Goal: Task Accomplishment & Management: Use online tool/utility

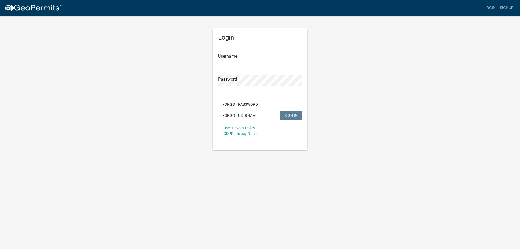
click at [257, 58] on input "Username" at bounding box center [260, 57] width 84 height 11
type input "MJevne"
click at [285, 116] on span "SIGN IN" at bounding box center [290, 115] width 13 height 4
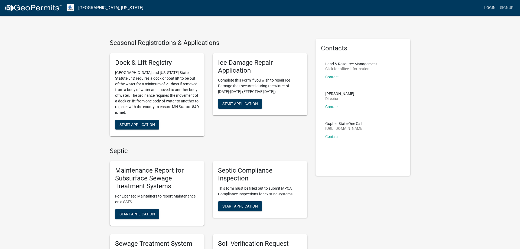
click at [490, 7] on link "Login" at bounding box center [490, 8] width 16 height 10
click at [485, 9] on link "Login" at bounding box center [490, 8] width 16 height 10
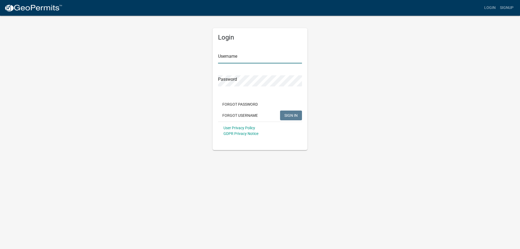
click at [233, 56] on input "Username" at bounding box center [260, 57] width 84 height 11
type input "MJevne"
click at [289, 116] on span "SIGN IN" at bounding box center [290, 115] width 13 height 4
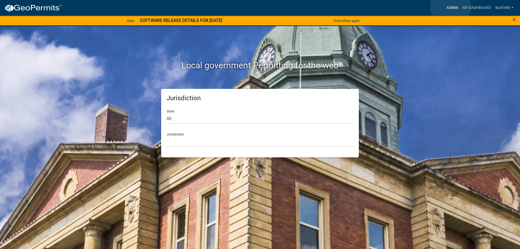
click at [451, 7] on link "Admin" at bounding box center [452, 8] width 16 height 10
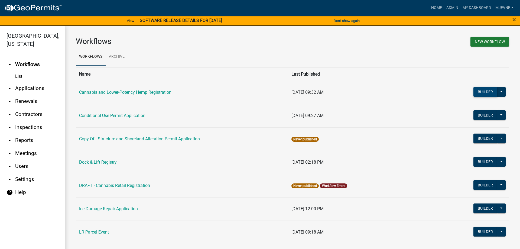
click at [481, 93] on button "Builder" at bounding box center [485, 92] width 24 height 10
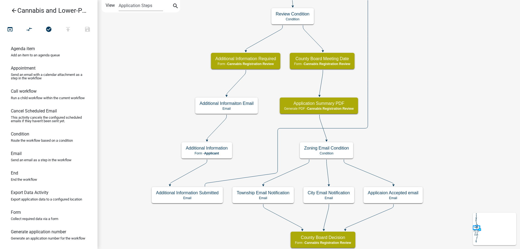
click at [401, 170] on div "start Start - Applicant Application Introduction Form - Applicant Parcel search…" at bounding box center [309, 124] width 423 height 249
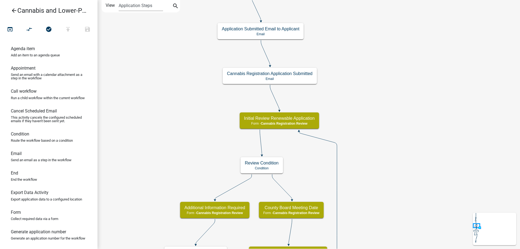
click at [406, 203] on div "start Start - Applicant Application Introduction Form - Applicant Parcel search…" at bounding box center [309, 124] width 423 height 249
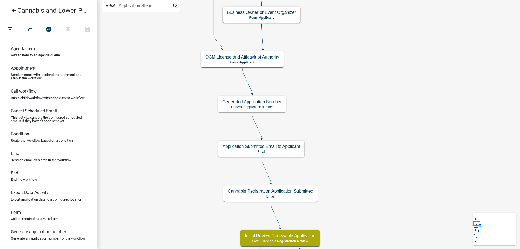
click at [397, 159] on div "start Start - Applicant Application Introduction Form - Applicant Parcel search…" at bounding box center [309, 124] width 423 height 249
click at [270, 106] on g "Generated Application Number Generate application number" at bounding box center [252, 103] width 68 height 16
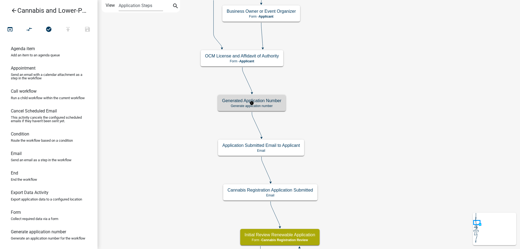
click at [270, 106] on p "Generate application number" at bounding box center [251, 106] width 59 height 4
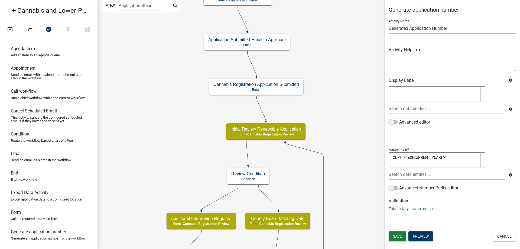
click at [333, 83] on div "start Start - Applicant Application Introduction Form - Applicant Parcel search…" at bounding box center [309, 124] width 423 height 249
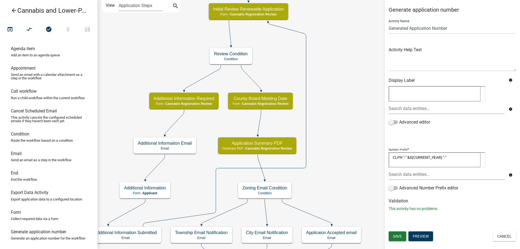
click at [336, 93] on div "start Start - Applicant Application Introduction Form - Applicant Parcel search…" at bounding box center [309, 124] width 423 height 249
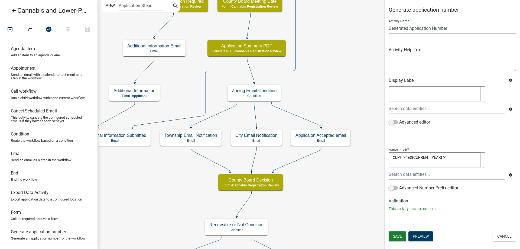
click at [334, 95] on div "start Start - Applicant Application Introduction Form - Applicant Parcel search…" at bounding box center [309, 124] width 423 height 249
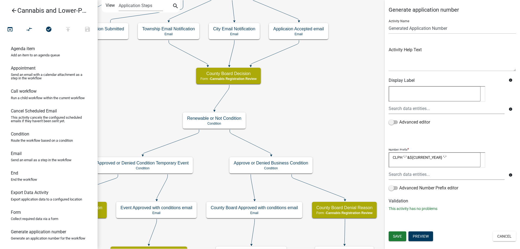
click at [317, 114] on div "start Start - Applicant Application Introduction Form - Applicant Parcel search…" at bounding box center [309, 124] width 423 height 249
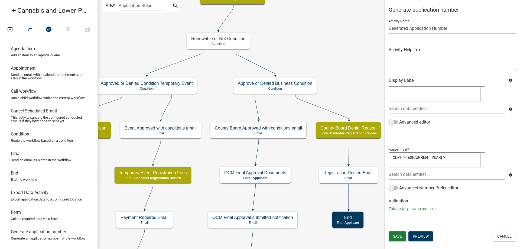
click at [318, 55] on div "start Start - Applicant Application Introduction Form - Applicant Parcel search…" at bounding box center [309, 124] width 423 height 249
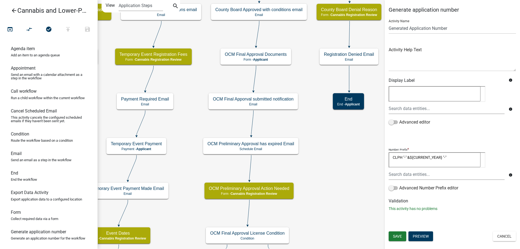
click at [316, 92] on div "start Start - Applicant Application Introduction Form - Applicant Parcel search…" at bounding box center [309, 124] width 423 height 249
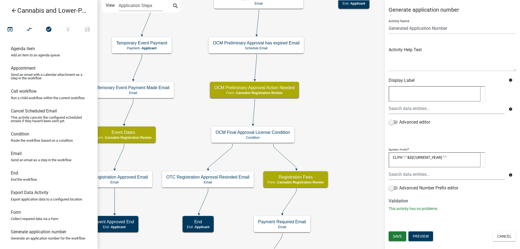
click at [327, 127] on div "start Start - Applicant Application Introduction Form - Applicant Parcel search…" at bounding box center [309, 124] width 423 height 249
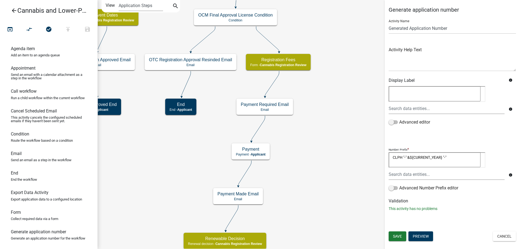
click at [319, 93] on div "start Start - Applicant Application Introduction Form - Applicant Parcel search…" at bounding box center [309, 124] width 423 height 249
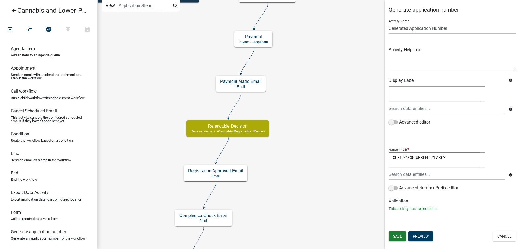
click at [314, 81] on div "start Start - Applicant Application Introduction Form - Applicant Parcel search…" at bounding box center [309, 124] width 423 height 249
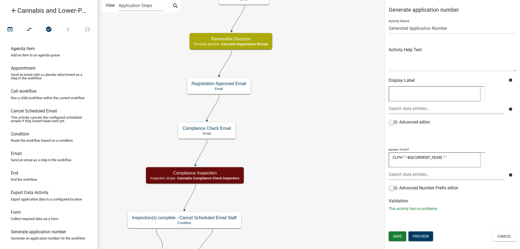
click at [298, 117] on div "start Start - Applicant Application Introduction Form - Applicant Parcel search…" at bounding box center [309, 124] width 423 height 249
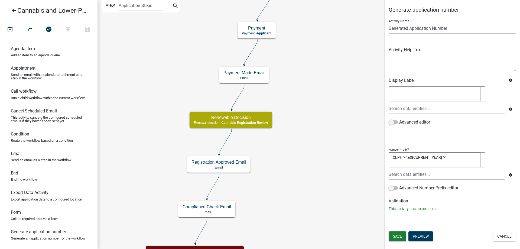
click at [327, 178] on div "start Start - Applicant Application Introduction Form - Applicant Parcel search…" at bounding box center [309, 124] width 423 height 249
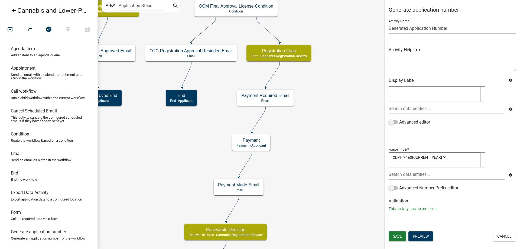
click at [322, 183] on div "start Start - Applicant Application Introduction Form - Applicant Parcel search…" at bounding box center [309, 124] width 423 height 249
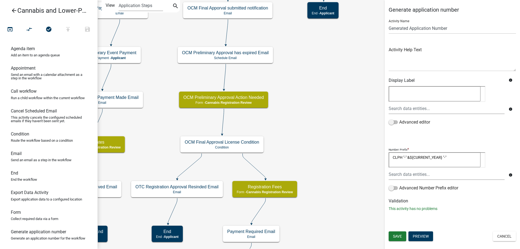
click at [324, 239] on div "start Start - Applicant Application Introduction Form - Applicant Parcel search…" at bounding box center [309, 124] width 423 height 249
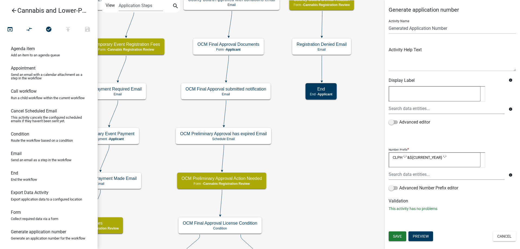
click at [311, 210] on div "start Start - Applicant Application Introduction Form - Applicant Parcel search…" at bounding box center [309, 124] width 423 height 249
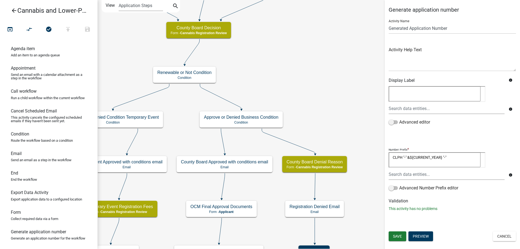
click at [322, 142] on div "start Start - Applicant Application Introduction Form - Applicant Parcel search…" at bounding box center [309, 124] width 423 height 249
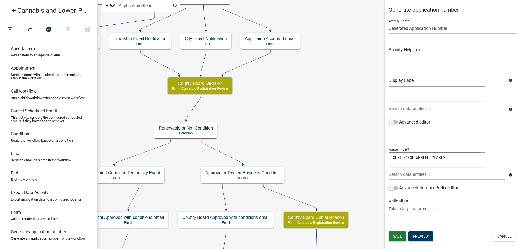
click at [316, 193] on div "start Start - Applicant Application Introduction Form - Applicant Parcel search…" at bounding box center [309, 124] width 423 height 249
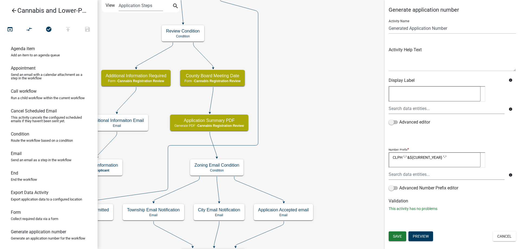
click at [315, 147] on div "start Start - Applicant Application Introduction Form - Applicant Parcel search…" at bounding box center [309, 124] width 423 height 249
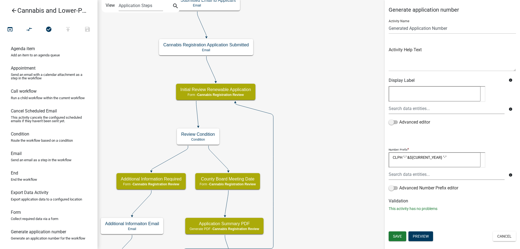
click at [336, 178] on div "start Start - Applicant Application Introduction Form - Applicant Parcel search…" at bounding box center [309, 124] width 423 height 249
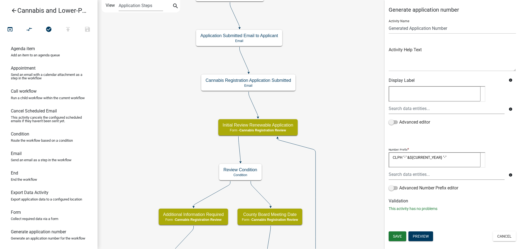
click at [354, 118] on div "start Start - Applicant Application Introduction Form - Applicant Parcel search…" at bounding box center [309, 124] width 423 height 249
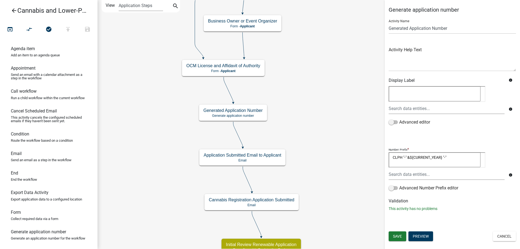
click at [328, 174] on div "start Start - Applicant Application Introduction Form - Applicant Parcel search…" at bounding box center [309, 124] width 423 height 249
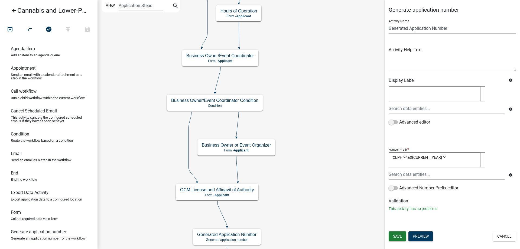
click at [317, 192] on div "start Start - Applicant Application Introduction Form - Applicant Parcel search…" at bounding box center [309, 124] width 423 height 249
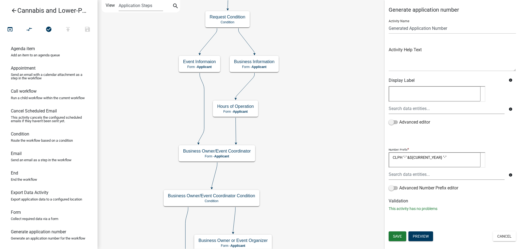
click at [308, 157] on div "start Start - Applicant Application Introduction Form - Applicant Parcel search…" at bounding box center [309, 124] width 423 height 249
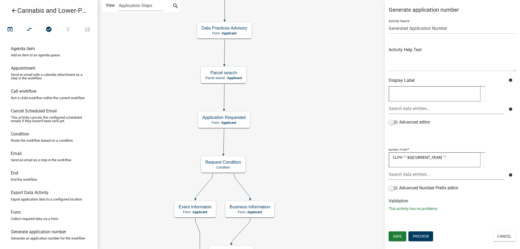
click at [318, 226] on div "start Start - Applicant Application Introduction Form - Applicant Parcel search…" at bounding box center [309, 124] width 423 height 249
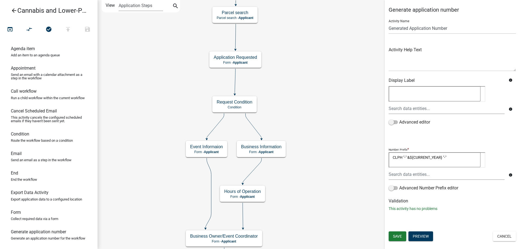
click at [317, 42] on div "start Start - Applicant Application Introduction Form - Applicant Parcel search…" at bounding box center [309, 124] width 423 height 249
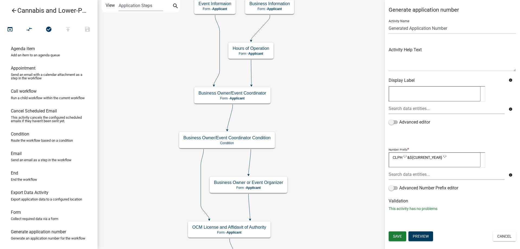
click at [324, 31] on div "start Start - Applicant Application Introduction Form - Applicant Parcel search…" at bounding box center [309, 124] width 423 height 249
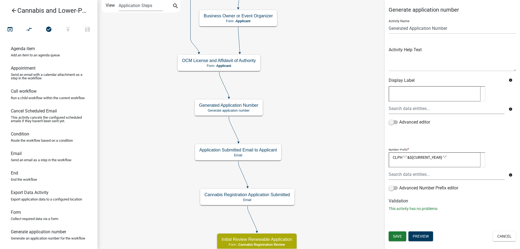
click at [317, 37] on div "start Start - Applicant Application Introduction Form - Applicant Parcel search…" at bounding box center [309, 124] width 423 height 249
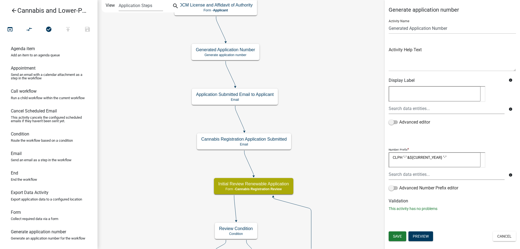
click at [316, 111] on div "start Start - Applicant Application Introduction Form - Applicant Parcel search…" at bounding box center [309, 124] width 423 height 249
click at [244, 53] on g "Generated Application Number Generate application number" at bounding box center [225, 52] width 68 height 16
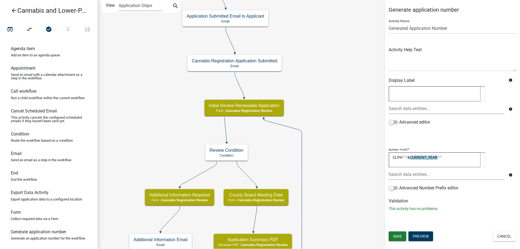
click at [326, 92] on div "start Start - Applicant Application Introduction Form - Applicant Parcel search…" at bounding box center [309, 124] width 423 height 249
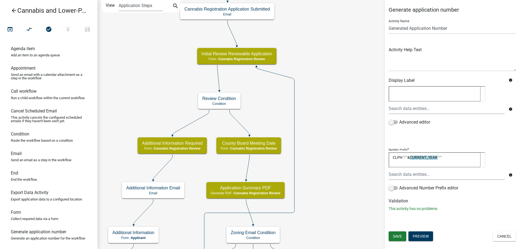
click at [328, 97] on div "start Start - Applicant Application Introduction Form - Applicant Parcel search…" at bounding box center [309, 124] width 423 height 249
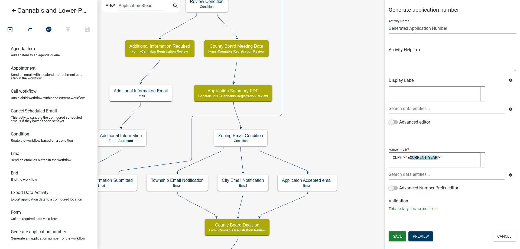
click at [322, 95] on div "start Start - Applicant Application Introduction Form - Applicant Parcel search…" at bounding box center [309, 124] width 423 height 249
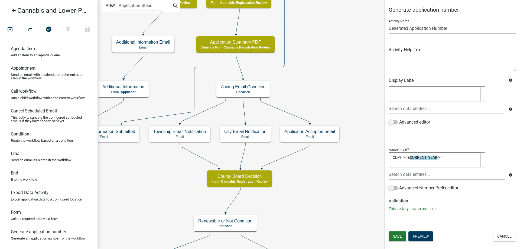
click at [320, 76] on div "start Start - Applicant Application Introduction Form - Applicant Parcel search…" at bounding box center [309, 124] width 423 height 249
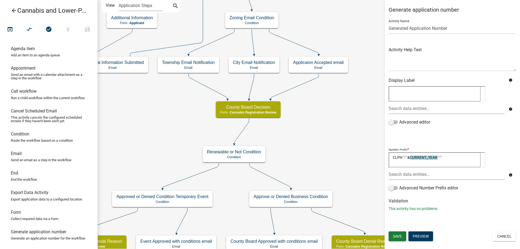
click at [327, 144] on div "start Start - Applicant Application Introduction Form - Applicant Parcel search…" at bounding box center [309, 124] width 423 height 249
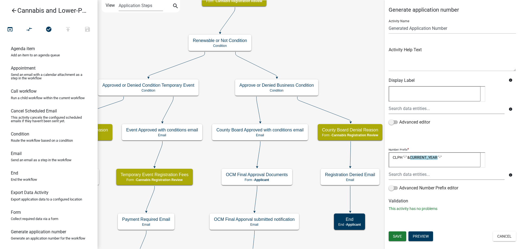
click at [319, 51] on div "start Start - Applicant Application Introduction Form - Applicant Parcel search…" at bounding box center [309, 124] width 423 height 249
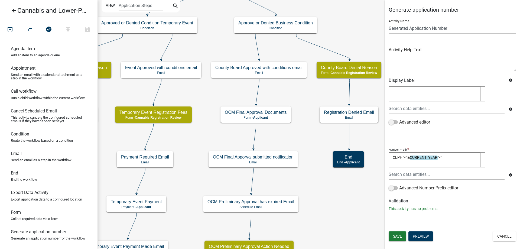
click at [301, 98] on div "start Start - Applicant Application Introduction Form - Applicant Parcel search…" at bounding box center [309, 124] width 423 height 249
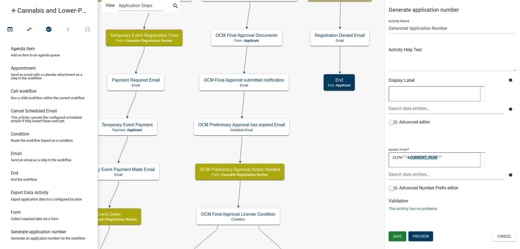
click at [304, 118] on div "start Start - Applicant Application Introduction Form - Applicant Parcel search…" at bounding box center [309, 124] width 423 height 249
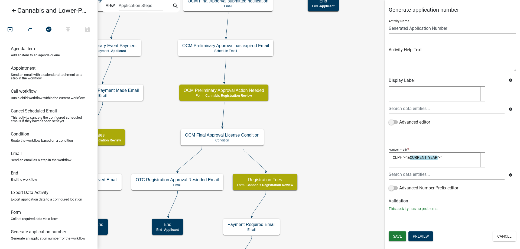
click at [304, 116] on div "start Start - Applicant Application Introduction Form - Applicant Parcel search…" at bounding box center [309, 124] width 423 height 249
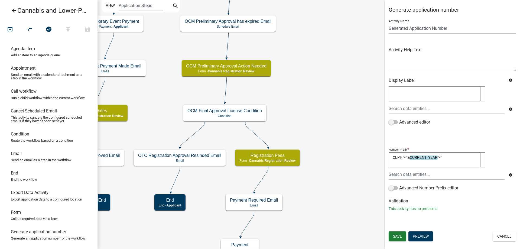
click at [345, 167] on div "start Start - Applicant Application Introduction Form - Applicant Parcel search…" at bounding box center [309, 124] width 423 height 249
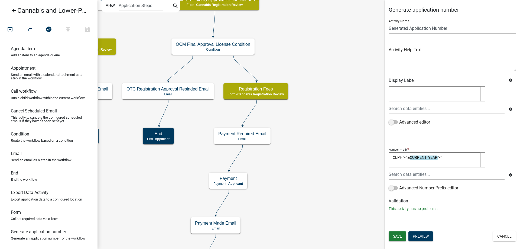
click at [334, 115] on div "start Start - Applicant Application Introduction Form - Applicant Parcel search…" at bounding box center [309, 124] width 423 height 249
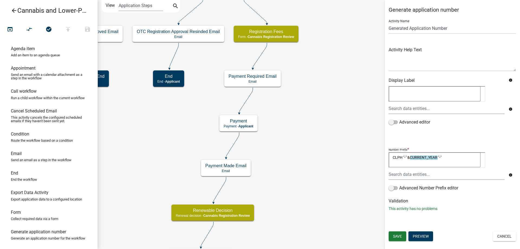
click at [344, 119] on div "start Start - Applicant Application Introduction Form - Applicant Parcel search…" at bounding box center [309, 124] width 423 height 249
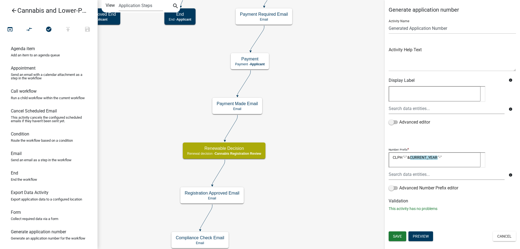
click at [335, 119] on div "start Start - Applicant Application Introduction Form - Applicant Parcel search…" at bounding box center [309, 124] width 423 height 249
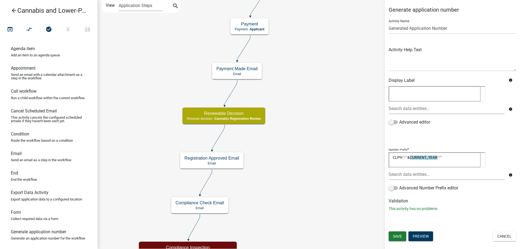
click at [328, 170] on div "start Start - Applicant Application Introduction Form - Applicant Parcel search…" at bounding box center [309, 124] width 423 height 249
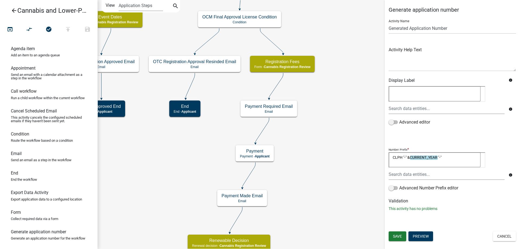
click at [326, 202] on div "start Start - Applicant Application Introduction Form - Applicant Parcel search…" at bounding box center [309, 124] width 423 height 249
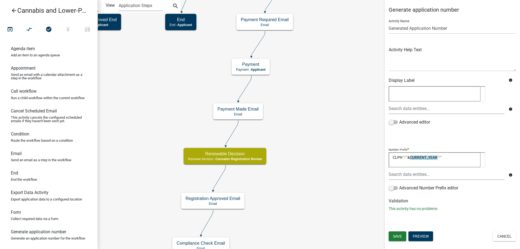
click at [329, 125] on div "start Start - Applicant Application Introduction Form - Applicant Parcel search…" at bounding box center [309, 124] width 423 height 249
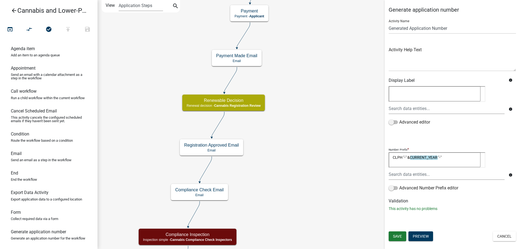
click at [328, 129] on div "start Start - Applicant Application Introduction Form - Applicant Parcel search…" at bounding box center [309, 124] width 423 height 249
click at [510, 173] on icon "info" at bounding box center [511, 175] width 4 height 4
drag, startPoint x: 500, startPoint y: 204, endPoint x: 504, endPoint y: 194, distance: 10.8
click at [482, 202] on div "Validation This activity has no problems" at bounding box center [452, 204] width 127 height 13
click at [511, 173] on icon "info" at bounding box center [511, 175] width 4 height 4
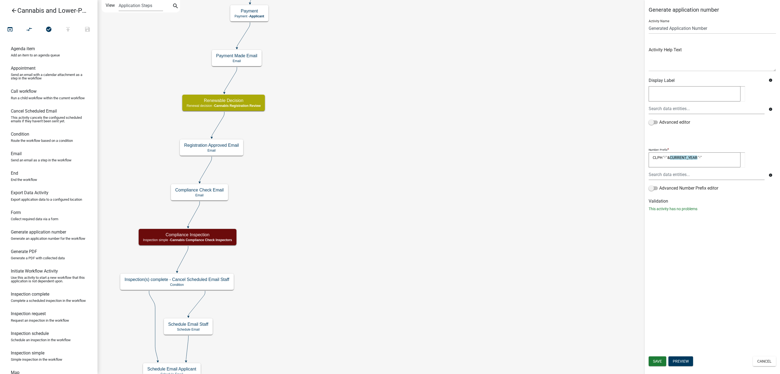
click at [520, 249] on icon "start Start - Applicant Application Introduction Form - Applicant Parcel search…" at bounding box center [439, 212] width 682 height 424
click at [520, 175] on icon "info" at bounding box center [771, 175] width 4 height 4
click at [520, 173] on input "text" at bounding box center [707, 174] width 116 height 11
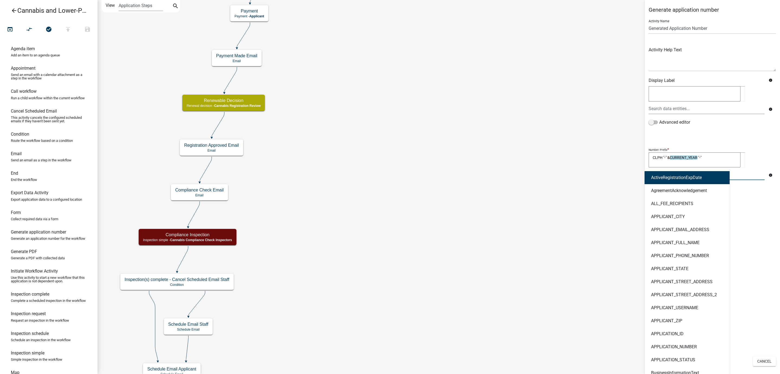
click at [520, 173] on icon "info" at bounding box center [771, 175] width 4 height 4
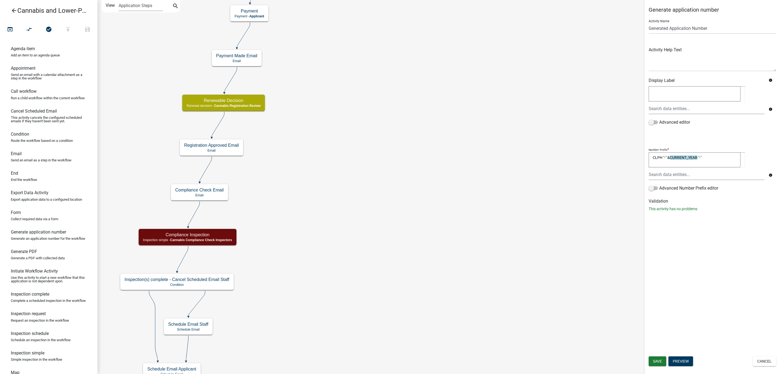
click at [520, 173] on icon "info" at bounding box center [771, 175] width 4 height 4
click at [520, 156] on textarea "CLPH "-" &CURRENT_YEAR "-"" at bounding box center [695, 159] width 92 height 15
click at [520, 155] on textarea "CLPH "-" &"CURRENT_YEAR "-"" at bounding box center [695, 159] width 92 height 15
type textarea "CLPH "-" &"CURRENT_YEAR" "-""
click at [520, 249] on span "Save" at bounding box center [657, 361] width 9 height 4
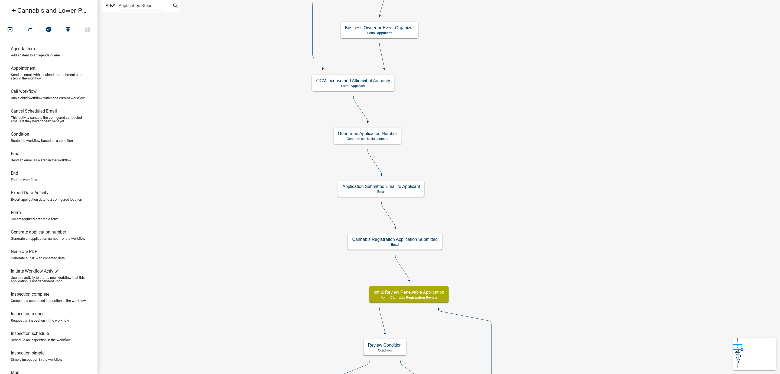
click at [514, 148] on div "start Start - Applicant Application Introduction Form - Applicant Parcel search…" at bounding box center [439, 187] width 683 height 374
click at [14, 9] on icon "arrow_back" at bounding box center [14, 11] width 7 height 8
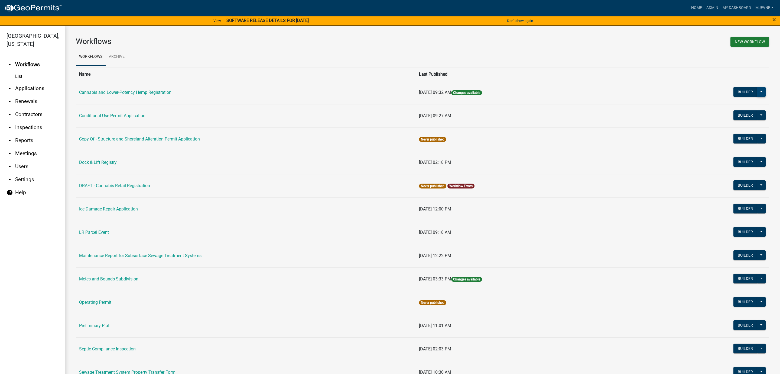
click at [520, 91] on button at bounding box center [761, 92] width 9 height 10
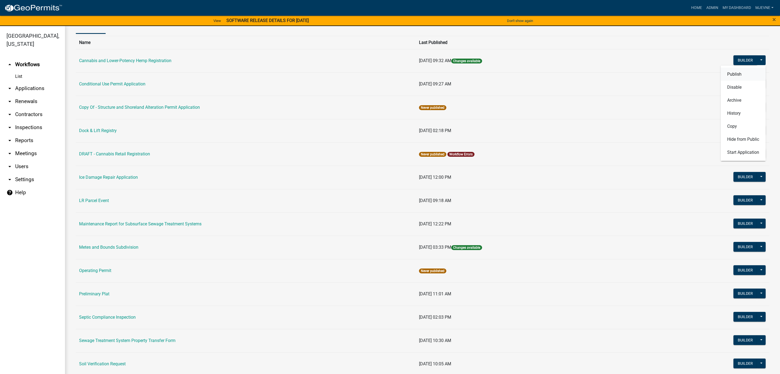
click at [520, 74] on button "Publish" at bounding box center [743, 73] width 45 height 13
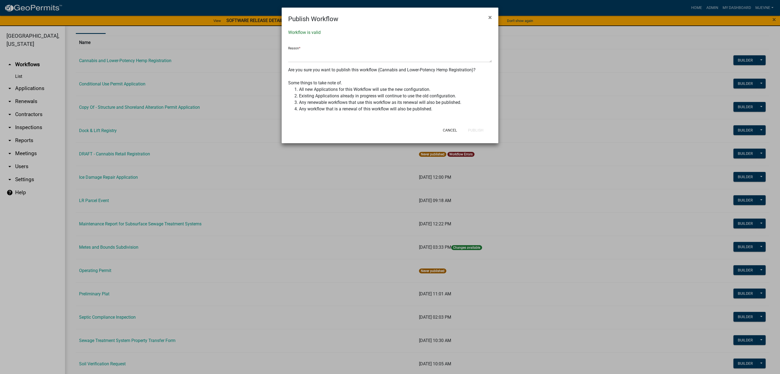
click at [340, 46] on div "Reason *" at bounding box center [390, 52] width 204 height 20
click at [332, 54] on textarea at bounding box center [390, 56] width 204 height 12
type textarea "changed app number"
click at [478, 128] on button "Publish" at bounding box center [476, 130] width 24 height 10
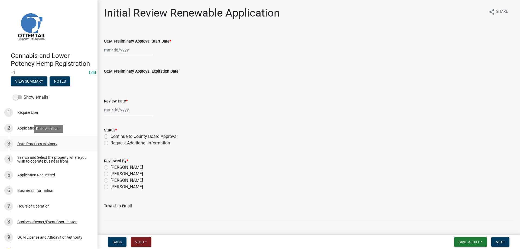
click at [33, 142] on div "Data Practices Advisory" at bounding box center [37, 144] width 40 height 4
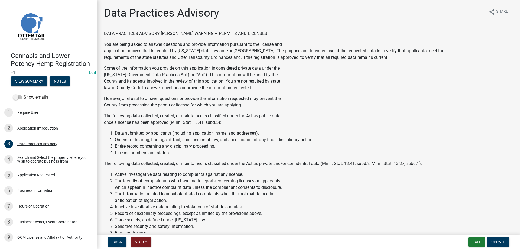
scroll to position [218, 0]
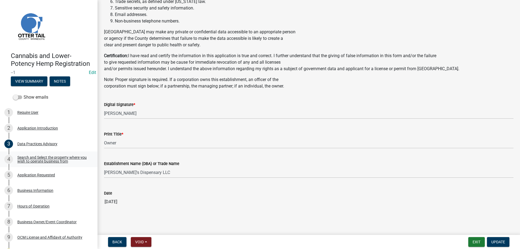
click at [33, 160] on div "Search and Select the property where you wish to operate business from" at bounding box center [53, 159] width 72 height 8
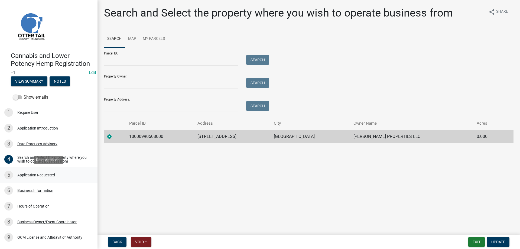
click at [27, 174] on div "Application Requested" at bounding box center [36, 175] width 38 height 4
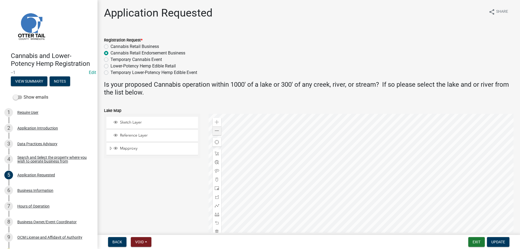
click at [377, 159] on div at bounding box center [361, 181] width 305 height 135
click at [28, 190] on div "Business Information" at bounding box center [35, 191] width 36 height 4
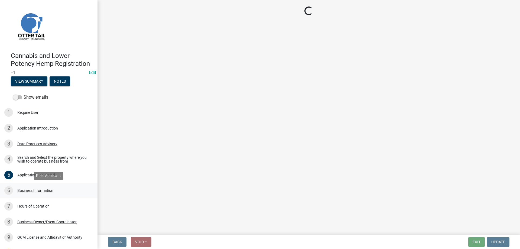
select select "abcd97b8-7c6c-4e5e-aff4-405aefa30ec1"
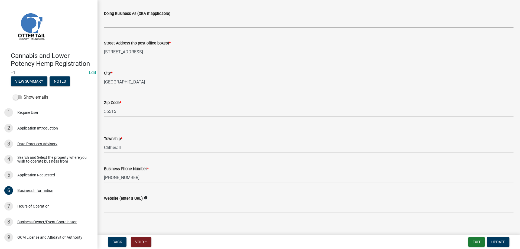
scroll to position [77, 0]
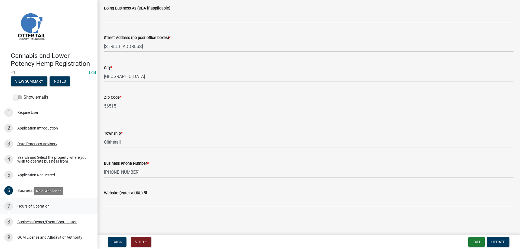
click at [28, 207] on div "Hours of Operation" at bounding box center [33, 206] width 32 height 4
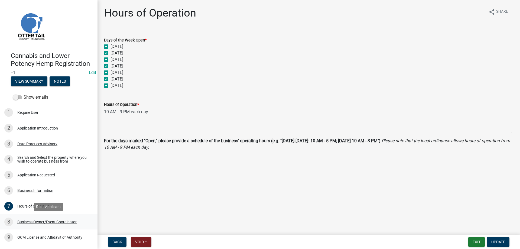
click at [28, 223] on div "Business Owner/Event Coordinator" at bounding box center [46, 222] width 59 height 4
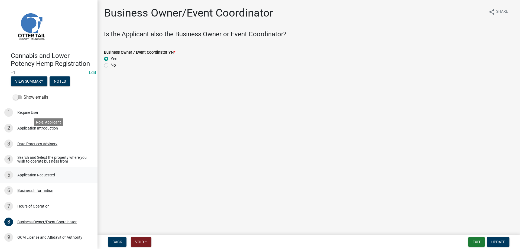
scroll to position [66, 0]
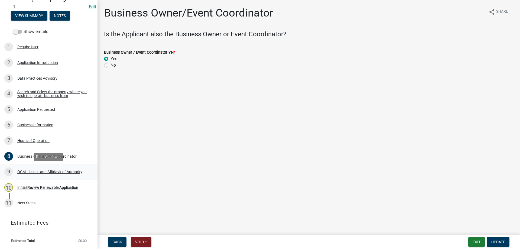
click at [31, 172] on div "OCM License and Affidavit of Authority" at bounding box center [49, 172] width 65 height 4
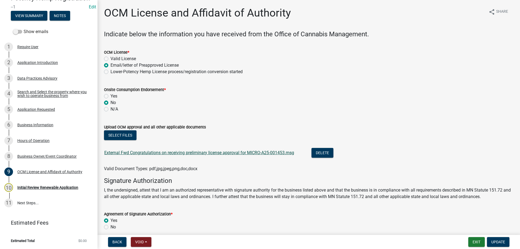
click at [178, 152] on link "External Fwd Congratulations on receiving preliminary license approval for MICR…" at bounding box center [199, 152] width 190 height 5
click at [409, 91] on div "Onsite Consumption Endorsement *" at bounding box center [309, 89] width 410 height 7
click at [199, 152] on link "External Fwd Congratulations on receiving preliminary license approval for MICR…" at bounding box center [199, 152] width 190 height 5
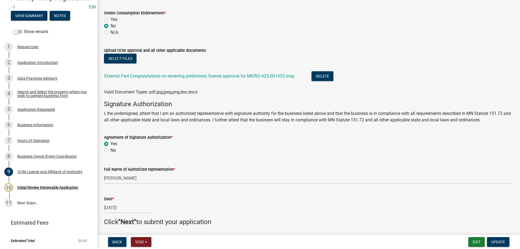
scroll to position [95, 0]
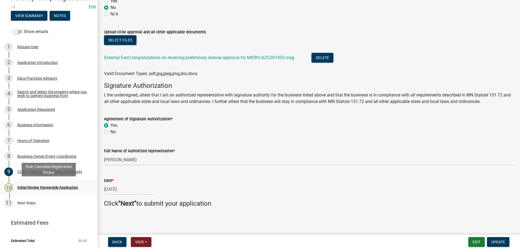
click at [49, 186] on div "Initial Review Renewable Application" at bounding box center [47, 188] width 61 height 4
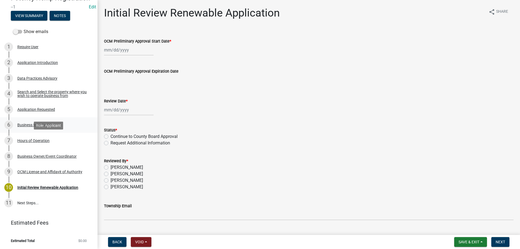
scroll to position [0, 0]
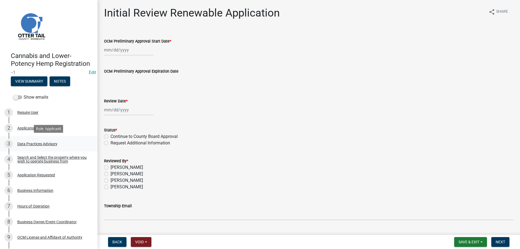
click at [33, 145] on div "Data Practices Advisory" at bounding box center [37, 144] width 40 height 4
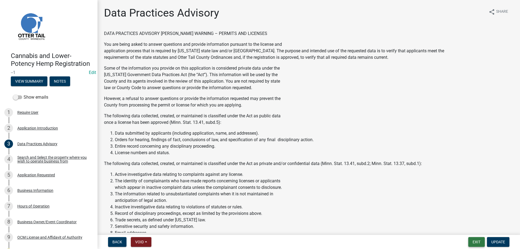
click at [475, 241] on button "Exit" at bounding box center [476, 242] width 17 height 10
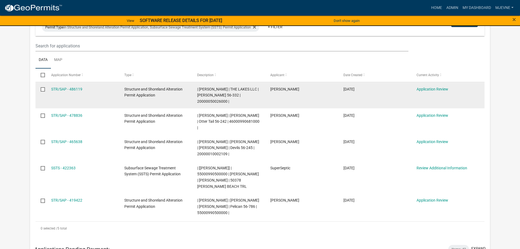
scroll to position [83, 0]
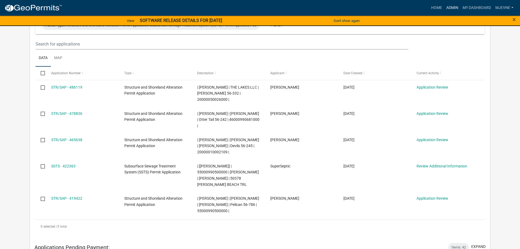
click at [448, 6] on link "Admin" at bounding box center [452, 8] width 16 height 10
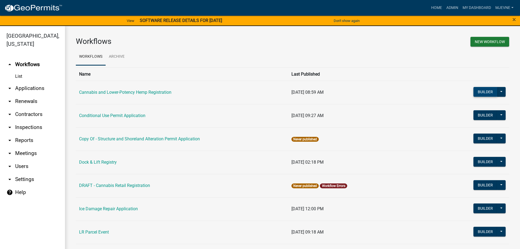
click at [482, 92] on button "Builder" at bounding box center [485, 92] width 24 height 10
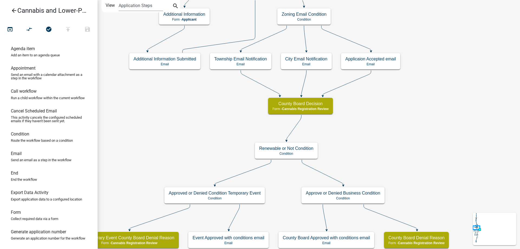
click at [395, 128] on div "start Start - Applicant Application Introduction Form - Applicant Parcel search…" at bounding box center [309, 124] width 423 height 249
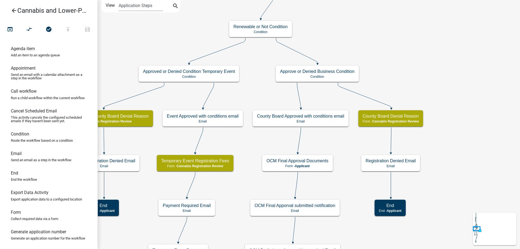
click at [388, 30] on div "start Start - Applicant Application Introduction Form - Applicant Parcel search…" at bounding box center [309, 124] width 423 height 249
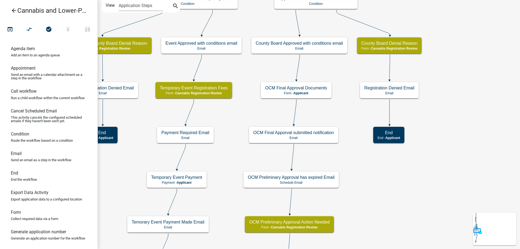
click at [434, 140] on div "start Start - Applicant Application Introduction Form - Applicant Parcel search…" at bounding box center [309, 124] width 423 height 249
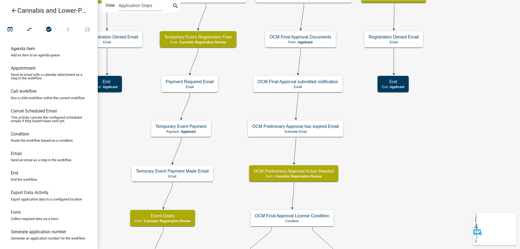
click at [380, 167] on div "start Start - Applicant Application Introduction Form - Applicant Parcel search…" at bounding box center [309, 124] width 423 height 249
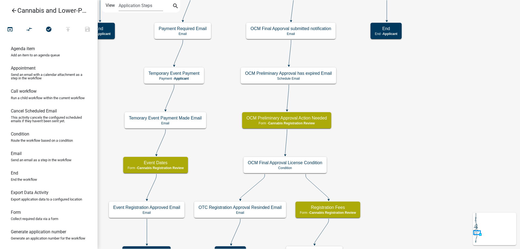
click at [376, 159] on div "start Start - Applicant Application Introduction Form - Applicant Parcel search…" at bounding box center [309, 124] width 423 height 249
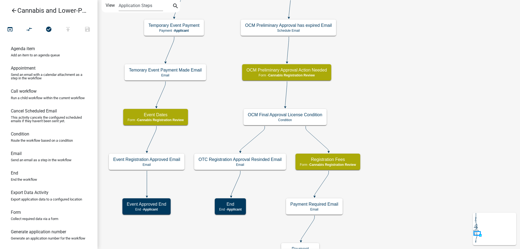
click at [400, 128] on div "start Start - Applicant Application Introduction Form - Applicant Parcel search…" at bounding box center [309, 124] width 423 height 249
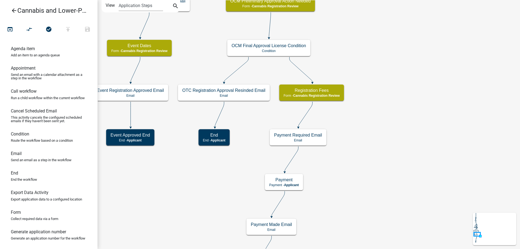
click at [401, 121] on div "start Start - Applicant Application Introduction Form - Applicant Parcel search…" at bounding box center [309, 124] width 423 height 249
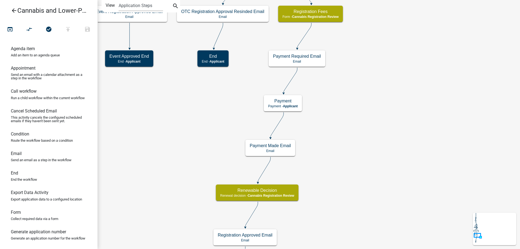
click at [383, 103] on div "start Start - Applicant Application Introduction Form - Applicant Parcel search…" at bounding box center [309, 124] width 423 height 249
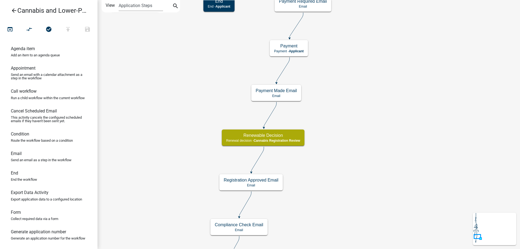
click at [387, 125] on div "start Start - Applicant Application Introduction Form - Applicant Parcel search…" at bounding box center [309, 124] width 423 height 249
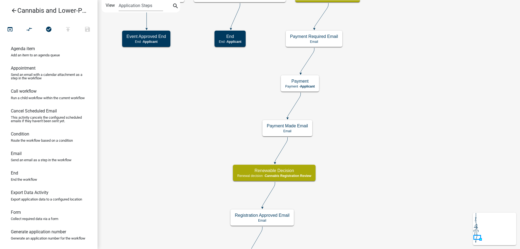
click at [387, 244] on div "start Start - Applicant Application Introduction Form - Applicant Parcel search…" at bounding box center [309, 124] width 423 height 249
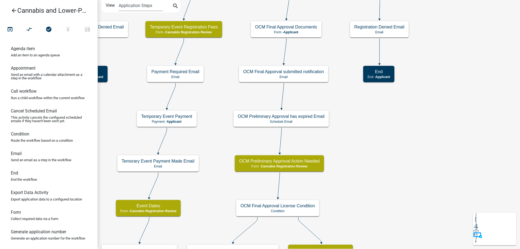
click at [393, 226] on div "start Start - Applicant Application Introduction Form - Applicant Parcel search…" at bounding box center [309, 124] width 423 height 249
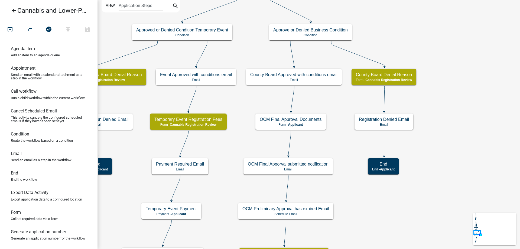
click at [381, 241] on div "start Start - Applicant Application Introduction Form - Applicant Parcel search…" at bounding box center [309, 124] width 423 height 249
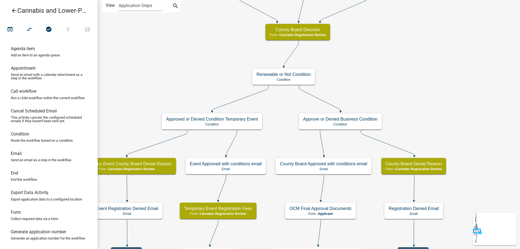
click at [408, 151] on div "start Start - Applicant Application Introduction Form - Applicant Parcel search…" at bounding box center [309, 124] width 423 height 249
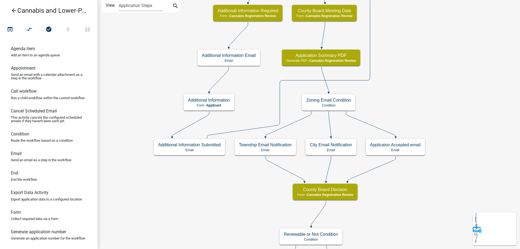
click at [395, 221] on div "start Start - Applicant Application Introduction Form - Applicant Parcel search…" at bounding box center [309, 124] width 423 height 249
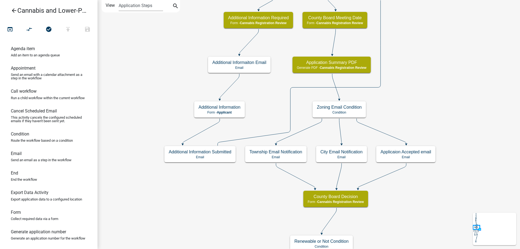
click at [385, 219] on div "start Start - Applicant Application Introduction Form - Applicant Parcel search…" at bounding box center [309, 124] width 423 height 249
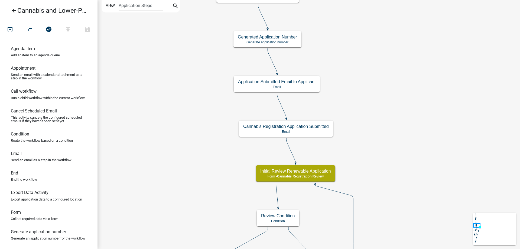
click at [416, 176] on div "start Start - Applicant Application Introduction Form - Applicant Parcel search…" at bounding box center [309, 124] width 423 height 249
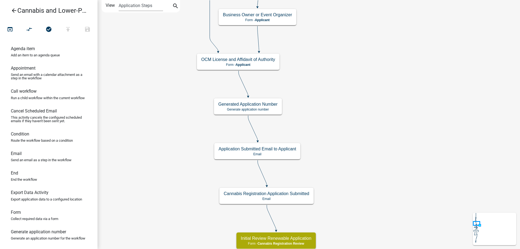
click at [379, 135] on div "start Start - Applicant Application Introduction Form - Applicant Parcel search…" at bounding box center [309, 124] width 423 height 249
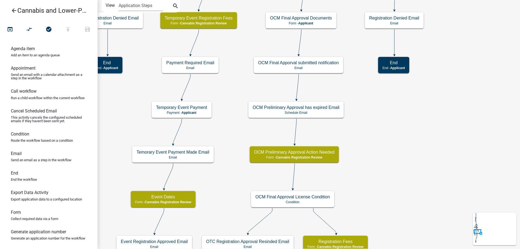
click at [415, 129] on div "start Start - Applicant Application Introduction Form - Applicant Parcel search…" at bounding box center [309, 124] width 423 height 249
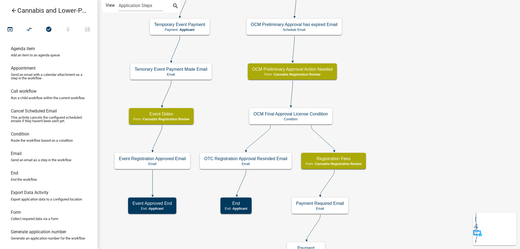
click at [400, 124] on div "start Start - Applicant Application Introduction Form - Applicant Parcel search…" at bounding box center [309, 124] width 423 height 249
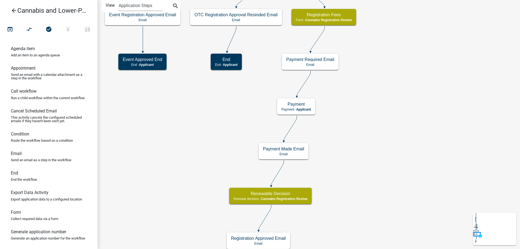
click at [413, 28] on div "start Start - Applicant Application Introduction Form - Applicant Parcel search…" at bounding box center [309, 124] width 423 height 249
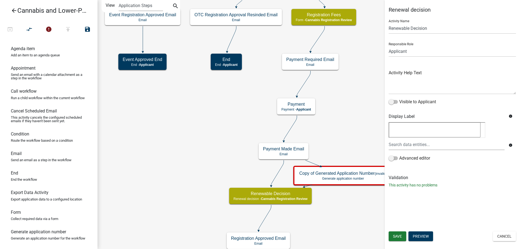
click at [278, 174] on icon at bounding box center [277, 172] width 12 height 25
click at [31, 28] on icon "compare_arrows" at bounding box center [29, 30] width 7 height 8
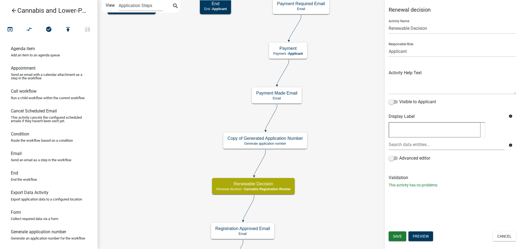
click at [343, 140] on div "start Start - Applicant Application Introduction Form - Applicant Parcel search…" at bounding box center [309, 124] width 423 height 249
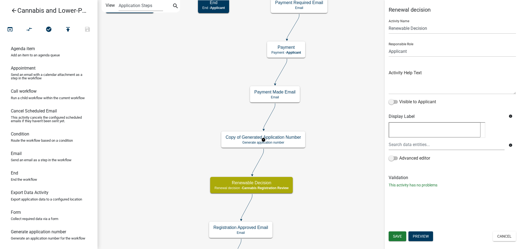
click at [293, 139] on g "Copy of Generated Application Number Generate application number" at bounding box center [263, 139] width 84 height 16
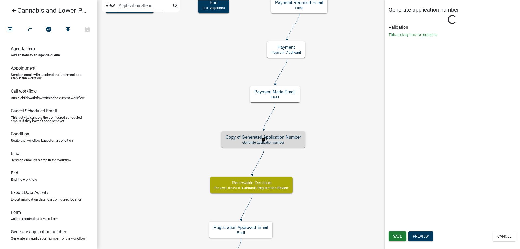
click at [293, 139] on g "Copy of Generated Application Number Generate application number" at bounding box center [263, 139] width 84 height 16
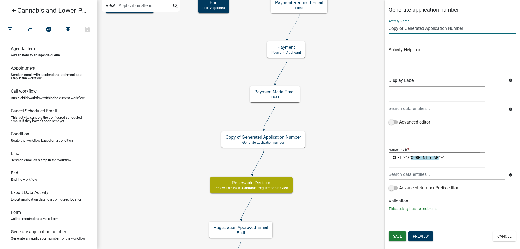
drag, startPoint x: 469, startPoint y: 26, endPoint x: 377, endPoint y: 33, distance: 92.6
click at [389, 33] on input "Copy of Generated Application Number" at bounding box center [452, 28] width 127 height 11
type input "Registration Number"
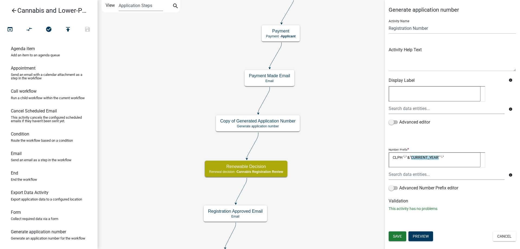
click at [351, 146] on div "start Start - Applicant Application Introduction Form - Applicant Parcel search…" at bounding box center [309, 124] width 423 height 249
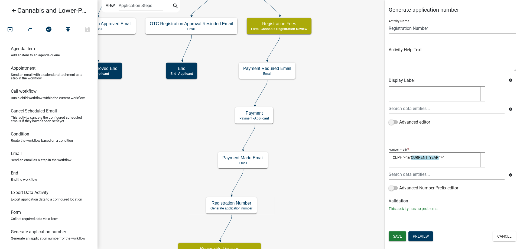
click at [296, 179] on div "start Start - Applicant Application Introduction Form - Applicant Parcel search…" at bounding box center [309, 124] width 423 height 249
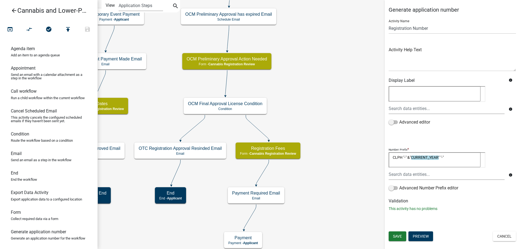
click at [326, 182] on div "start Start - Applicant Application Introduction Form - Applicant Parcel search…" at bounding box center [309, 124] width 423 height 249
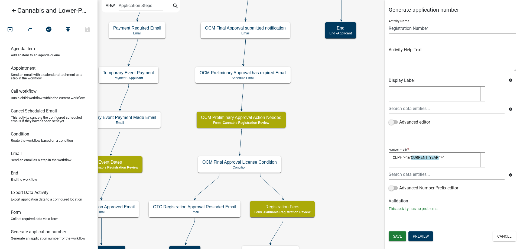
click at [334, 131] on div "start Start - Applicant Application Introduction Form - Applicant Parcel search…" at bounding box center [309, 124] width 423 height 249
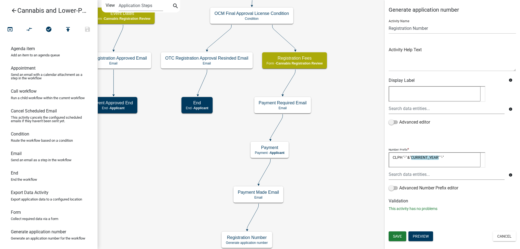
click at [368, 20] on div "start Start - Applicant Application Introduction Form - Applicant Parcel search…" at bounding box center [309, 124] width 423 height 249
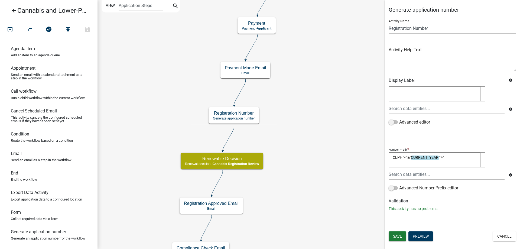
click at [326, 89] on div "start Start - Applicant Application Introduction Form - Applicant Parcel search…" at bounding box center [309, 124] width 423 height 249
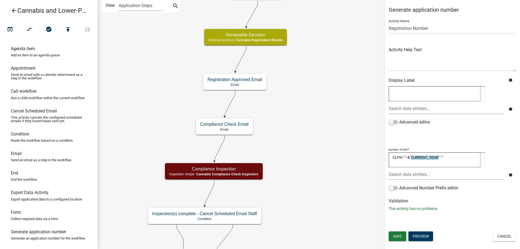
click at [352, 87] on div "start Start - Applicant Application Introduction Form - Applicant Parcel search…" at bounding box center [309, 124] width 423 height 249
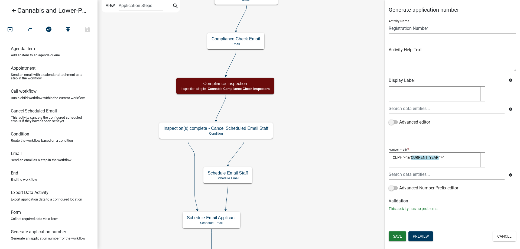
click at [341, 94] on div "start Start - Applicant Application Introduction Form - Applicant Parcel search…" at bounding box center [309, 124] width 423 height 249
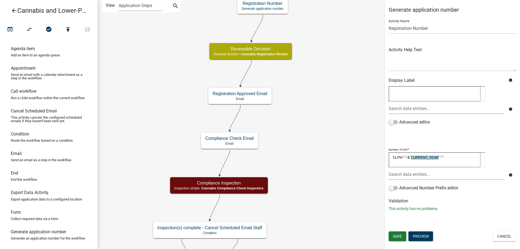
click at [318, 238] on div "start Start - Applicant Application Introduction Form - Applicant Parcel search…" at bounding box center [309, 124] width 423 height 249
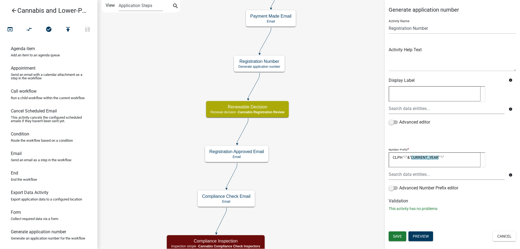
click at [288, 215] on div "start Start - Applicant Application Introduction Form - Applicant Parcel search…" at bounding box center [309, 124] width 423 height 249
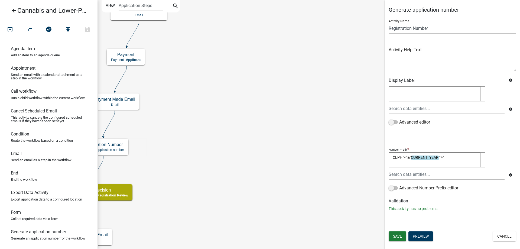
click at [179, 155] on div "start Start - Applicant Application Introduction Form - Applicant Parcel search…" at bounding box center [309, 124] width 423 height 249
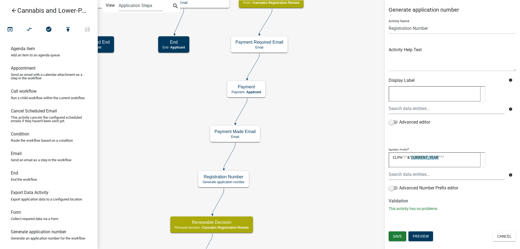
click at [313, 154] on div "start Start - Applicant Application Introduction Form - Applicant Parcel search…" at bounding box center [309, 124] width 423 height 249
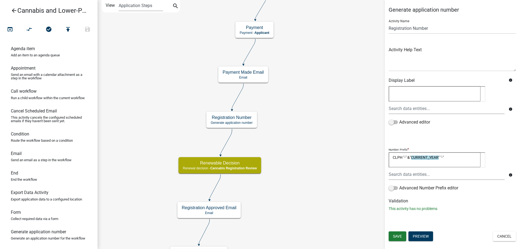
click at [308, 136] on div "start Start - Applicant Application Introduction Form - Applicant Parcel search…" at bounding box center [309, 124] width 423 height 249
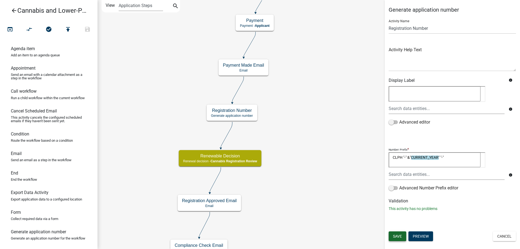
click at [395, 236] on span "Save" at bounding box center [397, 236] width 9 height 4
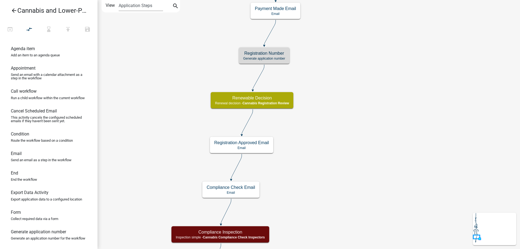
click at [369, 125] on div "start Start - Applicant Application Introduction Form - Applicant Parcel search…" at bounding box center [309, 124] width 423 height 249
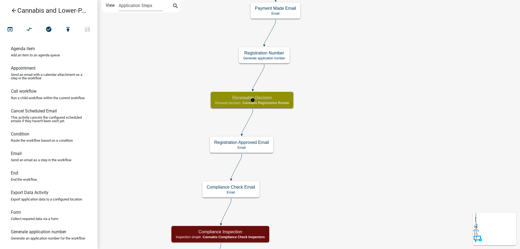
click at [273, 102] on g "Renewable Decision Renewal decision - Cannabis Registration Review" at bounding box center [253, 100] width 84 height 16
click at [273, 102] on span "Cannabis Registration Review" at bounding box center [265, 103] width 47 height 4
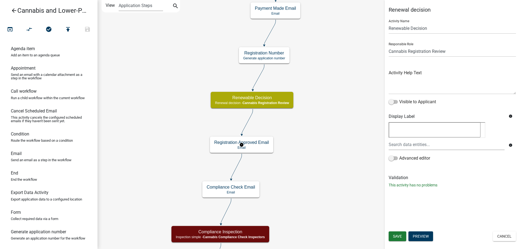
click at [254, 147] on g "Registration Approved Email Email" at bounding box center [242, 145] width 64 height 16
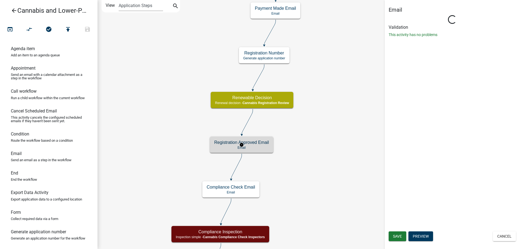
click at [254, 147] on g "Registration Approved Email Email" at bounding box center [242, 145] width 64 height 16
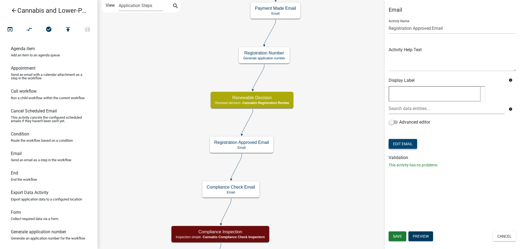
click at [404, 144] on button "Edit Email" at bounding box center [403, 144] width 28 height 10
select select "190bf7b5-d392-4259-aa9b-055c59575267"
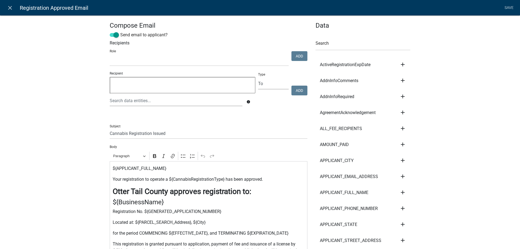
select select
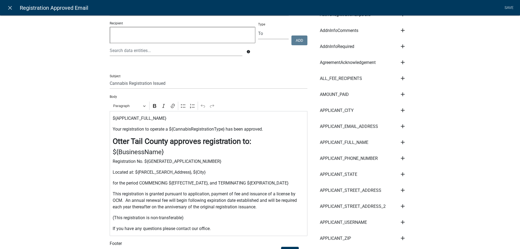
scroll to position [62, 0]
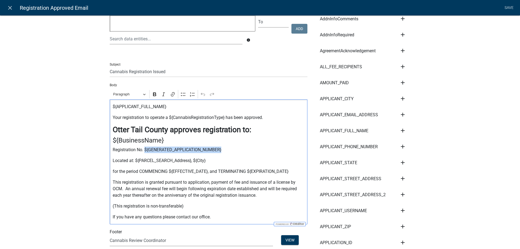
drag, startPoint x: 225, startPoint y: 150, endPoint x: 145, endPoint y: 150, distance: 80.2
click at [145, 150] on p "Registration No. ${GENERATED_APPLICATION_NUMBER}" at bounding box center [209, 150] width 192 height 7
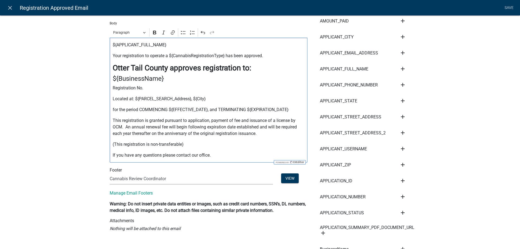
scroll to position [0, 0]
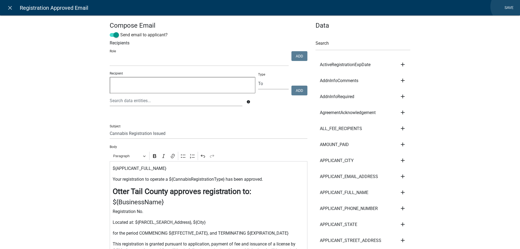
click at [508, 7] on link "Save" at bounding box center [509, 8] width 14 height 10
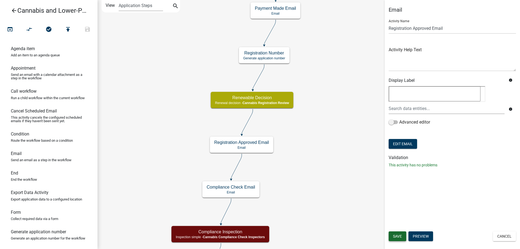
click at [399, 236] on span "Save" at bounding box center [397, 236] width 9 height 4
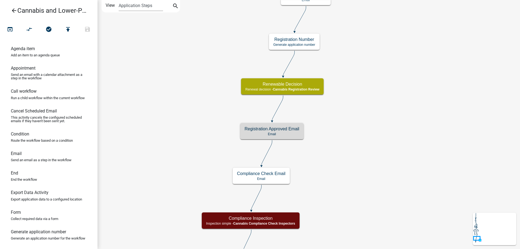
click at [389, 152] on div "start Start - Applicant Application Introduction Form - Applicant Parcel search…" at bounding box center [309, 124] width 423 height 249
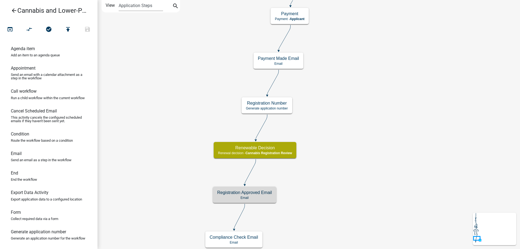
click at [379, 135] on div "start Start - Applicant Application Introduction Form - Applicant Parcel search…" at bounding box center [309, 124] width 423 height 249
click at [276, 153] on g "Renewable Decision Renewal decision - Cannabis Registration Review" at bounding box center [256, 150] width 84 height 16
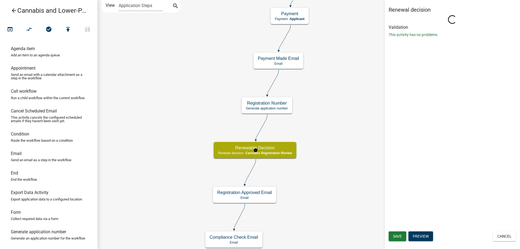
select select "5380C035-E995-43AF-9DCB-4673FB5A2820"
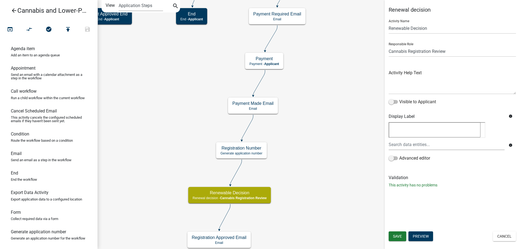
click at [334, 178] on div "start Start - Applicant Application Introduction Form - Applicant Parcel search…" at bounding box center [309, 124] width 423 height 249
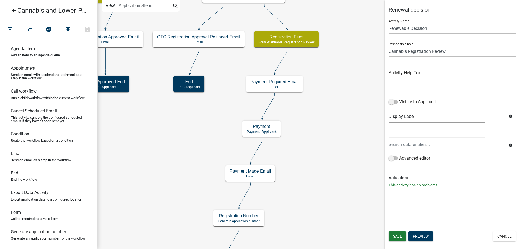
click at [327, 205] on div "start Start - Applicant Application Introduction Form - Applicant Parcel search…" at bounding box center [309, 124] width 423 height 249
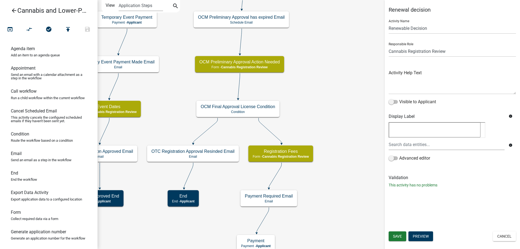
click at [340, 162] on div "start Start - Applicant Application Introduction Form - Applicant Parcel search…" at bounding box center [309, 124] width 423 height 249
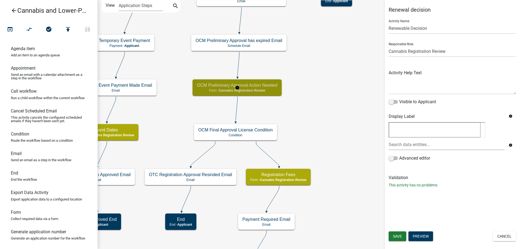
click at [269, 90] on g "OCM Preliminary Approval Action Needed Form - Cannabis Registration Review" at bounding box center [238, 87] width 90 height 16
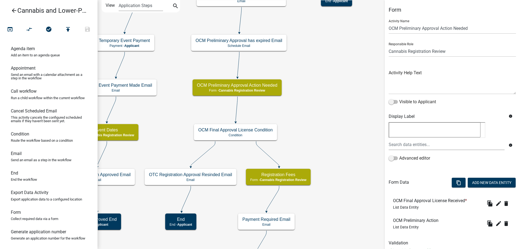
scroll to position [19, 0]
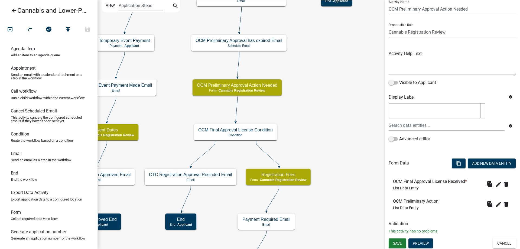
click at [507, 244] on button "Cancel" at bounding box center [504, 243] width 23 height 10
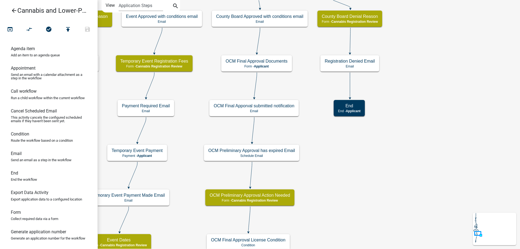
click at [371, 194] on div "start Start - Applicant Application Introduction Form - Applicant Parcel search…" at bounding box center [309, 124] width 423 height 249
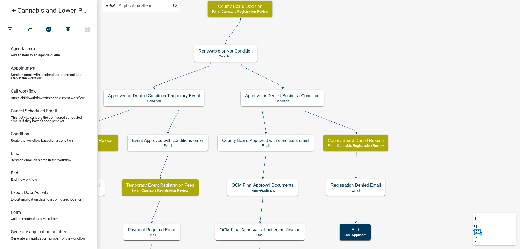
click at [426, 181] on div "start Start - Applicant Application Introduction Form - Applicant Parcel search…" at bounding box center [309, 124] width 423 height 249
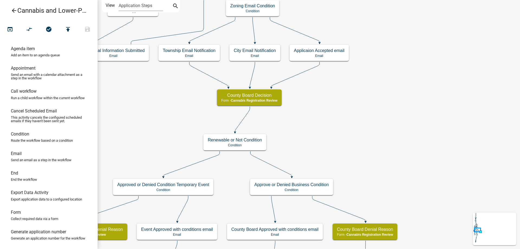
click at [386, 139] on div "start Start - Applicant Application Introduction Form - Applicant Parcel search…" at bounding box center [309, 124] width 423 height 249
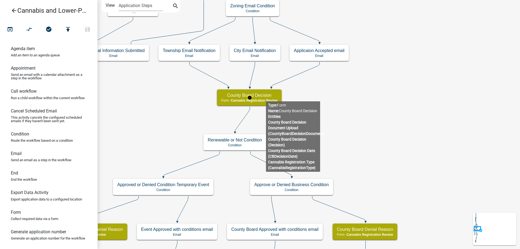
click at [266, 97] on g "County Board Decision Form - Cannabis Registration Review" at bounding box center [250, 97] width 66 height 16
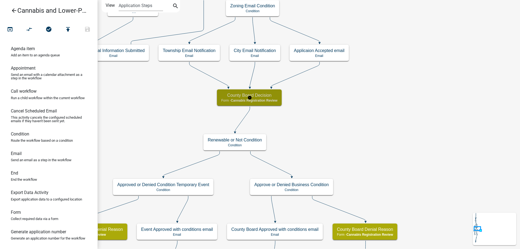
click at [266, 97] on h5 "County Board Decision" at bounding box center [249, 95] width 56 height 5
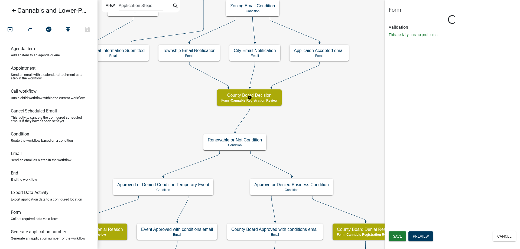
select select "5380C035-E995-43AF-9DCB-4673FB5A2820"
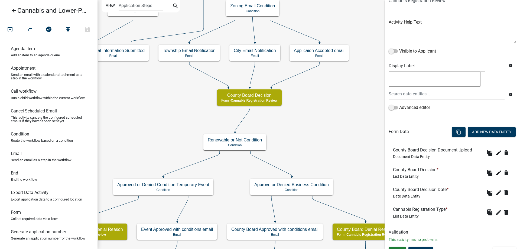
scroll to position [59, 0]
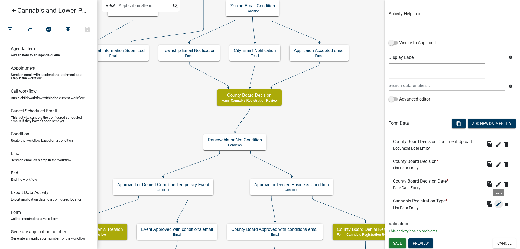
click at [498, 204] on icon "edit" at bounding box center [498, 204] width 7 height 7
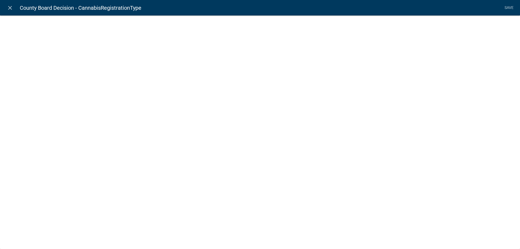
select select "list-data"
select select
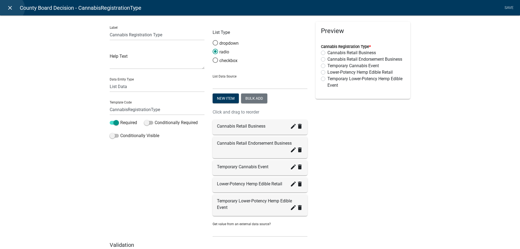
click at [11, 8] on icon "close" at bounding box center [10, 8] width 7 height 7
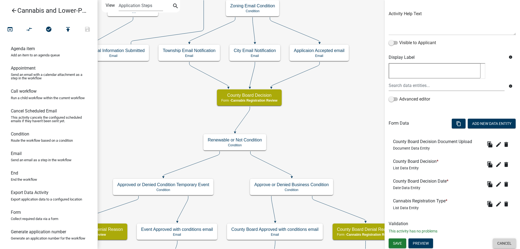
click at [505, 243] on button "Cancel" at bounding box center [504, 243] width 23 height 10
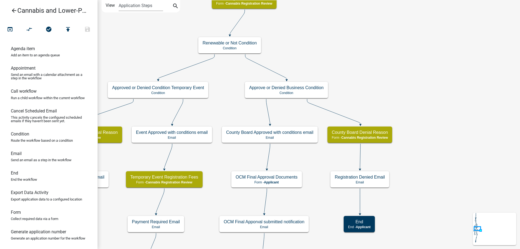
click at [370, 88] on div "start Start - Applicant Application Introduction Form - Applicant Parcel search…" at bounding box center [309, 124] width 423 height 249
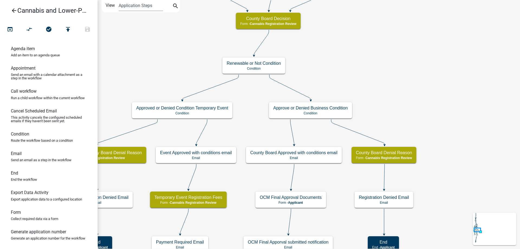
click at [434, 213] on div "start Start - Applicant Application Introduction Form - Applicant Parcel search…" at bounding box center [309, 124] width 423 height 249
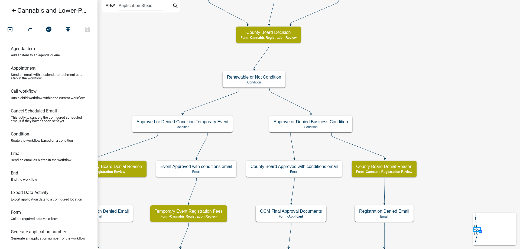
click at [386, 184] on div "start Start - Applicant Application Introduction Form - Applicant Parcel search…" at bounding box center [309, 124] width 423 height 249
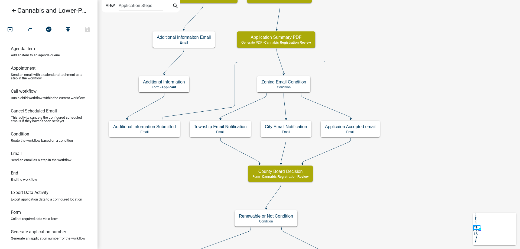
click at [400, 215] on div "start Start - Applicant Application Introduction Form - Applicant Parcel search…" at bounding box center [309, 124] width 423 height 249
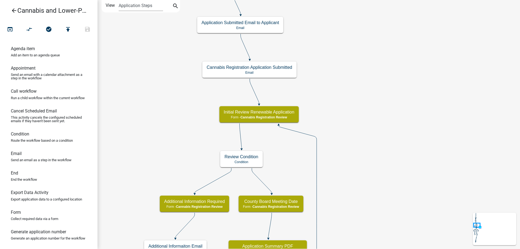
click at [384, 223] on div "start Start - Applicant Application Introduction Form - Applicant Parcel search…" at bounding box center [309, 124] width 423 height 249
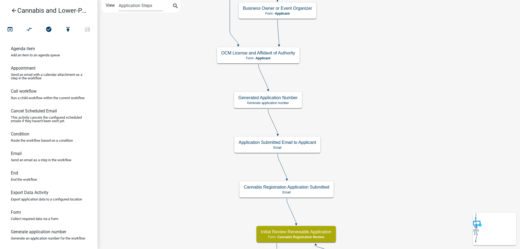
click at [391, 193] on div "start Start - Applicant Application Introduction Form - Applicant Parcel search…" at bounding box center [309, 124] width 423 height 249
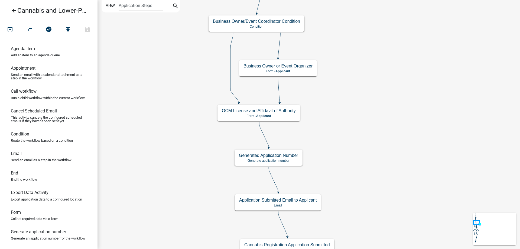
click at [404, 150] on div "start Start - Applicant Application Introduction Form - Applicant Parcel search…" at bounding box center [309, 124] width 423 height 249
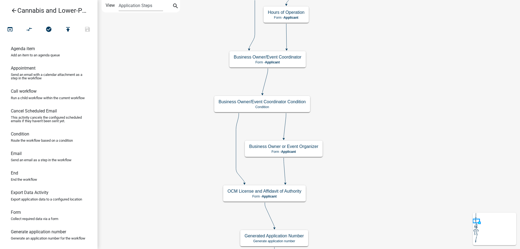
click at [410, 178] on div "start Start - Applicant Application Introduction Form - Applicant Parcel search…" at bounding box center [309, 124] width 423 height 249
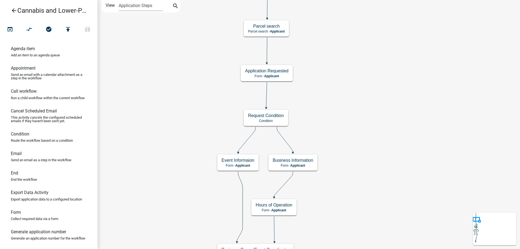
click at [390, 206] on div "start Start - Applicant Application Introduction Form - Applicant Parcel search…" at bounding box center [309, 124] width 423 height 249
click at [388, 209] on div "start Start - Applicant Application Introduction Form - Applicant Parcel search…" at bounding box center [309, 124] width 423 height 249
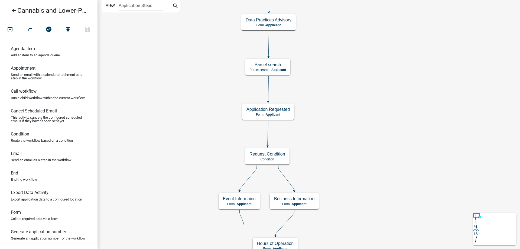
click at [373, 74] on div "start Start - Applicant Application Introduction Form - Applicant Parcel search…" at bounding box center [309, 124] width 423 height 249
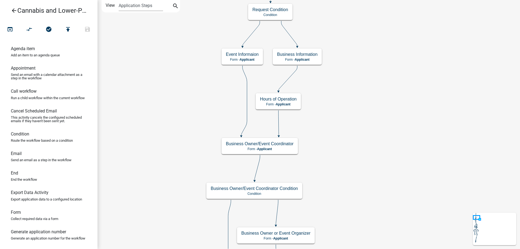
click at [377, 99] on div "start Start - Applicant Application Introduction Form - Applicant Parcel search…" at bounding box center [309, 124] width 423 height 249
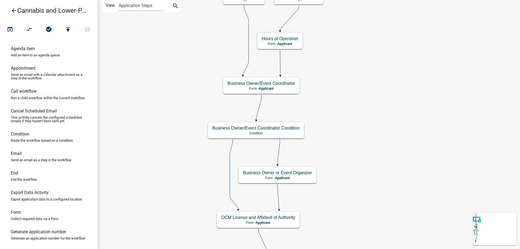
click at [377, 33] on div "start Start - Applicant Application Introduction Form - Applicant Parcel search…" at bounding box center [309, 124] width 423 height 249
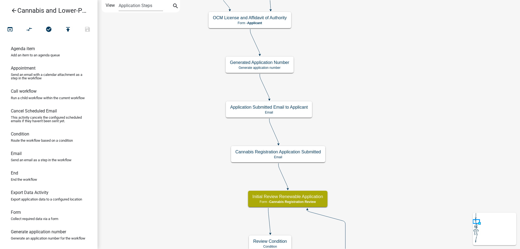
click at [374, 85] on div "start Start - Applicant Application Introduction Form - Applicant Parcel search…" at bounding box center [309, 124] width 423 height 249
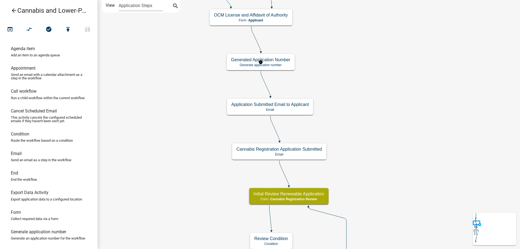
click at [281, 64] on g "Generated Application Number Generate application number" at bounding box center [261, 62] width 68 height 16
click at [281, 64] on p "Generate application number" at bounding box center [260, 65] width 59 height 4
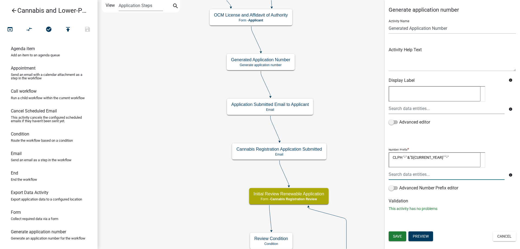
click at [393, 157] on textarea "CLPH "-" &"${CURRENT_YEAR}" "-"" at bounding box center [435, 159] width 92 height 15
click at [406, 157] on textarea ""CLPH "-" &"${CURRENT_YEAR}" "-"" at bounding box center [435, 159] width 92 height 15
click at [403, 157] on textarea ""CLPH "-" &"${CURRENT_YEAR}" "-"" at bounding box center [435, 159] width 92 height 15
click at [392, 157] on textarea "CLPH ""-" &"CURRENT_YEAR" "-"" at bounding box center [435, 159] width 92 height 15
click at [404, 156] on textarea ""CLPH ""-" &"CURRENT_YEAR" "-"" at bounding box center [435, 159] width 92 height 15
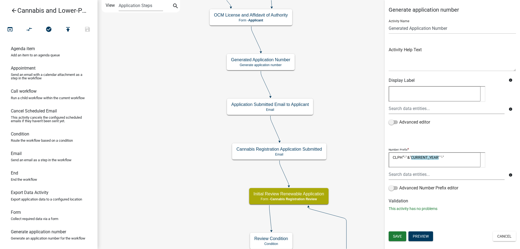
click at [403, 156] on textarea "CLPH""-" &"CURRENT_YEAR" "-"" at bounding box center [435, 159] width 92 height 15
click at [393, 157] on textarea "CLPH" "-" &"CURRENT_YEAR" "-"" at bounding box center [435, 159] width 92 height 15
type textarea ""CLPH" "-" &"CURRENT_YEAR" "-""
click at [398, 235] on span "Save" at bounding box center [397, 236] width 9 height 4
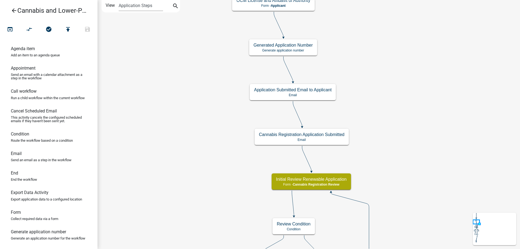
click at [395, 118] on div "start Start - Applicant Application Introduction Form - Applicant Parcel search…" at bounding box center [309, 124] width 423 height 249
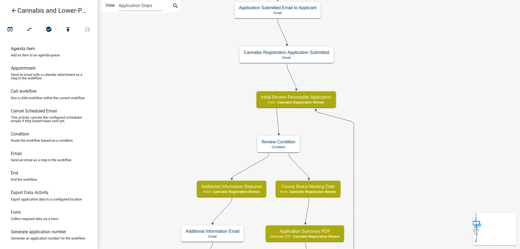
click at [399, 108] on div "start Start - Applicant Application Introduction Form - Applicant Parcel search…" at bounding box center [309, 124] width 423 height 249
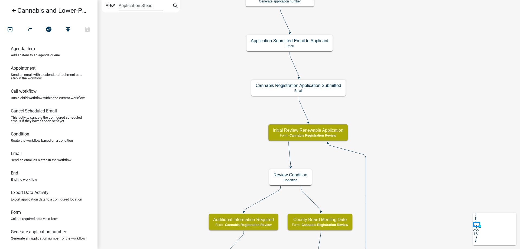
click at [412, 217] on div "start Start - Applicant Application Introduction Form - Applicant Parcel search…" at bounding box center [309, 124] width 423 height 249
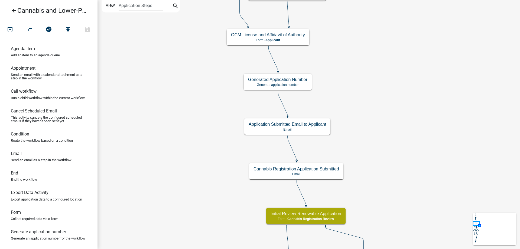
click at [390, 178] on div "start Start - Applicant Application Introduction Form - Applicant Parcel search…" at bounding box center [309, 124] width 423 height 249
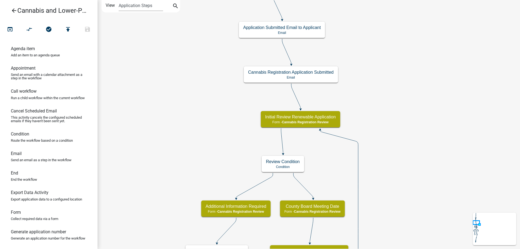
click at [390, 50] on div "start Start - Applicant Application Introduction Form - Applicant Parcel search…" at bounding box center [309, 124] width 423 height 249
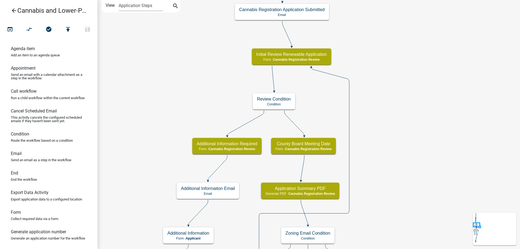
click at [396, 45] on div "start Start - Applicant Application Introduction Form - Applicant Parcel search…" at bounding box center [309, 124] width 423 height 249
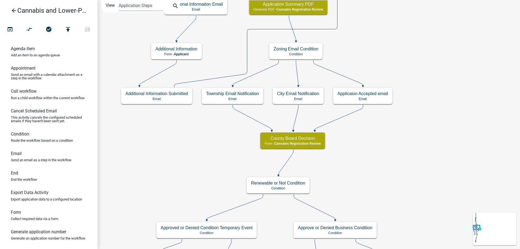
click at [389, 41] on div "start Start - Applicant Application Introduction Form - Applicant Parcel search…" at bounding box center [309, 124] width 423 height 249
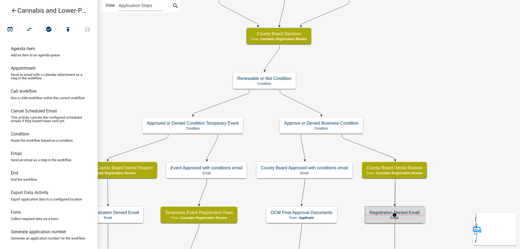
click at [422, 216] on g "Registration Denied Email Email" at bounding box center [394, 215] width 59 height 16
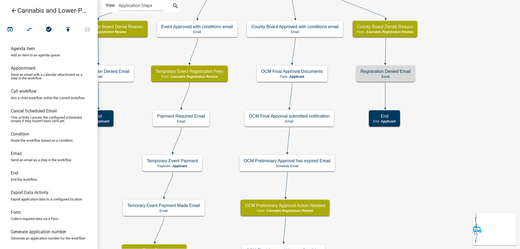
click at [448, 78] on div "start Start - Applicant Application Introduction Form - Applicant Parcel search…" at bounding box center [309, 124] width 423 height 249
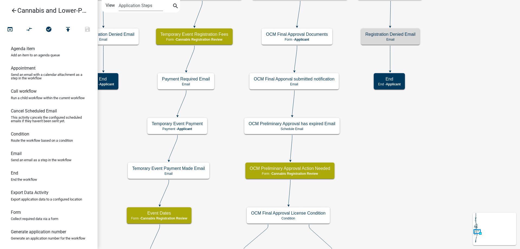
click at [406, 99] on div "start Start - Applicant Application Introduction Form - Applicant Parcel search…" at bounding box center [309, 124] width 423 height 249
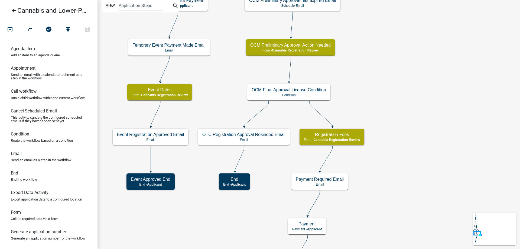
click at [415, 83] on div "start Start - Applicant Application Introduction Form - Applicant Parcel search…" at bounding box center [309, 124] width 423 height 249
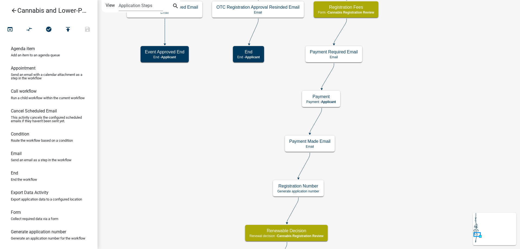
click at [422, 96] on div "start Start - Applicant Application Introduction Form - Applicant Parcel search…" at bounding box center [309, 124] width 423 height 249
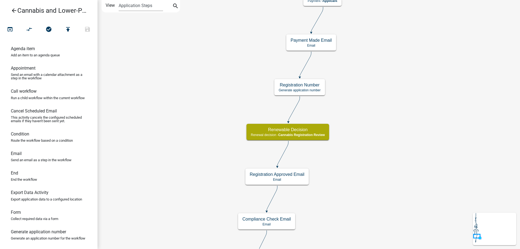
click at [392, 91] on div "start Start - Applicant Application Introduction Form - Applicant Parcel search…" at bounding box center [309, 124] width 423 height 249
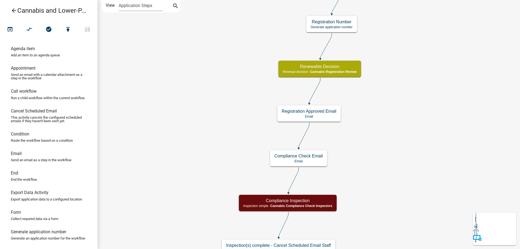
click at [392, 106] on div "start Start - Applicant Application Introduction Form - Applicant Parcel search…" at bounding box center [309, 124] width 423 height 249
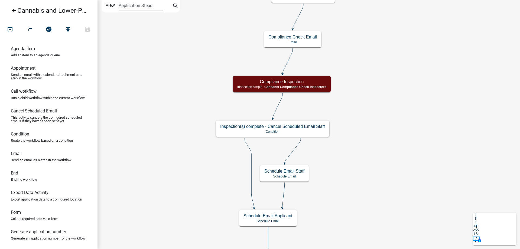
click at [411, 96] on div "start Start - Applicant Application Introduction Form - Applicant Parcel search…" at bounding box center [309, 124] width 423 height 249
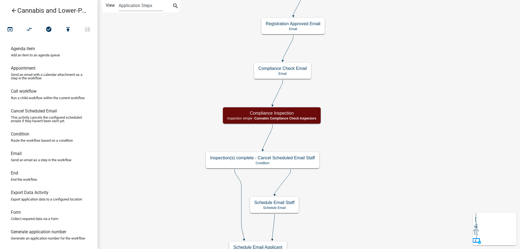
click at [377, 232] on div "start Start - Applicant Application Introduction Form - Applicant Parcel search…" at bounding box center [309, 124] width 423 height 249
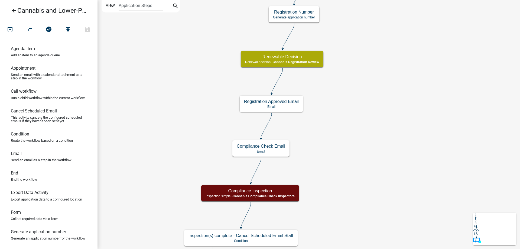
click at [362, 182] on div "start Start - Applicant Application Introduction Form - Applicant Parcel search…" at bounding box center [309, 124] width 423 height 249
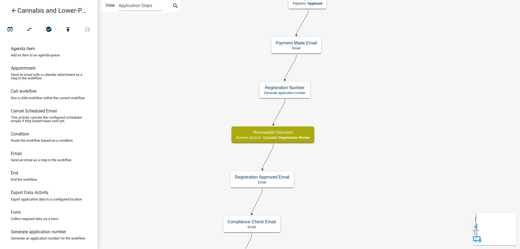
click at [359, 173] on div "start Start - Applicant Application Introduction Form - Applicant Parcel search…" at bounding box center [309, 124] width 423 height 249
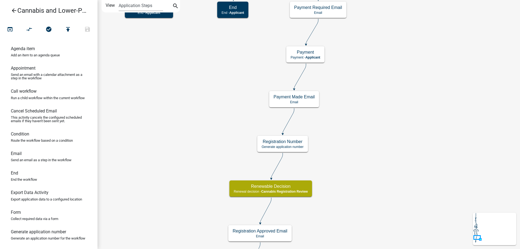
click at [359, 133] on div "start Start - Applicant Application Introduction Form - Applicant Parcel search…" at bounding box center [309, 124] width 423 height 249
click at [293, 113] on icon at bounding box center [288, 120] width 11 height 25
click at [281, 157] on icon at bounding box center [276, 165] width 11 height 25
click at [297, 144] on g "Registration Number Generate application number" at bounding box center [282, 144] width 51 height 16
click at [30, 30] on icon "compare_arrows" at bounding box center [29, 30] width 7 height 8
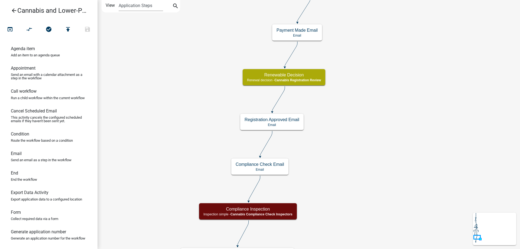
click at [380, 86] on div "start Start - Applicant Application Introduction Form - Applicant Parcel search…" at bounding box center [309, 124] width 423 height 249
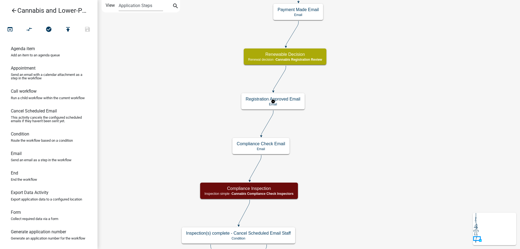
click at [288, 103] on g "Registration Approved Email Email" at bounding box center [273, 101] width 64 height 16
click at [288, 103] on p "Email" at bounding box center [273, 104] width 55 height 4
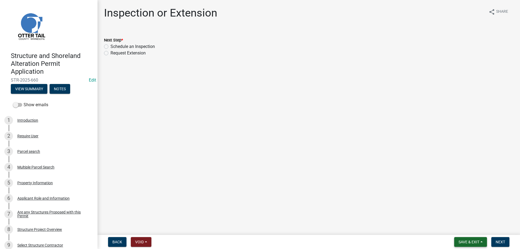
click at [469, 241] on span "Save & Exit" at bounding box center [469, 242] width 21 height 4
click at [460, 229] on button "Save & Exit" at bounding box center [465, 227] width 43 height 13
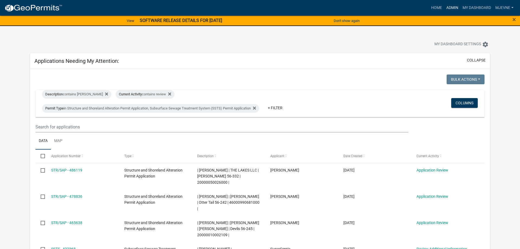
click at [451, 8] on link "Admin" at bounding box center [452, 8] width 16 height 10
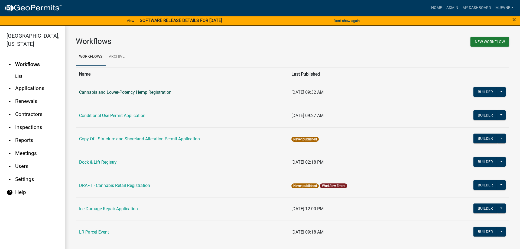
click at [116, 93] on link "Cannabis and Lower-Potency Hemp Registration" at bounding box center [125, 92] width 92 height 5
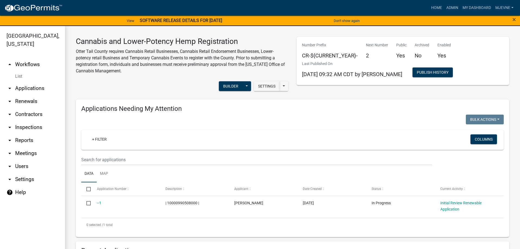
click at [373, 134] on div "+ Filter Columns" at bounding box center [293, 140] width 418 height 20
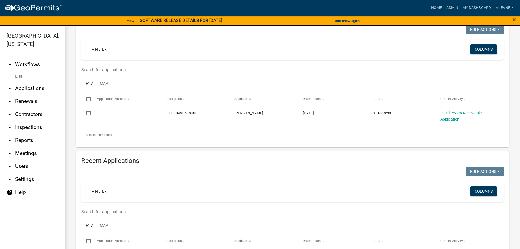
scroll to position [93, 0]
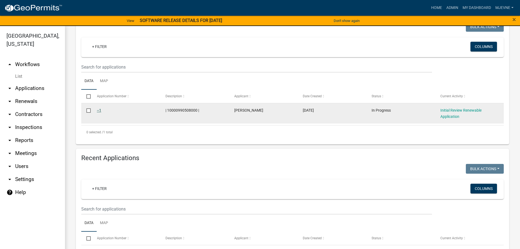
click at [99, 110] on link "--1" at bounding box center [99, 110] width 4 height 4
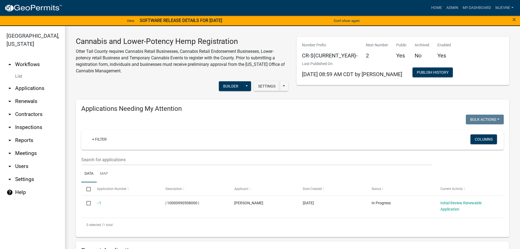
click at [29, 64] on link "arrow_drop_up Workflows" at bounding box center [32, 64] width 65 height 13
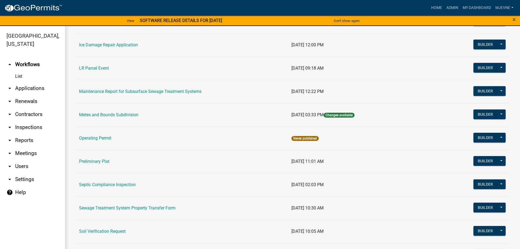
scroll to position [216, 0]
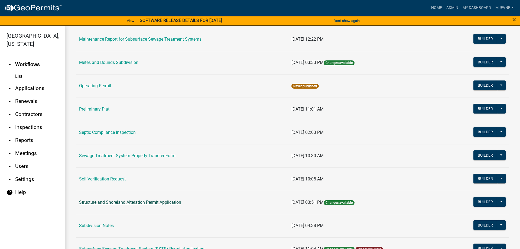
click at [118, 202] on link "Structure and Shoreland Alteration Permit Application" at bounding box center [130, 202] width 102 height 5
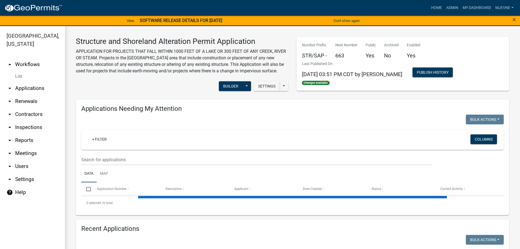
select select "1: 25"
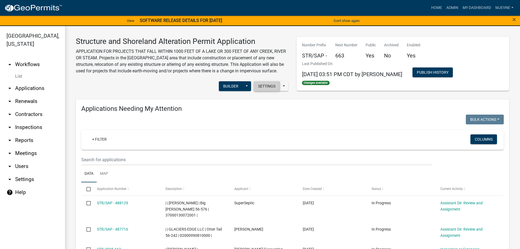
click at [268, 85] on button "Settings" at bounding box center [267, 86] width 26 height 10
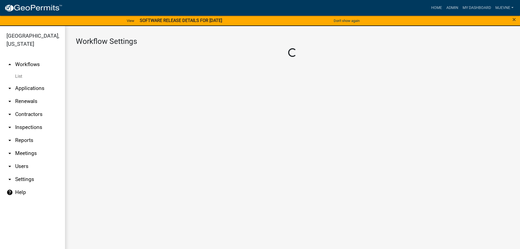
select select "1"
select select "0a1e0489-c7a7-4540-a7e8-9a167cd3de87"
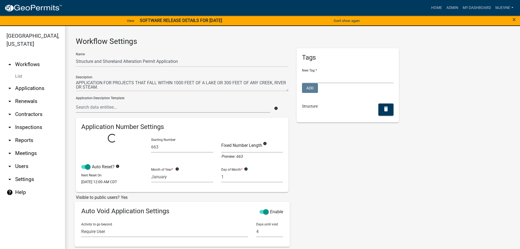
select select
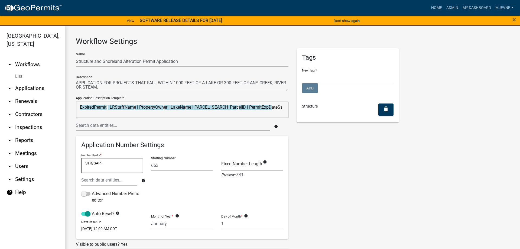
click at [32, 65] on link "arrow_drop_up Workflows" at bounding box center [32, 64] width 65 height 13
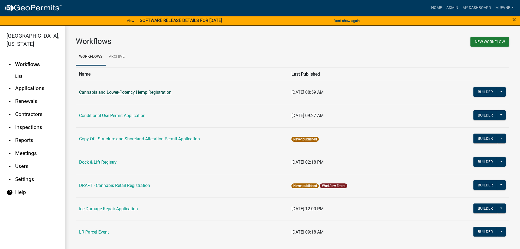
click at [128, 92] on link "Cannabis and Lower-Potency Hemp Registration" at bounding box center [125, 92] width 92 height 5
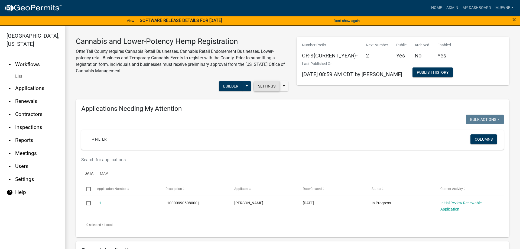
click at [268, 86] on button "Settings" at bounding box center [267, 86] width 26 height 10
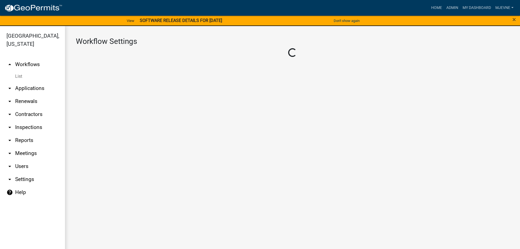
select select "07896c58-3706-4101-b40f-560654c8c94d"
select select "4"
select select "2: Object"
select select
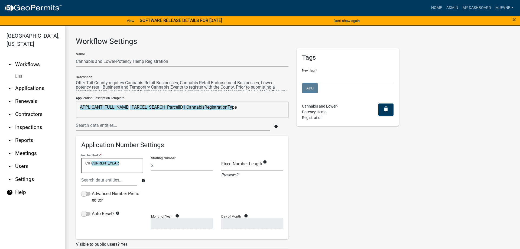
click at [28, 64] on link "arrow_drop_up Workflows" at bounding box center [32, 64] width 65 height 13
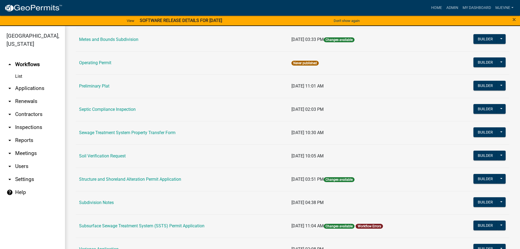
scroll to position [278, 0]
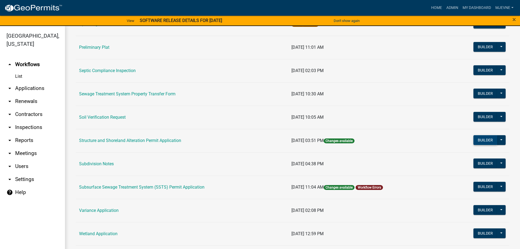
click at [485, 138] on button "Builder" at bounding box center [485, 140] width 24 height 10
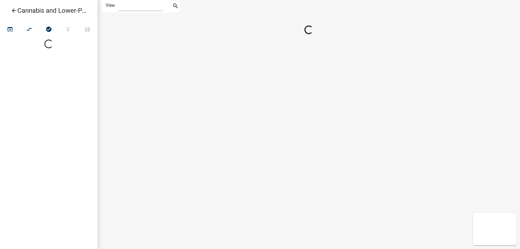
select select "1"
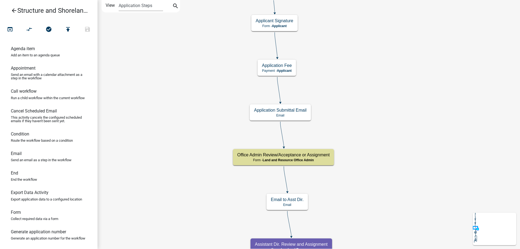
click at [352, 34] on div "Start Start - Applicant Require User Require user Parcel search Parcel search -…" at bounding box center [309, 124] width 423 height 249
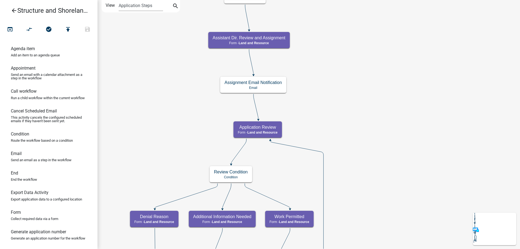
click at [341, 31] on div "Start Start - Applicant Require User Require user Parcel search Parcel search -…" at bounding box center [309, 124] width 423 height 249
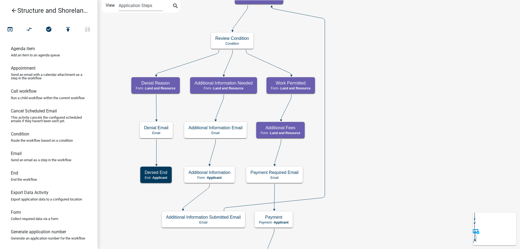
click at [366, 53] on div "Start Start - Applicant Require User Require user Parcel search Parcel search -…" at bounding box center [309, 124] width 423 height 249
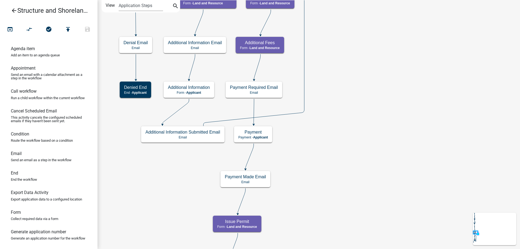
click at [357, 115] on div "Start Start - Applicant Require User Require user Parcel search Parcel search -…" at bounding box center [309, 124] width 423 height 249
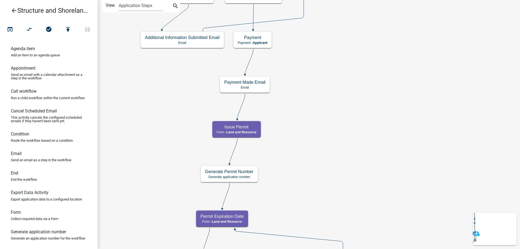
click at [345, 101] on div "Start Start - Applicant Require User Require user Parcel search Parcel search -…" at bounding box center [309, 124] width 423 height 249
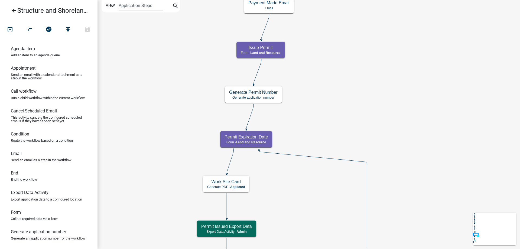
click at [382, 117] on div "Start Start - Applicant Require User Require user Parcel search Parcel search -…" at bounding box center [309, 124] width 423 height 249
click at [269, 95] on g "Generate Permit Number Generate application number" at bounding box center [253, 94] width 57 height 16
click at [269, 95] on div "Generate Permit Number Generate application number" at bounding box center [253, 94] width 57 height 16
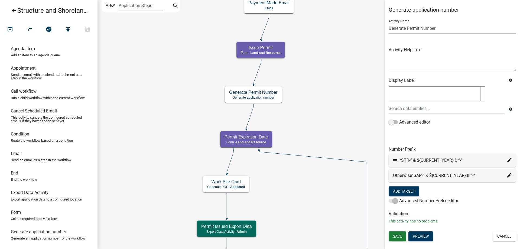
click at [508, 159] on icon at bounding box center [509, 160] width 4 height 4
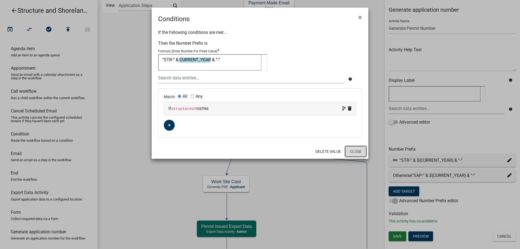
click at [356, 152] on button "Close" at bounding box center [355, 151] width 21 height 10
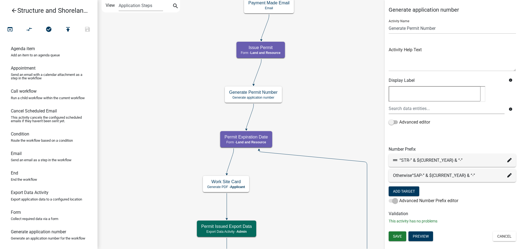
click at [509, 174] on icon at bounding box center [509, 175] width 4 height 4
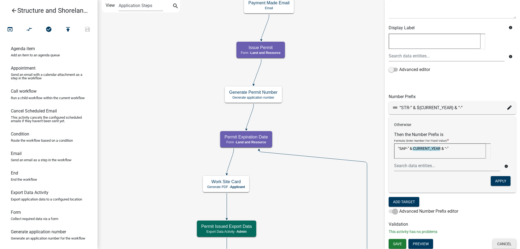
click at [508, 244] on button "Cancel" at bounding box center [504, 244] width 23 height 10
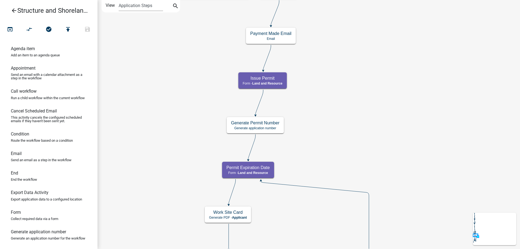
click at [384, 143] on div "Start Start - Applicant Require User Require user Parcel search Parcel search -…" at bounding box center [309, 124] width 423 height 249
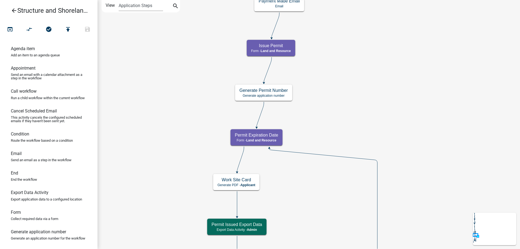
click at [339, 118] on div "Start Start - Applicant Require User Require user Parcel search Parcel search -…" at bounding box center [309, 124] width 423 height 249
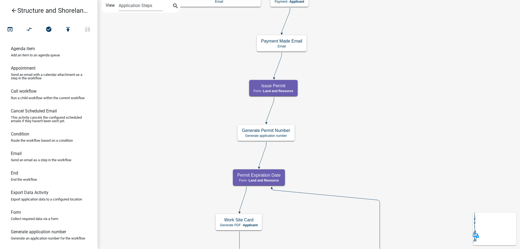
click at [349, 137] on div "Start Start - Applicant Require User Require user Parcel search Parcel search -…" at bounding box center [309, 124] width 423 height 249
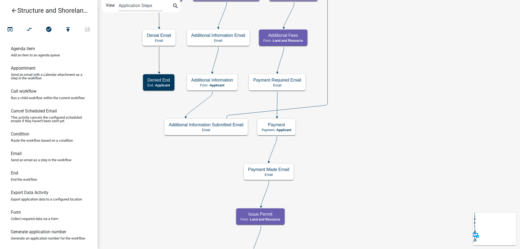
click at [374, 210] on div "Start Start - Applicant Require User Require user Parcel search Parcel search -…" at bounding box center [309, 124] width 423 height 249
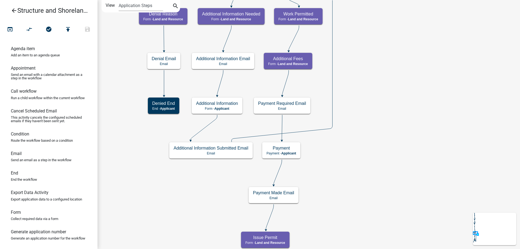
click at [407, 233] on div "Start Start - Applicant Require User Require user Parcel search Parcel search -…" at bounding box center [309, 124] width 423 height 249
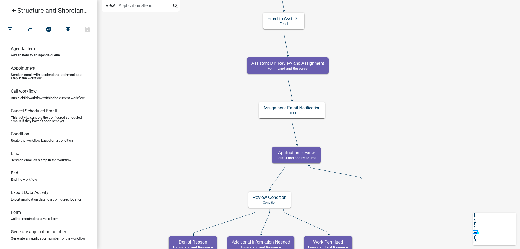
click at [427, 223] on div "Start Start - Applicant Require User Require user Parcel search Parcel search -…" at bounding box center [309, 124] width 423 height 249
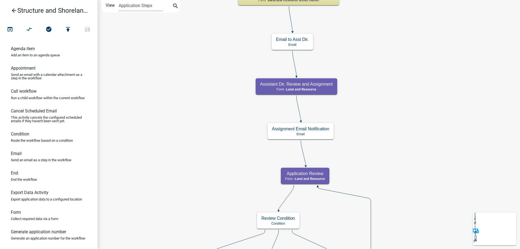
click at [414, 239] on div "Start Start - Applicant Require User Require user Parcel search Parcel search -…" at bounding box center [309, 124] width 423 height 249
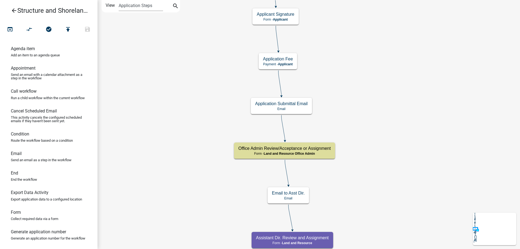
click at [403, 212] on div "Start Start - Applicant Require User Require user Parcel search Parcel search -…" at bounding box center [309, 124] width 423 height 249
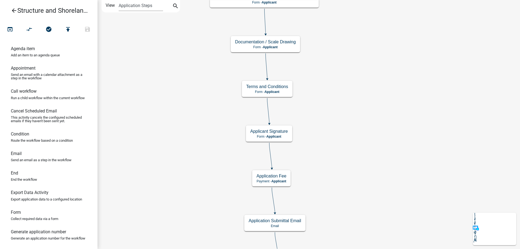
click at [397, 188] on div "Start Start - Applicant Require User Require user Parcel search Parcel search -…" at bounding box center [309, 124] width 423 height 249
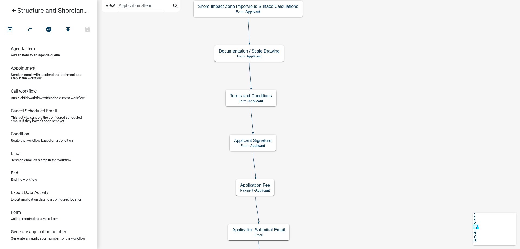
click at [387, 53] on div "Start Start - Applicant Require User Require user Parcel search Parcel search -…" at bounding box center [309, 124] width 423 height 249
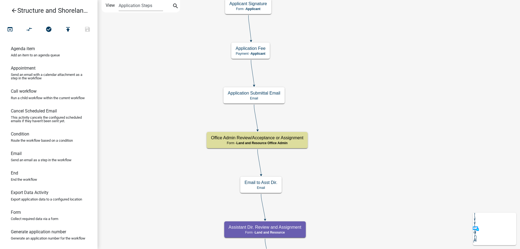
click at [378, 70] on div "Start Start - Applicant Require User Require user Parcel search Parcel search -…" at bounding box center [309, 124] width 423 height 249
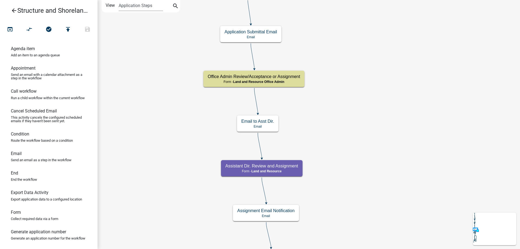
click at [370, 67] on div "Start Start - Applicant Require User Require user Parcel search Parcel search -…" at bounding box center [309, 124] width 423 height 249
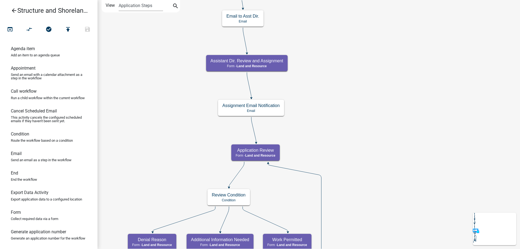
click at [359, 82] on div "Start Start - Applicant Require User Require user Parcel search Parcel search -…" at bounding box center [309, 124] width 423 height 249
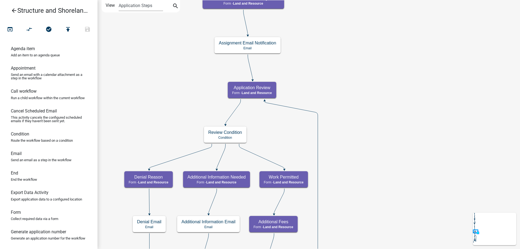
click at [373, 208] on div "Start Start - Applicant Require User Require user Parcel search Parcel search -…" at bounding box center [309, 124] width 423 height 249
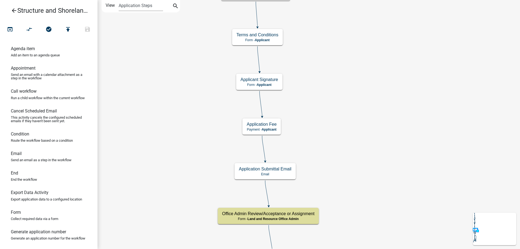
click at [376, 190] on div "Start Start - Applicant Require User Require user Parcel search Parcel search -…" at bounding box center [309, 124] width 423 height 249
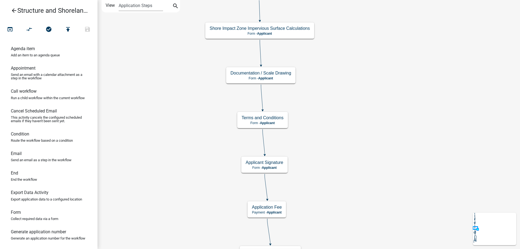
click at [370, 202] on div "Start Start - Applicant Require User Require user Parcel search Parcel search -…" at bounding box center [309, 124] width 423 height 249
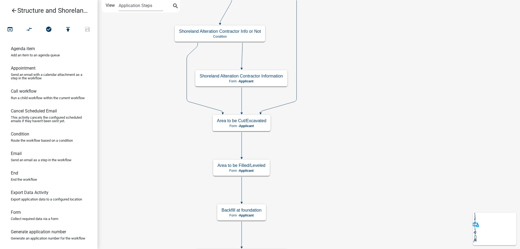
click at [347, 191] on div "Start Start - Applicant Require User Require user Parcel search Parcel search -…" at bounding box center [309, 124] width 423 height 249
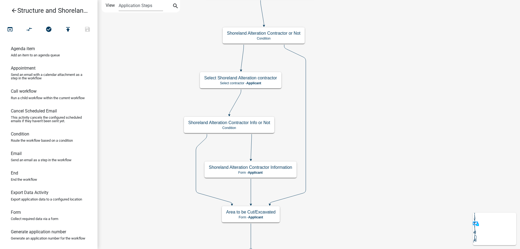
click at [377, 158] on div "Start Start - Applicant Require User Require user Parcel search Parcel search -…" at bounding box center [309, 124] width 423 height 249
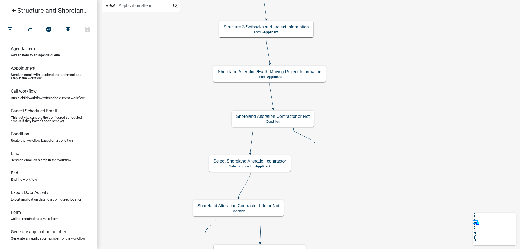
click at [371, 162] on div "Start Start - Applicant Require User Require user Parcel search Parcel search -…" at bounding box center [309, 124] width 423 height 249
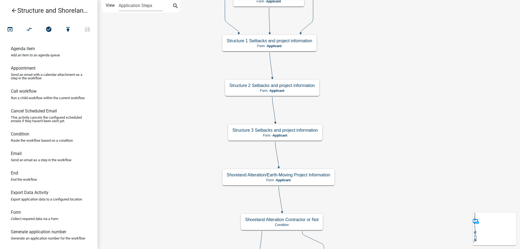
click at [392, 180] on div "Start Start - Applicant Require User Require user Parcel search Parcel search -…" at bounding box center [309, 124] width 423 height 249
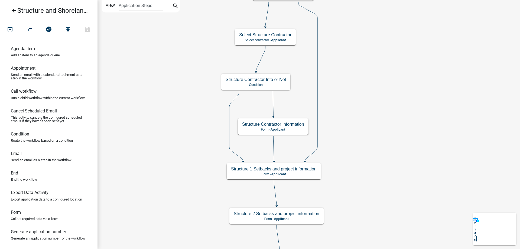
click at [406, 207] on div "Start Start - Applicant Require User Require user Parcel search Parcel search -…" at bounding box center [309, 124] width 423 height 249
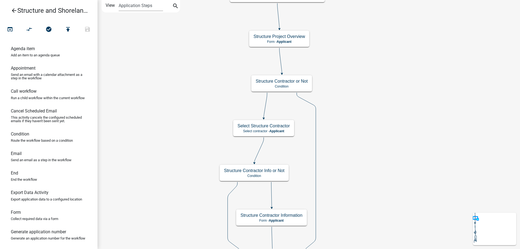
click at [388, 218] on div "Start Start - Applicant Require User Require user Parcel search Parcel search -…" at bounding box center [309, 124] width 423 height 249
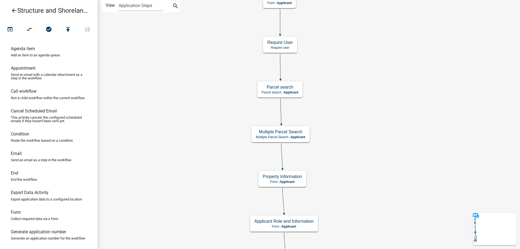
click at [369, 137] on div "Start Start - Applicant Require User Require user Parcel search Parcel search -…" at bounding box center [309, 124] width 423 height 249
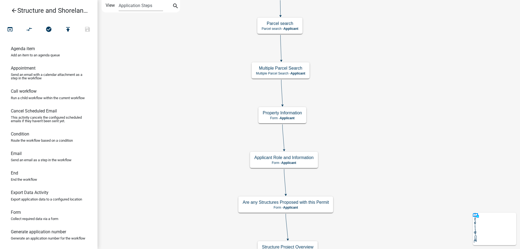
click at [366, 128] on div "Start Start - Applicant Require User Require user Parcel search Parcel search -…" at bounding box center [309, 124] width 423 height 249
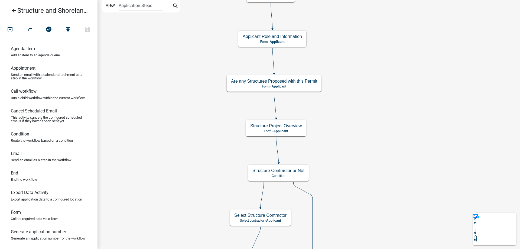
click at [381, 113] on div "Start Start - Applicant Require User Require user Parcel search Parcel search -…" at bounding box center [309, 124] width 423 height 249
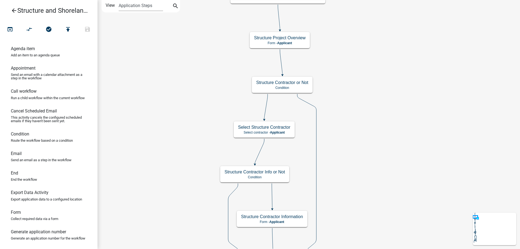
click at [371, 90] on div "Start Start - Applicant Require User Require user Parcel search Parcel search -…" at bounding box center [309, 124] width 423 height 249
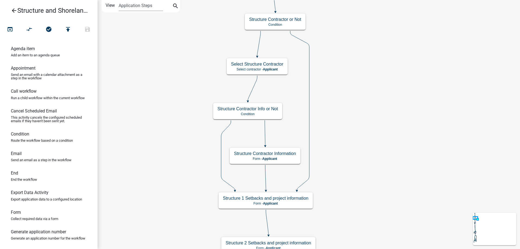
click at [377, 100] on div "Start Start - Applicant Require User Require user Parcel search Parcel search -…" at bounding box center [309, 124] width 423 height 249
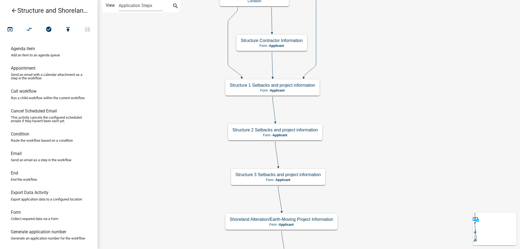
click at [361, 98] on div "Start Start - Applicant Require User Require user Parcel search Parcel search -…" at bounding box center [309, 124] width 423 height 249
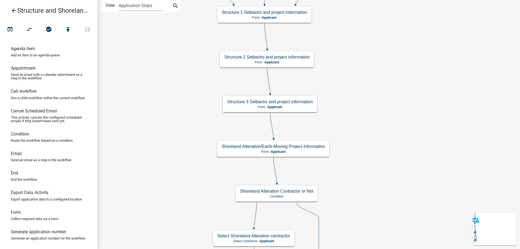
click at [357, 101] on div "Start Start - Applicant Require User Require user Parcel search Parcel search -…" at bounding box center [309, 124] width 423 height 249
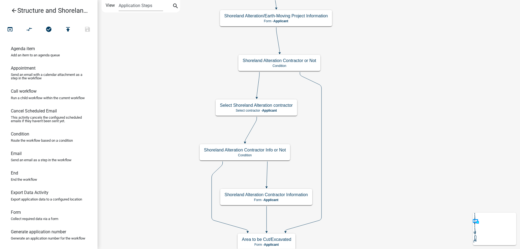
click at [377, 92] on div "Start Start - Applicant Require User Require user Parcel search Parcel search -…" at bounding box center [309, 124] width 423 height 249
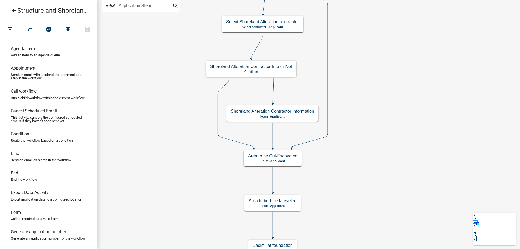
click at [374, 118] on div "Start Start - Applicant Require User Require user Parcel search Parcel search -…" at bounding box center [309, 124] width 423 height 249
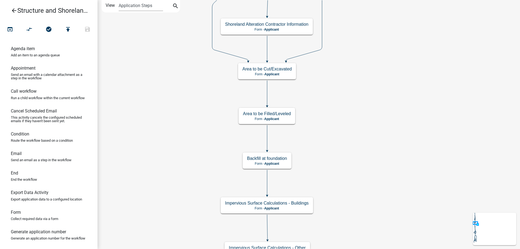
click at [367, 126] on div "Start Start - Applicant Require User Require user Parcel search Parcel search -…" at bounding box center [309, 124] width 423 height 249
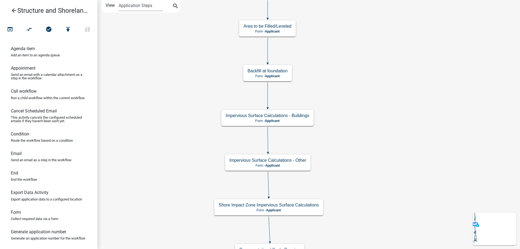
click at [367, 123] on div "Start Start - Applicant Require User Require user Parcel search Parcel search -…" at bounding box center [309, 124] width 423 height 249
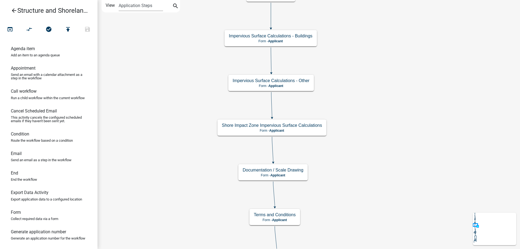
click at [371, 106] on div "Start Start - Applicant Require User Require user Parcel search Parcel search -…" at bounding box center [309, 124] width 423 height 249
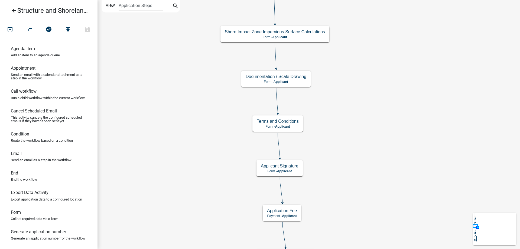
click at [368, 113] on div "Start Start - Applicant Require User Require user Parcel search Parcel search -…" at bounding box center [309, 124] width 423 height 249
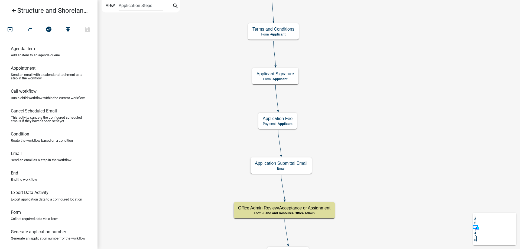
click at [360, 111] on div "Start Start - Applicant Require User Require user Parcel search Parcel search -…" at bounding box center [309, 124] width 423 height 249
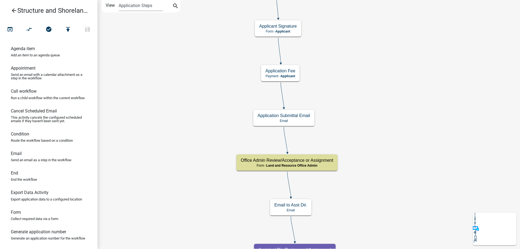
click at [353, 112] on div "Start Start - Applicant Require User Require user Parcel search Parcel search -…" at bounding box center [309, 124] width 423 height 249
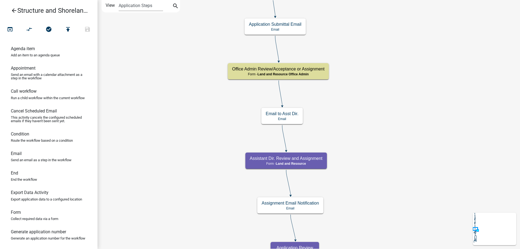
click at [370, 113] on div "Start Start - Applicant Require User Require user Parcel search Parcel search -…" at bounding box center [309, 124] width 423 height 249
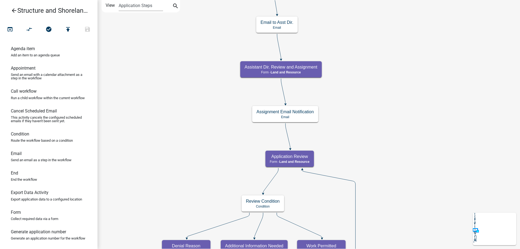
click at [363, 110] on div "Start Start - Applicant Require User Require user Parcel search Parcel search -…" at bounding box center [309, 124] width 423 height 249
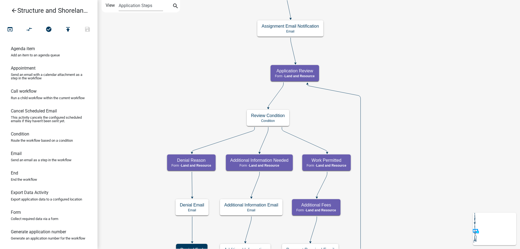
click at [395, 118] on div "Start Start - Applicant Require User Require user Parcel search Parcel search -…" at bounding box center [309, 124] width 423 height 249
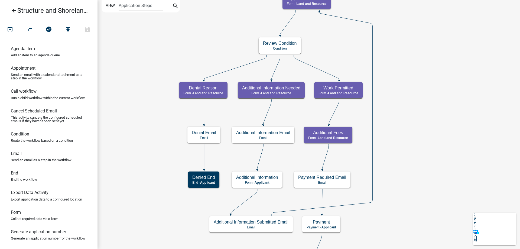
click at [411, 111] on div "Start Start - Applicant Require User Require user Parcel search Parcel search -…" at bounding box center [309, 124] width 423 height 249
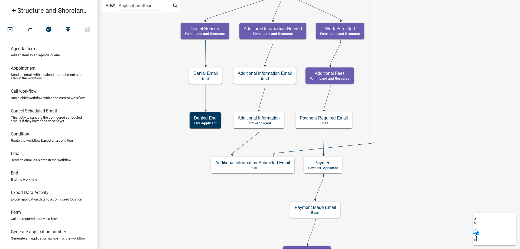
click at [407, 109] on div "Start Start - Applicant Require User Require user Parcel search Parcel search -…" at bounding box center [309, 124] width 423 height 249
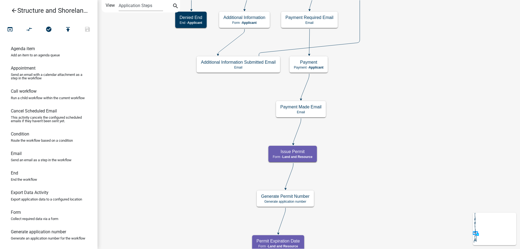
click at [393, 94] on div "Start Start - Applicant Require User Require user Parcel search Parcel search -…" at bounding box center [309, 124] width 423 height 249
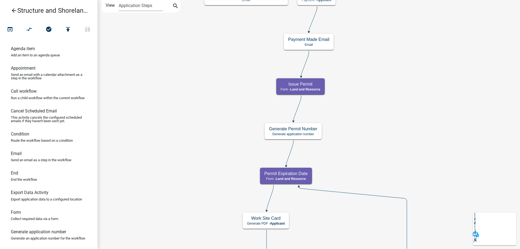
click at [378, 117] on div "Start Start - Applicant Require User Require user Parcel search Parcel search -…" at bounding box center [309, 124] width 423 height 249
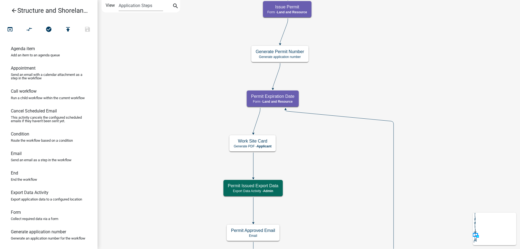
click at [381, 67] on div "Start Start - Applicant Require User Require user Parcel search Parcel search -…" at bounding box center [309, 124] width 423 height 249
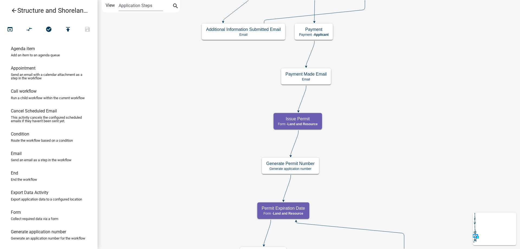
click at [385, 175] on div "Start Start - Applicant Require User Require user Parcel search Parcel search -…" at bounding box center [309, 124] width 423 height 249
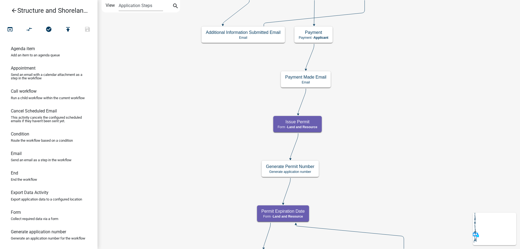
click at [14, 10] on icon "arrow_back" at bounding box center [14, 11] width 7 height 8
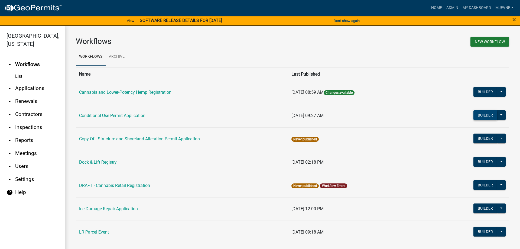
click at [486, 117] on button "Builder" at bounding box center [485, 115] width 24 height 10
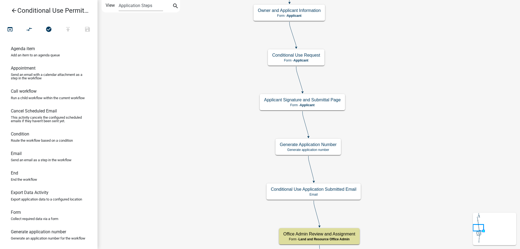
click at [421, 163] on div "Start Start - Applicant Require User Require user Parcel search Parcel search -…" at bounding box center [309, 124] width 423 height 249
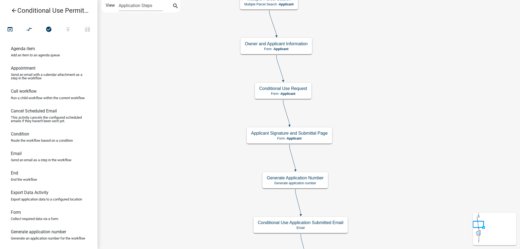
click at [391, 61] on div "Start Start - Applicant Require User Require user Parcel search Parcel search -…" at bounding box center [309, 124] width 423 height 249
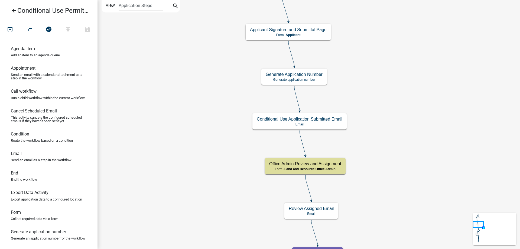
click at [392, 80] on div "Start Start - Applicant Require User Require user Parcel search Parcel search -…" at bounding box center [309, 124] width 423 height 249
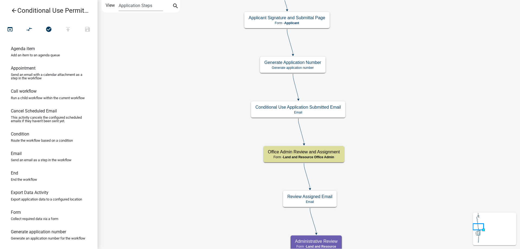
click at [380, 66] on div "Start Start - Applicant Require User Require user Parcel search Parcel search -…" at bounding box center [309, 124] width 423 height 249
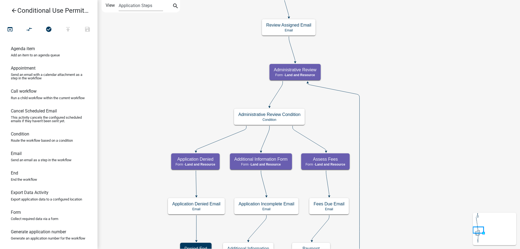
click at [395, 57] on div "Start Start - Applicant Require User Require user Parcel search Parcel search -…" at bounding box center [309, 124] width 423 height 249
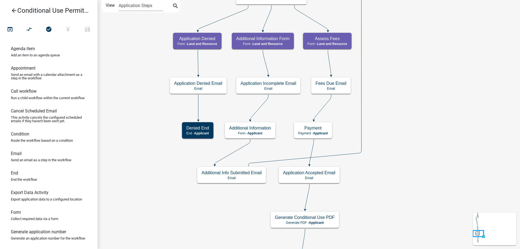
click at [412, 49] on div "Start Start - Applicant Require User Require user Parcel search Parcel search -…" at bounding box center [309, 124] width 423 height 249
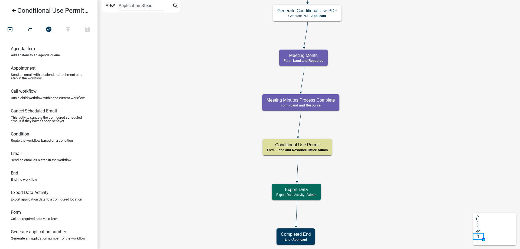
click at [411, 56] on div "Start Start - Applicant Require User Require user Parcel search Parcel search -…" at bounding box center [309, 124] width 423 height 249
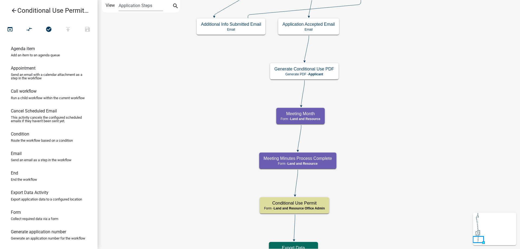
click at [379, 91] on div "Start Start - Applicant Require User Require user Parcel search Parcel search -…" at bounding box center [309, 124] width 423 height 249
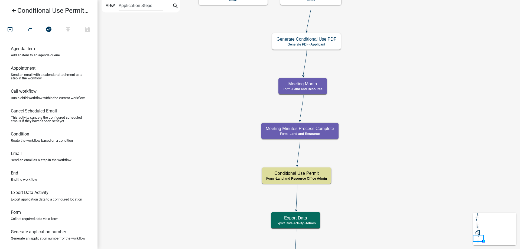
click at [372, 47] on div "Start Start - Applicant Require User Require user Parcel search Parcel search -…" at bounding box center [309, 124] width 423 height 249
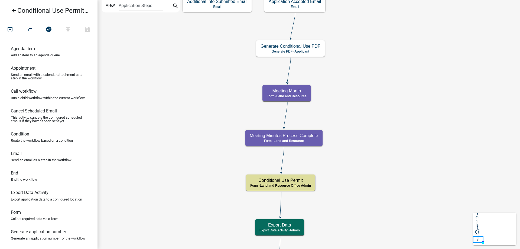
click at [369, 186] on div "Start Start - Applicant Require User Require user Parcel search Parcel search -…" at bounding box center [309, 124] width 423 height 249
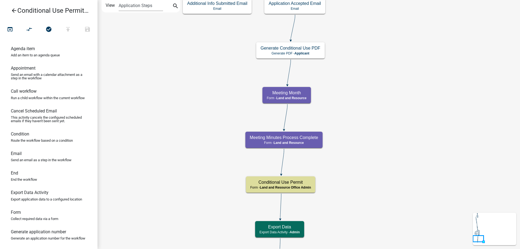
click at [379, 175] on div "Start Start - Applicant Require User Require user Parcel search Parcel search -…" at bounding box center [309, 124] width 423 height 249
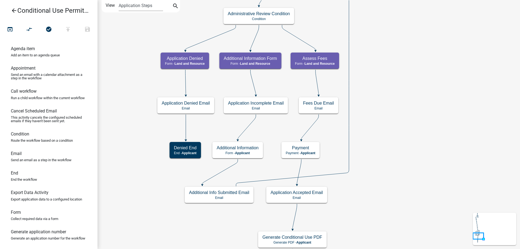
click at [384, 179] on div "Start Start - Applicant Require User Require user Parcel search Parcel search -…" at bounding box center [309, 124] width 423 height 249
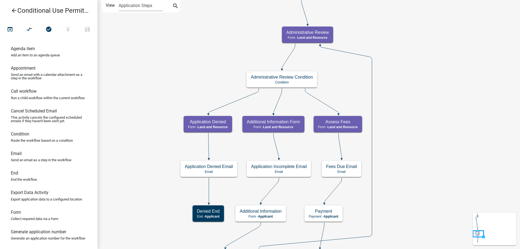
click at [416, 136] on div "Start Start - Applicant Require User Require user Parcel search Parcel search -…" at bounding box center [309, 124] width 423 height 249
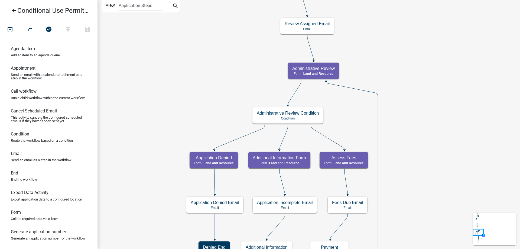
click at [426, 178] on div "Start Start - Applicant Require User Require user Parcel search Parcel search -…" at bounding box center [309, 124] width 423 height 249
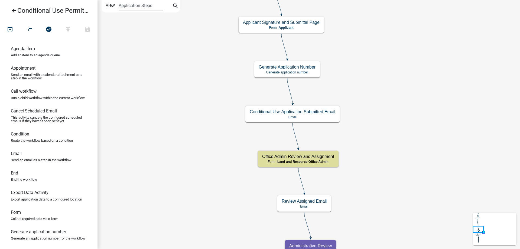
click at [410, 174] on div "Start Start - Applicant Require User Require user Parcel search Parcel search -…" at bounding box center [309, 124] width 423 height 249
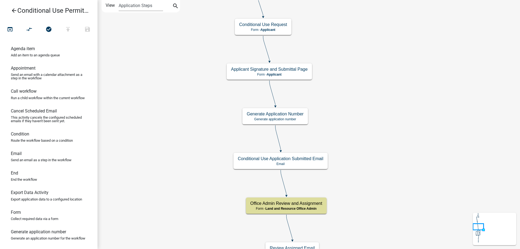
click at [359, 131] on div "Start Start - Applicant Require User Require user Parcel search Parcel search -…" at bounding box center [309, 124] width 423 height 249
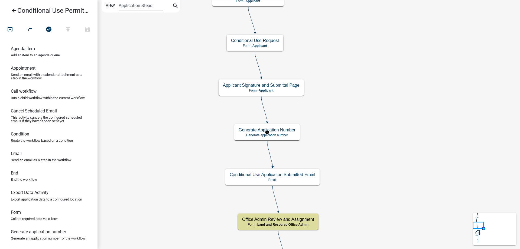
click at [286, 132] on g "Generate Application Number Generate application number" at bounding box center [267, 132] width 66 height 16
click at [286, 132] on h5 "Generate Application Number" at bounding box center [267, 129] width 57 height 5
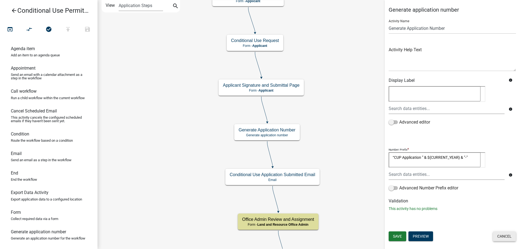
click at [505, 237] on button "Cancel" at bounding box center [504, 236] width 23 height 10
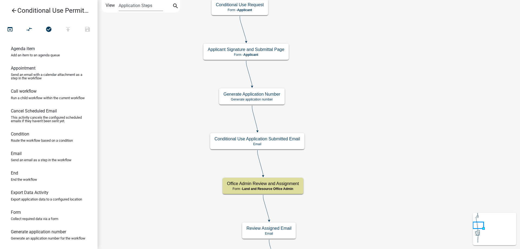
click at [384, 154] on div "Start Start - Applicant Require User Require user Parcel search Parcel search -…" at bounding box center [309, 124] width 423 height 249
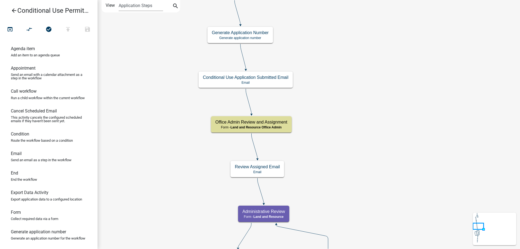
click at [362, 115] on div "Start Start - Applicant Require User Require user Parcel search Parcel search -…" at bounding box center [309, 124] width 423 height 249
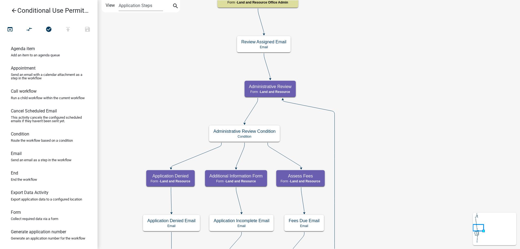
click at [374, 75] on div "Start Start - Applicant Require User Require user Parcel search Parcel search -…" at bounding box center [309, 124] width 423 height 249
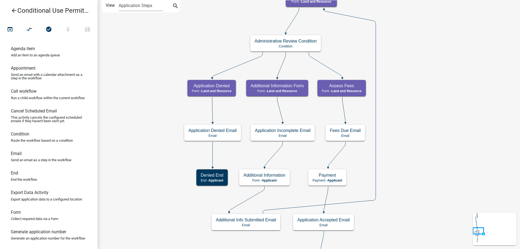
click at [412, 93] on div "Start Start - Applicant Require User Require user Parcel search Parcel search -…" at bounding box center [309, 124] width 423 height 249
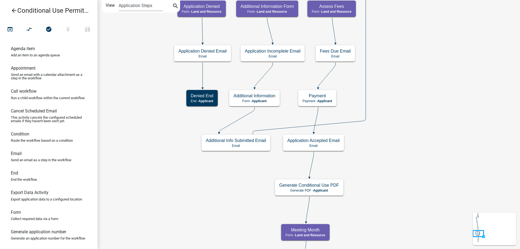
click at [393, 72] on div "Start Start - Applicant Require User Require user Parcel search Parcel search -…" at bounding box center [309, 124] width 423 height 249
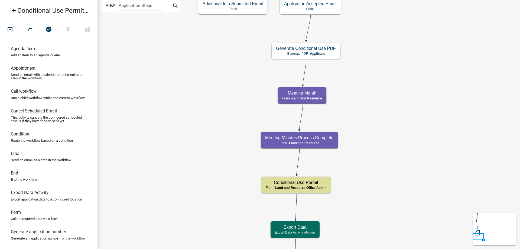
click at [390, 64] on div "Start Start - Applicant Require User Require user Parcel search Parcel search -…" at bounding box center [309, 124] width 423 height 249
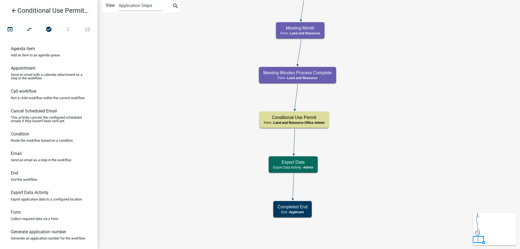
click at [379, 74] on div "Start Start - Applicant Require User Require user Parcel search Parcel search -…" at bounding box center [309, 124] width 423 height 249
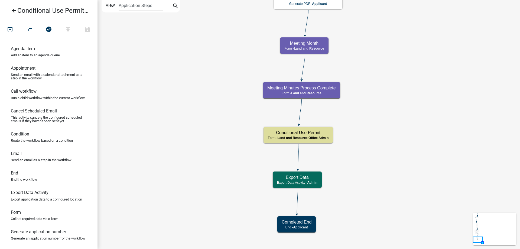
click at [379, 202] on div "Start Start - Applicant Require User Require user Parcel search Parcel search -…" at bounding box center [309, 124] width 423 height 249
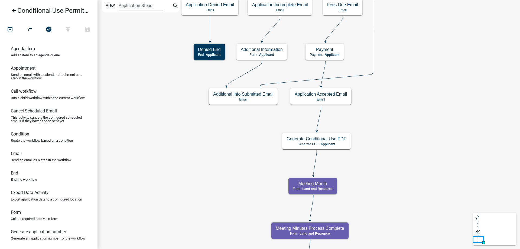
click at [387, 202] on div "Start Start - Applicant Require User Require user Parcel search Parcel search -…" at bounding box center [309, 124] width 423 height 249
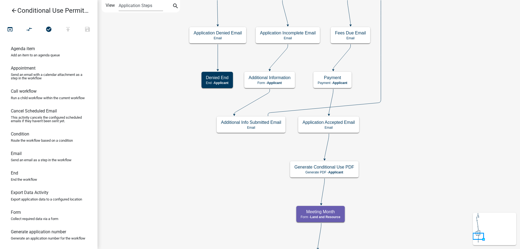
click at [402, 172] on div "Start Start - Applicant Require User Require user Parcel search Parcel search -…" at bounding box center [309, 124] width 423 height 249
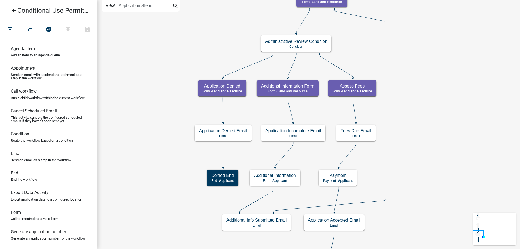
click at [397, 170] on div "Start Start - Applicant Require User Require user Parcel search Parcel search -…" at bounding box center [309, 124] width 423 height 249
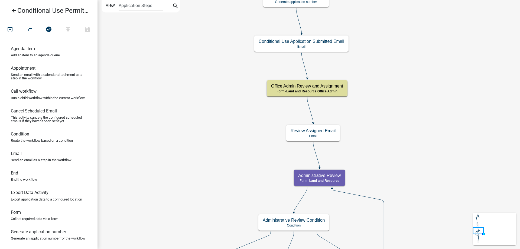
click at [187, 133] on div "Start Start - Applicant Require User Require user Parcel search Parcel search -…" at bounding box center [309, 124] width 423 height 249
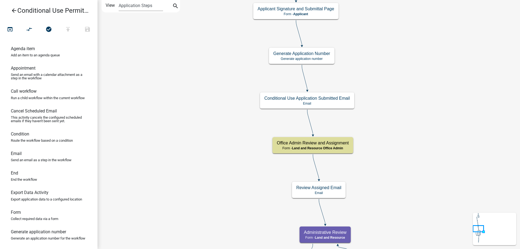
click at [183, 193] on div "Start Start - Applicant Require User Require user Parcel search Parcel search -…" at bounding box center [309, 124] width 423 height 249
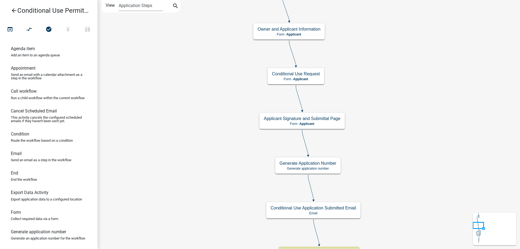
click at [184, 99] on div "Start Start - Applicant Require User Require user Parcel search Parcel search -…" at bounding box center [309, 124] width 423 height 249
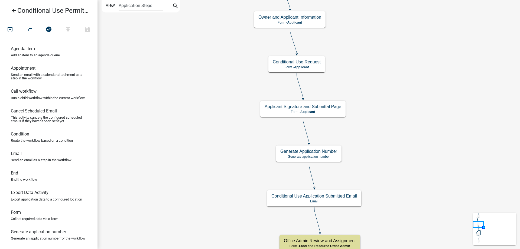
click at [408, 111] on div "Start Start - Applicant Require User Require user Parcel search Parcel search -…" at bounding box center [309, 124] width 423 height 249
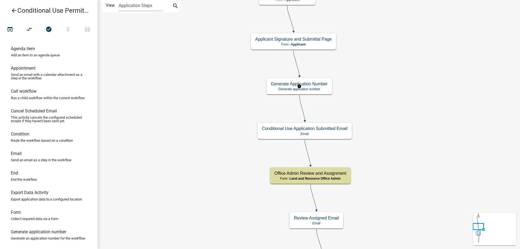
click at [315, 89] on g "Generate Application Number Generate application number" at bounding box center [300, 86] width 66 height 16
click at [315, 89] on p "Generate application number" at bounding box center [299, 89] width 57 height 4
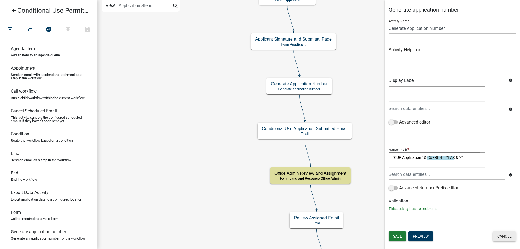
click at [505, 238] on button "Cancel" at bounding box center [504, 236] width 23 height 10
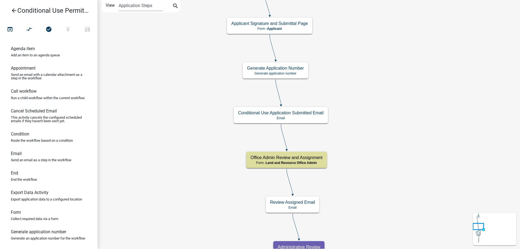
click at [404, 137] on div "Start Start - Applicant Require User Require user Parcel search Parcel search -…" at bounding box center [309, 124] width 423 height 249
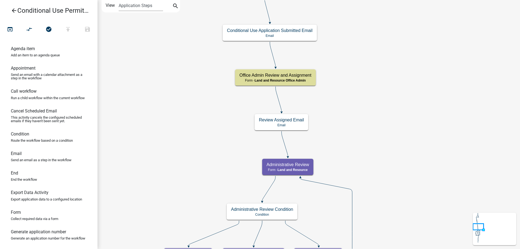
click at [386, 113] on div "Start Start - Applicant Require User Require user Parcel search Parcel search -…" at bounding box center [309, 124] width 423 height 249
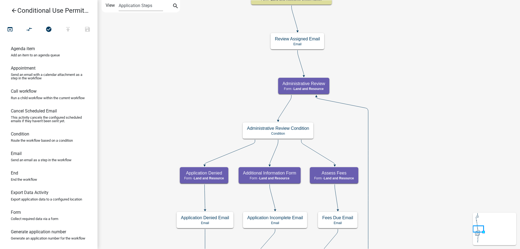
click at [417, 121] on div "Start Start - Applicant Require User Require user Parcel search Parcel search -…" at bounding box center [309, 124] width 423 height 249
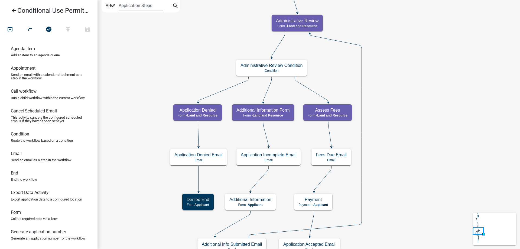
click at [404, 145] on div "Start Start - Applicant Require User Require user Parcel search Parcel search -…" at bounding box center [309, 124] width 423 height 249
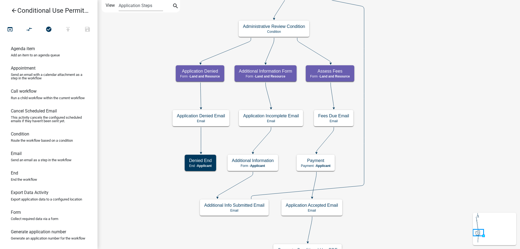
click at [416, 158] on div "Start Start - Applicant Require User Require user Parcel search Parcel search -…" at bounding box center [309, 124] width 423 height 249
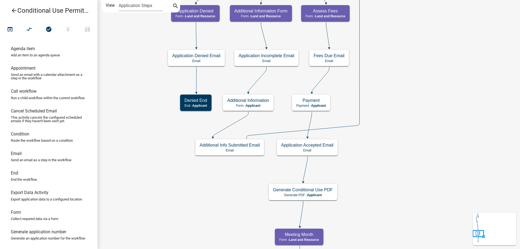
click at [417, 130] on div "Start Start - Applicant Require User Require user Parcel search Parcel search -…" at bounding box center [309, 124] width 423 height 249
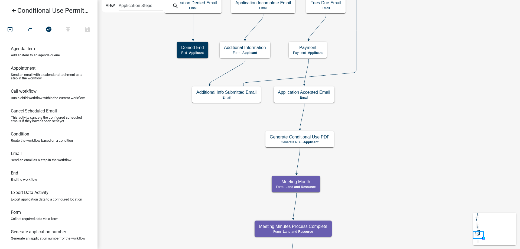
click at [403, 128] on div "Start Start - Applicant Require User Require user Parcel search Parcel search -…" at bounding box center [309, 124] width 423 height 249
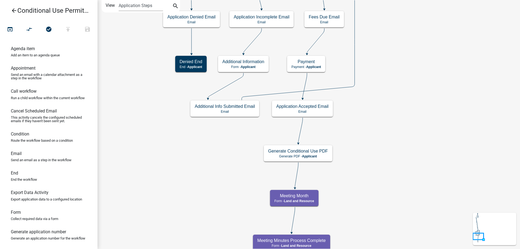
click at [394, 202] on div "Start Start - Applicant Require User Require user Parcel search Parcel search -…" at bounding box center [309, 124] width 423 height 249
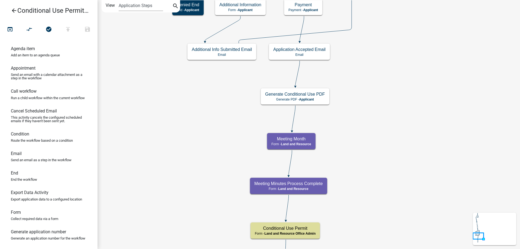
click at [398, 125] on div "Start Start - Applicant Require User Require user Parcel search Parcel search -…" at bounding box center [309, 124] width 423 height 249
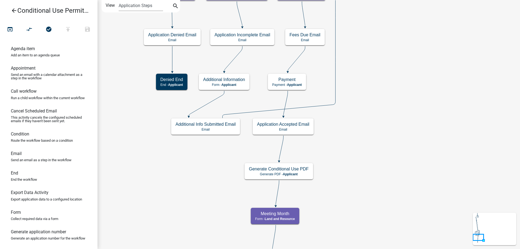
click at [370, 168] on div "Start Start - Applicant Require User Require user Parcel search Parcel search -…" at bounding box center [309, 124] width 423 height 249
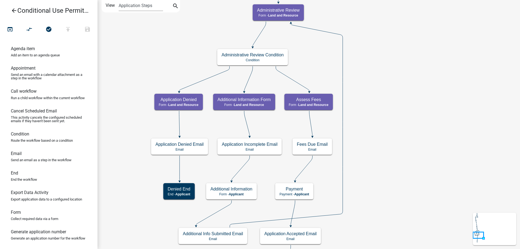
click at [393, 149] on div "Start Start - Applicant Require User Require user Parcel search Parcel search -…" at bounding box center [309, 124] width 423 height 249
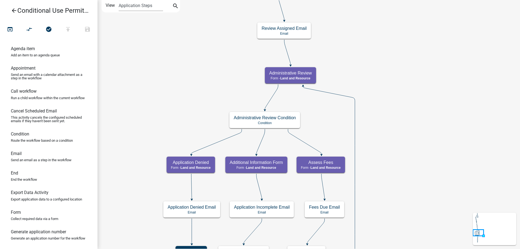
click at [408, 116] on div "Start Start - Applicant Require User Require user Parcel search Parcel search -…" at bounding box center [309, 124] width 423 height 249
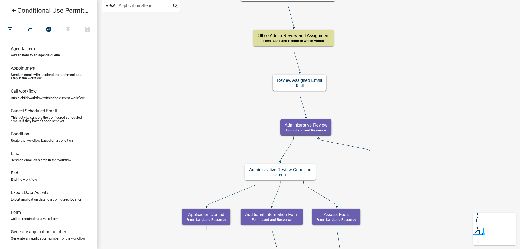
click at [411, 121] on div "Start Start - Applicant Require User Require user Parcel search Parcel search -…" at bounding box center [309, 124] width 423 height 249
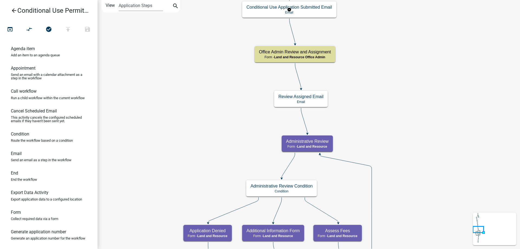
click at [13, 9] on icon "arrow_back" at bounding box center [14, 11] width 7 height 8
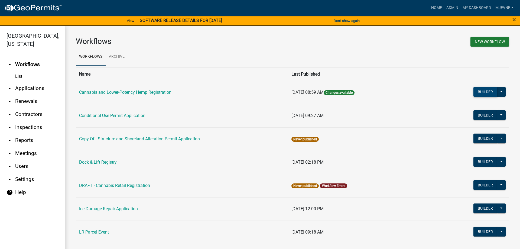
click at [485, 90] on button "Builder" at bounding box center [485, 92] width 24 height 10
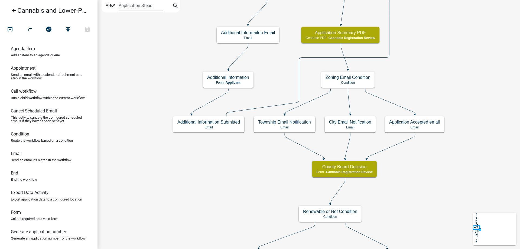
click at [13, 8] on icon "arrow_back" at bounding box center [14, 11] width 7 height 8
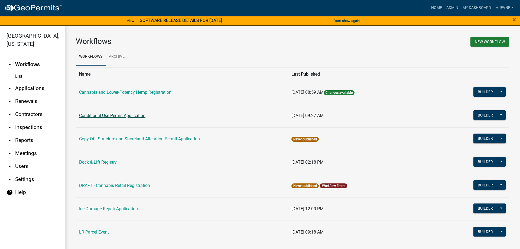
click at [116, 117] on link "Conditional Use Permit Application" at bounding box center [112, 115] width 66 height 5
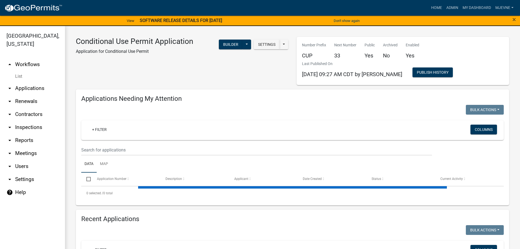
select select "1: 25"
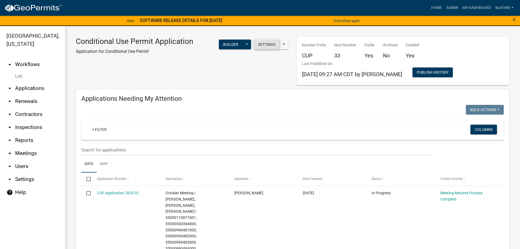
click at [265, 46] on button "Settings" at bounding box center [267, 45] width 26 height 10
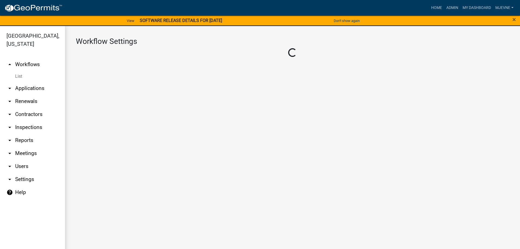
select select "1"
select select "32707b0f-5dc8-4ab8-a332-ebec5a8ce5d6"
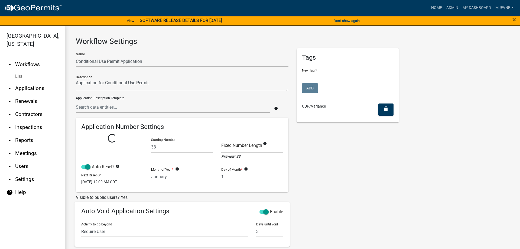
select select
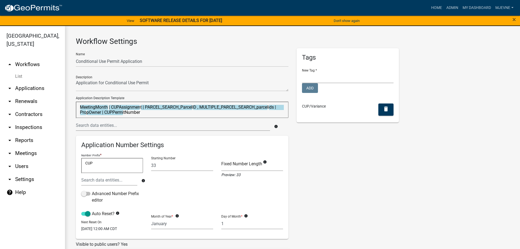
click at [27, 65] on link "arrow_drop_up Workflows" at bounding box center [32, 64] width 65 height 13
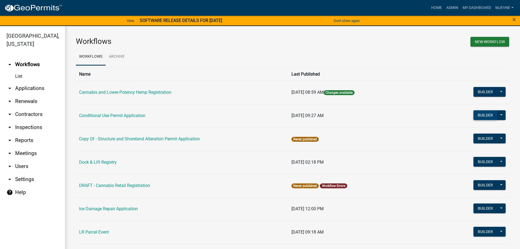
click at [482, 116] on button "Builder" at bounding box center [485, 115] width 24 height 10
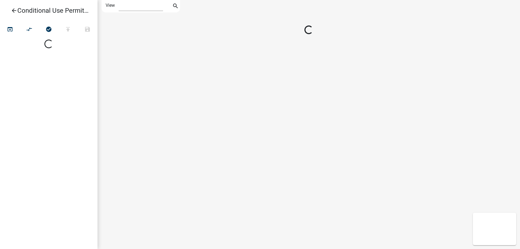
select select "1"
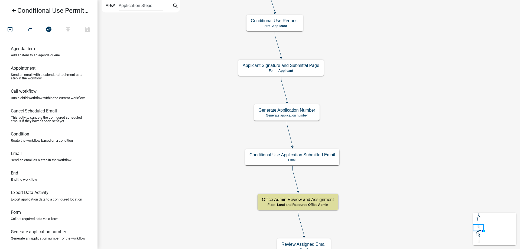
click at [410, 139] on div "Start Start - Applicant Require User Require user Parcel search Parcel search -…" at bounding box center [309, 124] width 423 height 249
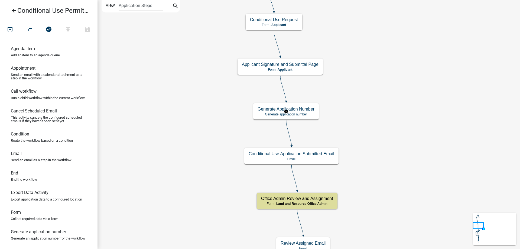
click at [307, 111] on g "Generate Application Number Generate application number" at bounding box center [286, 111] width 66 height 16
click at [307, 111] on h5 "Generate Application Number" at bounding box center [286, 108] width 57 height 5
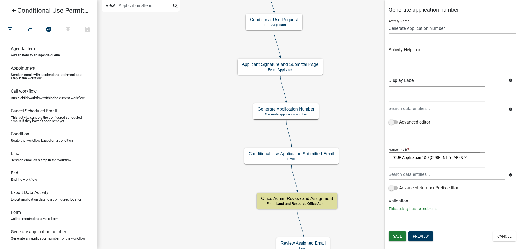
click at [14, 10] on icon "arrow_back" at bounding box center [14, 11] width 7 height 8
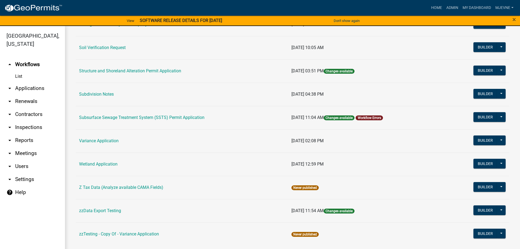
scroll to position [353, 0]
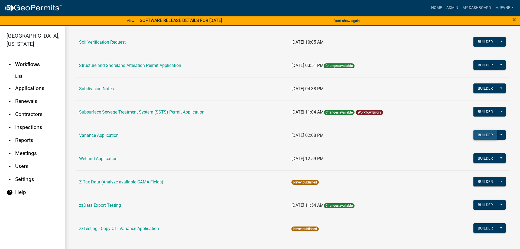
click at [484, 136] on button "Builder" at bounding box center [485, 135] width 24 height 10
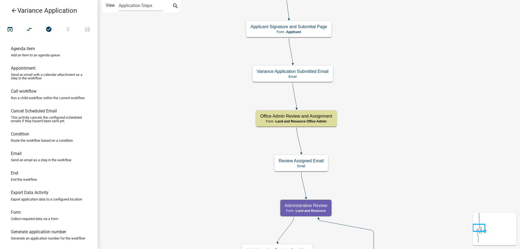
click at [407, 169] on div "Start Start - Applicant Require User Require user Parcel search Parcel search -…" at bounding box center [309, 124] width 423 height 249
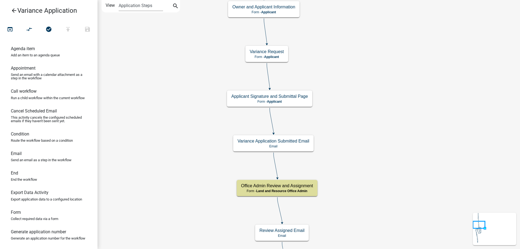
click at [402, 171] on div "Start Start - Applicant Require User Require user Parcel search Parcel search -…" at bounding box center [309, 124] width 423 height 249
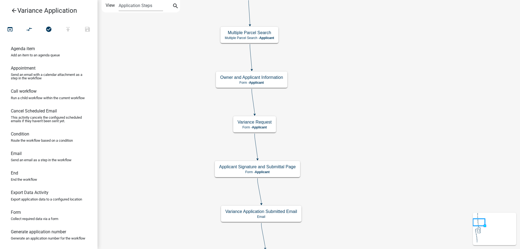
click at [388, 157] on div "Start Start - Applicant Require User Require user Parcel search Parcel search -…" at bounding box center [309, 124] width 423 height 249
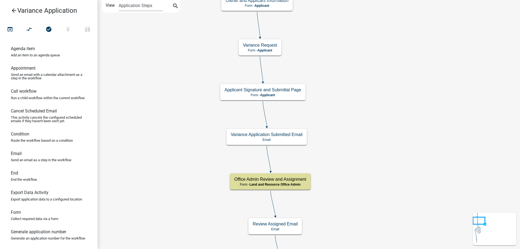
click at [392, 72] on div "Start Start - Applicant Require User Require user Parcel search Parcel search -…" at bounding box center [309, 124] width 423 height 249
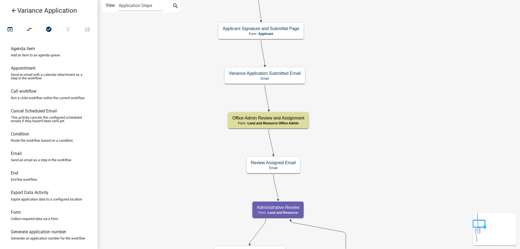
click at [394, 100] on div "Start Start - Applicant Require User Require user Parcel search Parcel search -…" at bounding box center [309, 124] width 423 height 249
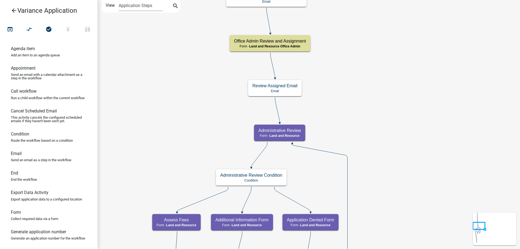
click at [411, 93] on div "Start Start - Applicant Require User Require user Parcel search Parcel search -…" at bounding box center [309, 124] width 423 height 249
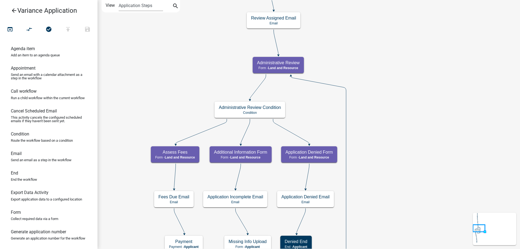
click at [413, 81] on div "Start Start - Applicant Require User Require user Parcel search Parcel search -…" at bounding box center [309, 124] width 423 height 249
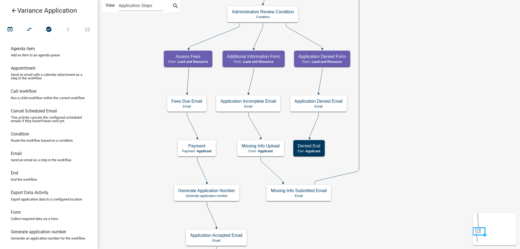
click at [417, 71] on div "Start Start - Applicant Require User Require user Parcel search Parcel search -…" at bounding box center [309, 124] width 423 height 249
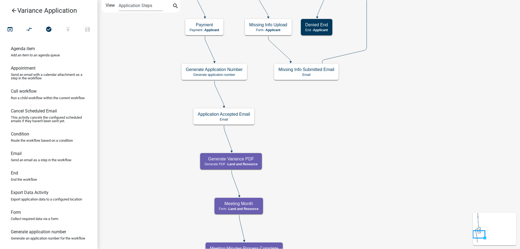
click at [340, 64] on div "Start Start - Applicant Require User Require user Parcel search Parcel search -…" at bounding box center [309, 124] width 423 height 249
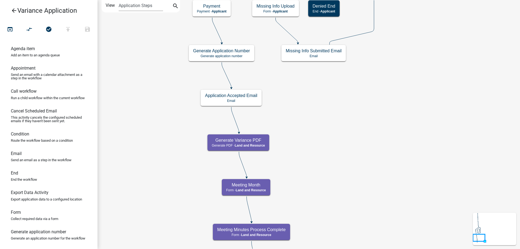
click at [336, 153] on div "Start Start - Applicant Require User Require user Parcel search Parcel search -…" at bounding box center [309, 124] width 423 height 249
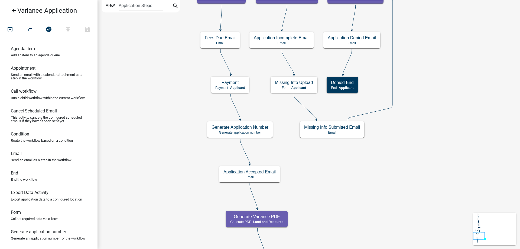
click at [347, 190] on div "Start Start - Applicant Require User Require user Parcel search Parcel search -…" at bounding box center [309, 124] width 423 height 249
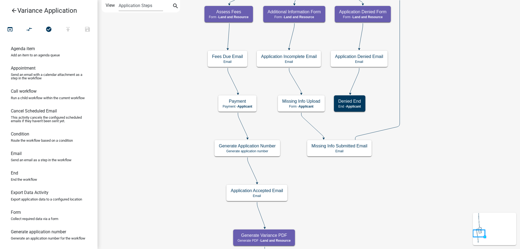
click at [158, 129] on div "Start Start - Applicant Require User Require user Parcel search Parcel search -…" at bounding box center [309, 124] width 423 height 249
click at [264, 151] on g "Generate Application Number Generate application number" at bounding box center [248, 148] width 66 height 16
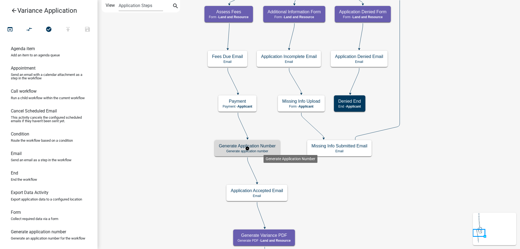
click at [264, 150] on p "Generate application number" at bounding box center [247, 151] width 57 height 4
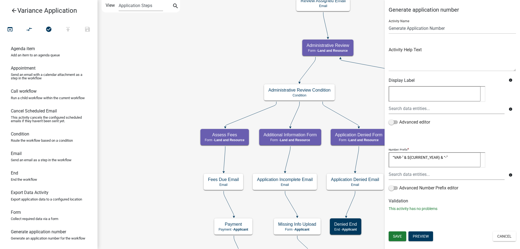
click at [154, 208] on div "Start Start - Applicant Require User Require user Parcel search Parcel search -…" at bounding box center [309, 124] width 423 height 249
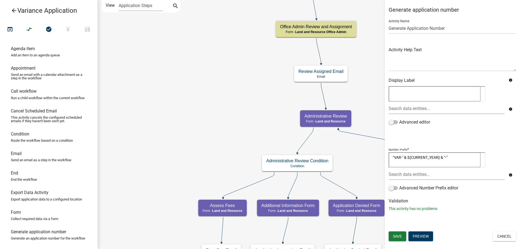
click at [164, 178] on div "Start Start - Applicant Require User Require user Parcel search Parcel search -…" at bounding box center [309, 124] width 423 height 249
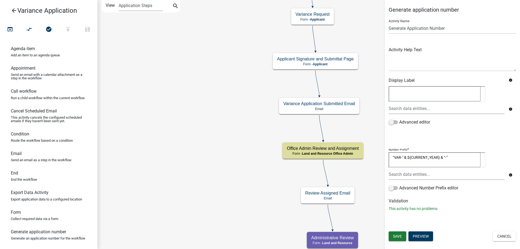
click at [183, 183] on div "Start Start - Applicant Require User Require user Parcel search Parcel search -…" at bounding box center [309, 124] width 423 height 249
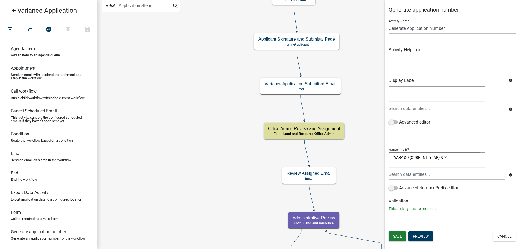
click at [192, 45] on div "Start Start - Applicant Require User Require user Parcel search Parcel search -…" at bounding box center [309, 124] width 423 height 249
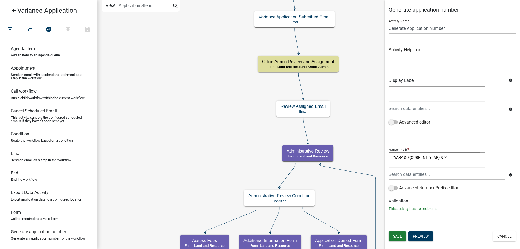
click at [186, 74] on div "Start Start - Applicant Require User Require user Parcel search Parcel search -…" at bounding box center [309, 124] width 423 height 249
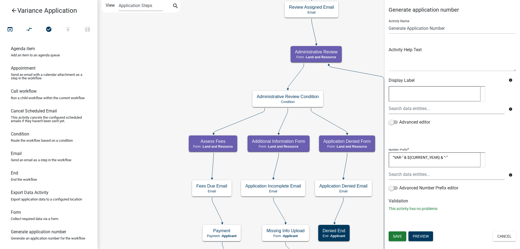
click at [162, 30] on div "Start Start - Applicant Require User Require user Parcel search Parcel search -…" at bounding box center [309, 124] width 423 height 249
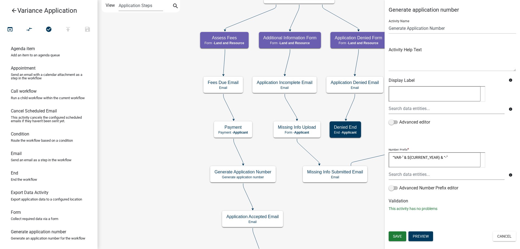
click at [154, 87] on div "Start Start - Applicant Require User Require user Parcel search Parcel search -…" at bounding box center [309, 124] width 423 height 249
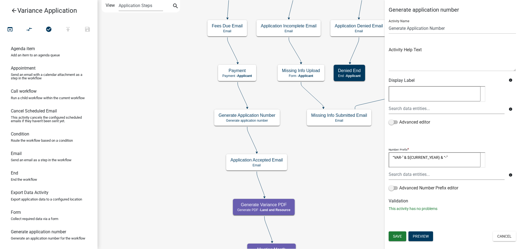
click at [153, 141] on div "Start Start - Applicant Require User Require user Parcel search Parcel search -…" at bounding box center [309, 124] width 423 height 249
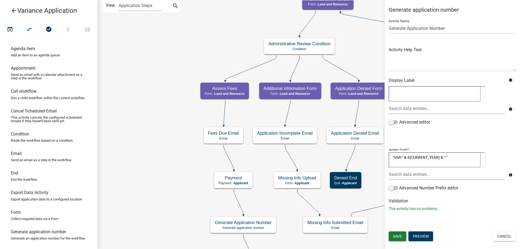
click at [151, 185] on div "Start Start - Applicant Require User Require user Parcel search Parcel search -…" at bounding box center [309, 124] width 423 height 249
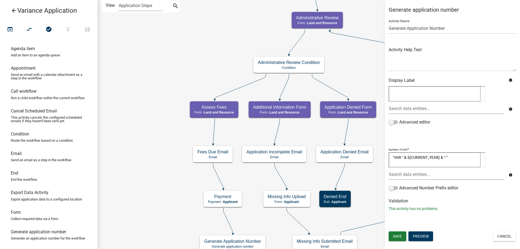
click at [143, 107] on div "Start Start - Applicant Require User Require user Parcel search Parcel search -…" at bounding box center [309, 124] width 423 height 249
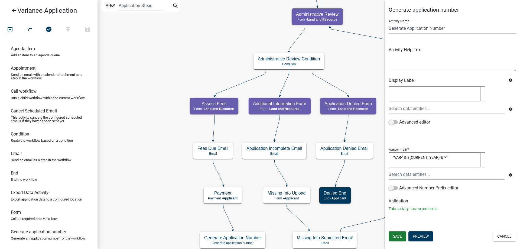
click at [13, 10] on icon "arrow_back" at bounding box center [14, 11] width 7 height 8
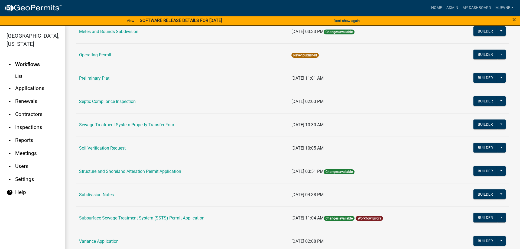
scroll to position [353, 0]
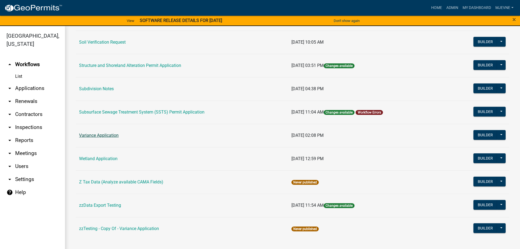
click at [103, 136] on link "Variance Application" at bounding box center [99, 135] width 40 height 5
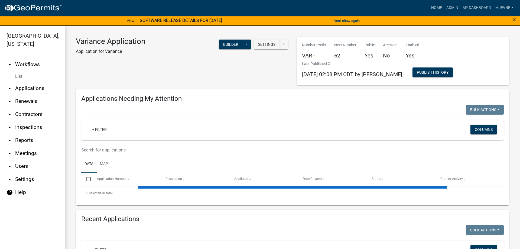
select select "1: 25"
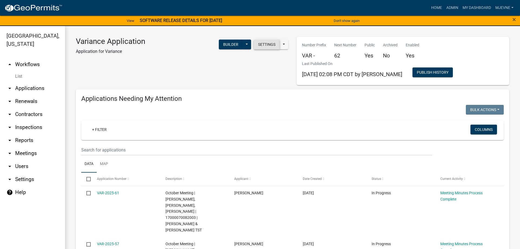
click at [267, 45] on button "Settings" at bounding box center [267, 45] width 26 height 10
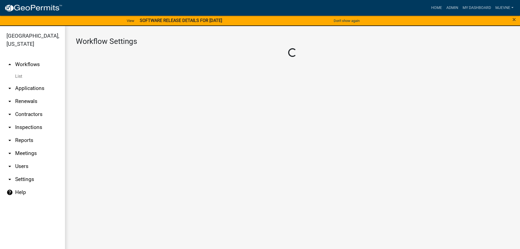
select select "1"
select select "32707b0f-5dc8-4ab8-a332-ebec5a8ce5d6"
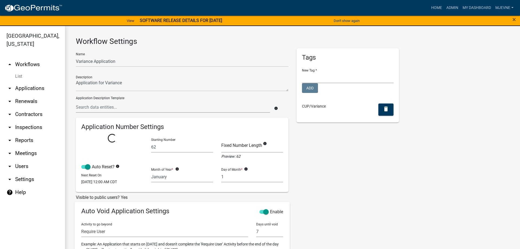
select select
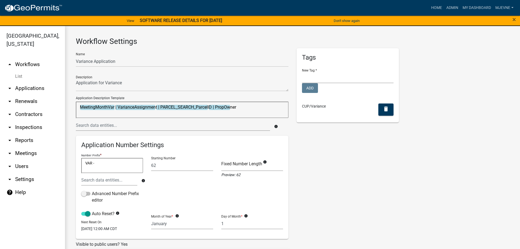
click at [9, 179] on icon "arrow_drop_down" at bounding box center [10, 179] width 7 height 7
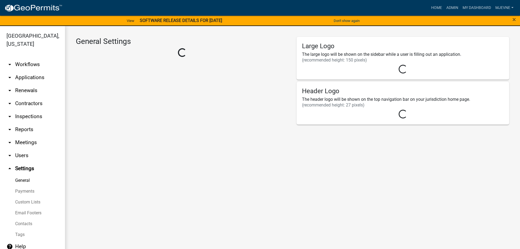
select select "3a0e02b3-6a9b-40ba-a09e-3159e1e606a9"
select select "MN"
select select "Central Standard Time"
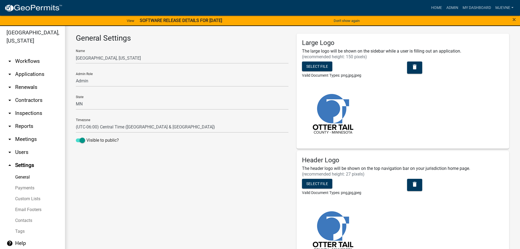
scroll to position [7, 0]
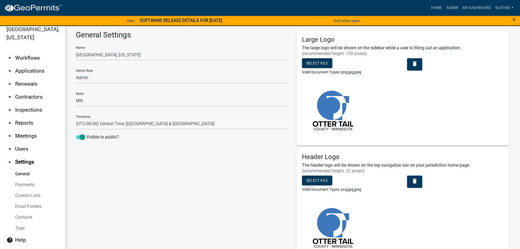
click at [25, 196] on link "Custom Lists" at bounding box center [32, 195] width 65 height 11
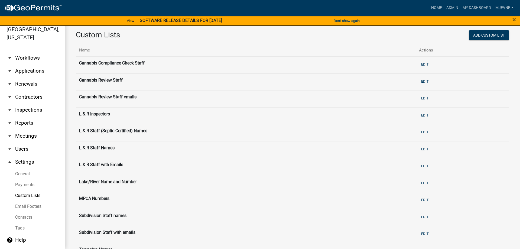
click at [107, 165] on th "L & R Staff with Emails" at bounding box center [246, 166] width 340 height 17
click at [430, 166] on button "Edit" at bounding box center [425, 165] width 12 height 9
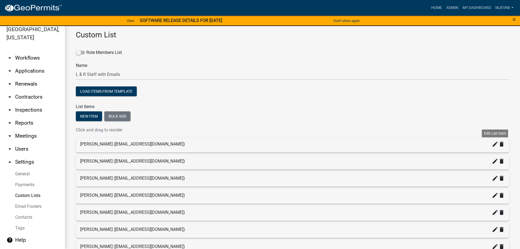
click at [494, 144] on icon "create" at bounding box center [495, 144] width 7 height 7
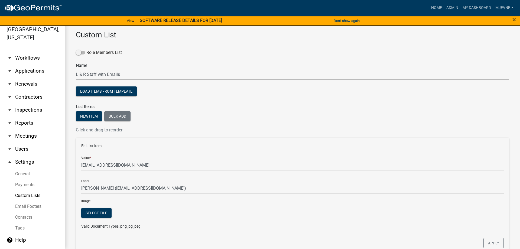
click at [23, 194] on link "Custom Lists" at bounding box center [32, 195] width 65 height 11
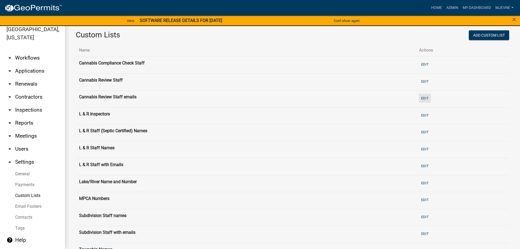
click at [430, 98] on button "Edit" at bounding box center [425, 98] width 12 height 9
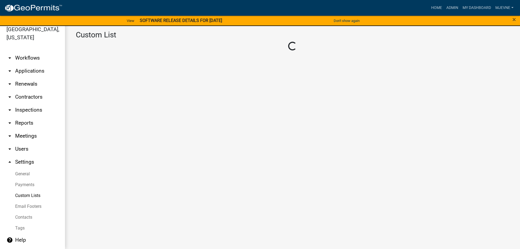
select select "5: 5380c035-e995-43af-9dcb-4673fb5a2820"
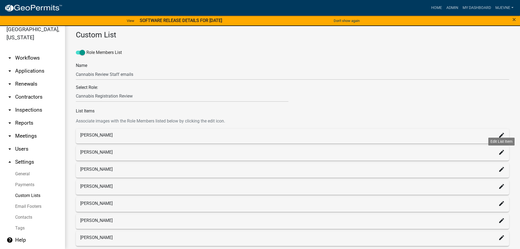
click at [503, 153] on icon "create" at bounding box center [501, 152] width 7 height 7
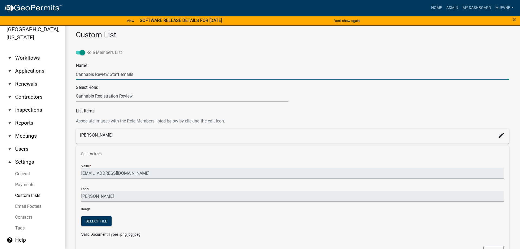
click at [78, 51] on span at bounding box center [80, 53] width 9 height 4
click at [86, 49] on input "Role Members List" at bounding box center [86, 49] width 0 height 0
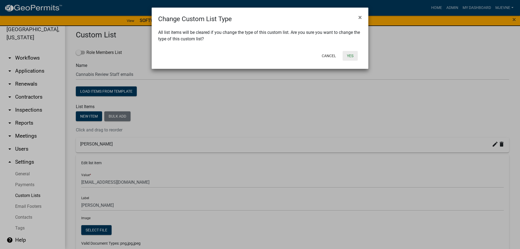
click at [351, 56] on button "Yes" at bounding box center [350, 56] width 15 height 10
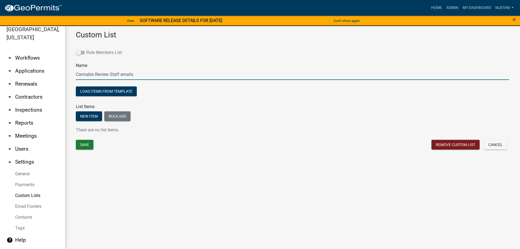
click at [83, 51] on span at bounding box center [80, 53] width 9 height 4
click at [86, 49] on input "Role Members List" at bounding box center [86, 49] width 0 height 0
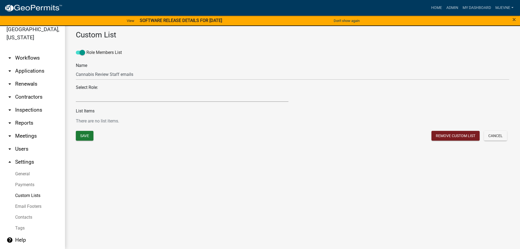
click at [76, 91] on select "Maintenance Report Land and Resource Assistant Director Assessors office Admin …" at bounding box center [182, 96] width 213 height 11
select select "5: 5380c035-e995-43af-9dcb-4673fb5a2820"
click option "Cannabis Registration Review" at bounding box center [0, 0] width 0 height 0
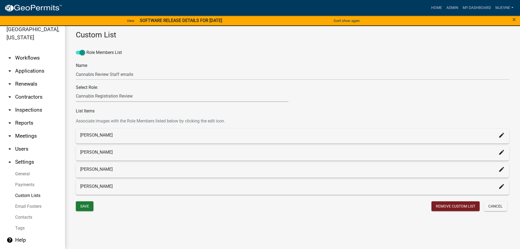
click at [500, 137] on icon "create" at bounding box center [501, 135] width 7 height 7
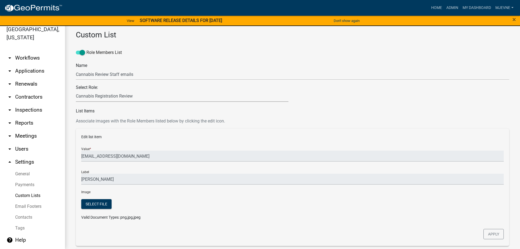
click at [9, 162] on icon "arrow_drop_up" at bounding box center [10, 162] width 7 height 7
select select "MN"
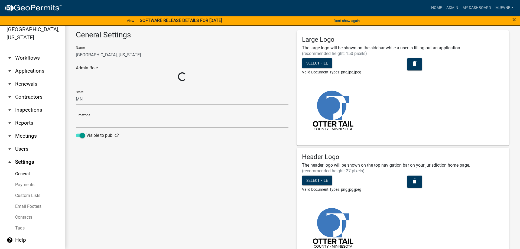
select select "Central Standard Time"
select select "3a0e02b3-6a9b-40ba-a09e-3159e1e606a9"
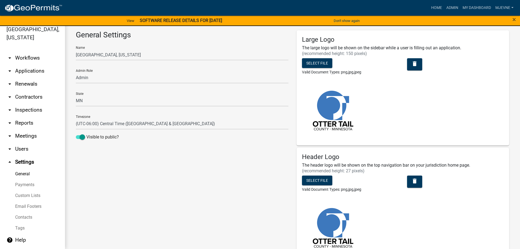
click at [19, 195] on link "Custom Lists" at bounding box center [32, 195] width 65 height 11
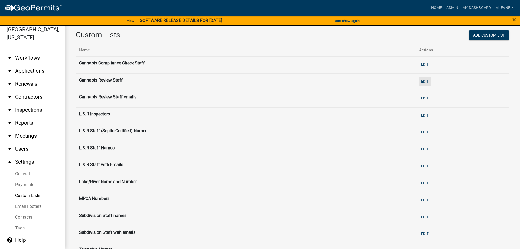
click at [429, 82] on button "Edit" at bounding box center [425, 81] width 12 height 9
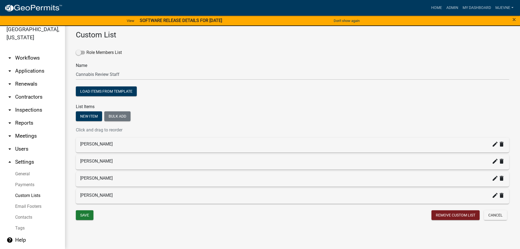
click at [495, 145] on icon "create" at bounding box center [495, 144] width 7 height 7
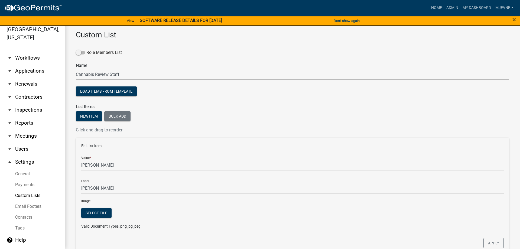
click at [8, 162] on icon "arrow_drop_up" at bounding box center [10, 162] width 7 height 7
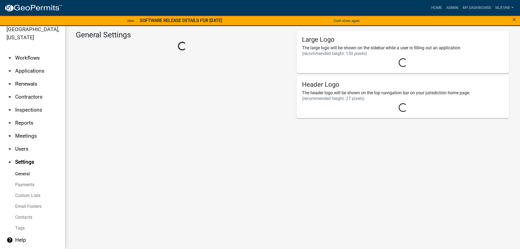
select select "MN"
select select "Central Standard Time"
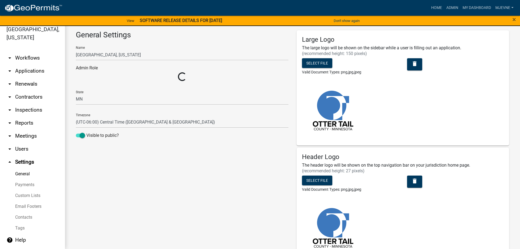
select select "3a0e02b3-6a9b-40ba-a09e-3159e1e606a9"
click at [28, 58] on link "arrow_drop_down Workflows" at bounding box center [32, 57] width 65 height 13
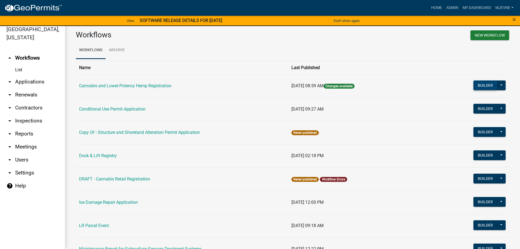
click at [488, 86] on button "Builder" at bounding box center [485, 85] width 24 height 10
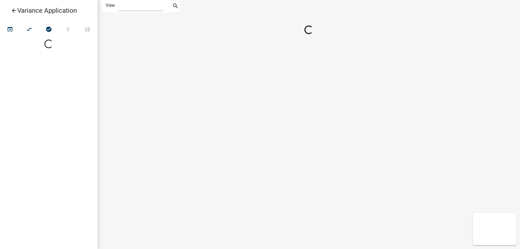
select select "1"
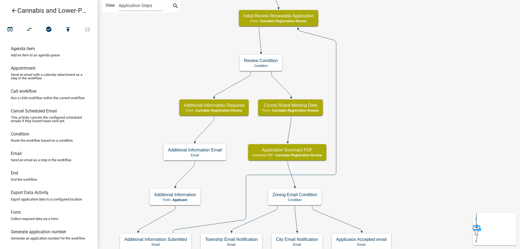
click at [383, 178] on div "start Start - Applicant Application Introduction Form - Applicant Parcel search…" at bounding box center [309, 124] width 423 height 249
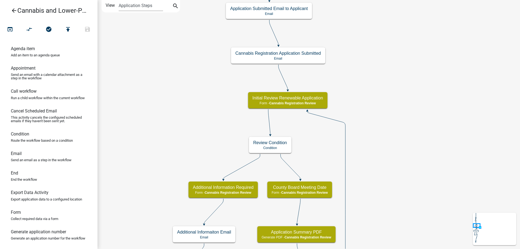
click at [398, 168] on div "start Start - Applicant Application Introduction Form - Applicant Parcel search…" at bounding box center [309, 124] width 423 height 249
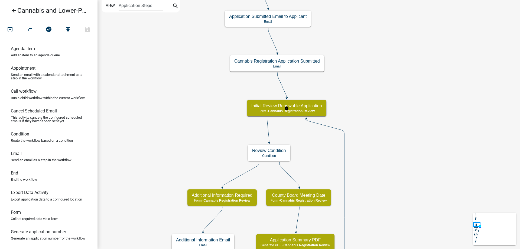
click at [313, 110] on g "Initial Review Renewable Application Form - Cannabis Registration Review" at bounding box center [286, 108] width 79 height 16
click at [313, 110] on span "Cannabis Registration Review" at bounding box center [291, 111] width 47 height 4
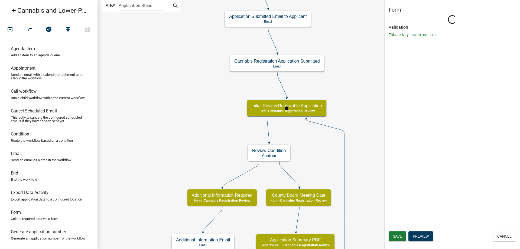
select select "5380C035-E995-43AF-9DCB-4673FB5A2820"
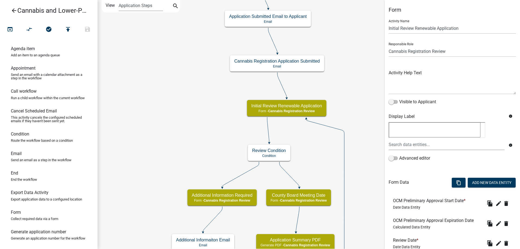
scroll to position [138, 0]
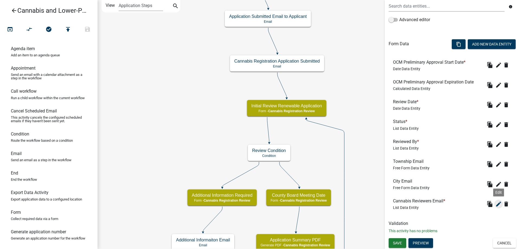
click at [499, 202] on icon "edit" at bounding box center [498, 204] width 7 height 7
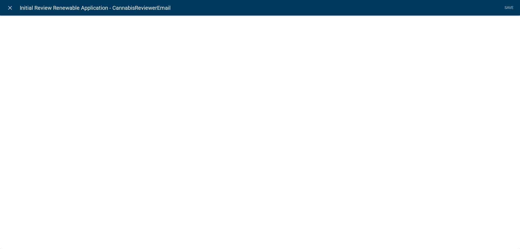
select select "list-data"
select select "custom-list-ab11644c-55d2-4510-aa9b-a6a6644b14db"
select select
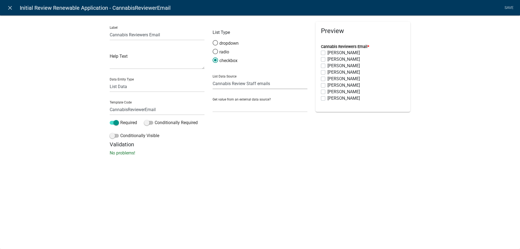
click at [213, 78] on select "State List Cannabis Compliance Check Staff Cannabis Compliance Checks Cannabis …" at bounding box center [260, 83] width 95 height 11
click option "Cannabis Review Staff emails" at bounding box center [0, 0] width 0 height 0
click at [110, 81] on select "Free Form Text Document Display Entity Value Fee Numeric Data Date Map Sketch D…" at bounding box center [157, 86] width 95 height 11
select select "free-form-text"
click option "Free Form Text" at bounding box center [0, 0] width 0 height 0
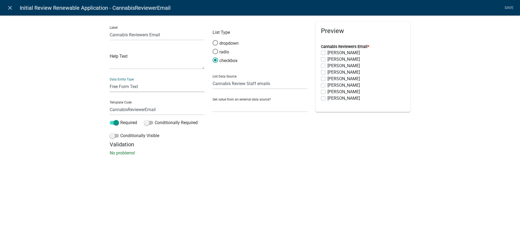
select select
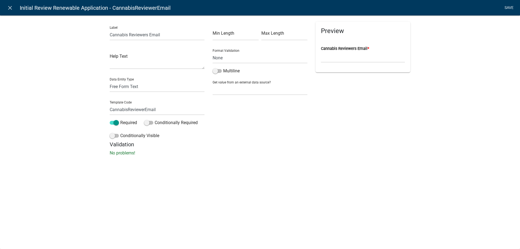
click at [509, 7] on link "Save" at bounding box center [509, 8] width 14 height 10
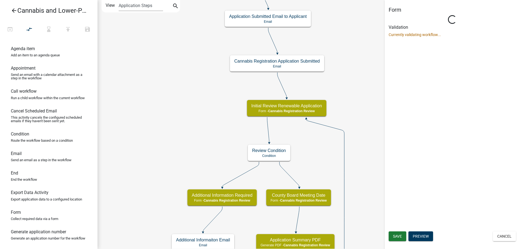
scroll to position [0, 0]
select select "5380C035-E995-43AF-9DCB-4673FB5A2820"
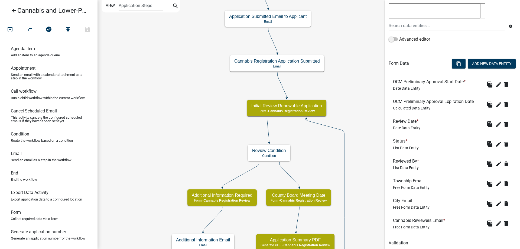
scroll to position [138, 0]
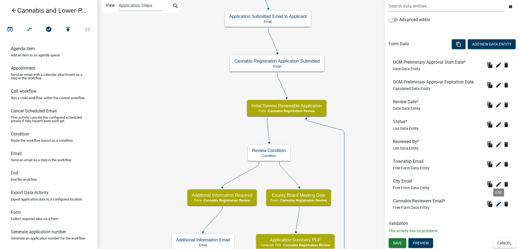
click at [498, 204] on icon "edit" at bounding box center [498, 204] width 7 height 7
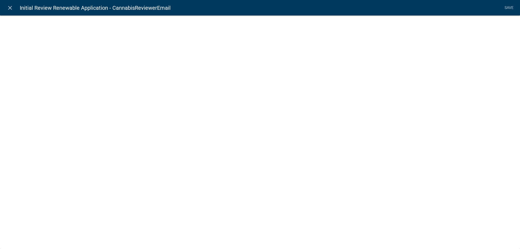
select select
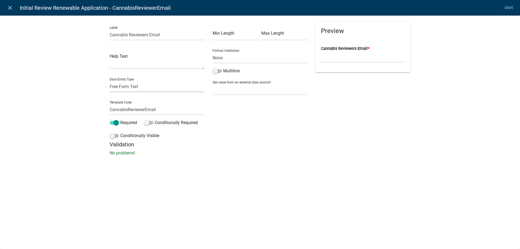
click at [110, 81] on select "Free Form Text Document Display Entity Value Fee Numeric Data Date Map Sketch D…" at bounding box center [157, 86] width 95 height 11
select select "list-data"
click option "List Data" at bounding box center [0, 0] width 0 height 0
select select "list-data"
select select
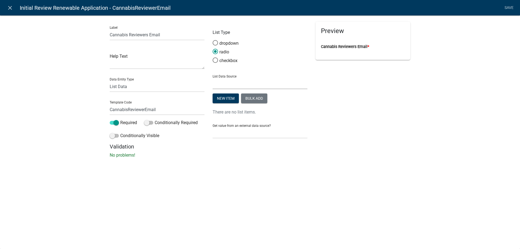
click at [213, 78] on select "State List Cannabis Compliance Check Staff Cannabis Compliance Checks Cannabis …" at bounding box center [260, 83] width 95 height 11
select select "custom-list-2553f04e-9a24-4037-ab13-550af7b74a0c"
click option "Cannabis Review Staff emails" at bounding box center [0, 0] width 0 height 0
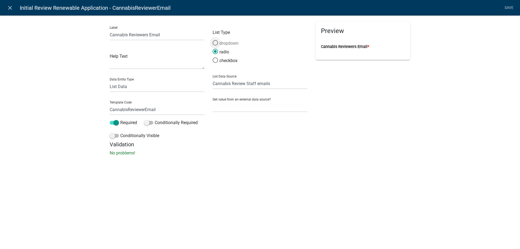
click at [216, 42] on span at bounding box center [215, 43] width 11 height 12
click at [213, 40] on input "dropdown" at bounding box center [213, 40] width 0 height 0
click at [321, 57] on select "Select Item..." at bounding box center [363, 62] width 84 height 11
click at [324, 118] on div "Preview Cannabis Reviewers Email * Select Item..." at bounding box center [362, 81] width 103 height 119
click at [213, 101] on select "None Parcel search Previous Registration Data Applicant Data" at bounding box center [260, 106] width 95 height 11
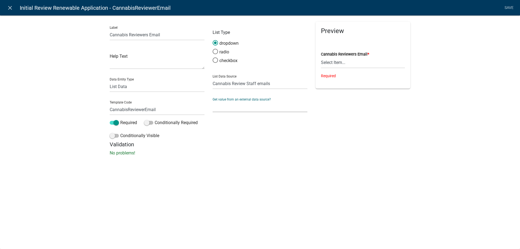
select select "0: null"
click option "None" at bounding box center [0, 0] width 0 height 0
click at [507, 7] on link "Save" at bounding box center [509, 8] width 14 height 10
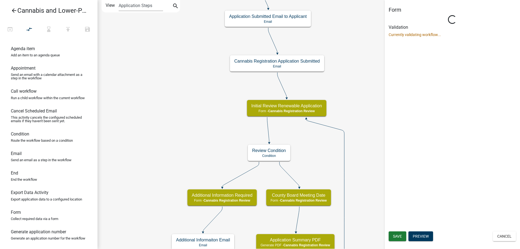
scroll to position [0, 0]
select select "5380C035-E995-43AF-9DCB-4673FB5A2820"
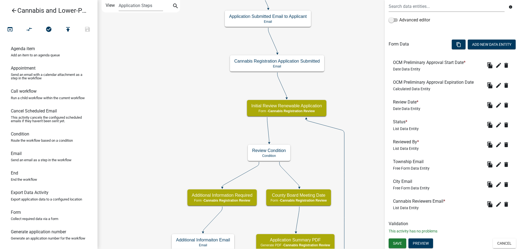
scroll to position [138, 0]
click at [428, 243] on button "Preview" at bounding box center [420, 243] width 25 height 10
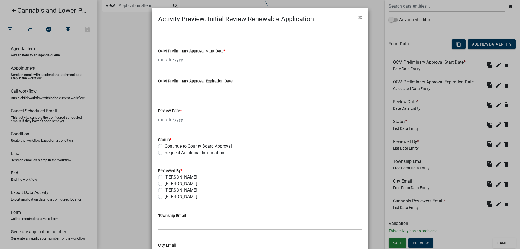
scroll to position [98, 0]
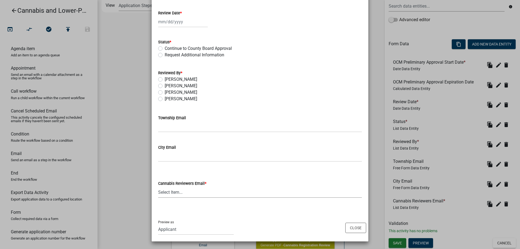
click at [158, 187] on select "Select Item... Chris LeClair (cleclair@ottertailcounty.gov) Amy Busko (abusko@o…" at bounding box center [260, 192] width 204 height 11
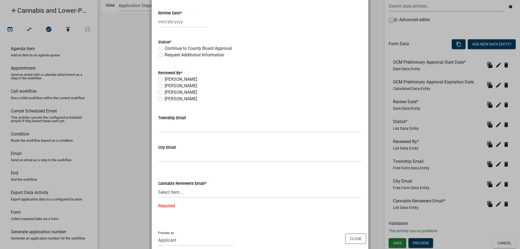
click at [254, 172] on div "Cannabis Reviewers Email * Select Item... Chris LeClair (cleclair@ottertailcoun…" at bounding box center [260, 187] width 204 height 43
click at [357, 240] on button "Close" at bounding box center [355, 238] width 21 height 10
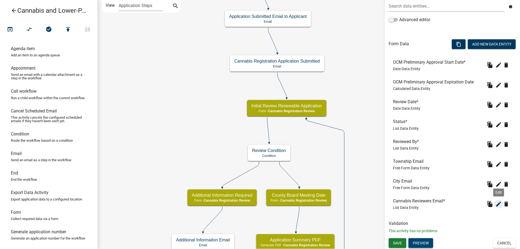
click at [499, 204] on icon "edit" at bounding box center [498, 204] width 7 height 7
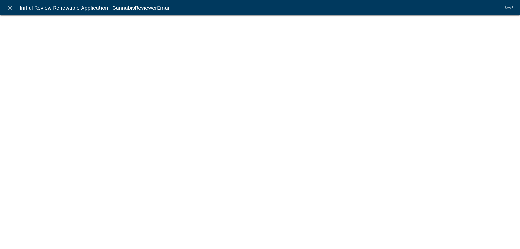
select select "custom-list-2553f04e-9a24-4037-ab13-550af7b74a0c"
select select
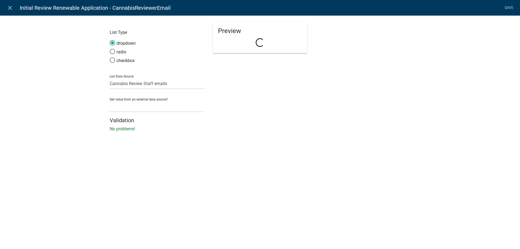
select select "list-data"
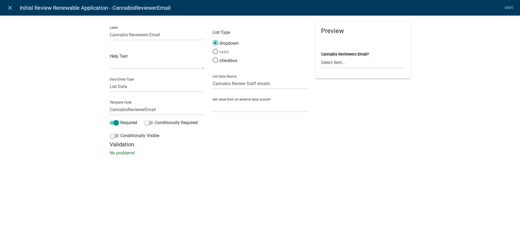
click at [215, 53] on span at bounding box center [215, 52] width 11 height 12
click at [213, 49] on input "radio" at bounding box center [213, 49] width 0 height 0
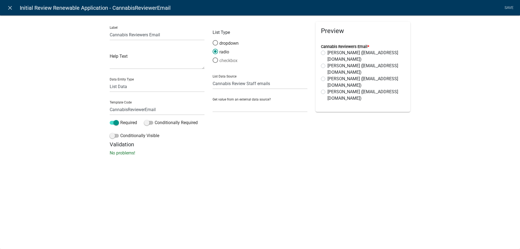
click at [215, 61] on span at bounding box center [215, 60] width 11 height 12
click at [213, 57] on input "checkbox" at bounding box center [213, 57] width 0 height 0
click at [514, 7] on link "Save" at bounding box center [509, 8] width 14 height 10
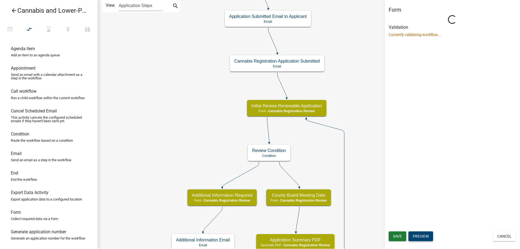
scroll to position [0, 0]
select select "5380C035-E995-43AF-9DCB-4673FB5A2820"
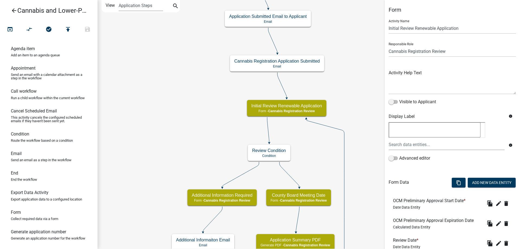
scroll to position [138, 0]
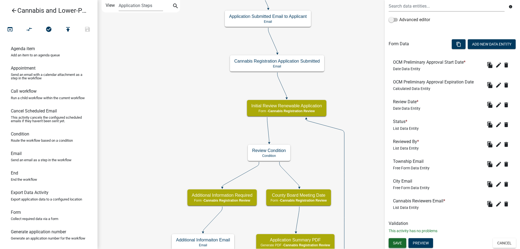
click at [398, 244] on span "Save" at bounding box center [397, 243] width 9 height 4
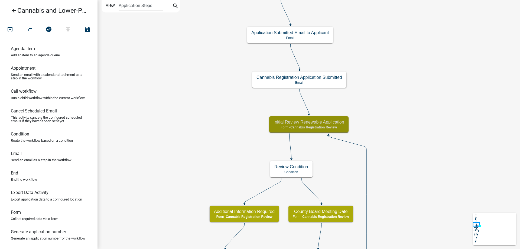
scroll to position [0, 0]
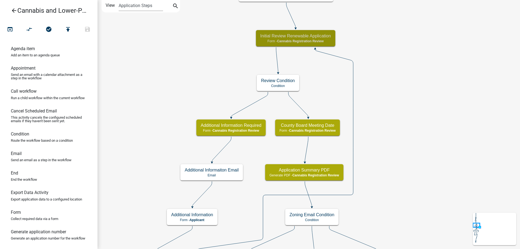
click at [401, 79] on div "start Start - Applicant Application Introduction Form - Applicant Parcel search…" at bounding box center [309, 124] width 423 height 249
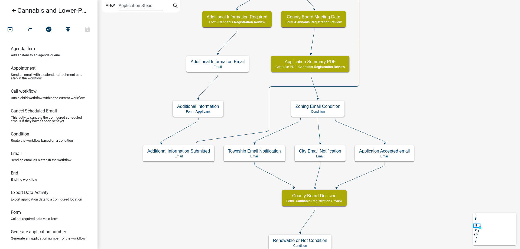
click at [421, 90] on div "start Start - Applicant Application Introduction Form - Applicant Parcel search…" at bounding box center [309, 124] width 423 height 249
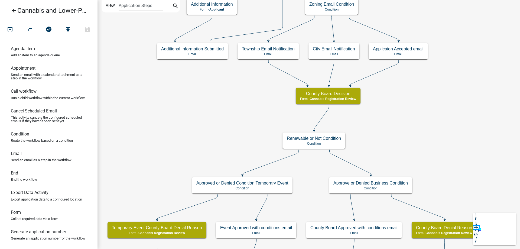
click at [213, 112] on div "start Start - Applicant Application Introduction Form - Applicant Parcel search…" at bounding box center [309, 124] width 423 height 249
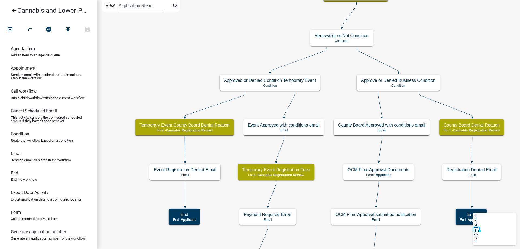
click at [184, 44] on div "start Start - Applicant Application Introduction Form - Applicant Parcel search…" at bounding box center [309, 124] width 423 height 249
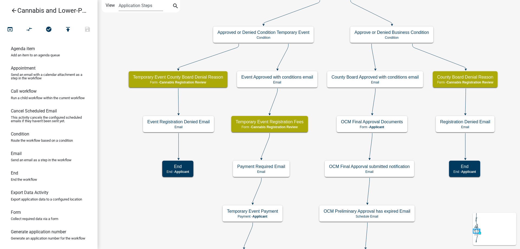
click at [137, 189] on div "start Start - Applicant Application Introduction Form - Applicant Parcel search…" at bounding box center [309, 124] width 423 height 249
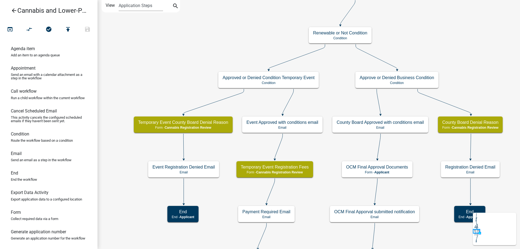
click at [332, 151] on div "start Start - Applicant Application Introduction Form - Applicant Parcel search…" at bounding box center [309, 124] width 423 height 249
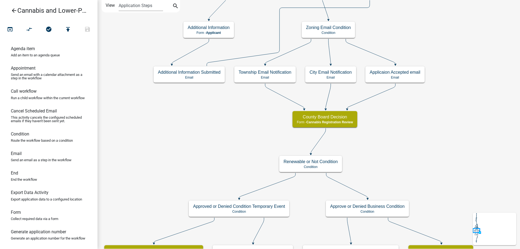
click at [304, 218] on div "start Start - Applicant Application Introduction Form - Applicant Parcel search…" at bounding box center [309, 124] width 423 height 249
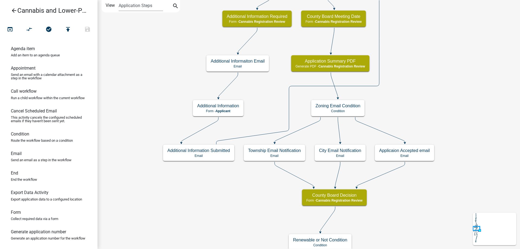
click at [229, 225] on div "start Start - Applicant Application Introduction Form - Applicant Parcel search…" at bounding box center [309, 124] width 423 height 249
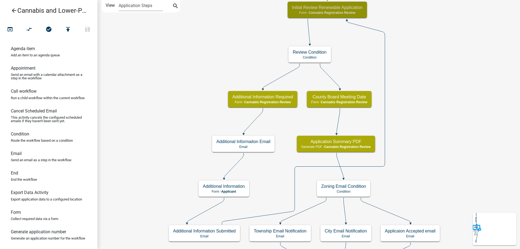
click at [271, 176] on div "start Start - Applicant Application Introduction Form - Applicant Parcel search…" at bounding box center [309, 124] width 423 height 249
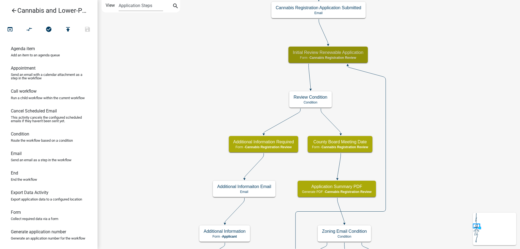
click at [215, 119] on div "start Start - Applicant Application Introduction Form - Applicant Parcel search…" at bounding box center [309, 124] width 423 height 249
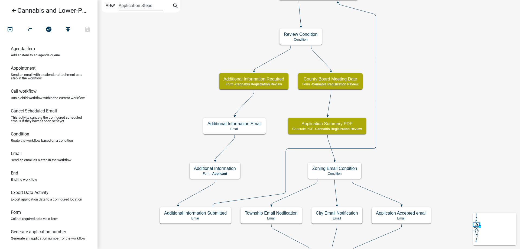
click at [429, 115] on div "start Start - Applicant Application Introduction Form - Applicant Parcel search…" at bounding box center [309, 124] width 423 height 249
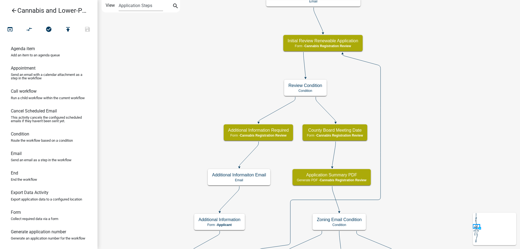
click at [436, 204] on div "start Start - Applicant Application Introduction Form - Applicant Parcel search…" at bounding box center [309, 124] width 423 height 249
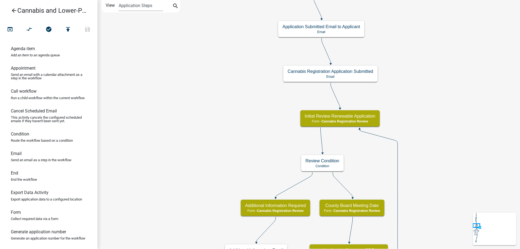
click at [434, 191] on div "start Start - Applicant Application Introduction Form - Applicant Parcel search…" at bounding box center [309, 124] width 423 height 249
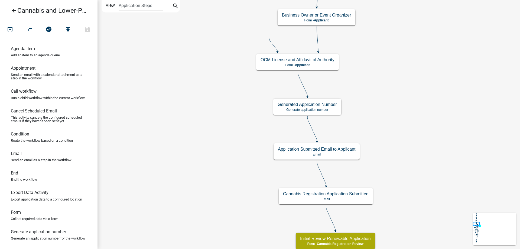
click at [420, 164] on div "start Start - Applicant Application Introduction Form - Applicant Parcel search…" at bounding box center [309, 124] width 423 height 249
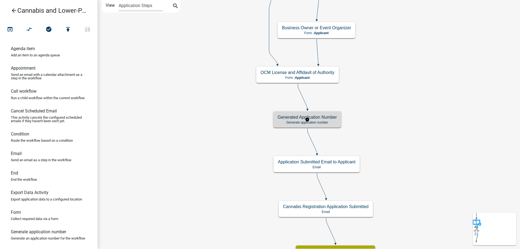
click at [328, 119] on g "Generated Application Number Generate application number" at bounding box center [307, 119] width 68 height 16
click at [328, 119] on h5 "Generated Application Number" at bounding box center [307, 117] width 59 height 5
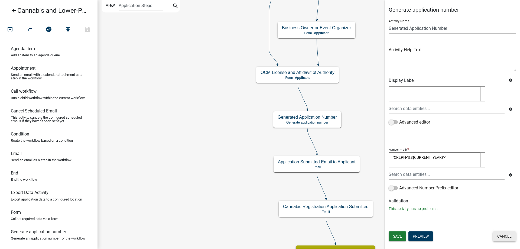
click at [509, 237] on button "Cancel" at bounding box center [504, 236] width 23 height 10
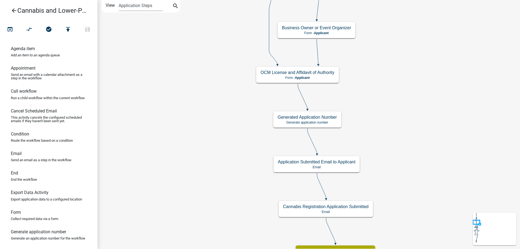
click at [15, 10] on icon "arrow_back" at bounding box center [14, 11] width 7 height 8
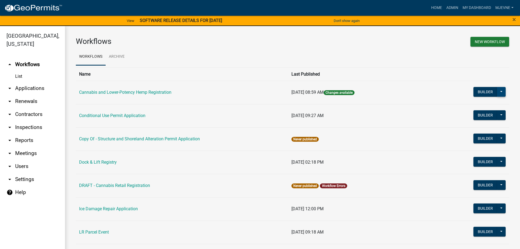
click at [502, 93] on button at bounding box center [501, 92] width 9 height 10
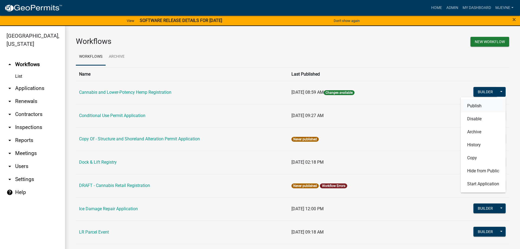
click at [470, 106] on button "Publish" at bounding box center [483, 105] width 45 height 13
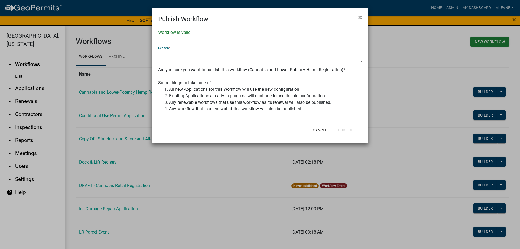
click at [212, 57] on textarea at bounding box center [260, 56] width 204 height 12
type textarea "updates"
click at [345, 129] on button "Publish" at bounding box center [346, 130] width 24 height 10
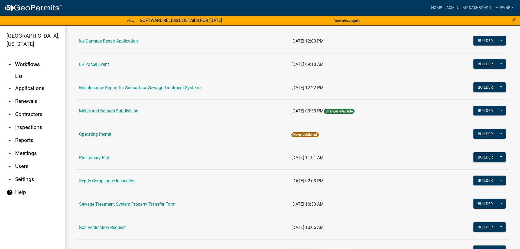
scroll to position [260, 0]
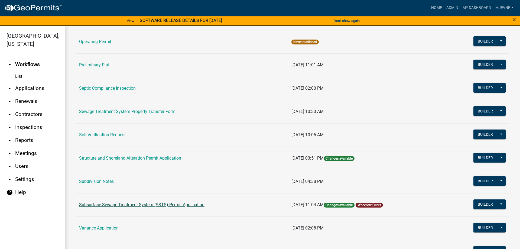
click at [141, 207] on link "Subsurface Sewage Treatment System (SSTS) Permit Application" at bounding box center [141, 204] width 125 height 5
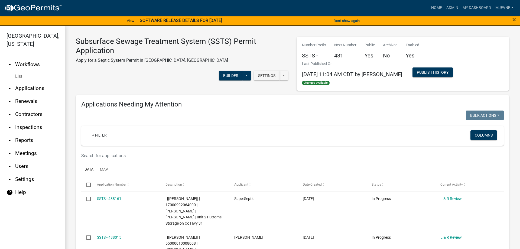
select select "1: 25"
click at [100, 155] on input "text" at bounding box center [256, 155] width 351 height 11
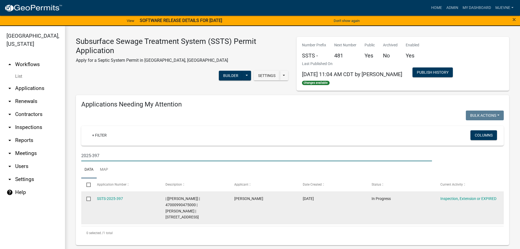
type input "2025-397"
drag, startPoint x: 166, startPoint y: 204, endPoint x: 226, endPoint y: 212, distance: 60.7
click at [226, 212] on datatable-body-cell "| [Elizabeth Plaster] | 47000990475000 | JOSHUA B LINDQUIST | 36612 478TH AVE" at bounding box center [194, 208] width 69 height 33
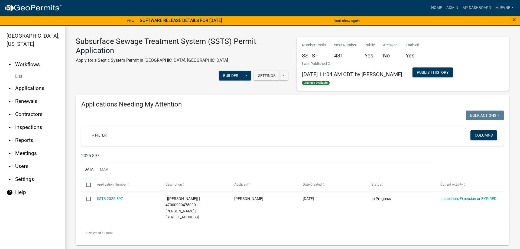
copy span "47000990475000 | JOSHUA B LINDQUIST | 36612 478TH AVE"
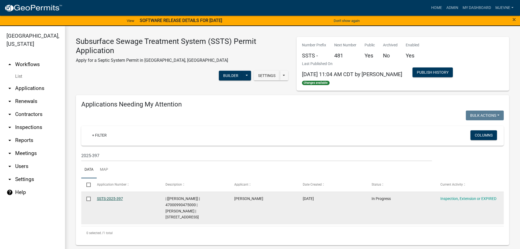
click at [109, 199] on link "SSTS-2025-397" at bounding box center [110, 198] width 26 height 4
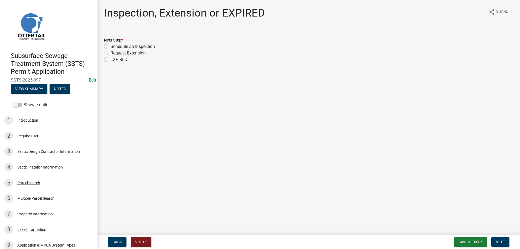
click at [111, 47] on label "Schedule an Inspection" at bounding box center [133, 46] width 44 height 7
click at [111, 47] on input "Schedule an Inspection" at bounding box center [113, 45] width 4 height 4
radio input "true"
click at [500, 242] on span "Next" at bounding box center [500, 242] width 9 height 4
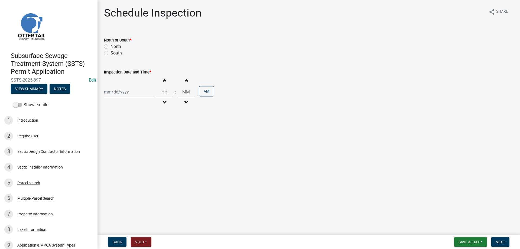
click at [111, 46] on label "North" at bounding box center [116, 46] width 11 height 7
click at [111, 46] on input "North" at bounding box center [113, 45] width 4 height 4
radio input "true"
click at [130, 94] on input "Inspection Date and Time *" at bounding box center [129, 91] width 50 height 11
select select "10"
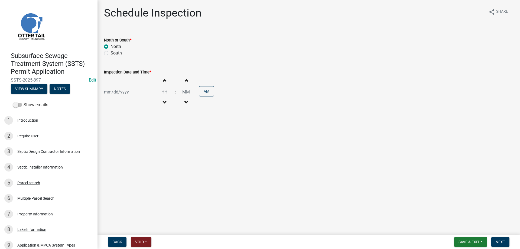
select select "2025"
click at [118, 130] on div "7" at bounding box center [118, 129] width 9 height 9
type input "[DATE]"
click at [168, 82] on button "Increment hours" at bounding box center [164, 80] width 11 height 10
type input "01"
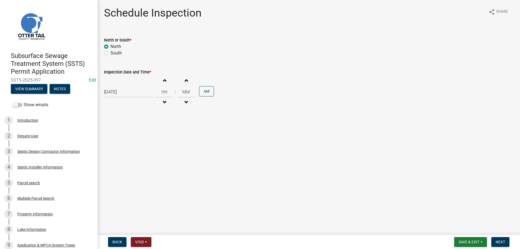
type input "00"
click at [166, 100] on span "button" at bounding box center [164, 102] width 3 height 4
type input "12"
click at [209, 93] on button "AM" at bounding box center [206, 91] width 15 height 10
click at [500, 241] on span "Next" at bounding box center [500, 242] width 9 height 4
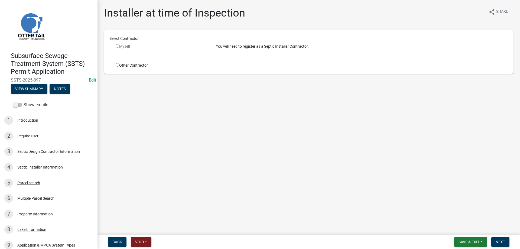
click at [117, 64] on input "radio" at bounding box center [118, 65] width 4 height 4
radio input "true"
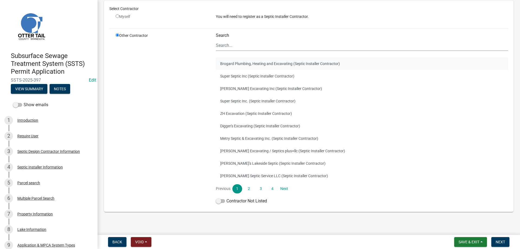
scroll to position [42, 0]
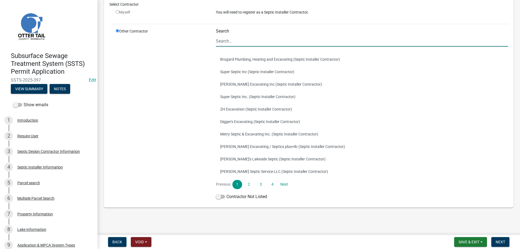
click at [226, 41] on input "Search" at bounding box center [362, 40] width 292 height 11
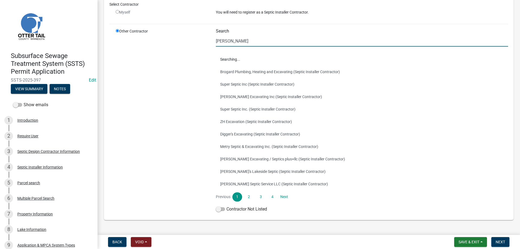
scroll to position [0, 0]
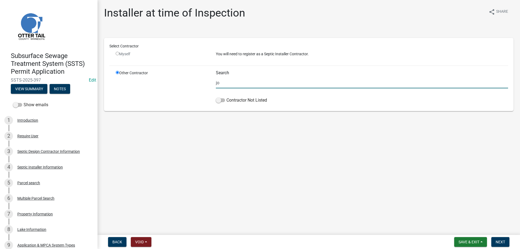
type input "j"
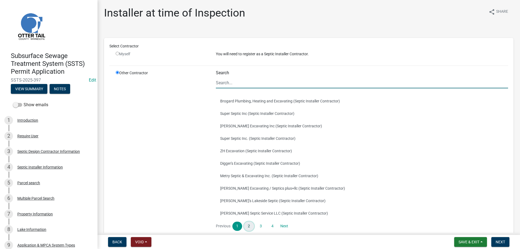
click at [250, 226] on link "2" at bounding box center [249, 226] width 10 height 9
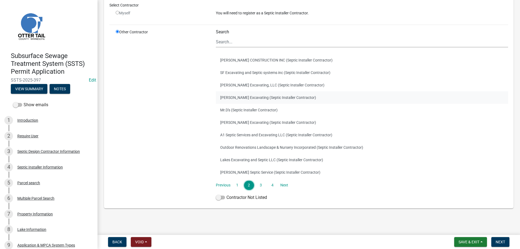
scroll to position [42, 0]
click at [259, 185] on link "3" at bounding box center [261, 184] width 10 height 9
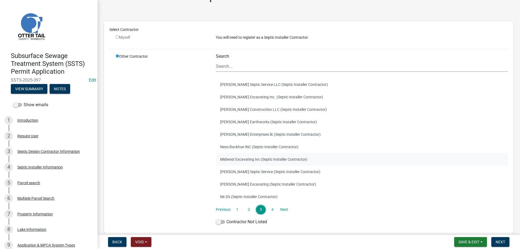
scroll to position [31, 0]
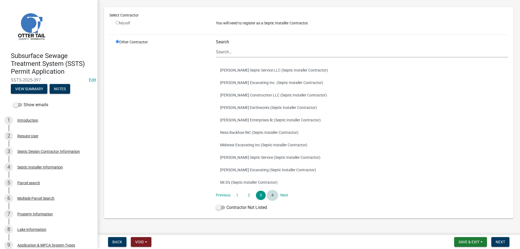
click at [272, 196] on link "4" at bounding box center [273, 195] width 10 height 9
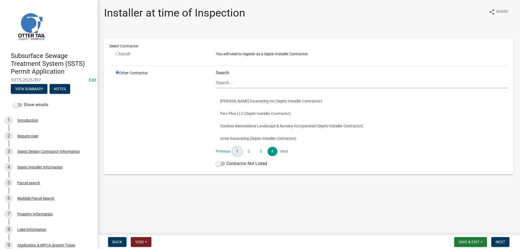
click at [237, 152] on link "1" at bounding box center [237, 151] width 10 height 9
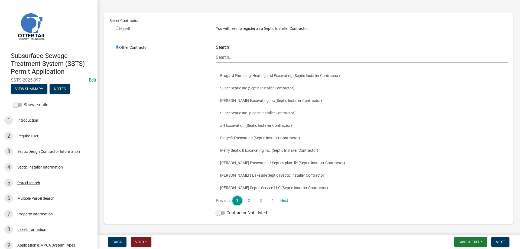
scroll to position [42, 0]
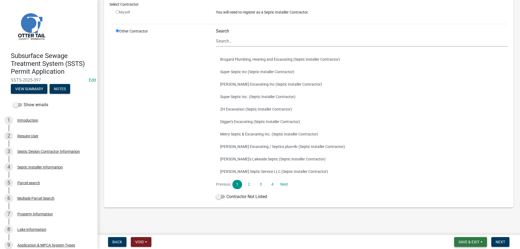
click at [464, 241] on span "Save & Exit" at bounding box center [469, 242] width 21 height 4
click at [454, 216] on button "Save" at bounding box center [465, 214] width 43 height 13
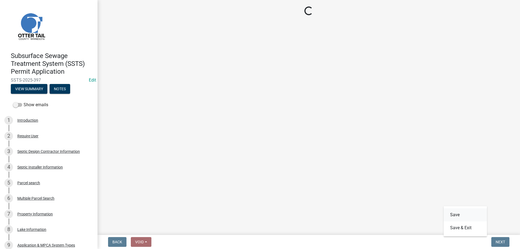
scroll to position [0, 0]
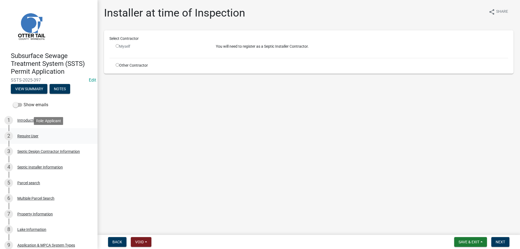
click at [21, 136] on div "Require User" at bounding box center [27, 136] width 21 height 4
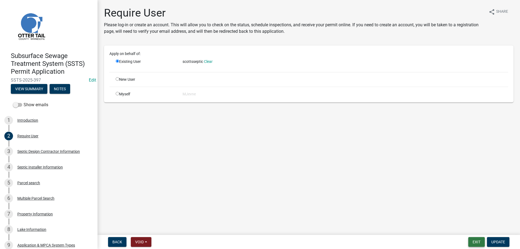
click at [476, 244] on button "Exit" at bounding box center [476, 242] width 17 height 10
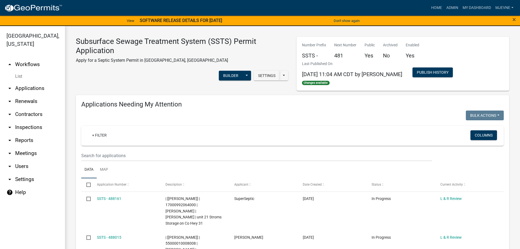
select select "1: 25"
click at [451, 7] on link "Admin" at bounding box center [452, 8] width 16 height 10
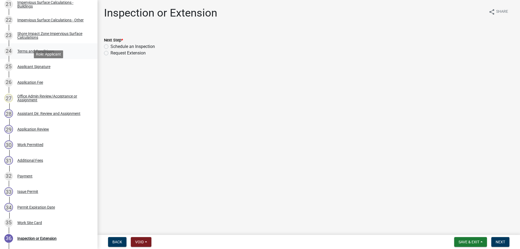
scroll to position [442, 0]
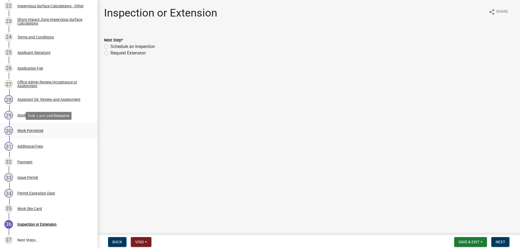
click at [33, 131] on div "Work Permitted" at bounding box center [30, 131] width 26 height 4
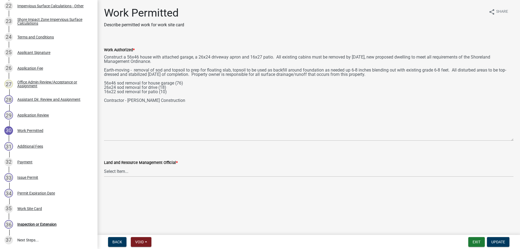
drag, startPoint x: 511, startPoint y: 77, endPoint x: 520, endPoint y: 142, distance: 65.4
click at [514, 141] on textarea "Construct a 56x46 house with attached garage, a 26x24 driveway apron and 16x27 …" at bounding box center [309, 97] width 410 height 88
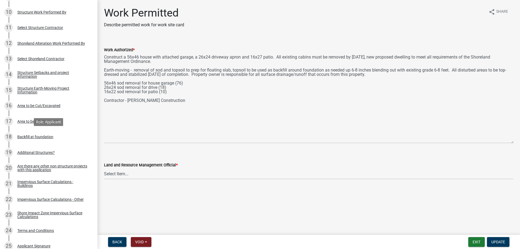
scroll to position [504, 0]
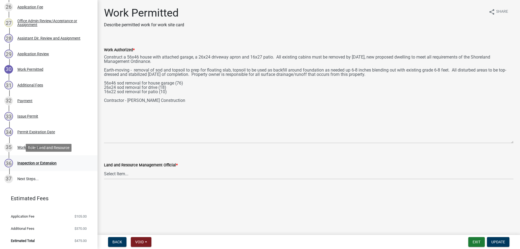
click at [30, 163] on div "Inspection or Extension" at bounding box center [36, 163] width 39 height 4
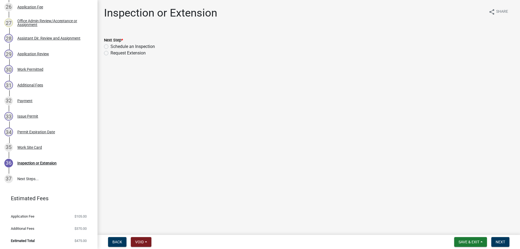
click at [111, 46] on label "Schedule an Inspection" at bounding box center [133, 46] width 44 height 7
click at [111, 46] on input "Schedule an Inspection" at bounding box center [113, 45] width 4 height 4
radio input "true"
click at [111, 46] on label "Schedule an Inspection" at bounding box center [133, 46] width 44 height 7
click at [111, 46] on input "Schedule an Inspection" at bounding box center [113, 45] width 4 height 4
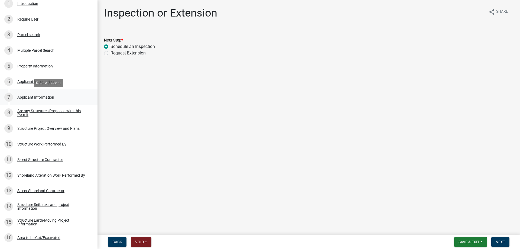
scroll to position [0, 0]
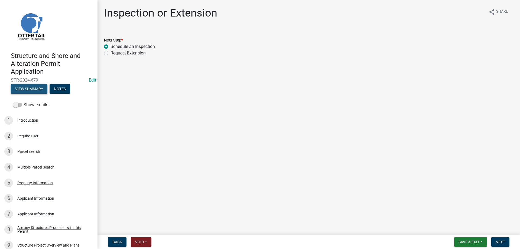
click at [28, 87] on button "View Summary" at bounding box center [29, 89] width 37 height 10
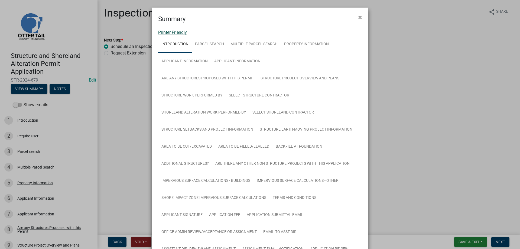
click at [171, 32] on link "Printer Friendly" at bounding box center [172, 32] width 29 height 5
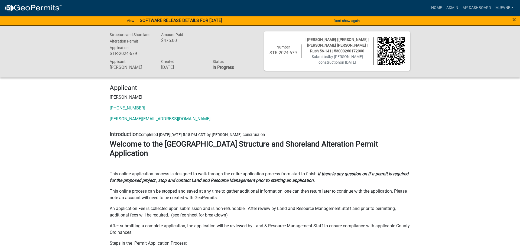
drag, startPoint x: 450, startPoint y: 206, endPoint x: 441, endPoint y: 206, distance: 8.4
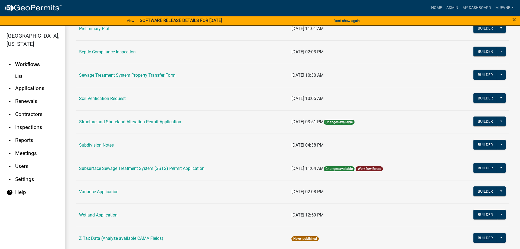
scroll to position [309, 0]
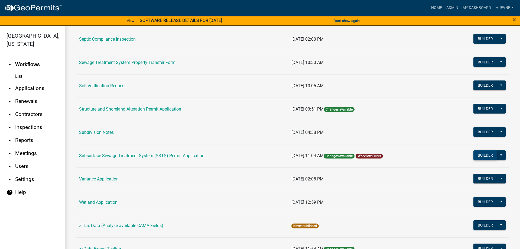
click at [485, 153] on button "Builder" at bounding box center [485, 155] width 24 height 10
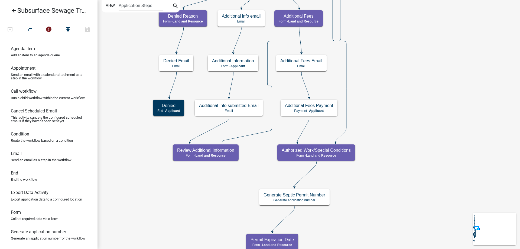
click at [397, 95] on div "Start Start - Applicant Parcel search Parcel search - Applicant Require User Re…" at bounding box center [309, 124] width 423 height 249
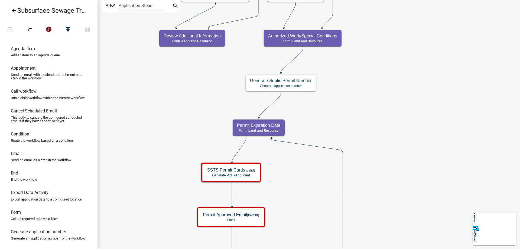
click at [381, 57] on div "Start Start - Applicant Parcel search Parcel search - Applicant Require User Re…" at bounding box center [309, 124] width 423 height 249
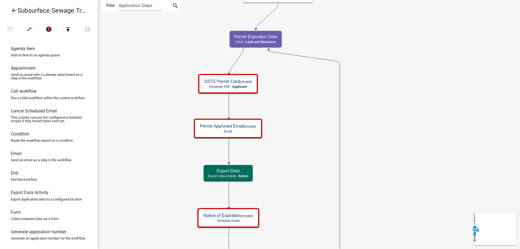
click at [407, 87] on div "Start Start - Applicant Parcel search Parcel search - Applicant Require User Re…" at bounding box center [309, 124] width 423 height 249
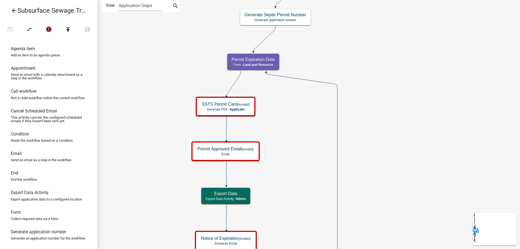
click at [405, 202] on div "Start Start - Applicant Parcel search Parcel search - Applicant Require User Re…" at bounding box center [309, 124] width 423 height 249
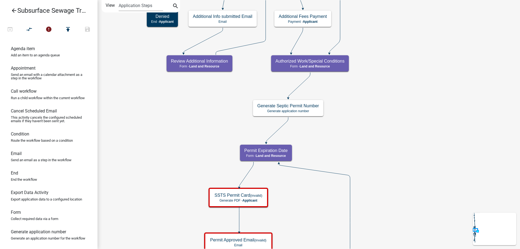
click at [408, 180] on div "Start Start - Applicant Parcel search Parcel search - Applicant Require User Re…" at bounding box center [309, 124] width 423 height 249
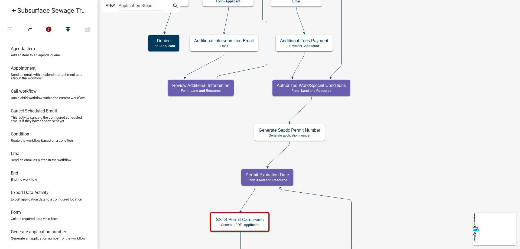
click at [406, 177] on div "Start Start - Applicant Parcel search Parcel search - Applicant Require User Re…" at bounding box center [309, 124] width 423 height 249
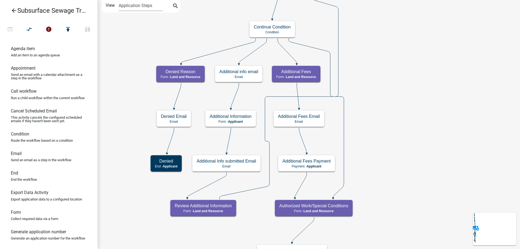
click at [382, 165] on div "Start Start - Applicant Parcel search Parcel search - Applicant Require User Re…" at bounding box center [309, 124] width 423 height 249
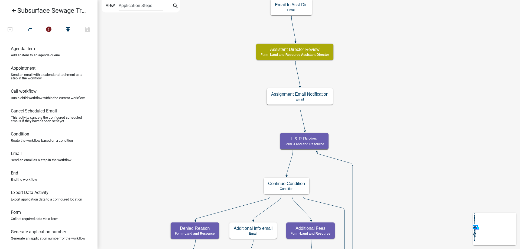
click at [408, 193] on div "Start Start - Applicant Parcel search Parcel search - Applicant Require User Re…" at bounding box center [309, 124] width 423 height 249
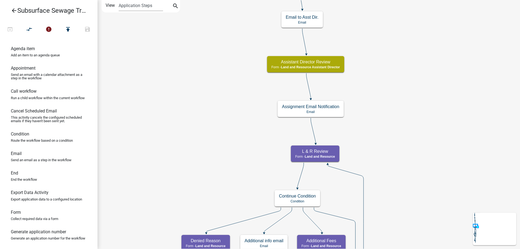
click at [421, 210] on div "Start Start - Applicant Parcel search Parcel search - Applicant Require User Re…" at bounding box center [309, 124] width 423 height 249
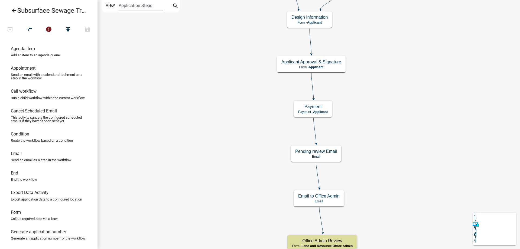
click at [418, 218] on div "Start Start - Applicant Parcel search Parcel search - Applicant Require User Re…" at bounding box center [309, 124] width 423 height 249
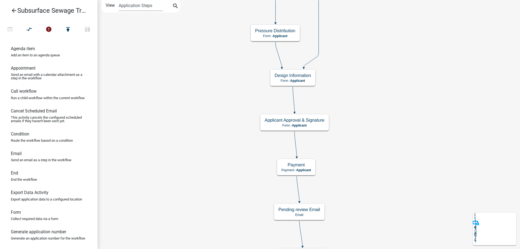
click at [382, 135] on div "Start Start - Applicant Parcel search Parcel search - Applicant Require User Re…" at bounding box center [309, 124] width 423 height 249
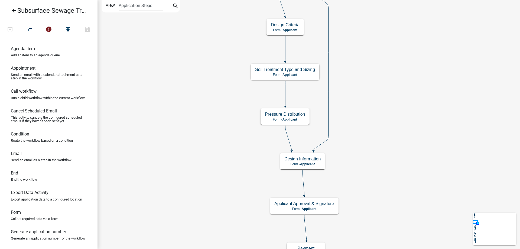
click at [377, 138] on div "Start Start - Applicant Parcel search Parcel search - Applicant Require User Re…" at bounding box center [309, 124] width 423 height 249
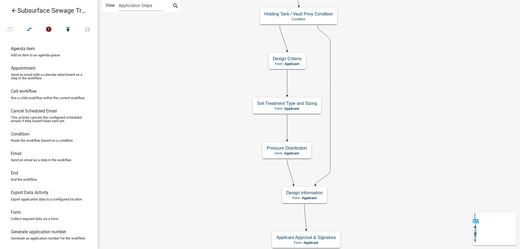
click at [362, 184] on div "Start Start - Applicant Parcel search Parcel search - Applicant Require User Re…" at bounding box center [309, 124] width 423 height 249
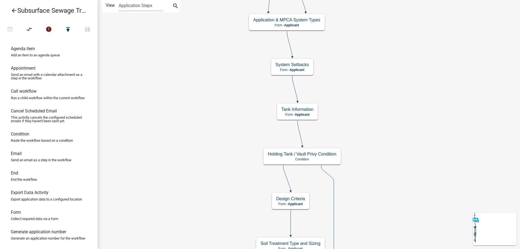
click at [361, 194] on div "Start Start - Applicant Parcel search Parcel search - Applicant Require User Re…" at bounding box center [309, 124] width 423 height 249
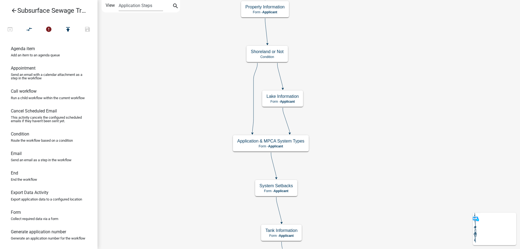
click at [365, 163] on div "Start Start - Applicant Parcel search Parcel search - Applicant Require User Re…" at bounding box center [309, 124] width 423 height 249
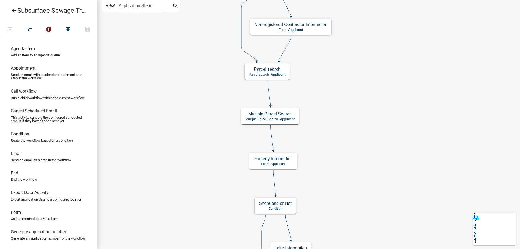
click at [358, 174] on div "Start Start - Applicant Parcel search Parcel search - Applicant Require User Re…" at bounding box center [309, 124] width 423 height 249
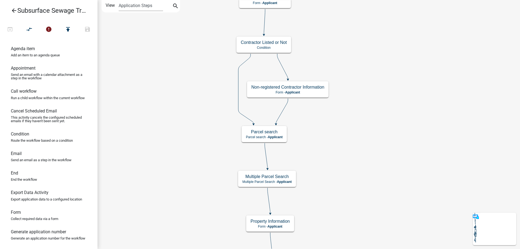
click at [351, 194] on div "Start Start - Applicant Parcel search Parcel search - Applicant Require User Re…" at bounding box center [309, 124] width 423 height 249
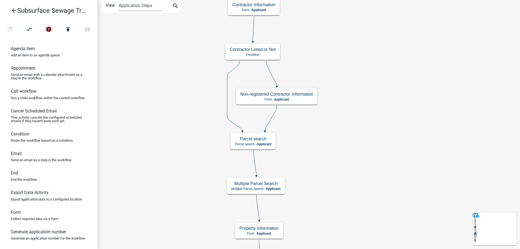
click at [363, 16] on div "Start Start - Applicant Parcel search Parcel search - Applicant Require User Re…" at bounding box center [309, 124] width 423 height 249
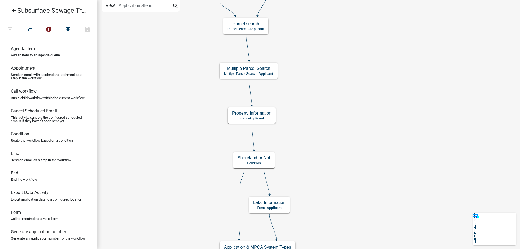
click at [354, 52] on div "Start Start - Applicant Parcel search Parcel search - Applicant Require User Re…" at bounding box center [309, 124] width 423 height 249
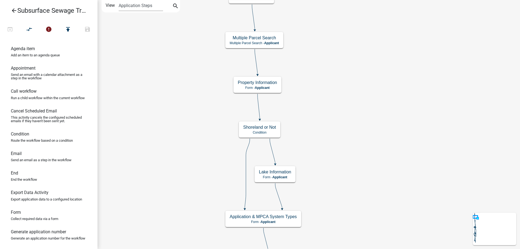
click at [372, 39] on div "Start Start - Applicant Parcel search Parcel search - Applicant Require User Re…" at bounding box center [309, 124] width 423 height 249
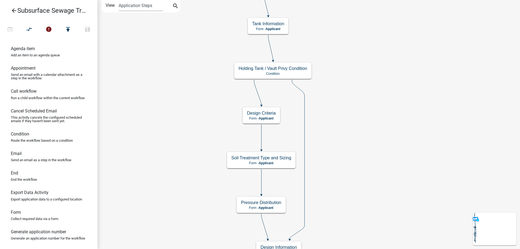
click at [378, 70] on div "Start Start - Applicant Parcel search Parcel search - Applicant Require User Re…" at bounding box center [309, 124] width 423 height 249
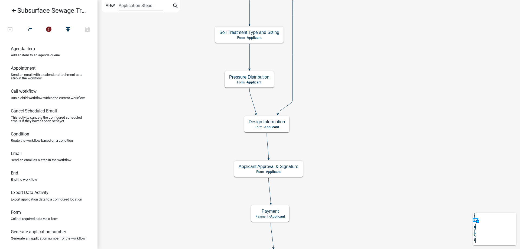
click at [375, 82] on div "Start Start - Applicant Parcel search Parcel search - Applicant Require User Re…" at bounding box center [309, 124] width 423 height 249
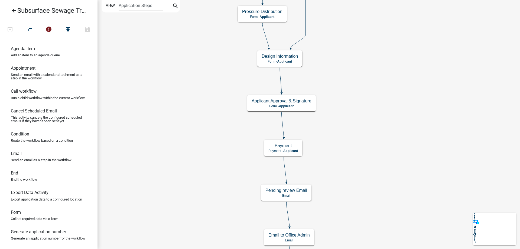
click at [365, 79] on div "Start Start - Applicant Parcel search Parcel search - Applicant Require User Re…" at bounding box center [309, 124] width 423 height 249
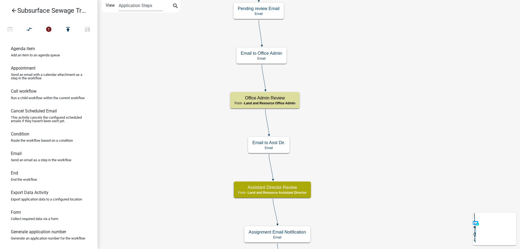
click at [361, 71] on div "Start Start - Applicant Parcel search Parcel search - Applicant Require User Re…" at bounding box center [309, 124] width 423 height 249
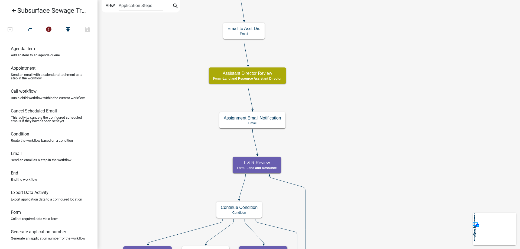
click at [348, 88] on div "Start Start - Applicant Parcel search Parcel search - Applicant Require User Re…" at bounding box center [309, 124] width 423 height 249
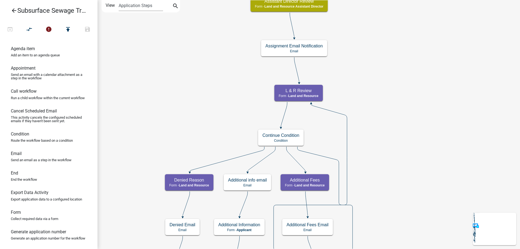
click at [394, 110] on div "Start Start - Applicant Parcel search Parcel search - Applicant Require User Re…" at bounding box center [309, 124] width 423 height 249
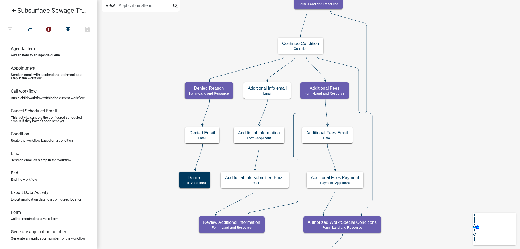
click at [420, 125] on div "Start Start - Applicant Parcel search Parcel search - Applicant Require User Re…" at bounding box center [309, 124] width 423 height 249
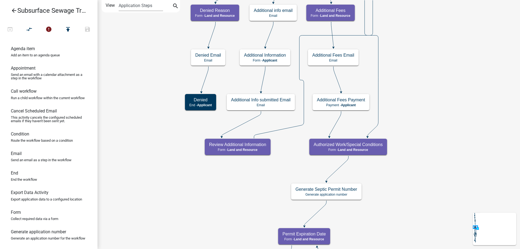
click at [423, 126] on div "Start Start - Applicant Parcel search Parcel search - Applicant Require User Re…" at bounding box center [309, 124] width 423 height 249
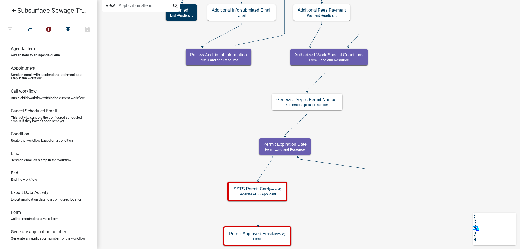
click at [398, 109] on div "Start Start - Applicant Parcel search Parcel search - Applicant Require User Re…" at bounding box center [309, 124] width 423 height 249
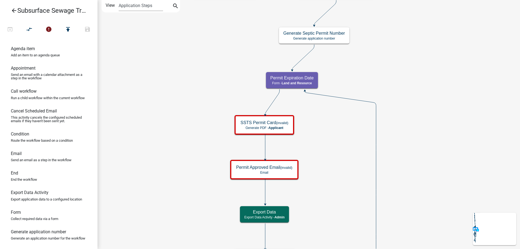
click at [420, 135] on div "Start Start - Applicant Parcel search Parcel search - Applicant Require User Re…" at bounding box center [309, 124] width 423 height 249
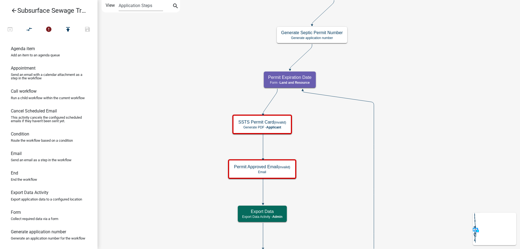
click at [13, 9] on icon "arrow_back" at bounding box center [14, 11] width 7 height 8
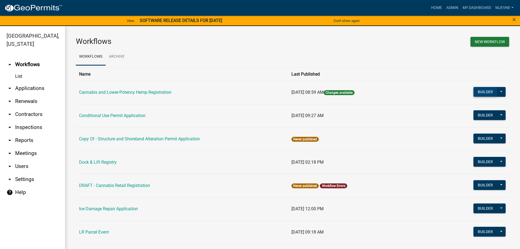
click at [484, 93] on button "Builder" at bounding box center [485, 92] width 24 height 10
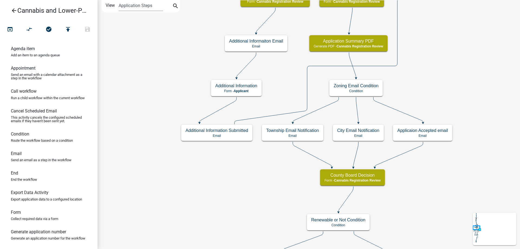
click at [400, 219] on div "start Start - Applicant Application Introduction Form - Applicant Parcel search…" at bounding box center [309, 124] width 423 height 249
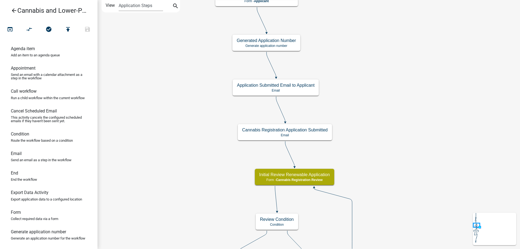
click at [404, 210] on div "start Start - Applicant Application Introduction Form - Applicant Parcel search…" at bounding box center [309, 124] width 423 height 249
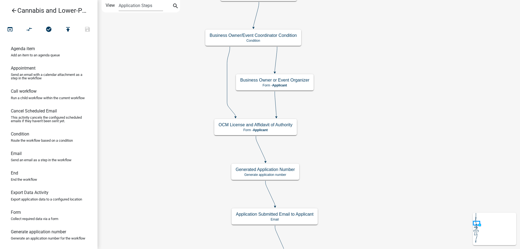
click at [401, 206] on div "start Start - Applicant Application Introduction Form - Applicant Parcel search…" at bounding box center [309, 124] width 423 height 249
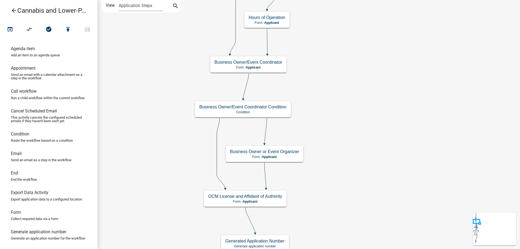
click at [397, 186] on div "start Start - Applicant Application Introduction Form - Applicant Parcel search…" at bounding box center [309, 124] width 423 height 249
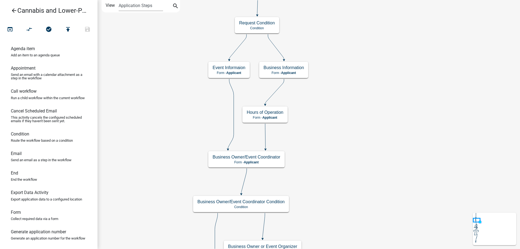
click at [379, 187] on div "start Start - Applicant Application Introduction Form - Applicant Parcel search…" at bounding box center [309, 124] width 423 height 249
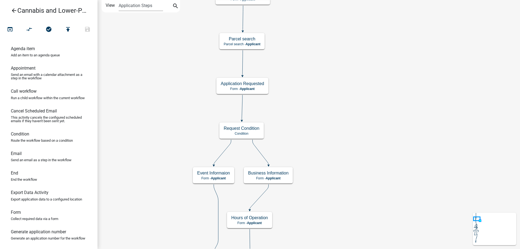
click at [366, 220] on div "start Start - Applicant Application Introduction Form - Applicant Parcel search…" at bounding box center [309, 124] width 423 height 249
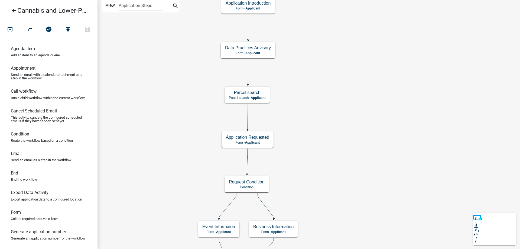
click at [362, 148] on div "start Start - Applicant Application Introduction Form - Applicant Parcel search…" at bounding box center [309, 124] width 423 height 249
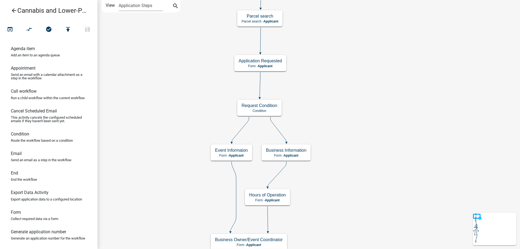
click at [351, 83] on div "start Start - Applicant Application Introduction Form - Applicant Parcel search…" at bounding box center [309, 124] width 423 height 249
click at [275, 65] on g "Application Requested Form - Applicant" at bounding box center [260, 63] width 52 height 16
click at [275, 65] on p "Form - Applicant" at bounding box center [260, 66] width 43 height 4
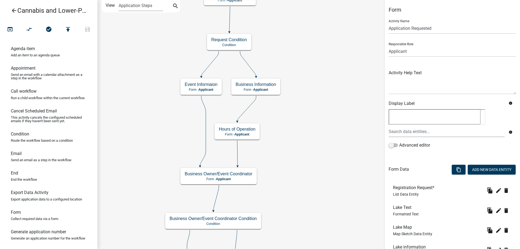
click at [282, 39] on div "start Start - Applicant Application Introduction Form - Applicant Parcel search…" at bounding box center [309, 124] width 423 height 249
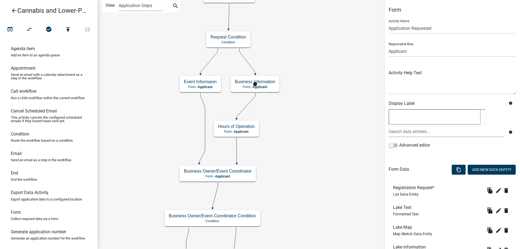
click at [269, 87] on g "Business Information Form - Applicant" at bounding box center [255, 84] width 49 height 16
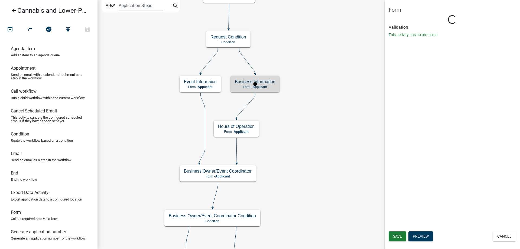
click at [269, 87] on g "Business Information Form - Applicant" at bounding box center [255, 84] width 49 height 16
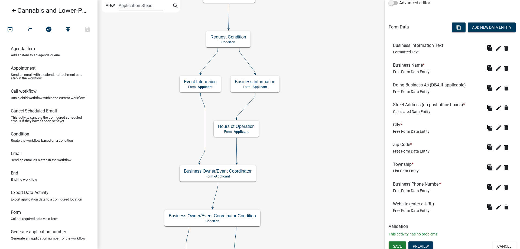
scroll to position [145, 0]
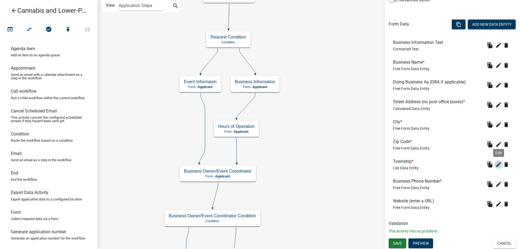
click at [498, 163] on icon "edit" at bounding box center [498, 164] width 7 height 7
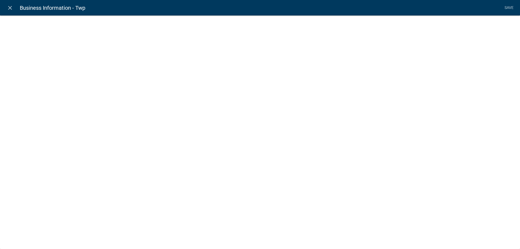
select select "list-data"
select select "custom-list-5c729427-c2e3-4003-b550-51115ab32971"
select select "2: Object"
select select "1: true"
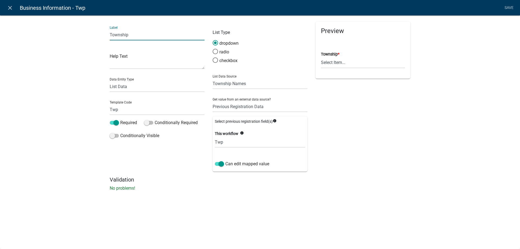
click at [130, 35] on input "Township" at bounding box center [157, 34] width 95 height 11
type input "Township/Municipality"
click at [508, 7] on link "Save" at bounding box center [509, 8] width 14 height 10
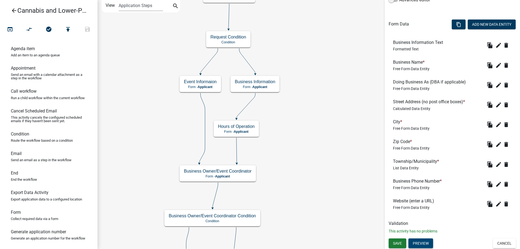
click at [422, 243] on button "Preview" at bounding box center [420, 243] width 25 height 10
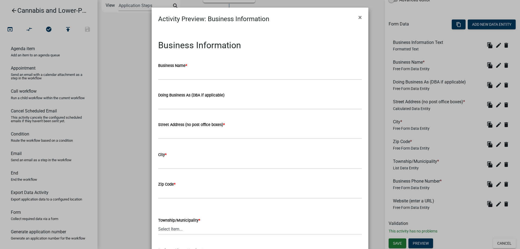
scroll to position [96, 0]
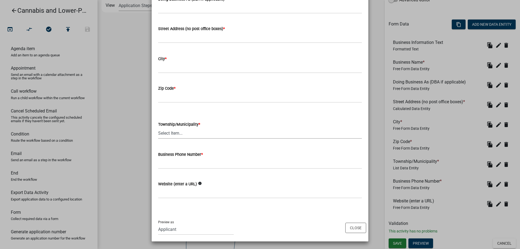
click at [158, 128] on select "Select Item... Aastad Amor Aurdal Blowers Bluffton Buse Butler Candor Carlisle …" at bounding box center [260, 133] width 204 height 11
click at [356, 228] on div "Preview as Applicant Maintenance Report Land and Resource Assistant Director As…" at bounding box center [260, 227] width 217 height 27
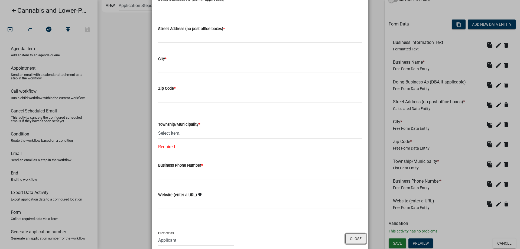
click at [358, 238] on button "Close" at bounding box center [355, 238] width 21 height 10
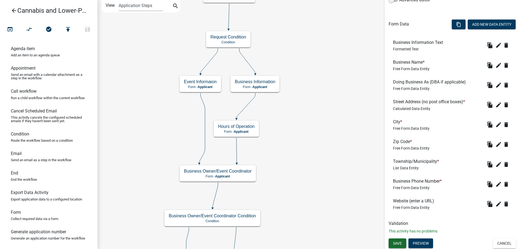
click at [398, 242] on span "Save" at bounding box center [397, 243] width 9 height 4
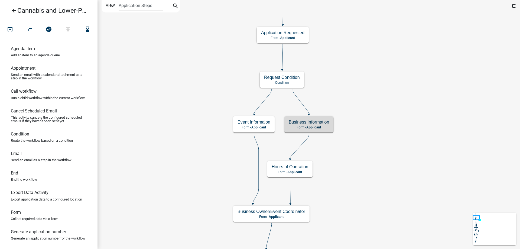
scroll to position [0, 0]
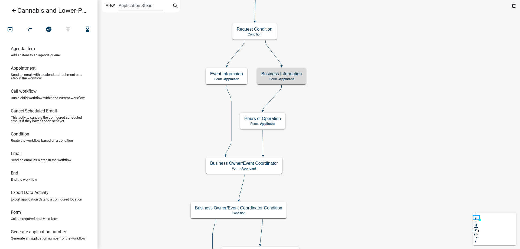
click at [398, 144] on div "start Start - Applicant Application Introduction Form - Applicant Parcel search…" at bounding box center [309, 124] width 423 height 249
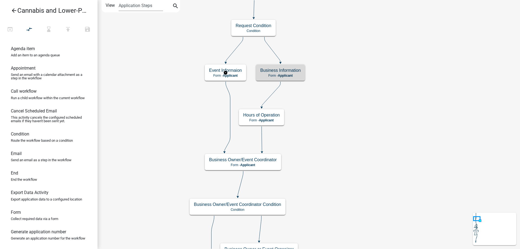
click at [233, 70] on g "Event Informaion Form - Applicant" at bounding box center [225, 72] width 41 height 16
click at [233, 70] on h5 "Event Informaion" at bounding box center [225, 70] width 33 height 5
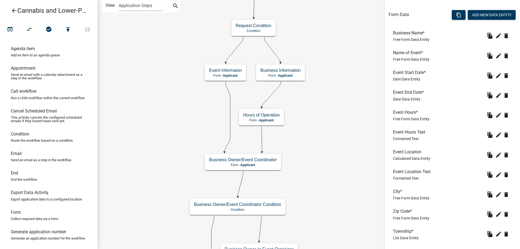
scroll to position [185, 0]
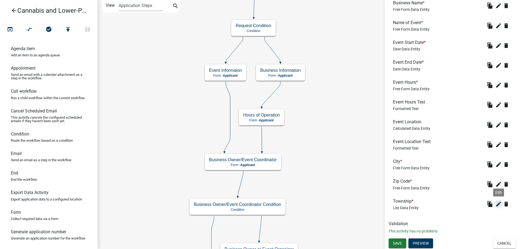
click at [499, 205] on icon "edit" at bounding box center [498, 204] width 7 height 7
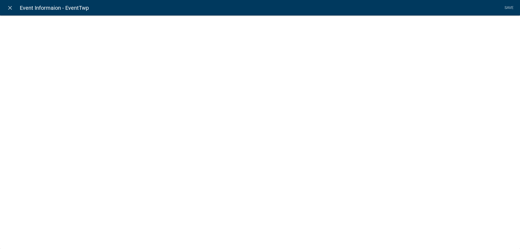
select select "list-data"
select select "custom-list-5c729427-c2e3-4003-b550-51115ab32971"
select select
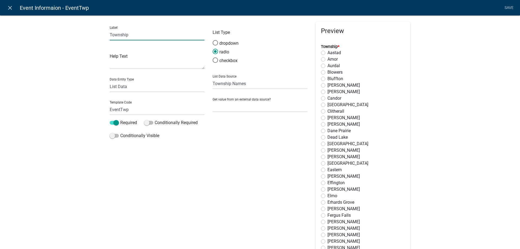
click at [129, 35] on input "Township" at bounding box center [157, 34] width 95 height 11
type input "Township/Municipality"
click at [216, 43] on span at bounding box center [215, 43] width 11 height 12
click at [213, 40] on input "dropdown" at bounding box center [213, 40] width 0 height 0
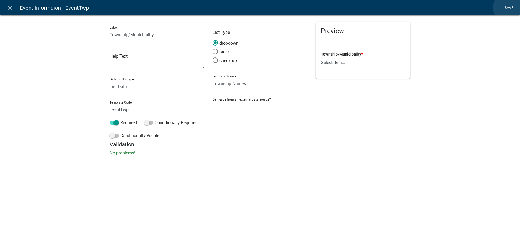
click at [510, 8] on link "Save" at bounding box center [509, 8] width 14 height 10
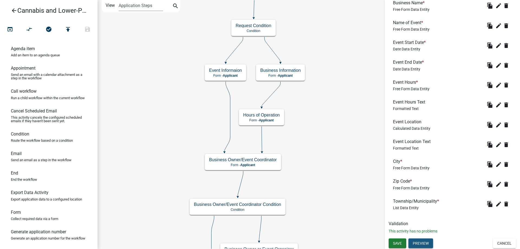
click at [422, 245] on button "Preview" at bounding box center [420, 243] width 25 height 10
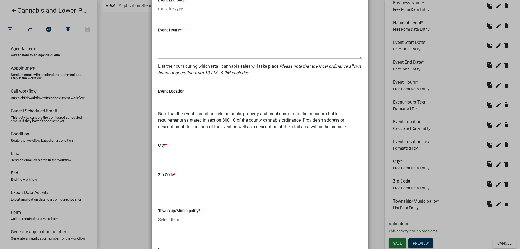
scroll to position [182, 0]
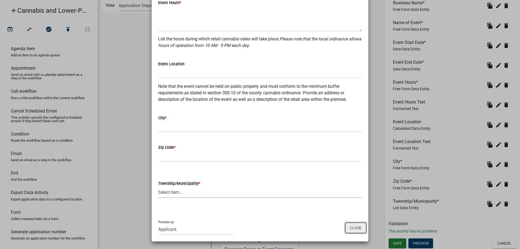
click at [359, 228] on div "Preview as Applicant Maintenance Report Land and Resource Assistant Director As…" at bounding box center [260, 227] width 217 height 27
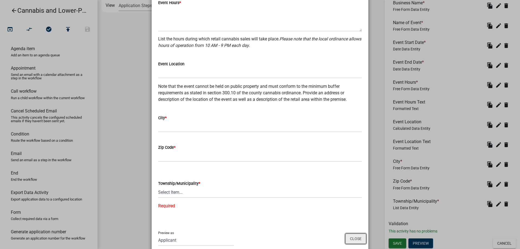
click at [354, 240] on button "Close" at bounding box center [355, 238] width 21 height 10
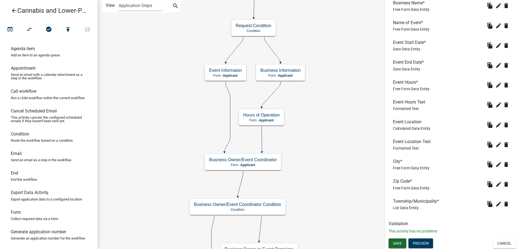
click at [400, 241] on span "Save" at bounding box center [397, 243] width 9 height 4
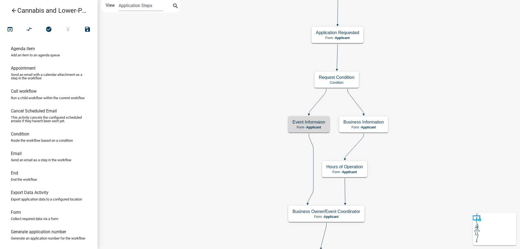
scroll to position [0, 0]
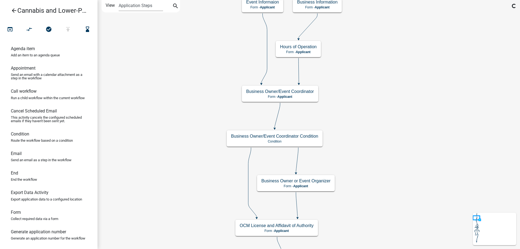
click at [222, 57] on div "start Start - Applicant Application Introduction Form - Applicant Parcel search…" at bounding box center [309, 124] width 423 height 249
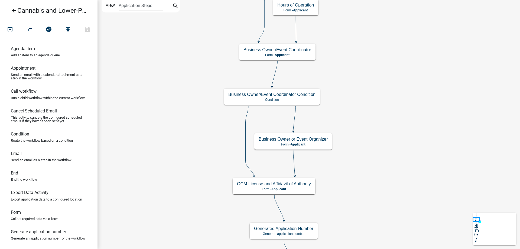
click at [365, 95] on div "start Start - Applicant Application Introduction Form - Applicant Parcel search…" at bounding box center [309, 124] width 423 height 249
click at [295, 51] on g "Business Owner/Event Coordinator Form - Applicant" at bounding box center [277, 52] width 76 height 16
click at [295, 51] on h5 "Business Owner/Event Coordinator" at bounding box center [278, 49] width 68 height 5
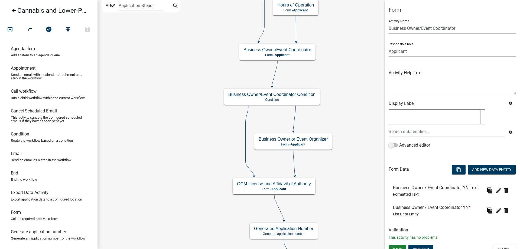
scroll to position [6, 0]
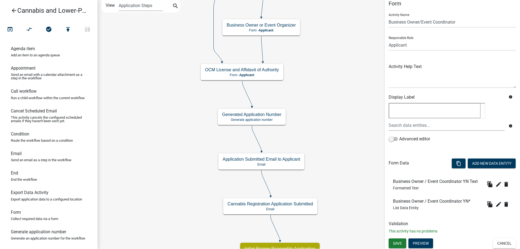
click at [310, 66] on div "start Start - Applicant Application Introduction Form - Applicant Parcel search…" at bounding box center [309, 124] width 423 height 249
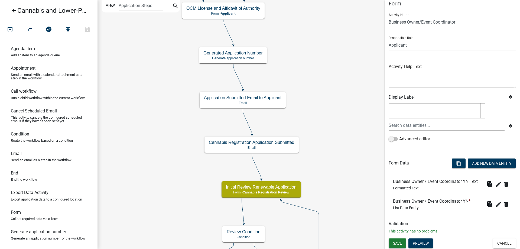
click at [326, 101] on div "start Start - Applicant Application Introduction Form - Applicant Parcel search…" at bounding box center [309, 124] width 423 height 249
click at [249, 53] on g "Generated Application Number Generate application number" at bounding box center [233, 54] width 68 height 16
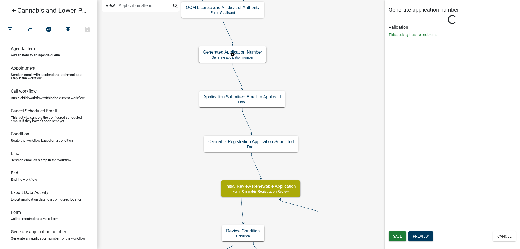
scroll to position [0, 0]
click at [249, 53] on g "Generated Application Number Generate application number" at bounding box center [233, 54] width 68 height 16
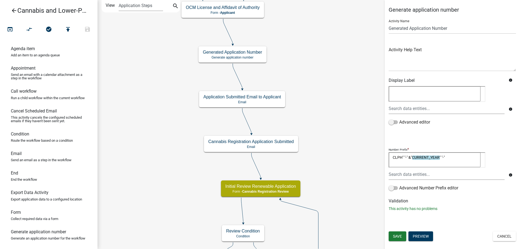
click at [393, 157] on textarea "CLPH" "-" &"CURRENT_YEAR" "-"" at bounding box center [435, 159] width 92 height 15
type textarea ""CLPH" "-" &"CURRENT_YEAR" "-""
click at [398, 233] on button "Save" at bounding box center [398, 236] width 18 height 10
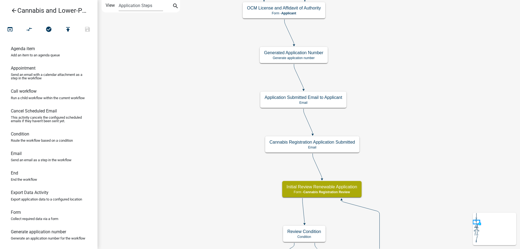
click at [183, 98] on div "start Start - Applicant Application Introduction Form - Applicant Parcel search…" at bounding box center [309, 124] width 423 height 249
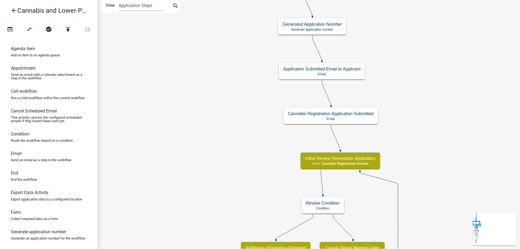
click at [209, 163] on div "start Start - Applicant Application Introduction Form - Applicant Parcel search…" at bounding box center [309, 124] width 423 height 249
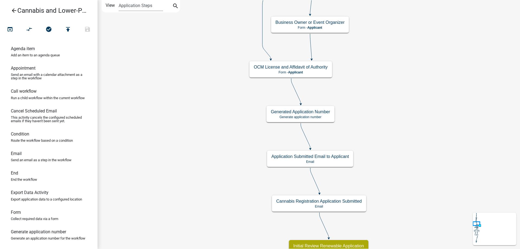
click at [426, 158] on div "start Start - Applicant Application Introduction Form - Applicant Parcel search…" at bounding box center [309, 124] width 423 height 249
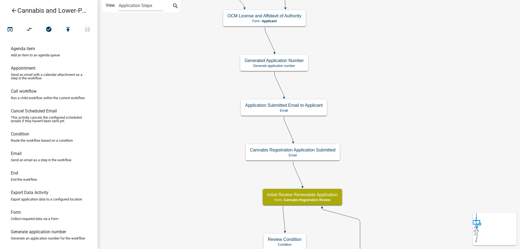
click at [417, 132] on div "start Start - Applicant Application Introduction Form - Applicant Parcel search…" at bounding box center [309, 124] width 423 height 249
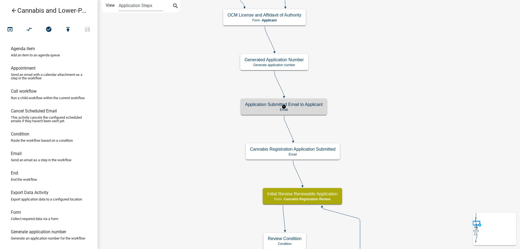
click at [311, 109] on g "Application Submitted Email to Applicant Email" at bounding box center [284, 107] width 86 height 16
click at [311, 109] on p "Email" at bounding box center [283, 110] width 77 height 4
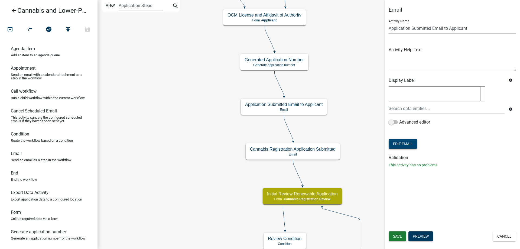
click at [407, 140] on button "Edit Email" at bounding box center [403, 144] width 28 height 10
select select "190bf7b5-d392-4259-aa9b-055c59575267"
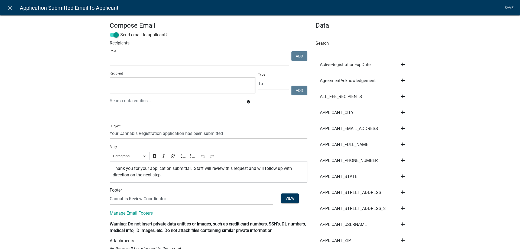
select select
click at [9, 7] on icon "close" at bounding box center [10, 8] width 7 height 7
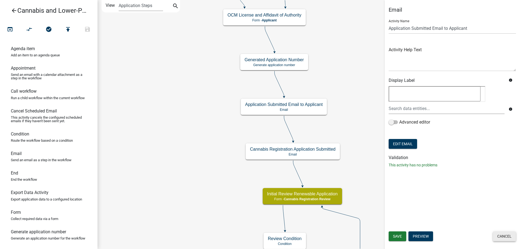
click at [508, 237] on button "Cancel" at bounding box center [504, 236] width 23 height 10
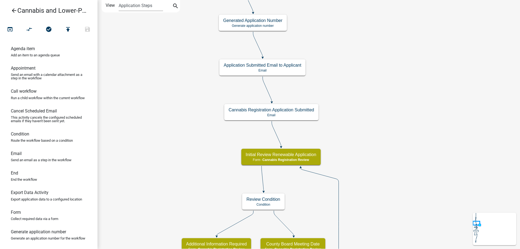
click at [385, 111] on div "start Start - Applicant Application Introduction Form - Applicant Parcel search…" at bounding box center [309, 124] width 423 height 249
click at [304, 116] on g "Cannabis Registration Application Submitted Email" at bounding box center [271, 112] width 95 height 16
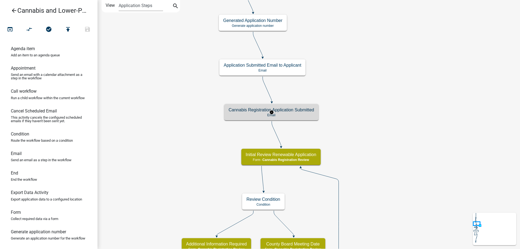
click at [304, 116] on p "Email" at bounding box center [272, 115] width 86 height 4
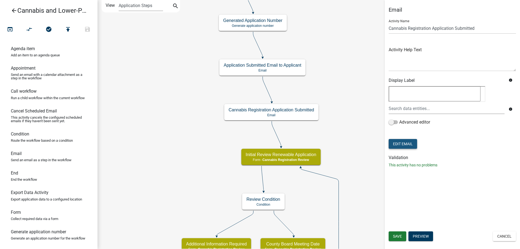
click at [402, 143] on button "Edit Email" at bounding box center [403, 144] width 28 height 10
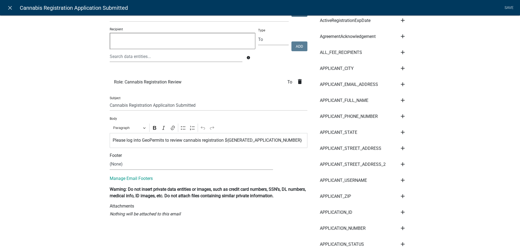
scroll to position [62, 0]
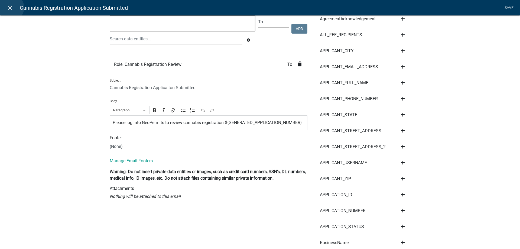
click at [10, 8] on icon "close" at bounding box center [10, 8] width 7 height 7
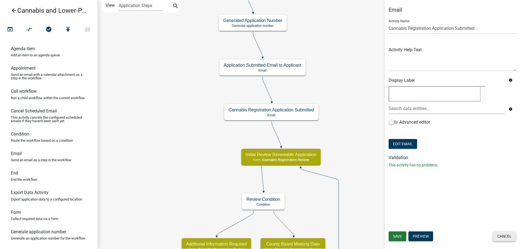
click at [499, 235] on button "Cancel" at bounding box center [504, 236] width 23 height 10
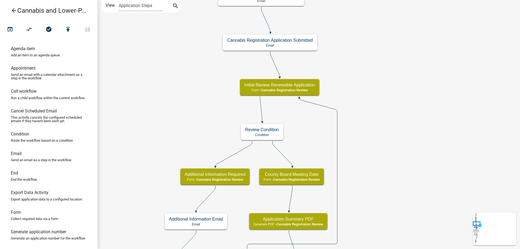
click at [416, 124] on div "start Start - Applicant Application Introduction Form - Applicant Parcel search…" at bounding box center [309, 124] width 423 height 249
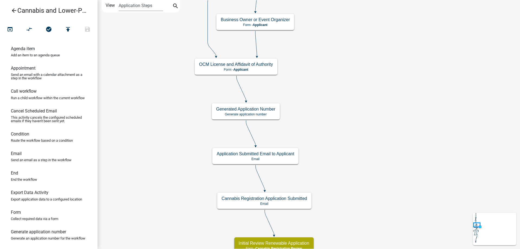
click at [396, 238] on div "start Start - Applicant Application Introduction Form - Applicant Parcel search…" at bounding box center [309, 124] width 423 height 249
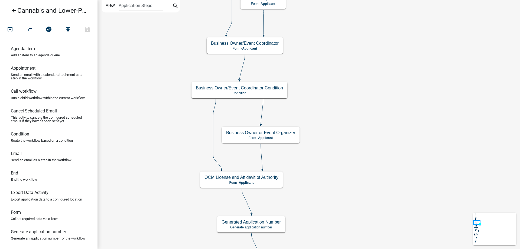
click at [393, 202] on div "start Start - Applicant Application Introduction Form - Applicant Parcel search…" at bounding box center [309, 124] width 423 height 249
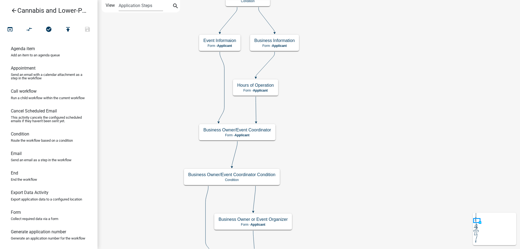
click at [374, 181] on div "start Start - Applicant Application Introduction Form - Applicant Parcel search…" at bounding box center [309, 124] width 423 height 249
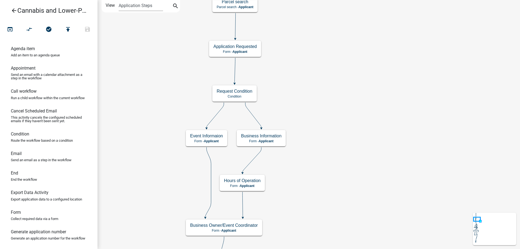
click at [368, 202] on div "start Start - Applicant Application Introduction Form - Applicant Parcel search…" at bounding box center [309, 124] width 423 height 249
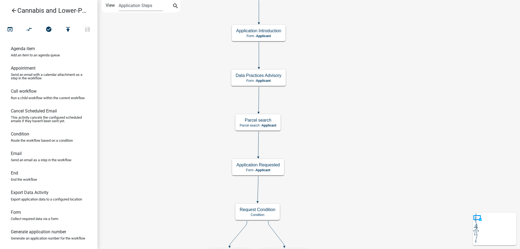
click at [385, 215] on div "start Start - Applicant Application Introduction Form - Applicant Parcel search…" at bounding box center [309, 124] width 423 height 249
click at [398, 55] on div "start Start - Applicant Application Introduction Form - Applicant Parcel search…" at bounding box center [309, 124] width 423 height 249
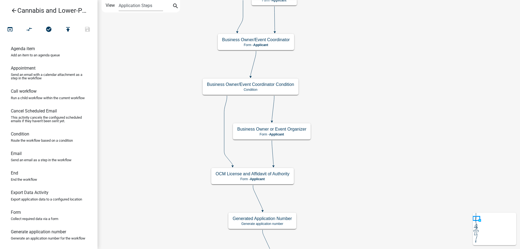
click at [394, 63] on div "start Start - Applicant Application Introduction Form - Applicant Parcel search…" at bounding box center [309, 124] width 423 height 249
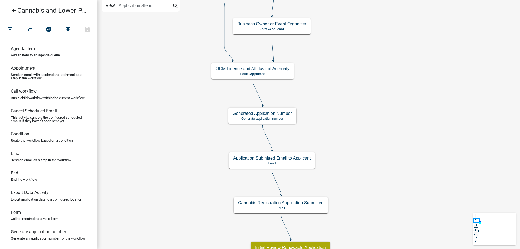
click at [386, 100] on div "start Start - Applicant Application Introduction Form - Applicant Parcel search…" at bounding box center [309, 124] width 423 height 249
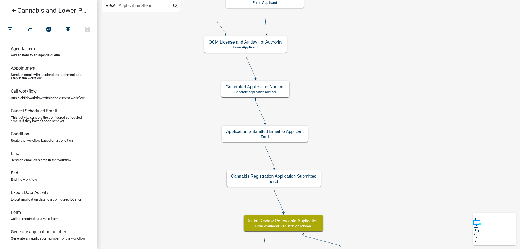
click at [380, 172] on div "start Start - Applicant Application Introduction Form - Applicant Parcel search…" at bounding box center [309, 124] width 423 height 249
click at [276, 91] on g "Generated Application Number Generate application number" at bounding box center [255, 89] width 68 height 16
click at [276, 91] on p "Generate application number" at bounding box center [255, 92] width 59 height 4
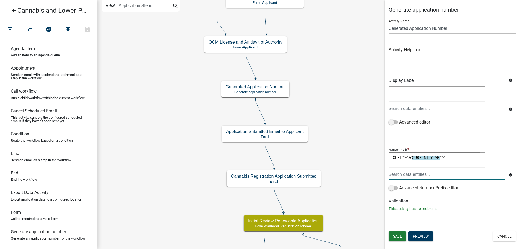
drag, startPoint x: 456, startPoint y: 158, endPoint x: 357, endPoint y: 154, distance: 98.7
click at [389, 154] on textarea "CLPH" "-" &"CURRENT_YEAR" "-"" at bounding box center [435, 159] width 92 height 15
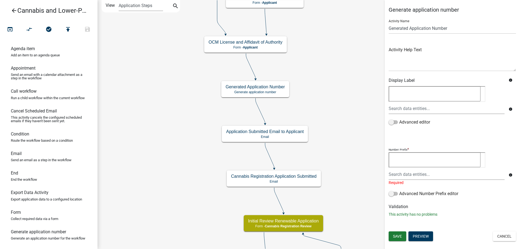
click at [408, 162] on textarea at bounding box center [435, 159] width 92 height 15
click at [398, 175] on input "text" at bounding box center [447, 174] width 116 height 11
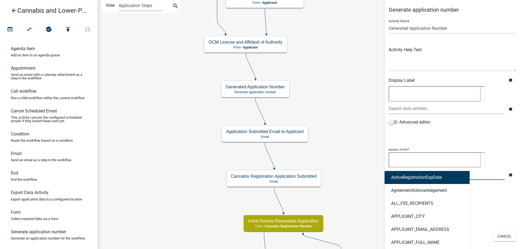
click at [460, 127] on div "info Advanced editor" at bounding box center [452, 108] width 135 height 47
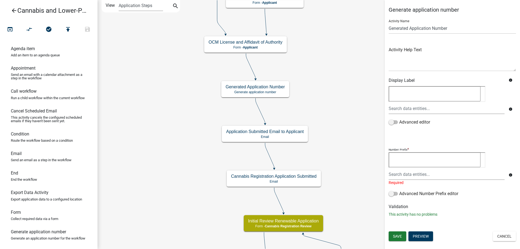
click at [398, 159] on textarea at bounding box center [435, 159] width 92 height 15
click at [14, 10] on icon "arrow_back" at bounding box center [14, 11] width 7 height 8
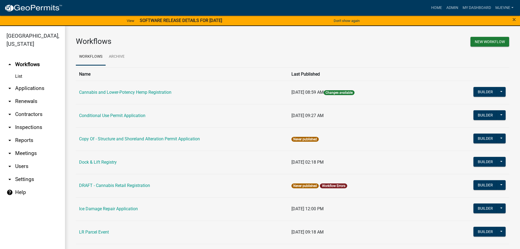
click at [10, 179] on icon "arrow_drop_down" at bounding box center [10, 179] width 7 height 7
select select "MN"
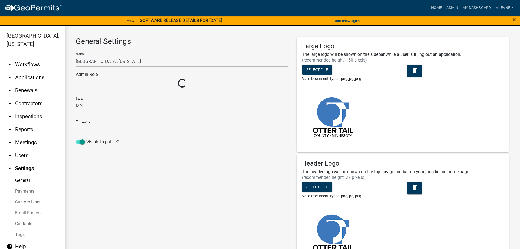
select select "Central Standard Time"
select select "3a0e02b3-6a9b-40ba-a09e-3159e1e606a9"
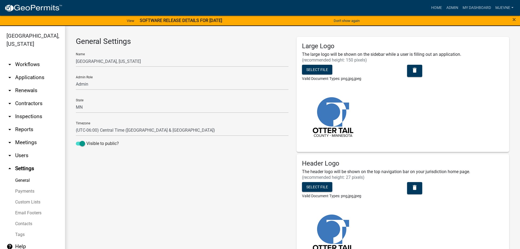
click at [31, 202] on link "Custom Lists" at bounding box center [32, 202] width 65 height 11
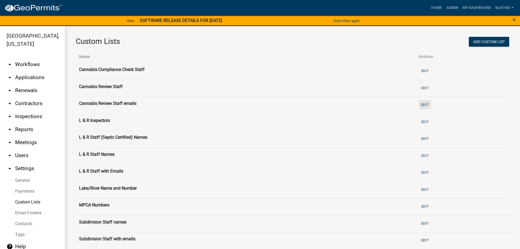
click at [427, 106] on button "Edit" at bounding box center [425, 104] width 12 height 9
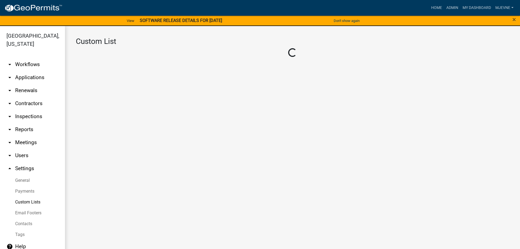
select select "5: 5380c035-e995-43af-9dcb-4673fb5a2820"
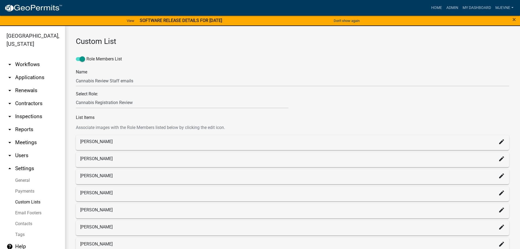
scroll to position [53, 0]
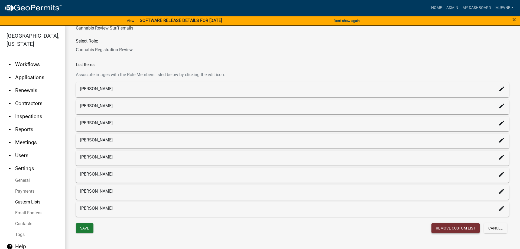
click at [457, 229] on button "Remove Custom List" at bounding box center [455, 228] width 48 height 10
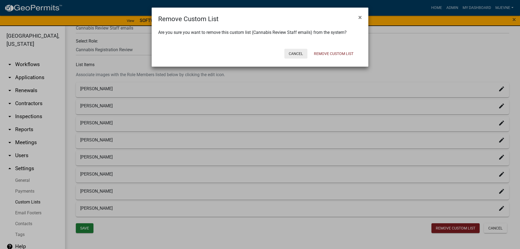
click at [293, 53] on button "Cancel" at bounding box center [295, 54] width 23 height 10
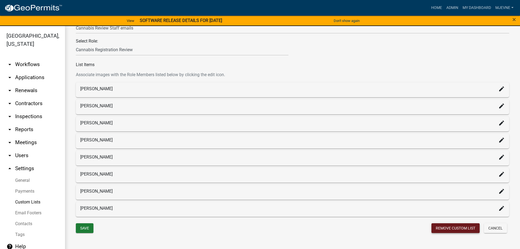
scroll to position [0, 0]
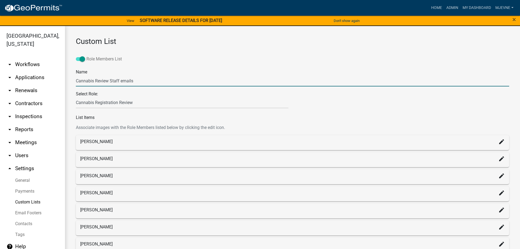
click at [77, 59] on span at bounding box center [80, 59] width 9 height 4
click at [86, 56] on input "Role Members List" at bounding box center [86, 56] width 0 height 0
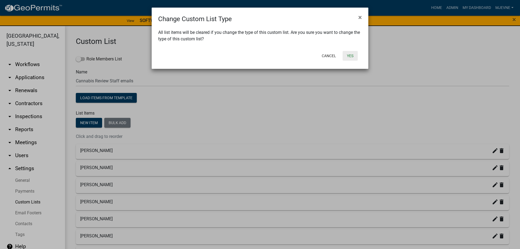
click at [350, 55] on button "Yes" at bounding box center [350, 56] width 15 height 10
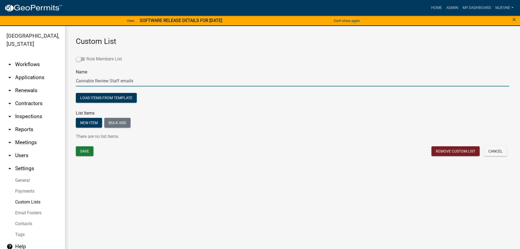
click at [82, 59] on span at bounding box center [80, 59] width 9 height 4
click at [86, 56] on input "Role Members List" at bounding box center [86, 56] width 0 height 0
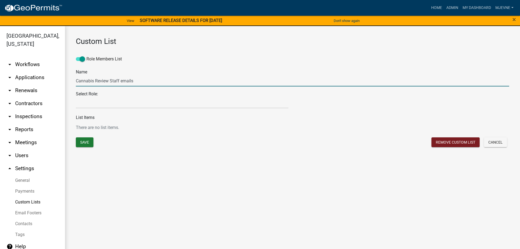
click at [96, 82] on input "Cannabis Review Staff emails" at bounding box center [292, 80] width 433 height 11
click at [83, 144] on button "Save" at bounding box center [85, 142] width 18 height 10
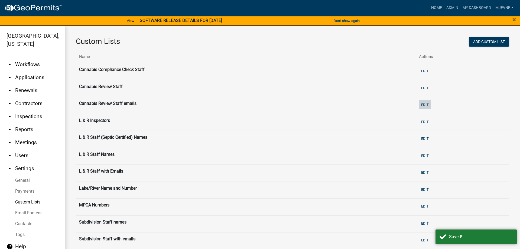
click at [428, 105] on button "Edit" at bounding box center [425, 104] width 12 height 9
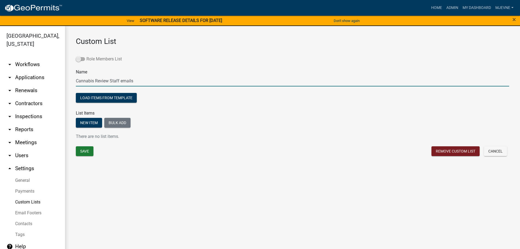
click at [82, 58] on span at bounding box center [80, 59] width 9 height 4
click at [86, 56] on input "Role Members List" at bounding box center [86, 56] width 0 height 0
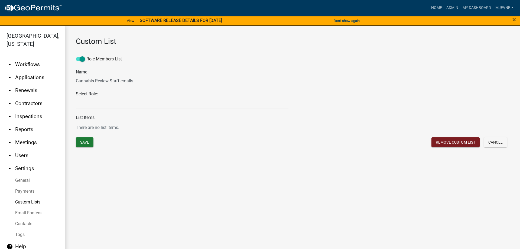
click at [76, 97] on select "Maintenance Report Land and Resource Assistant Director Assessors office Admin …" at bounding box center [182, 102] width 213 height 11
select select "5: 5380c035-e995-43af-9dcb-4673fb5a2820"
click option "Cannabis Registration Review" at bounding box center [0, 0] width 0 height 0
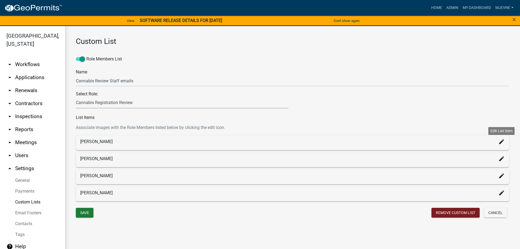
click at [502, 143] on icon "create" at bounding box center [501, 141] width 7 height 7
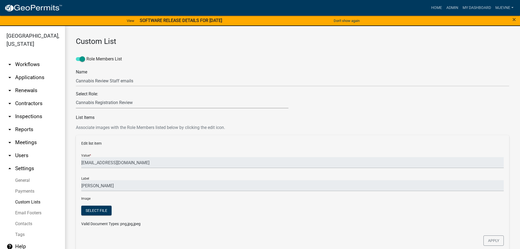
scroll to position [87, 0]
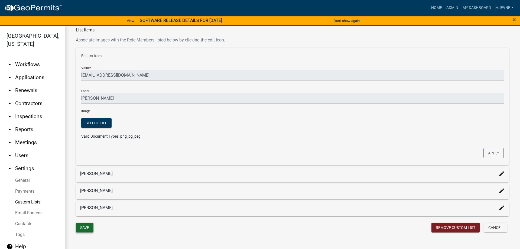
click at [83, 228] on button "Save" at bounding box center [85, 228] width 18 height 10
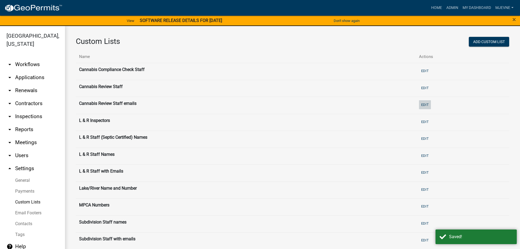
click at [429, 105] on button "Edit" at bounding box center [425, 104] width 12 height 9
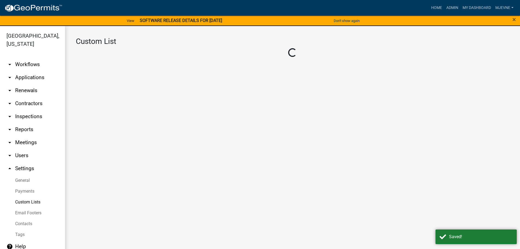
select select "5: 5380c035-e995-43af-9dcb-4673fb5a2820"
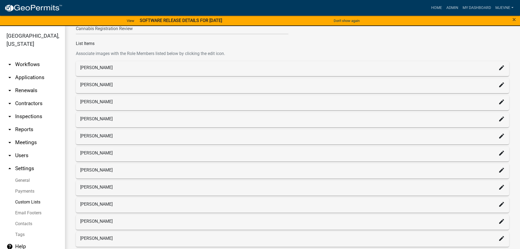
scroll to position [121, 0]
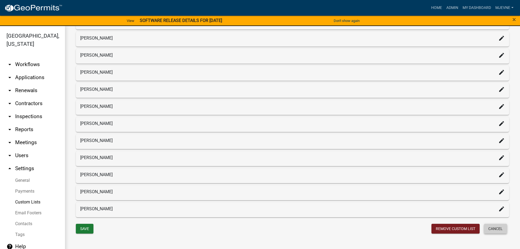
click at [495, 227] on button "Cancel" at bounding box center [495, 229] width 23 height 10
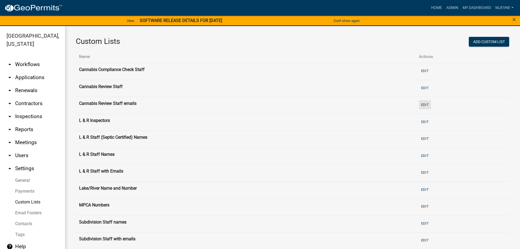
click at [431, 105] on button "Edit" at bounding box center [425, 104] width 12 height 9
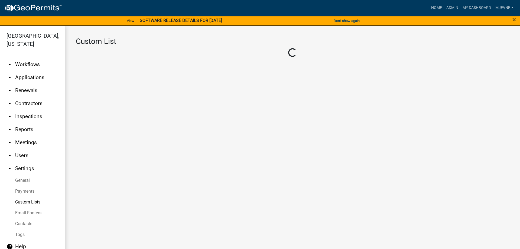
select select "5: 5380c035-e995-43af-9dcb-4673fb5a2820"
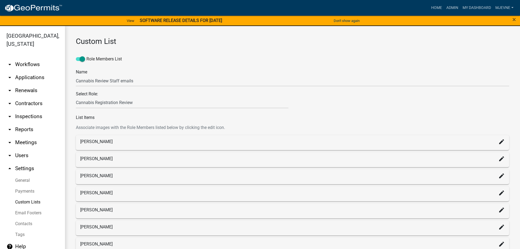
scroll to position [121, 0]
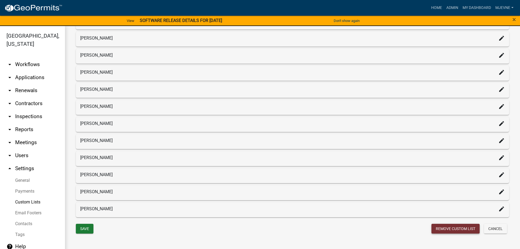
click at [452, 228] on button "Remove Custom List" at bounding box center [455, 229] width 48 height 10
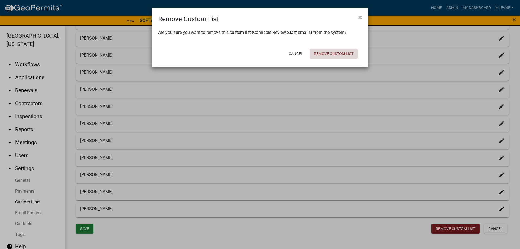
click at [327, 52] on button "Remove Custom List" at bounding box center [334, 54] width 48 height 10
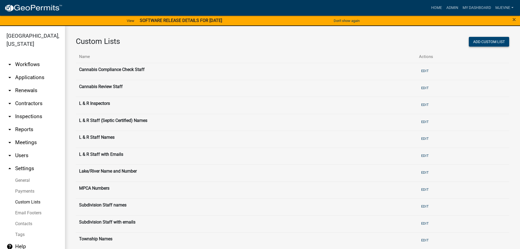
click at [484, 43] on button "Add Custom List" at bounding box center [489, 42] width 40 height 10
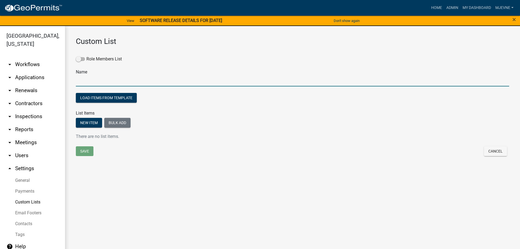
click at [89, 82] on input "text" at bounding box center [292, 80] width 433 height 11
type input "Cannabis Review Staff emails"
click at [89, 124] on button "New item" at bounding box center [89, 123] width 26 height 10
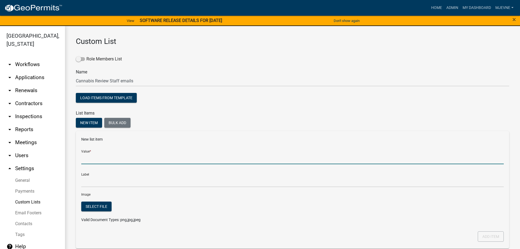
click at [98, 160] on input "Value *" at bounding box center [292, 158] width 423 height 11
type input "cleclair@ottertailcounty.gov"
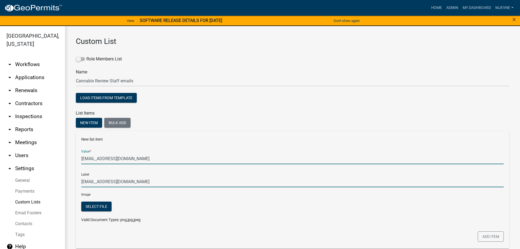
click at [90, 185] on input "cleclair@ottertailcounty.gov" at bounding box center [292, 181] width 423 height 11
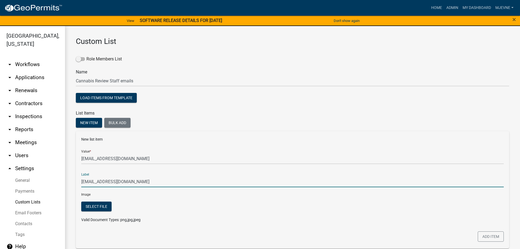
click at [82, 181] on input "cleclair@ottertailcounty.gov" at bounding box center [292, 181] width 423 height 11
type input "Chris LeClair (cleclair@ottertailcounty.gov)"
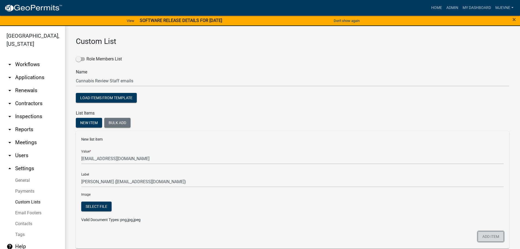
click at [484, 236] on button "Add item" at bounding box center [491, 236] width 26 height 10
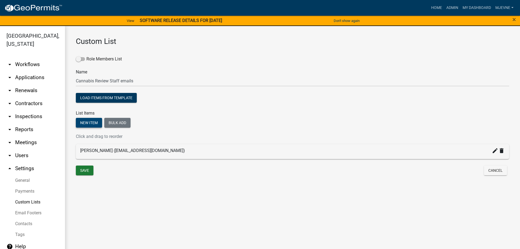
click at [85, 122] on button "New item" at bounding box center [89, 123] width 26 height 10
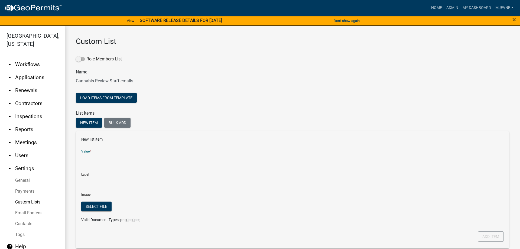
click at [95, 162] on input "Value *" at bounding box center [292, 158] width 423 height 11
type input "A"
type input "abusko@ottertailcounty.gov"
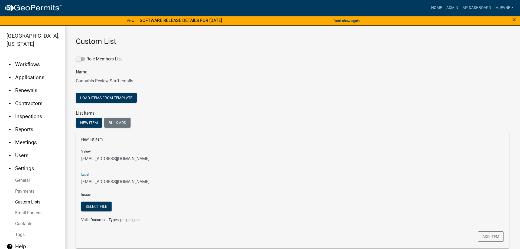
click at [97, 184] on input "abusko@ottertailcounty.gov" at bounding box center [292, 181] width 423 height 11
click at [82, 181] on input "abusko@ottertailcounty.gov" at bounding box center [292, 181] width 423 height 11
click at [160, 180] on input "Amy Busko (abusko@ottertailcounty.gov" at bounding box center [292, 181] width 423 height 11
type input "Amy Busko (abusko@ottertailcounty.gov)"
click at [490, 236] on button "Add item" at bounding box center [491, 236] width 26 height 10
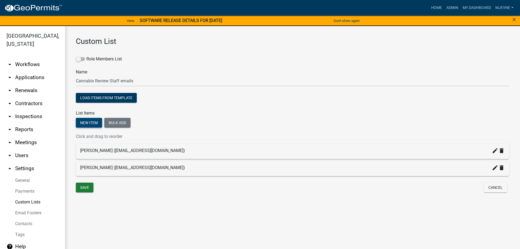
click at [88, 120] on button "New item" at bounding box center [89, 123] width 26 height 10
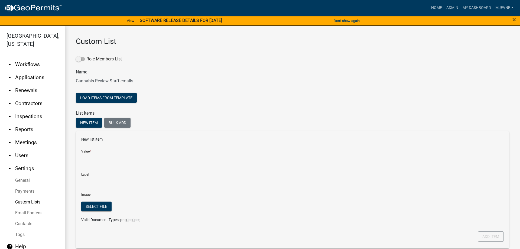
click at [97, 163] on input "Value *" at bounding box center [292, 158] width 423 height 11
type input "nhansen@ottertailcounty.gov"
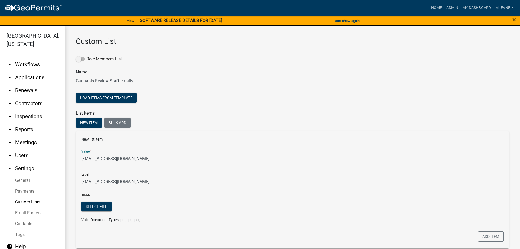
click at [88, 184] on input "nhansen@ottertailcounty.gov" at bounding box center [292, 181] width 423 height 11
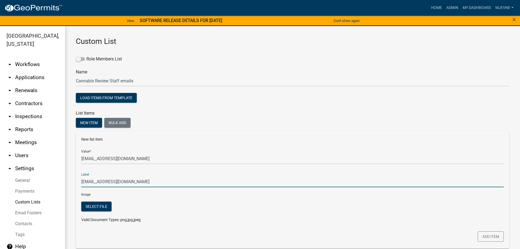
click at [82, 180] on input "nhansen@ottertailcounty.gov" at bounding box center [292, 181] width 423 height 11
type input "Nicole Hansen (nhansen@ottertailcounty.gov)"
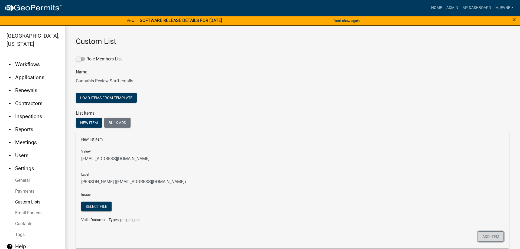
click at [492, 237] on button "Add item" at bounding box center [491, 236] width 26 height 10
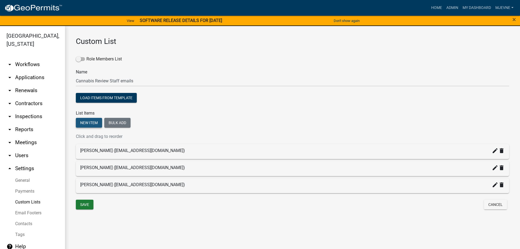
click at [90, 124] on button "New item" at bounding box center [89, 123] width 26 height 10
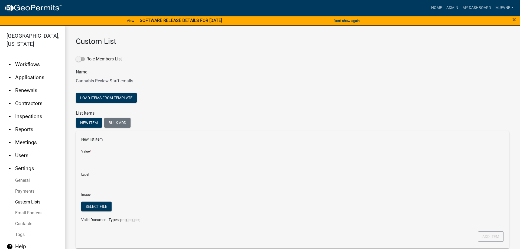
click at [100, 158] on input "Value *" at bounding box center [292, 158] width 423 height 11
type input "mjevne@ottertailcounty.gov"
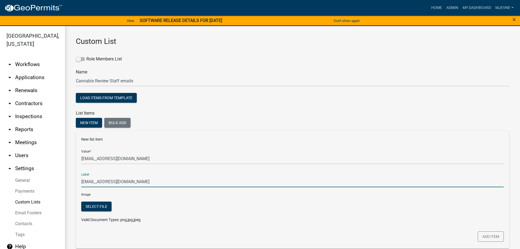
click at [89, 183] on input "mjevne@ottertailcounty.gov" at bounding box center [292, 181] width 423 height 11
click at [82, 179] on input "mjevne@ottertailcounty.gov" at bounding box center [292, 181] width 423 height 11
click at [166, 182] on input "Michelle Jevne (mjevne@ottertailcounty.gov" at bounding box center [292, 181] width 423 height 11
type input "Michelle Jevne (mjevne@ottertailcounty.gov)"
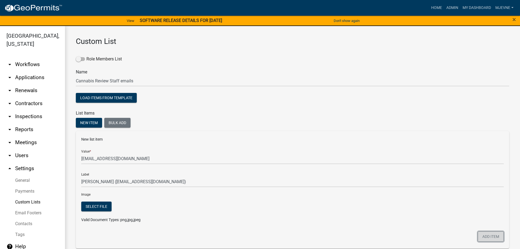
click at [489, 237] on button "Add item" at bounding box center [491, 236] width 26 height 10
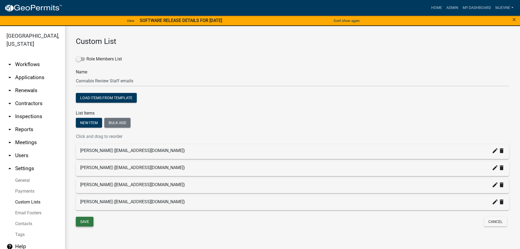
click at [84, 222] on button "Save" at bounding box center [85, 222] width 18 height 10
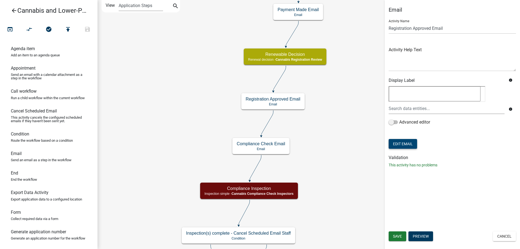
click at [403, 144] on button "Edit Email" at bounding box center [403, 144] width 28 height 10
select select "190bf7b5-d392-4259-aa9b-055c59575267"
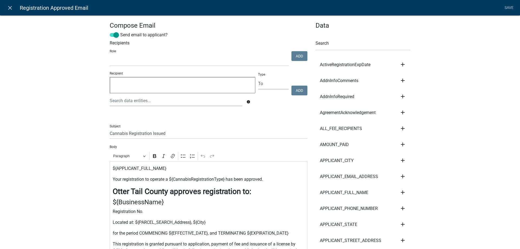
select select
click at [153, 212] on p "Registration No." at bounding box center [209, 211] width 192 height 7
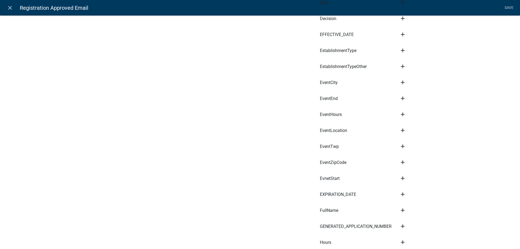
scroll to position [679, 0]
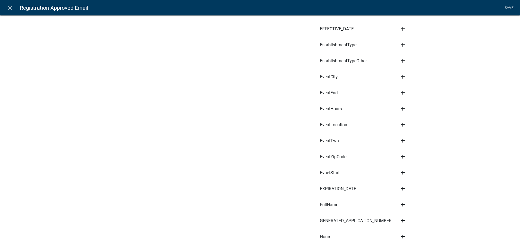
click at [403, 217] on icon "add" at bounding box center [403, 220] width 7 height 7
click at [412, 197] on button "Body" at bounding box center [421, 202] width 43 height 13
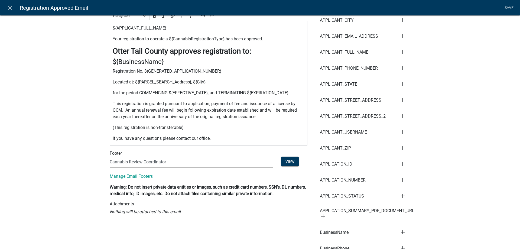
scroll to position [124, 0]
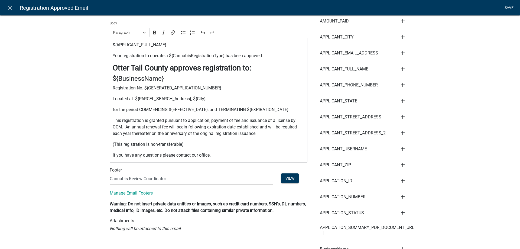
click at [507, 7] on link "Save" at bounding box center [509, 8] width 14 height 10
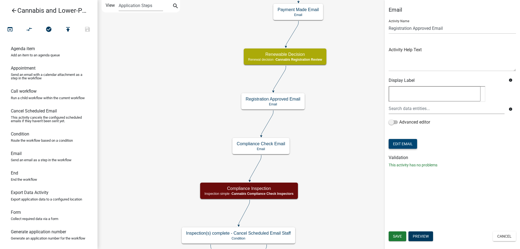
scroll to position [0, 0]
click at [397, 235] on span "Save" at bounding box center [397, 236] width 9 height 4
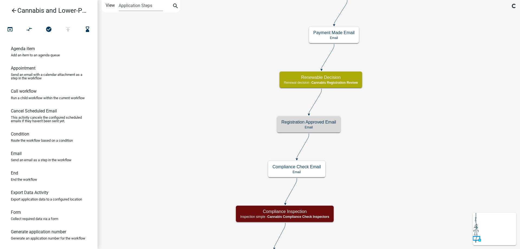
click at [428, 110] on icon "start Start - Applicant Application Introduction Form - Applicant Parcel search…" at bounding box center [309, 200] width 422 height 401
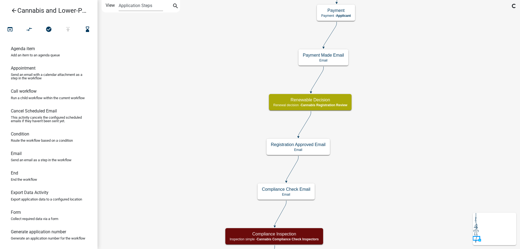
click at [379, 214] on div "start Start - Applicant Application Introduction Form - Applicant Parcel search…" at bounding box center [309, 124] width 423 height 249
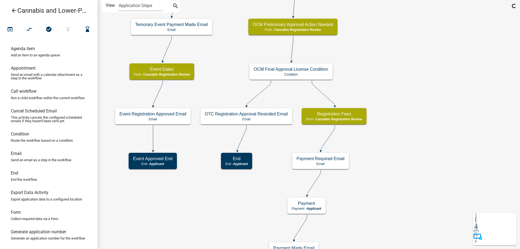
click at [400, 184] on div "start Start - Applicant Application Introduction Form - Applicant Parcel search…" at bounding box center [309, 124] width 423 height 249
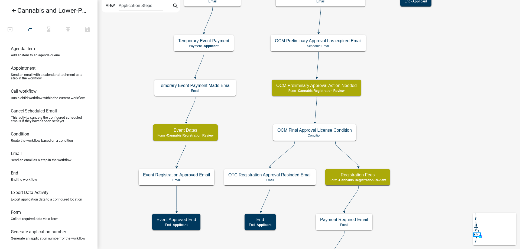
click at [434, 168] on div "start Start - Applicant Application Introduction Form - Applicant Parcel search…" at bounding box center [309, 124] width 423 height 249
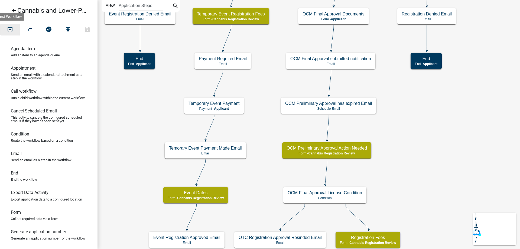
click at [10, 29] on icon "open_in_browser" at bounding box center [10, 30] width 7 height 8
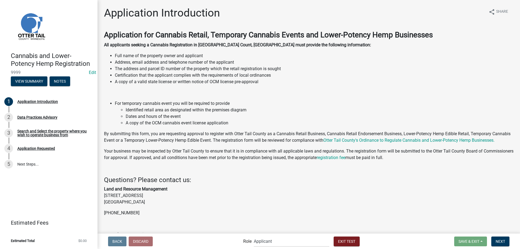
scroll to position [42, 0]
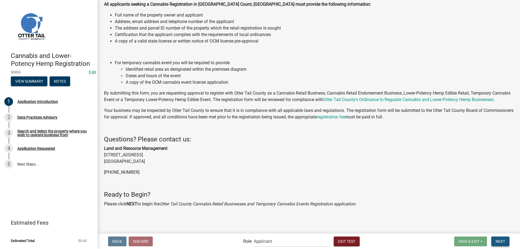
click at [501, 243] on span "Next" at bounding box center [500, 241] width 9 height 4
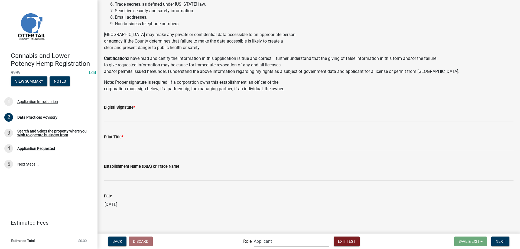
scroll to position [216, 0]
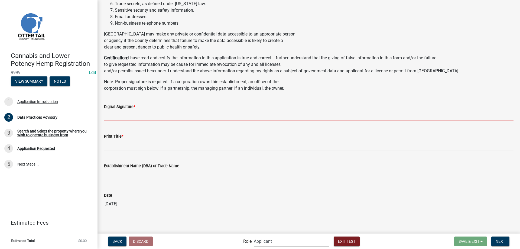
click at [142, 115] on input "Digital Signature *" at bounding box center [309, 115] width 410 height 11
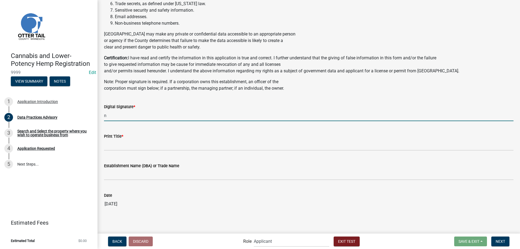
type input "n"
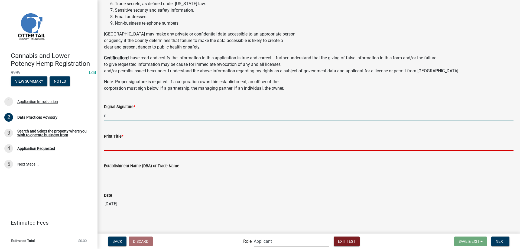
click at [129, 143] on input "Print Title *" at bounding box center [309, 144] width 410 height 11
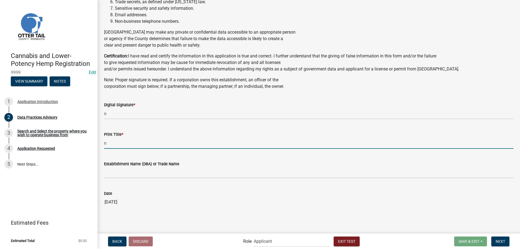
scroll to position [218, 0]
type input "n"
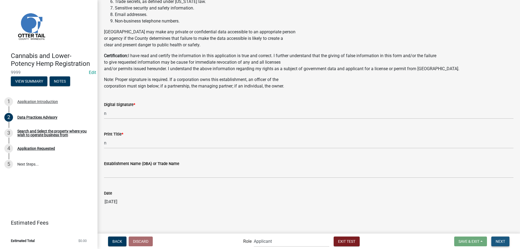
click at [500, 243] on span "Next" at bounding box center [500, 241] width 9 height 4
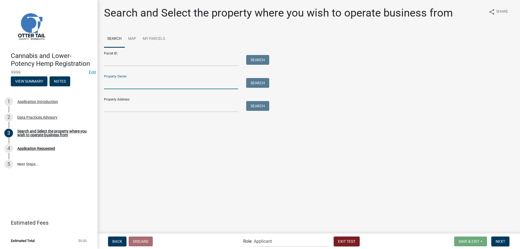
click at [115, 84] on input "Property Owner:" at bounding box center [171, 83] width 134 height 11
type input "JEVNE"
click at [258, 83] on button "Search" at bounding box center [257, 83] width 23 height 10
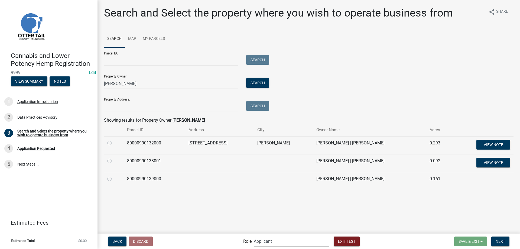
click at [114, 140] on label at bounding box center [114, 140] width 0 height 0
click at [114, 143] on input "radio" at bounding box center [116, 142] width 4 height 4
radio input "true"
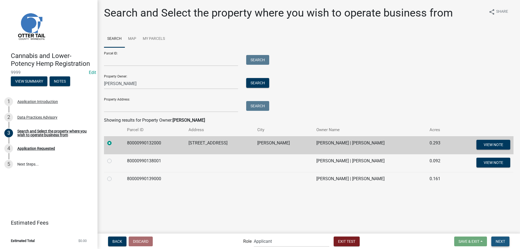
click at [501, 241] on span "Next" at bounding box center [500, 241] width 9 height 4
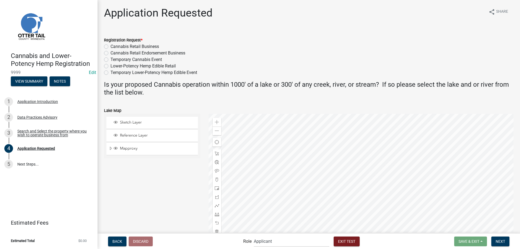
click at [111, 53] on label "Cannabis Retail Endorsement Business" at bounding box center [148, 53] width 75 height 7
click at [111, 53] on input "Cannabis Retail Endorsement Business" at bounding box center [113, 52] width 4 height 4
radio input "true"
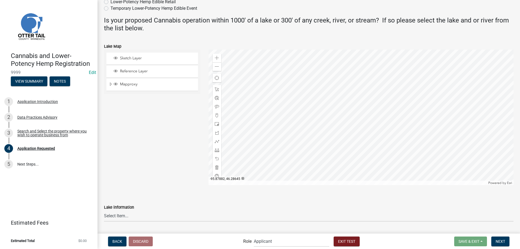
scroll to position [79, 0]
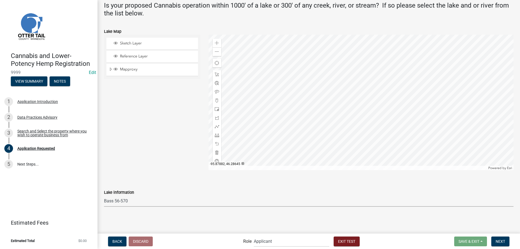
click option "Bass 56-570" at bounding box center [0, 0] width 0 height 0
select select "34d940bc-0301-46d3-942e-0852b8d8c6fb"
click at [499, 241] on span "Next" at bounding box center [500, 241] width 9 height 4
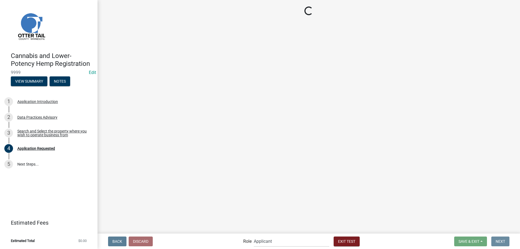
scroll to position [0, 0]
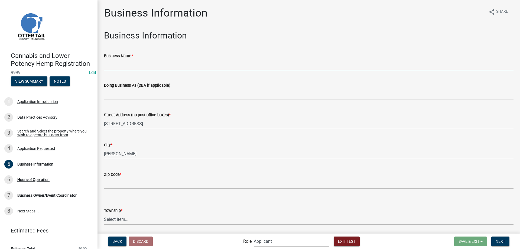
click at [127, 66] on input "Business Name *" at bounding box center [309, 64] width 410 height 11
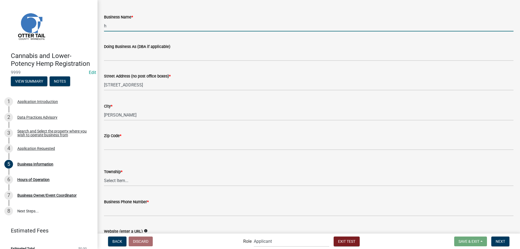
scroll to position [62, 0]
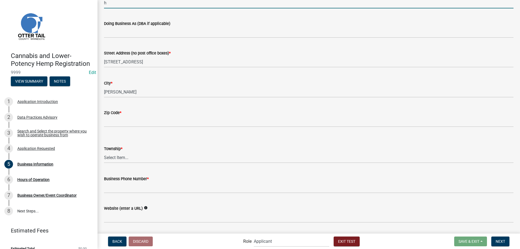
type input "h"
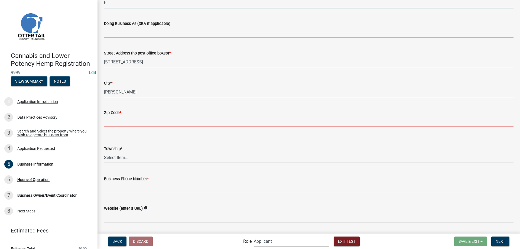
click at [121, 125] on input "Zip Code *" at bounding box center [309, 121] width 410 height 11
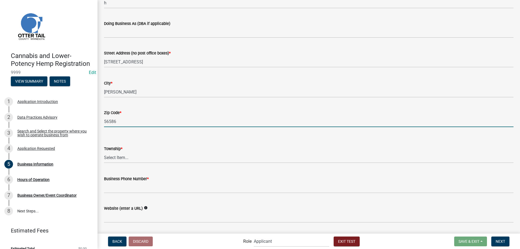
type input "56586"
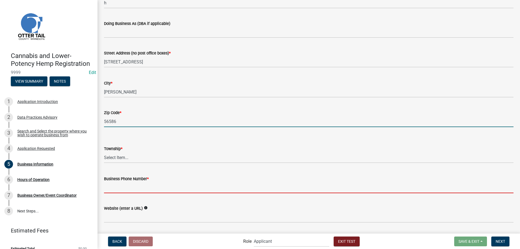
click at [167, 185] on input "Business Phone Number *" at bounding box center [309, 187] width 410 height 11
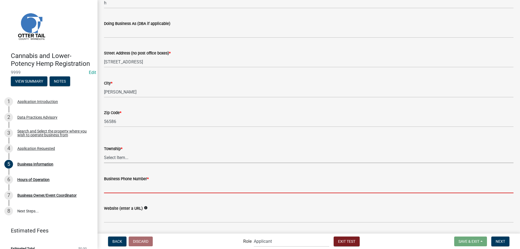
click at [104, 152] on select "Select Item... Aastad Amor Aurdal Blowers Bluffton Buse Butler Candor Carlisle …" at bounding box center [309, 157] width 410 height 11
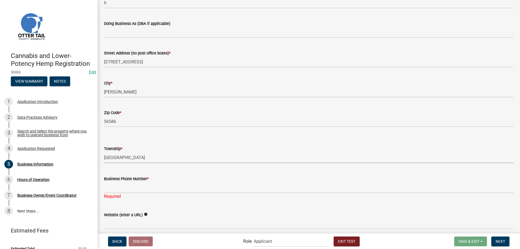
click option "Underwood City" at bounding box center [0, 0] width 0 height 0
select select "fd0bcdb6-03c8-4e50-ac39-a937cfcc6a8e"
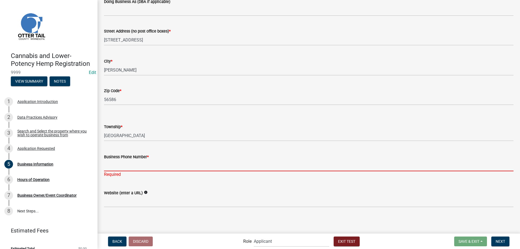
click at [156, 164] on input "Business Phone Number *" at bounding box center [309, 165] width 410 height 11
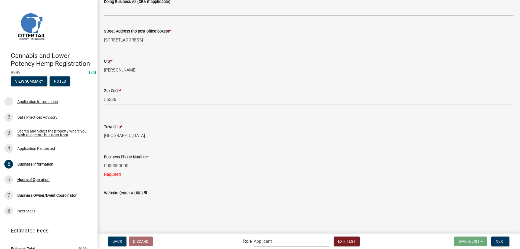
type input "0000000000"
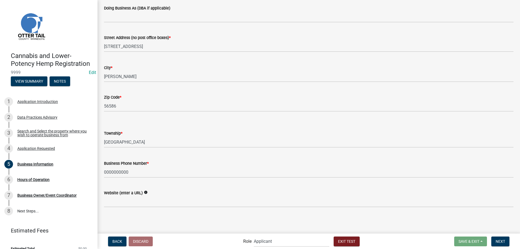
click at [245, 181] on wm-data-entity-input "Business Phone Number * 0000000000" at bounding box center [309, 167] width 410 height 30
click at [501, 242] on span "Next" at bounding box center [500, 241] width 9 height 4
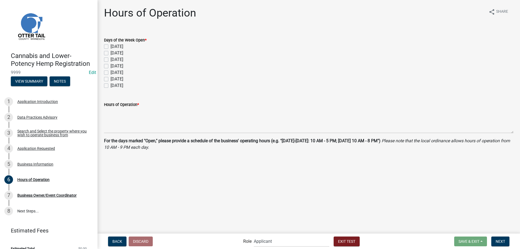
click at [111, 80] on label "Friday" at bounding box center [117, 79] width 13 height 7
click at [111, 79] on input "Friday" at bounding box center [113, 78] width 4 height 4
checkbox input "true"
checkbox input "false"
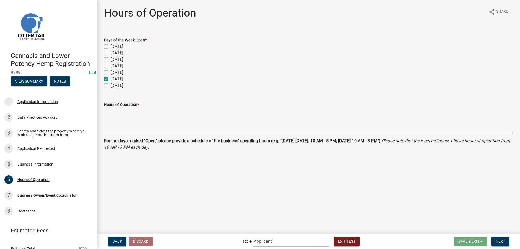
checkbox input "false"
checkbox input "true"
checkbox input "false"
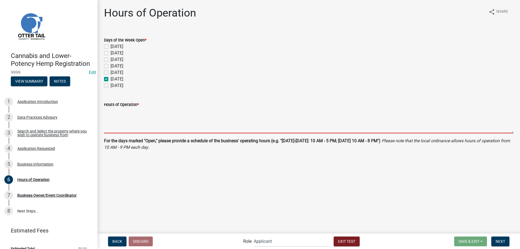
click at [126, 126] on textarea "Hours of Operation *" at bounding box center [309, 120] width 410 height 25
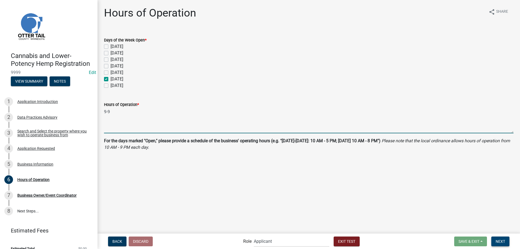
type textarea "9-9"
click at [505, 244] on button "Next" at bounding box center [500, 241] width 18 height 10
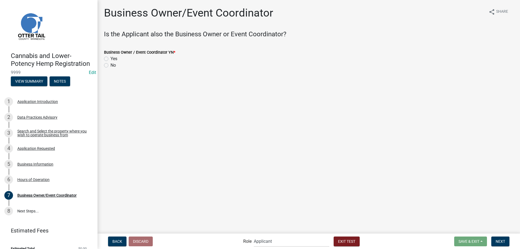
click at [111, 59] on label "Yes" at bounding box center [114, 59] width 7 height 7
click at [111, 59] on input "Yes" at bounding box center [113, 58] width 4 height 4
radio input "true"
click at [501, 241] on span "Next" at bounding box center [500, 241] width 9 height 4
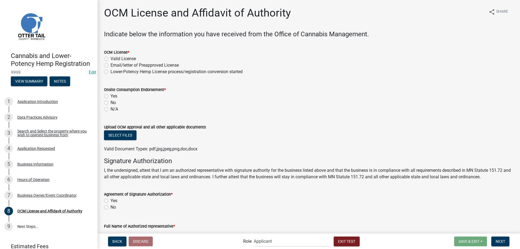
click at [111, 59] on label "Valid License" at bounding box center [123, 59] width 25 height 7
click at [111, 59] on input "Valid License" at bounding box center [113, 58] width 4 height 4
radio input "true"
click at [111, 102] on label "No" at bounding box center [113, 102] width 5 height 7
click at [111, 102] on input "No" at bounding box center [113, 101] width 4 height 4
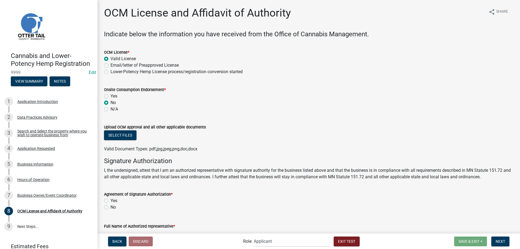
radio input "true"
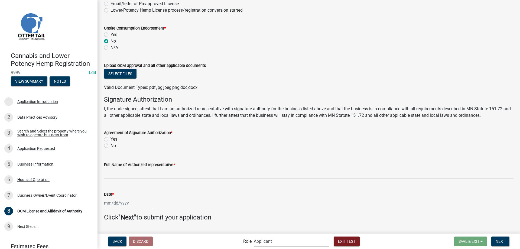
scroll to position [62, 0]
click at [111, 138] on label "Yes" at bounding box center [114, 139] width 7 height 7
click at [111, 138] on input "Yes" at bounding box center [113, 138] width 4 height 4
radio input "true"
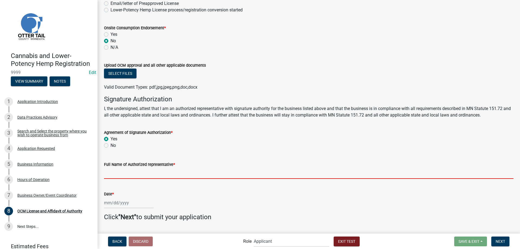
click at [113, 171] on input "Full Name of Authorized representative *" at bounding box center [309, 173] width 410 height 11
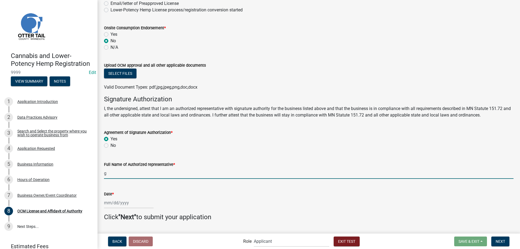
scroll to position [75, 0]
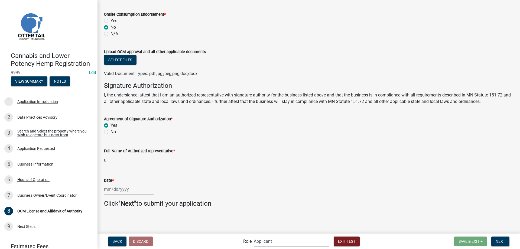
type input "g"
click at [121, 190] on input "Date *" at bounding box center [129, 189] width 50 height 11
select select "10"
select select "2025"
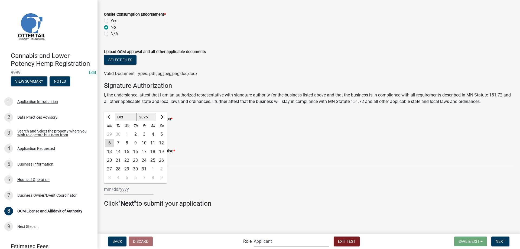
click at [109, 142] on div "6" at bounding box center [109, 143] width 9 height 9
type input "[DATE]"
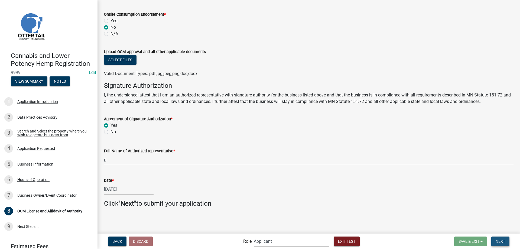
click at [503, 240] on span "Next" at bounding box center [500, 241] width 9 height 4
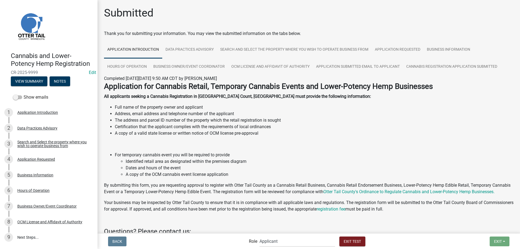
scroll to position [100, 0]
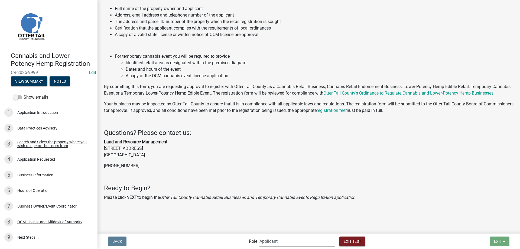
click at [259, 236] on select "Applicant Admin Cannabis Registration Review Cannabis Compliance Check Inspecto…" at bounding box center [297, 241] width 76 height 11
select select "3a0e02b3-6a9b-40ba-a09e-3159e1e606a9"
click option "Admin" at bounding box center [0, 0] width 0 height 0
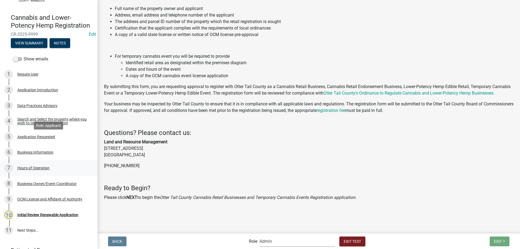
scroll to position [66, 0]
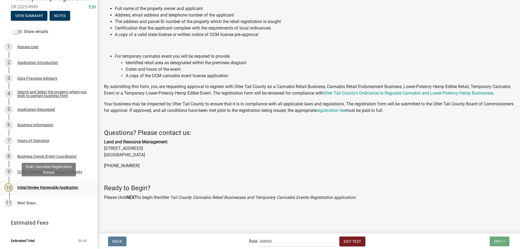
click at [33, 186] on div "Initial Review Renewable Application" at bounding box center [47, 188] width 61 height 4
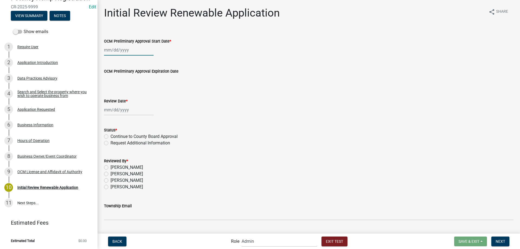
click at [122, 52] on input "OCM Preliminary Approval Start Date *" at bounding box center [129, 49] width 50 height 11
select select "10"
select select "2025"
click at [127, 78] on div "1" at bounding box center [126, 78] width 9 height 9
type input "[DATE]"
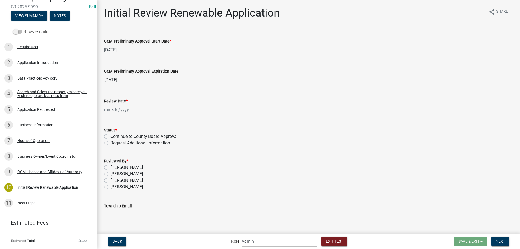
click at [122, 111] on input "Review Date *" at bounding box center [129, 109] width 50 height 11
select select "10"
select select "2025"
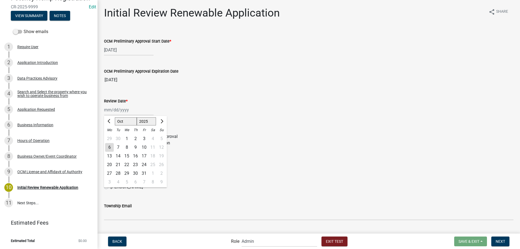
click at [110, 148] on div "6" at bounding box center [109, 147] width 9 height 9
type input "[DATE]"
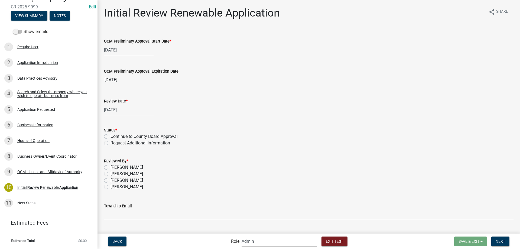
click at [111, 136] on label "Continue to County Board Approval" at bounding box center [144, 136] width 67 height 7
click at [111, 136] on input "Continue to County Board Approval" at bounding box center [113, 135] width 4 height 4
radio input "true"
click at [111, 187] on label "[PERSON_NAME]" at bounding box center [127, 187] width 33 height 7
click at [111, 187] on input "[PERSON_NAME]" at bounding box center [113, 186] width 4 height 4
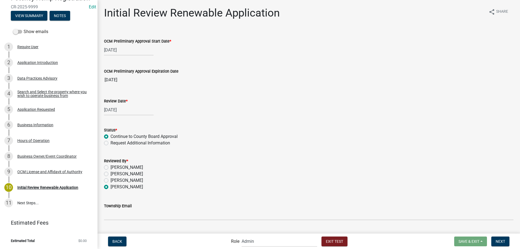
radio input "true"
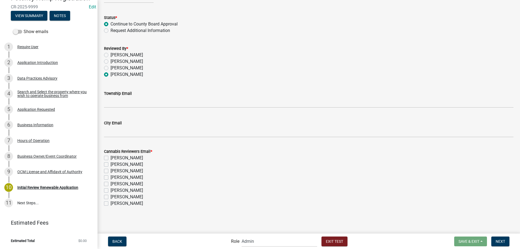
click at [111, 189] on label "[PERSON_NAME]" at bounding box center [127, 190] width 33 height 7
click at [111, 189] on input "[PERSON_NAME]" at bounding box center [113, 189] width 4 height 4
checkbox input "true"
checkbox input "false"
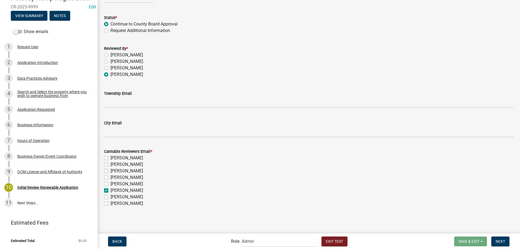
checkbox input "false"
checkbox input "true"
checkbox input "false"
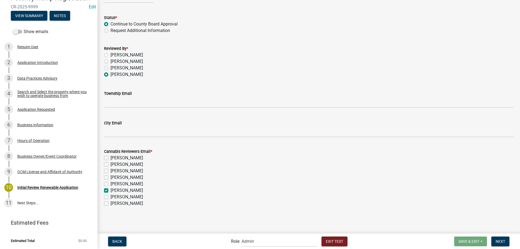
checkbox input "false"
click at [503, 242] on span "Next" at bounding box center [500, 241] width 9 height 4
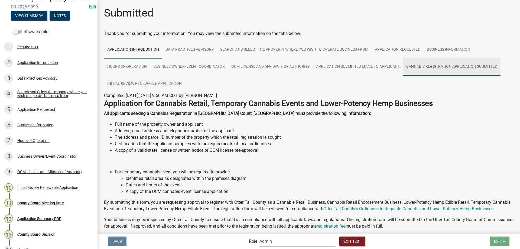
click at [453, 69] on link "Cannabis Registration Application Submitted" at bounding box center [452, 66] width 98 height 17
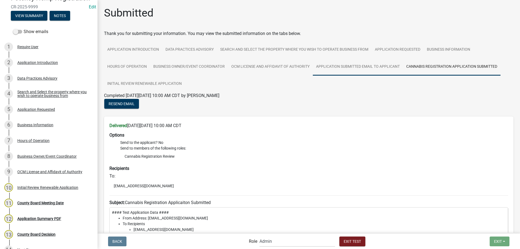
click at [357, 70] on link "Application Submitted Email to Applicant" at bounding box center [358, 66] width 90 height 17
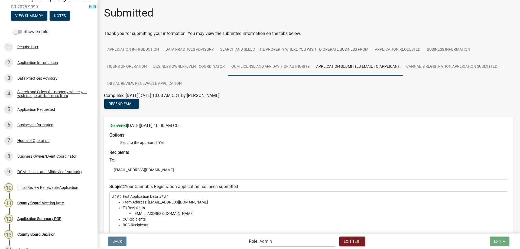
click at [261, 69] on link "OCM License and Affidavit of Authority" at bounding box center [270, 66] width 85 height 17
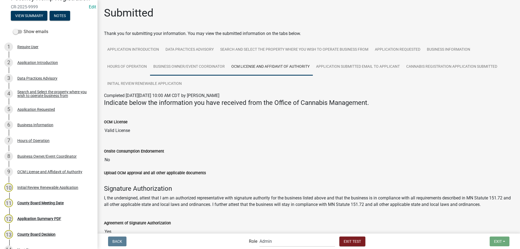
click at [196, 64] on link "Business Owner/Event Coordinator" at bounding box center [189, 66] width 78 height 17
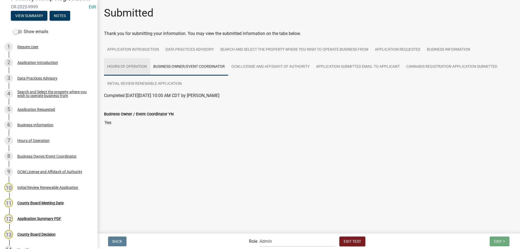
click at [124, 72] on link "Hours of Operation" at bounding box center [127, 66] width 46 height 17
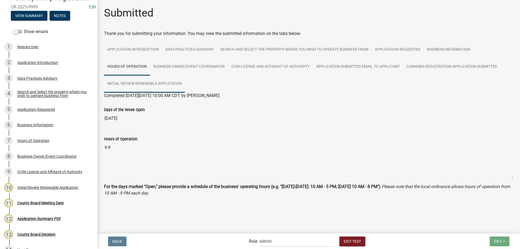
click at [129, 85] on link "Initial Review Renewable Application" at bounding box center [144, 83] width 81 height 17
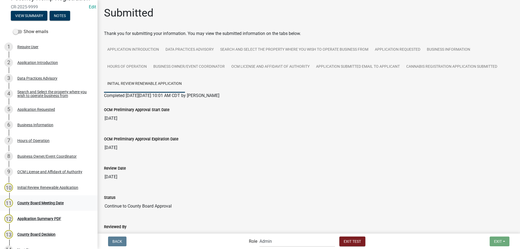
click at [33, 202] on div "County Board Meeting Date" at bounding box center [40, 203] width 46 height 4
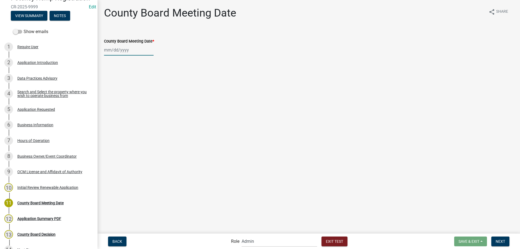
click at [121, 49] on input "County Board Meeting Date *" at bounding box center [129, 49] width 50 height 11
select select "10"
select select "2025"
click at [118, 88] on div "7" at bounding box center [118, 87] width 9 height 9
type input "[DATE]"
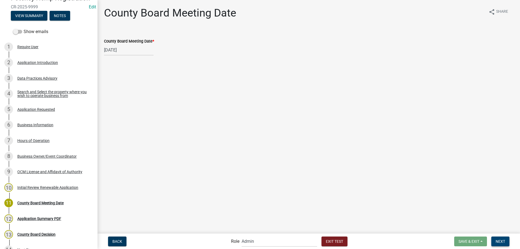
click at [498, 240] on span "Next" at bounding box center [500, 241] width 9 height 4
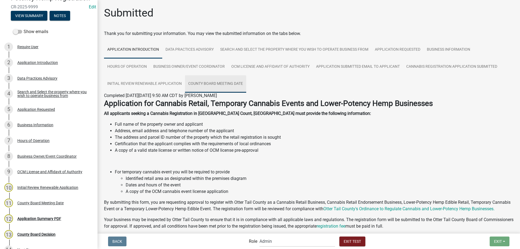
click at [215, 86] on link "County Board Meeting Date" at bounding box center [215, 83] width 61 height 17
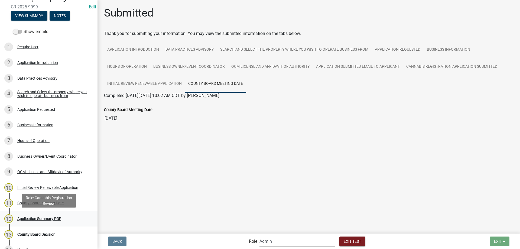
click at [32, 218] on div "Application Summary PDF" at bounding box center [39, 219] width 44 height 4
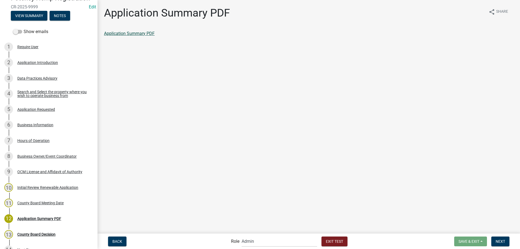
click at [133, 34] on link "Application Summary PDF" at bounding box center [129, 33] width 51 height 5
click at [132, 34] on link "Application Summary PDF" at bounding box center [129, 33] width 51 height 5
click at [42, 220] on div "Application Summary PDF" at bounding box center [39, 219] width 44 height 4
click at [47, 218] on div "Application Summary PDF" at bounding box center [39, 219] width 44 height 4
click at [500, 240] on span "Next" at bounding box center [500, 241] width 9 height 4
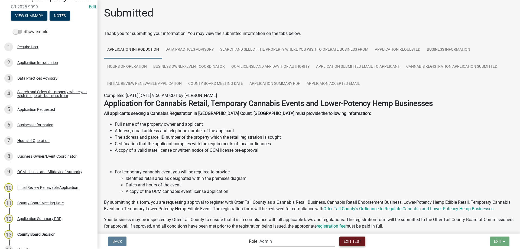
click at [354, 243] on span "Exit Test" at bounding box center [352, 241] width 17 height 4
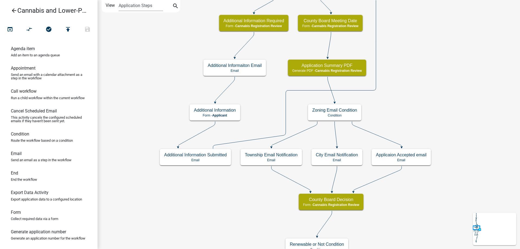
click at [216, 230] on div "start Start - Applicant Application Introduction Form - Applicant Parcel search…" at bounding box center [309, 124] width 423 height 249
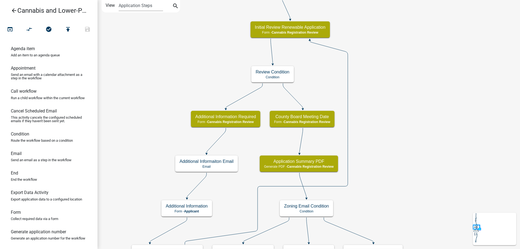
click at [411, 155] on div "start Start - Applicant Application Introduction Form - Applicant Parcel search…" at bounding box center [309, 124] width 423 height 249
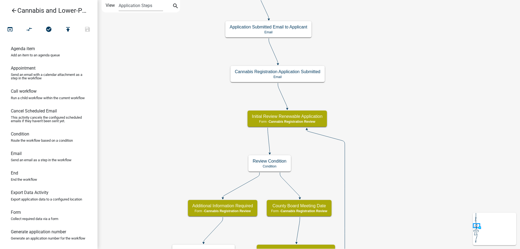
click at [407, 176] on div "start Start - Applicant Application Introduction Form - Applicant Parcel search…" at bounding box center [309, 124] width 423 height 249
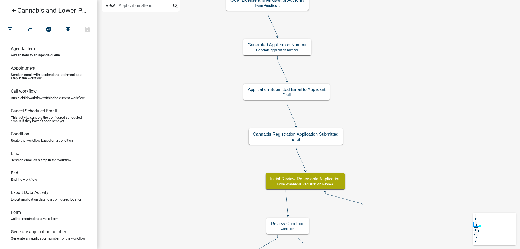
click at [413, 145] on div "start Start - Applicant Application Introduction Form - Applicant Parcel search…" at bounding box center [309, 124] width 423 height 249
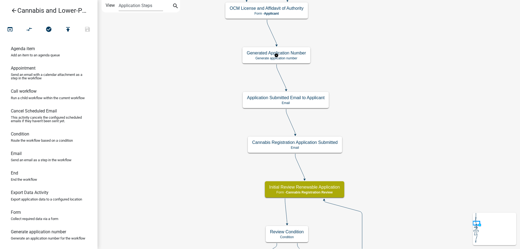
click at [294, 58] on g "Generated Application Number Generate application number" at bounding box center [276, 55] width 68 height 16
click at [294, 58] on p "Generate application number" at bounding box center [276, 58] width 59 height 4
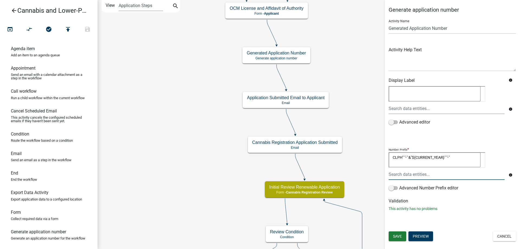
drag, startPoint x: 461, startPoint y: 159, endPoint x: 360, endPoint y: 150, distance: 101.5
click at [389, 152] on textarea "CLPH" "-" &"${CURRENT_YEAR}" "-"" at bounding box center [435, 159] width 92 height 15
click at [406, 174] on input "text" at bounding box center [447, 174] width 116 height 11
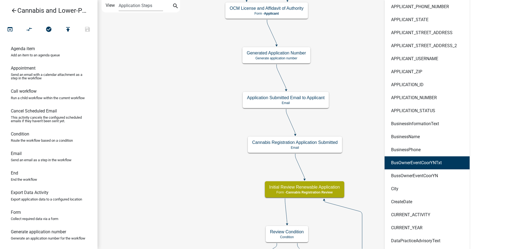
scroll to position [332, 0]
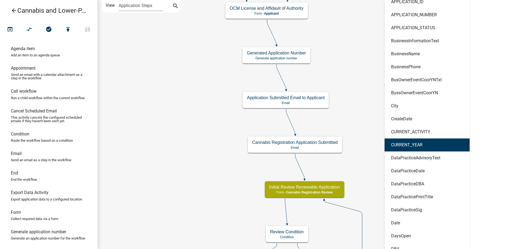
click at [408, 144] on ngb-highlight "CURRENT_YEAR" at bounding box center [406, 145] width 31 height 4
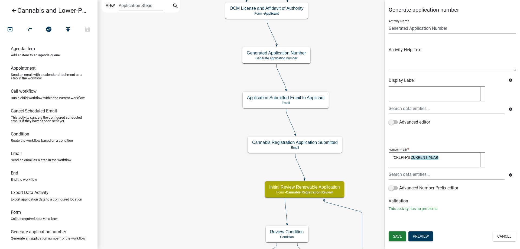
scroll to position [0, 0]
click at [440, 157] on textarea ""CRLPH-"&CURRENT_YEAR" at bounding box center [435, 159] width 92 height 15
type textarea ""CRLPH-"&CURRENT_YEAR"-""
click at [398, 235] on span "Save" at bounding box center [397, 236] width 9 height 4
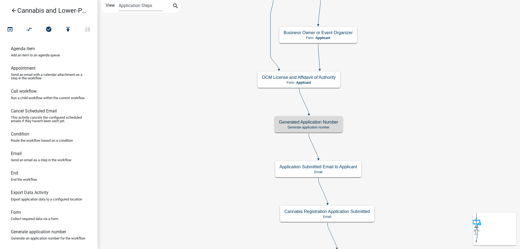
click at [13, 9] on icon "arrow_back" at bounding box center [14, 11] width 7 height 8
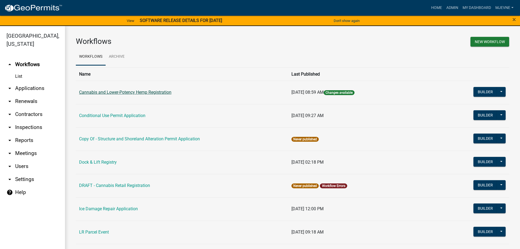
click at [127, 93] on link "Cannabis and Lower-Potency Hemp Registration" at bounding box center [125, 92] width 92 height 5
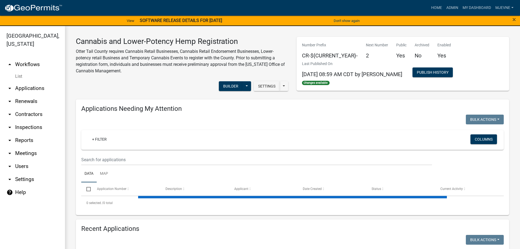
select select "1: 25"
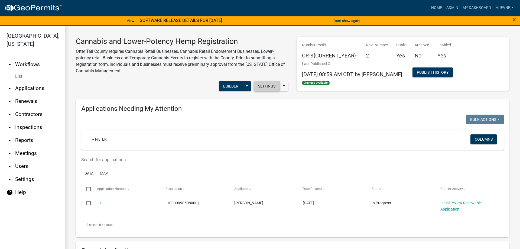
click at [267, 86] on button "Settings" at bounding box center [267, 86] width 26 height 10
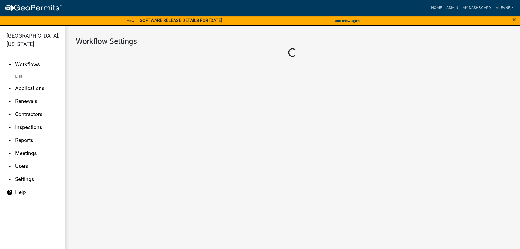
select select "07896c58-3706-4101-b40f-560654c8c94d"
select select "4"
select select "2: Object"
select select
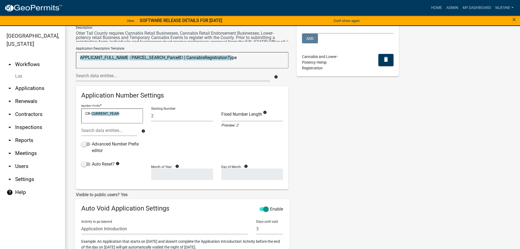
scroll to position [62, 0]
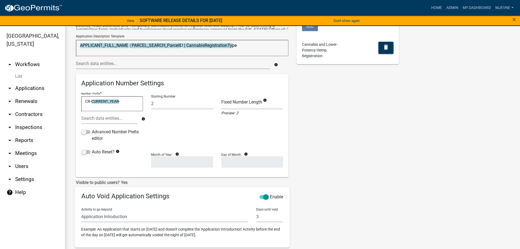
drag, startPoint x: 125, startPoint y: 102, endPoint x: 78, endPoint y: 100, distance: 47.2
click at [81, 100] on textarea "CR-CURRENT_YEAR-" at bounding box center [112, 103] width 62 height 15
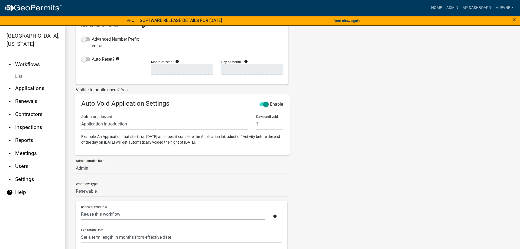
scroll to position [275, 0]
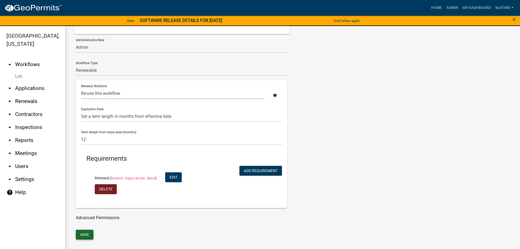
type textarea "CRLPH-"
click at [83, 233] on button "Save" at bounding box center [85, 235] width 18 height 10
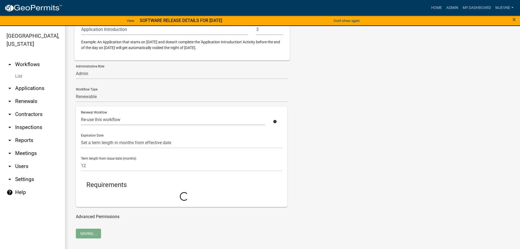
scroll to position [248, 0]
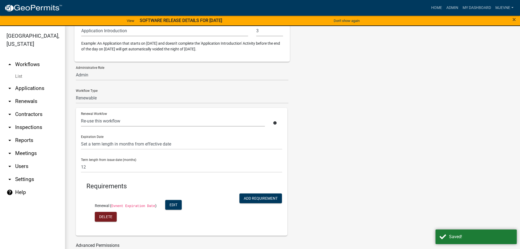
select select "3: c1bfc6c7-788a-4864-9461-c65c13de6891"
click at [352, 138] on div "Tags New Tag * CUP/Variance LR Internal Notes and Applications LR Parcel Events…" at bounding box center [348, 29] width 111 height 457
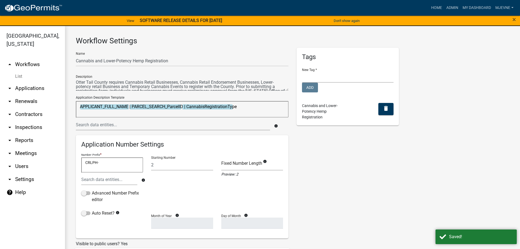
scroll to position [0, 0]
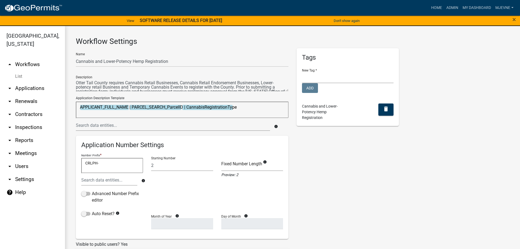
click at [28, 64] on link "arrow_drop_up Workflows" at bounding box center [32, 64] width 65 height 13
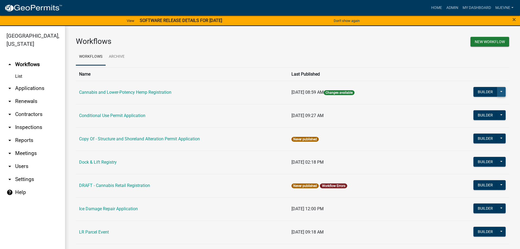
click at [500, 92] on button at bounding box center [501, 92] width 9 height 10
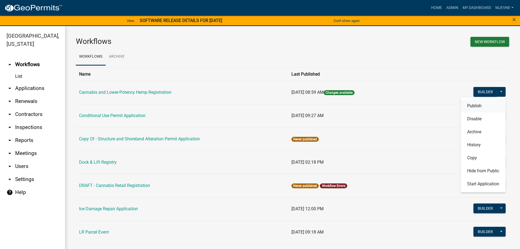
click at [471, 106] on button "Publish" at bounding box center [483, 105] width 45 height 13
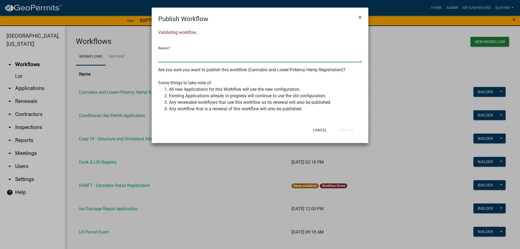
click at [180, 56] on textarea at bounding box center [260, 56] width 204 height 12
click at [362, 17] on button "×" at bounding box center [360, 17] width 12 height 15
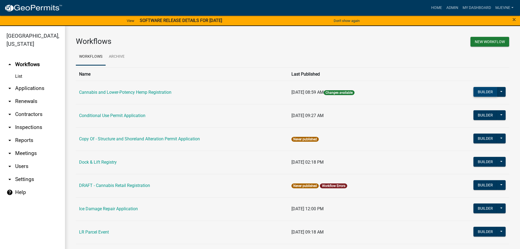
click at [487, 91] on button "Builder" at bounding box center [485, 92] width 24 height 10
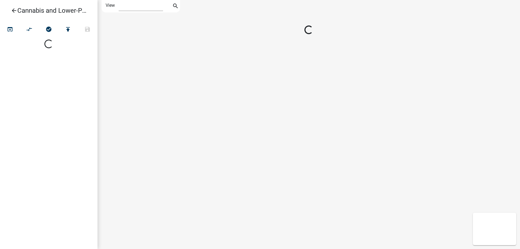
select select "1"
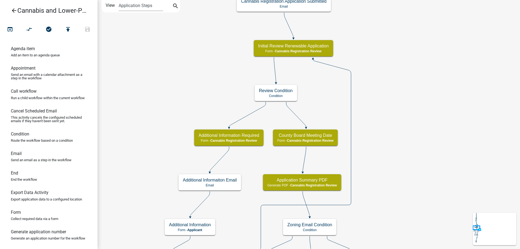
click at [416, 200] on div "start Start - Applicant Application Introduction Form - Applicant Parcel search…" at bounding box center [309, 124] width 423 height 249
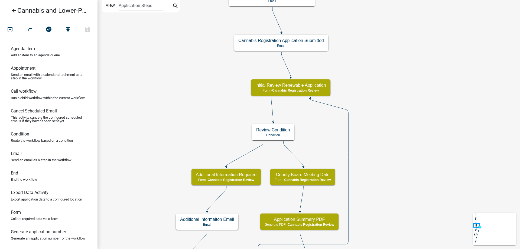
click at [410, 154] on div "start Start - Applicant Application Introduction Form - Applicant Parcel search…" at bounding box center [309, 124] width 423 height 249
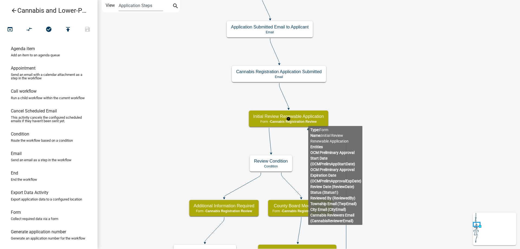
click at [308, 122] on g "Initial Review Renewable Application Form - Cannabis Registration Review" at bounding box center [288, 119] width 79 height 16
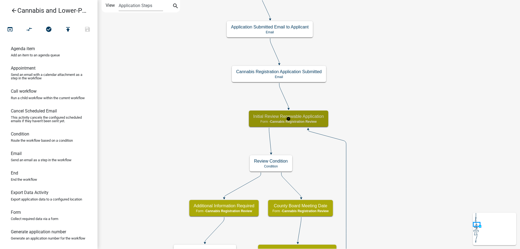
click at [308, 122] on span "Cannabis Registration Review" at bounding box center [293, 122] width 47 height 4
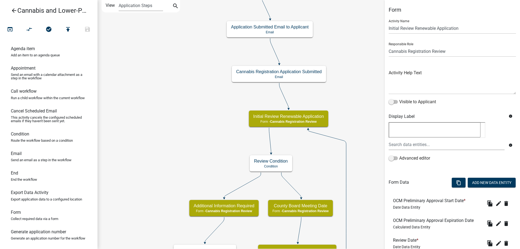
scroll to position [138, 0]
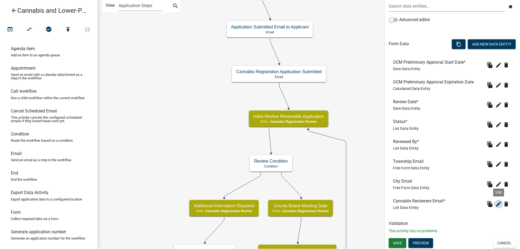
click at [496, 205] on icon "edit" at bounding box center [498, 204] width 7 height 7
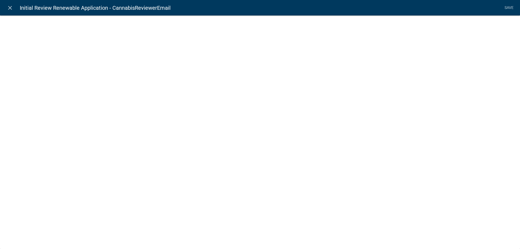
select select "list-data"
select select "custom-list-ab11644c-55d2-4510-aa9b-a6a6644b14db"
select select
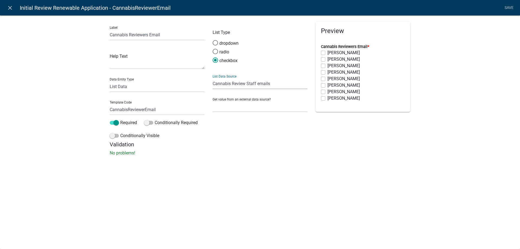
click at [213, 78] on select "State List Cannabis Compliance Check Staff Cannabis Compliance Checks Cannabis …" at bounding box center [260, 83] width 95 height 11
click option "Cannabis Review Staff" at bounding box center [0, 0] width 0 height 0
click at [213, 78] on select "State List Cannabis Compliance Check Staff Cannabis Compliance Checks Cannabis …" at bounding box center [260, 83] width 95 height 11
select select "custom-list-ab11644c-55d2-4510-aa9b-a6a6644b14db"
click option "Cannabis Review Staff emails" at bounding box center [0, 0] width 0 height 0
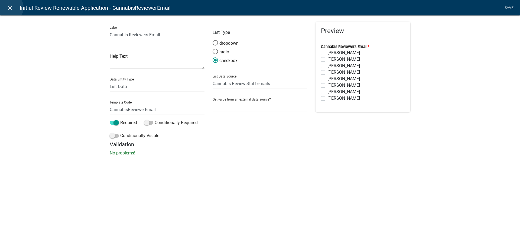
click at [10, 8] on icon "close" at bounding box center [10, 8] width 7 height 7
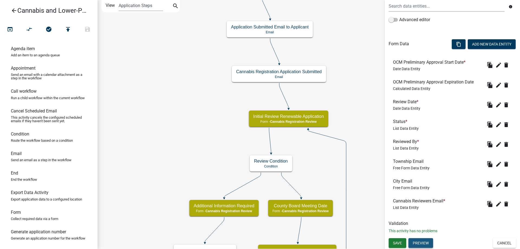
click at [418, 243] on button "Preview" at bounding box center [420, 243] width 25 height 10
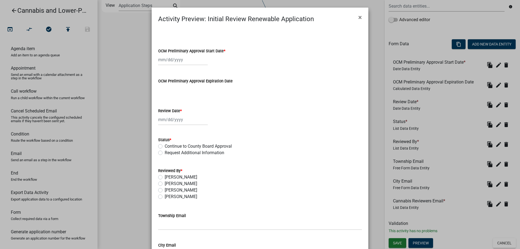
scroll to position [93, 0]
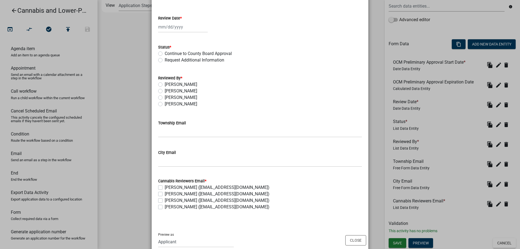
click at [165, 187] on label "Chris LeClair (cleclair@ottertailcounty.gov)" at bounding box center [217, 187] width 105 height 7
click at [165, 187] on input "Chris LeClair (cleclair@ottertailcounty.gov)" at bounding box center [167, 186] width 4 height 4
checkbox input "true"
checkbox input "false"
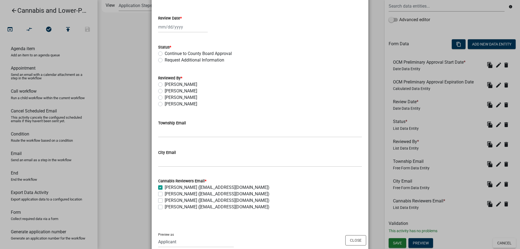
checkbox input "false"
click at [165, 84] on label "Chris LeClair" at bounding box center [181, 84] width 33 height 7
click at [165, 84] on input "Chris LeClair" at bounding box center [167, 83] width 4 height 4
radio input "true"
click at [172, 160] on input "City Email" at bounding box center [260, 161] width 204 height 11
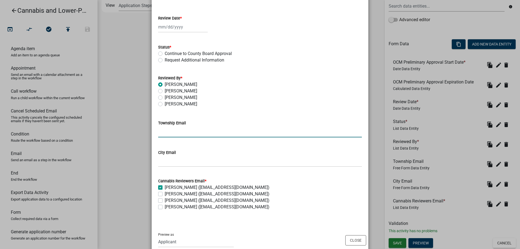
click at [168, 135] on input "Township Email" at bounding box center [260, 131] width 204 height 11
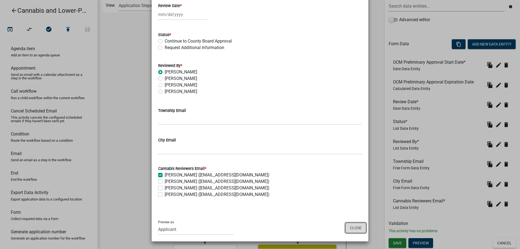
click at [353, 229] on button "Close" at bounding box center [355, 228] width 21 height 10
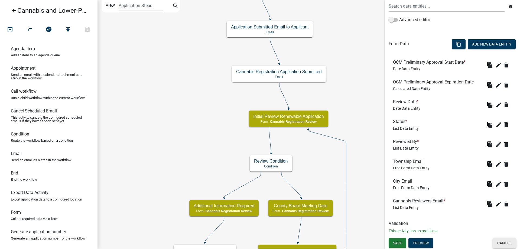
click at [503, 245] on button "Cancel" at bounding box center [504, 243] width 23 height 10
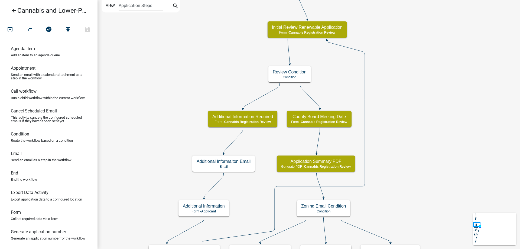
click at [420, 114] on div "start Start - Applicant Application Introduction Form - Applicant Parcel search…" at bounding box center [309, 124] width 423 height 249
click at [12, 11] on icon "arrow_back" at bounding box center [14, 11] width 7 height 8
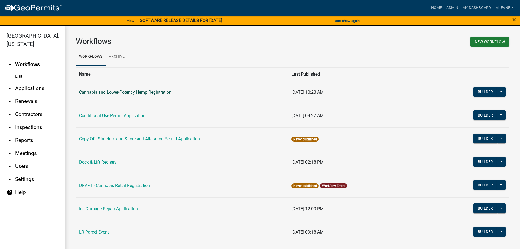
click at [127, 93] on link "Cannabis and Lower-Potency Hemp Registration" at bounding box center [125, 92] width 92 height 5
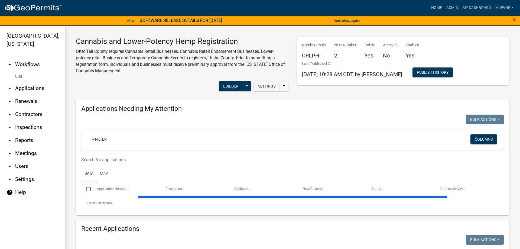
select select "1: 25"
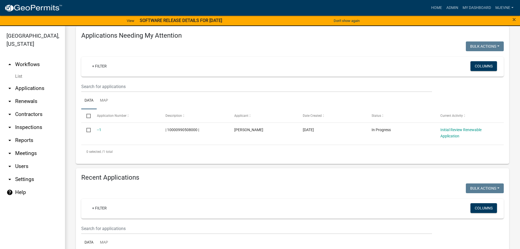
scroll to position [93, 0]
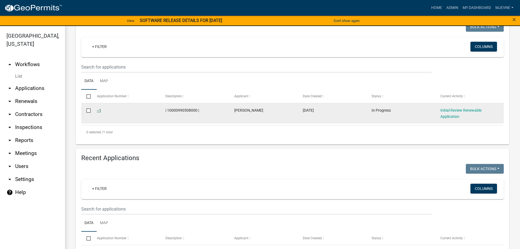
click at [99, 110] on link "--1" at bounding box center [99, 110] width 4 height 4
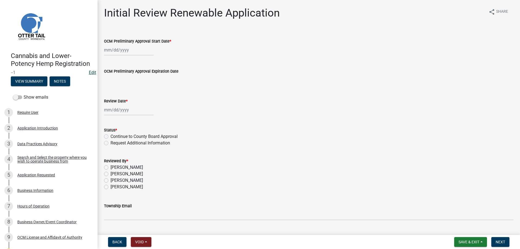
click at [92, 73] on link "Edit" at bounding box center [92, 72] width 7 height 5
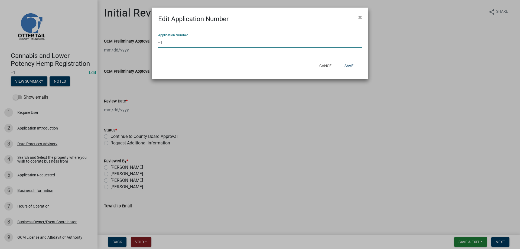
click at [158, 42] on input "--1" at bounding box center [260, 42] width 204 height 11
type input "CRLPH-2025-1"
click at [350, 67] on button "Save" at bounding box center [349, 66] width 18 height 10
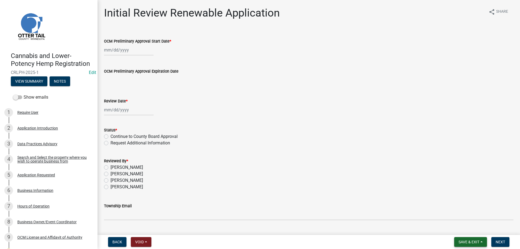
click at [465, 242] on span "Save & Exit" at bounding box center [469, 242] width 21 height 4
click at [454, 228] on button "Save & Exit" at bounding box center [465, 227] width 43 height 13
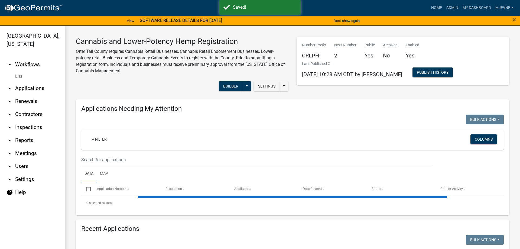
select select "1: 25"
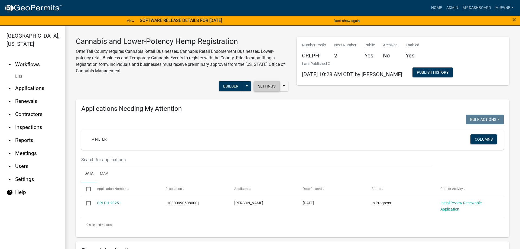
click at [265, 88] on button "Settings" at bounding box center [267, 86] width 26 height 10
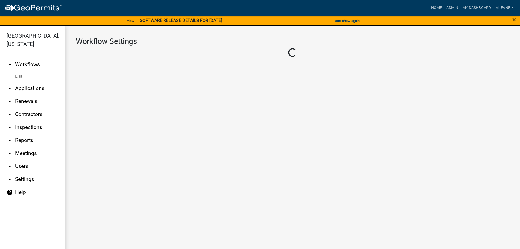
select select "07896c58-3706-4101-b40f-560654c8c94d"
select select "4"
select select "2: Object"
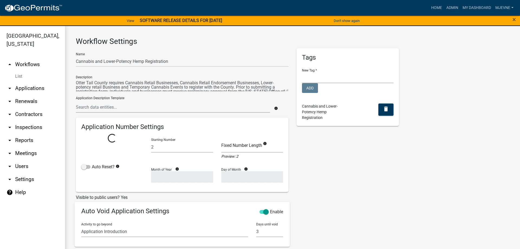
select select "0: c1bfc6c7-788a-4864-9461-c65c13de6891"
select select
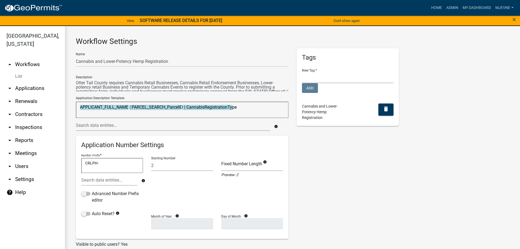
click at [97, 162] on textarea "CRLPH-" at bounding box center [112, 165] width 62 height 15
type textarea "CR-"
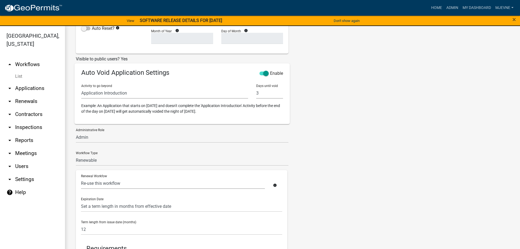
scroll to position [275, 0]
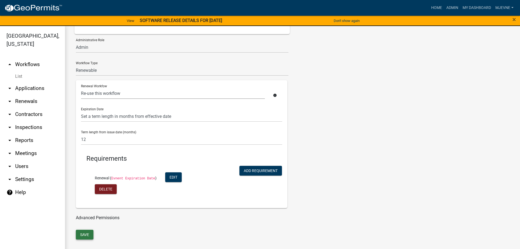
click at [85, 232] on button "Save" at bounding box center [85, 235] width 18 height 10
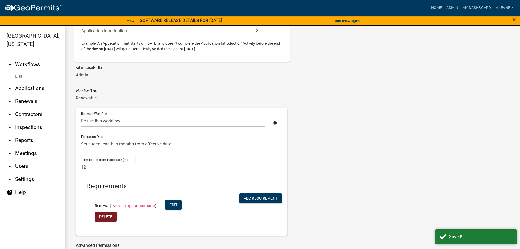
select select "3: c1bfc6c7-788a-4864-9461-c65c13de6891"
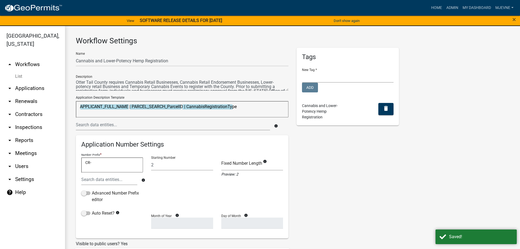
scroll to position [0, 0]
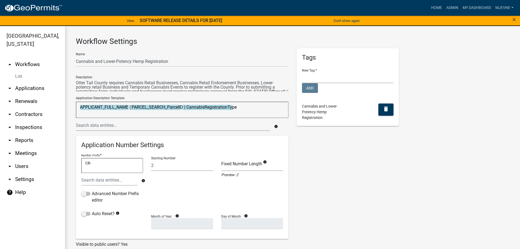
click at [23, 65] on link "arrow_drop_up Workflows" at bounding box center [32, 64] width 65 height 13
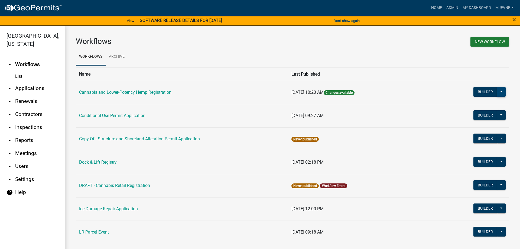
click at [501, 92] on button at bounding box center [501, 92] width 9 height 10
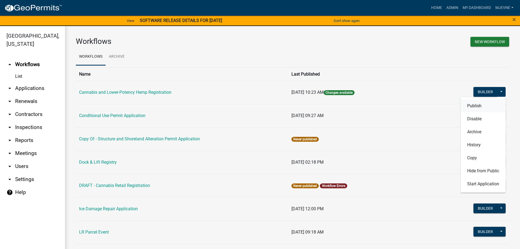
click at [475, 107] on button "Publish" at bounding box center [483, 105] width 45 height 13
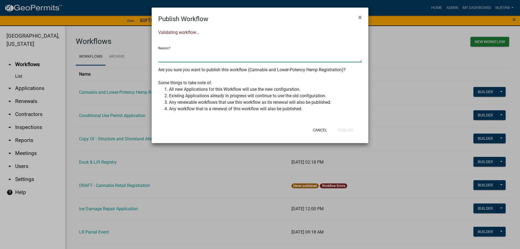
click at [172, 56] on textarea at bounding box center [260, 56] width 204 height 12
type textarea "MJ"
click at [351, 129] on button "Publish" at bounding box center [346, 130] width 24 height 10
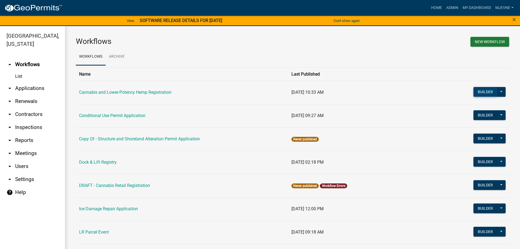
click at [487, 92] on button "Builder" at bounding box center [485, 92] width 24 height 10
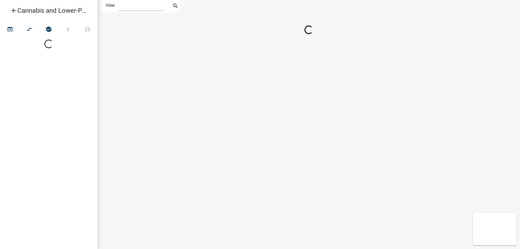
select select "1"
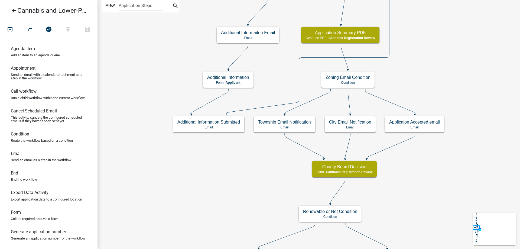
click at [397, 179] on div "start Start - Applicant Application Introduction Form - Applicant Parcel search…" at bounding box center [309, 124] width 423 height 249
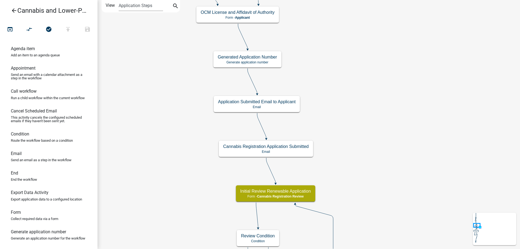
click at [396, 215] on div "start Start - Applicant Application Introduction Form - Applicant Parcel search…" at bounding box center [309, 124] width 423 height 249
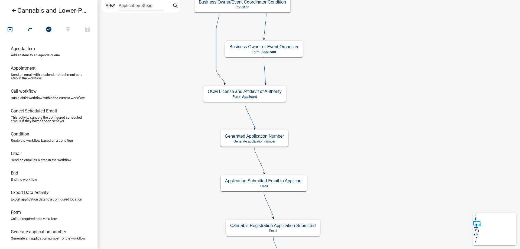
click at [395, 199] on div "start Start - Applicant Application Introduction Form - Applicant Parcel search…" at bounding box center [309, 124] width 423 height 249
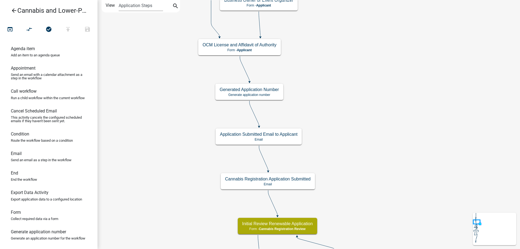
click at [385, 144] on div "start Start - Applicant Application Introduction Form - Applicant Parcel search…" at bounding box center [309, 124] width 423 height 249
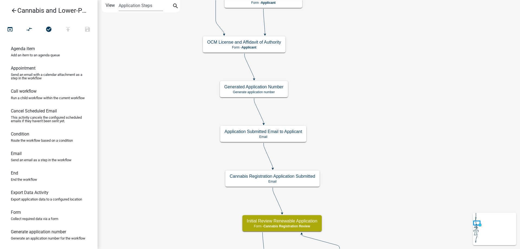
click at [392, 147] on div "start Start - Applicant Application Introduction Form - Applicant Parcel search…" at bounding box center [309, 124] width 423 height 249
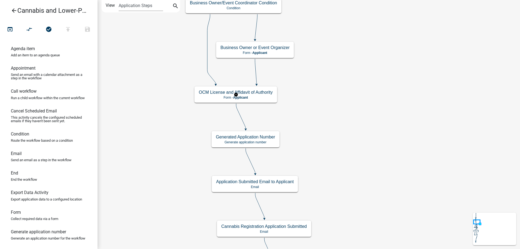
click at [260, 97] on g "OCM License and Affidavit of Authority Form - Applicant" at bounding box center [235, 94] width 83 height 16
click at [260, 97] on p "Form - Applicant" at bounding box center [236, 98] width 74 height 4
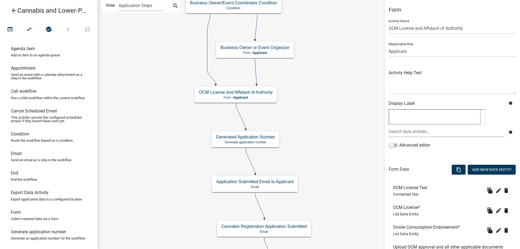
scroll to position [154, 0]
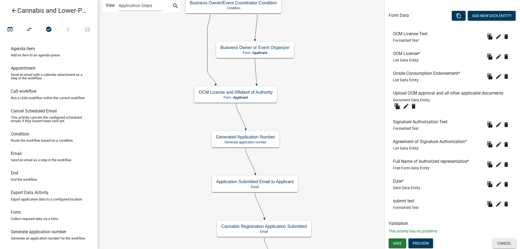
click at [501, 242] on button "Cancel" at bounding box center [504, 243] width 23 height 10
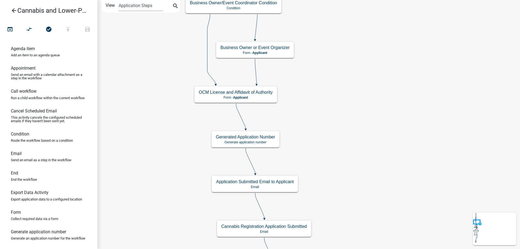
scroll to position [0, 0]
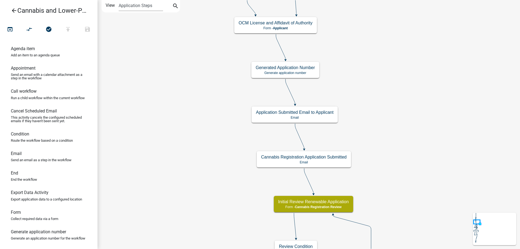
click at [411, 105] on div "start Start - Applicant Application Introduction Form - Applicant Parcel search…" at bounding box center [309, 124] width 423 height 249
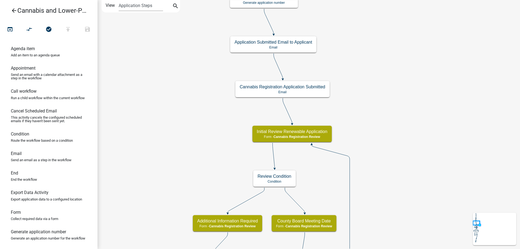
click at [372, 117] on div "start Start - Applicant Application Introduction Form - Applicant Parcel search…" at bounding box center [309, 124] width 423 height 249
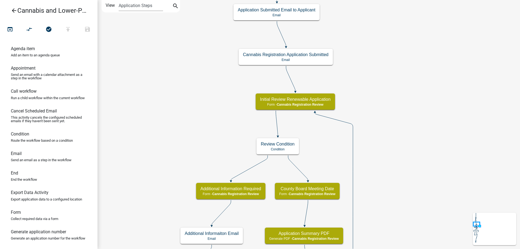
click at [397, 151] on div "start Start - Applicant Application Introduction Form - Applicant Parcel search…" at bounding box center [309, 124] width 423 height 249
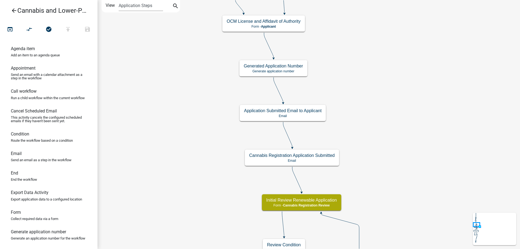
click at [204, 196] on div "start Start - Applicant Application Introduction Form - Applicant Parcel search…" at bounding box center [309, 124] width 423 height 249
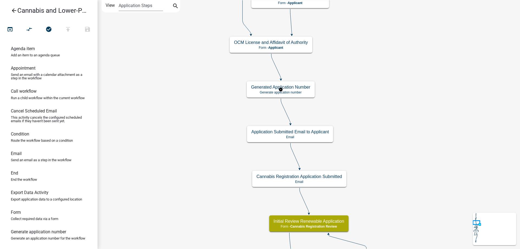
click at [299, 91] on g "Generated Application Number Generate application number" at bounding box center [281, 89] width 68 height 16
click at [299, 91] on p "Generate application number" at bounding box center [280, 92] width 59 height 4
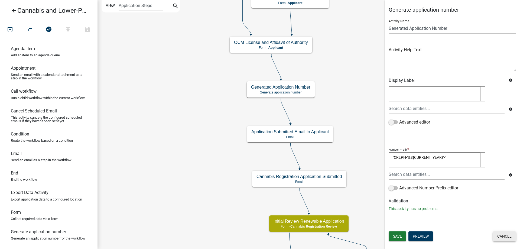
click at [502, 239] on button "Cancel" at bounding box center [504, 236] width 23 height 10
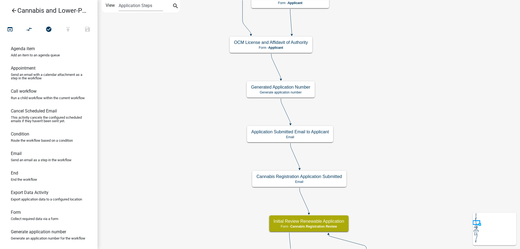
click at [13, 11] on icon "arrow_back" at bounding box center [14, 11] width 7 height 8
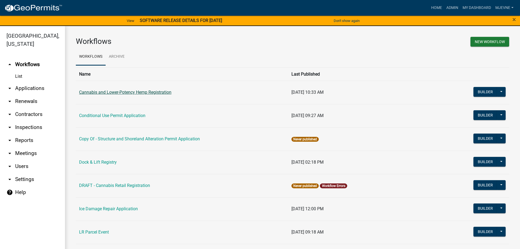
click at [128, 93] on link "Cannabis and Lower-Potency Hemp Registration" at bounding box center [125, 92] width 92 height 5
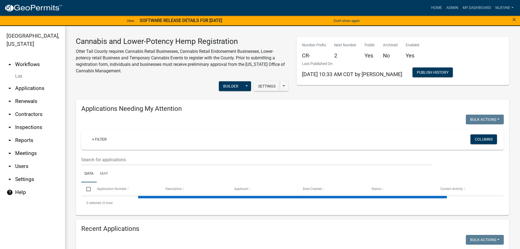
select select "1: 25"
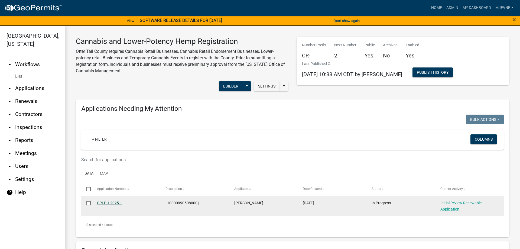
click at [100, 203] on link "CRLPH-2025-1" at bounding box center [109, 203] width 25 height 4
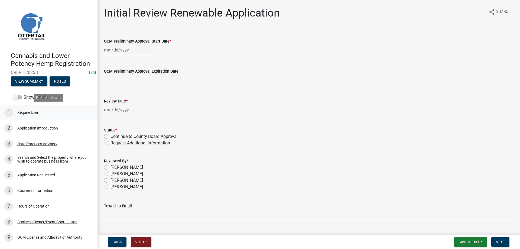
click at [25, 112] on div "Require User" at bounding box center [27, 113] width 21 height 4
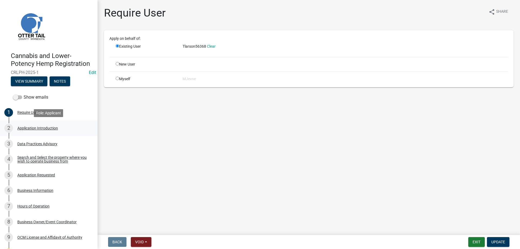
click at [31, 129] on div "Application Introduction" at bounding box center [37, 128] width 41 height 4
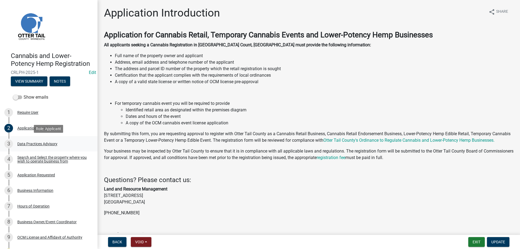
click at [33, 144] on div "Data Practices Advisory" at bounding box center [37, 144] width 40 height 4
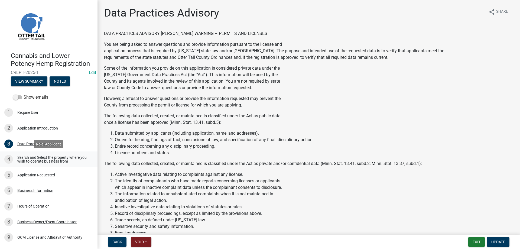
click at [37, 159] on div "Search and Select the property where you wish to operate business from" at bounding box center [53, 159] width 72 height 8
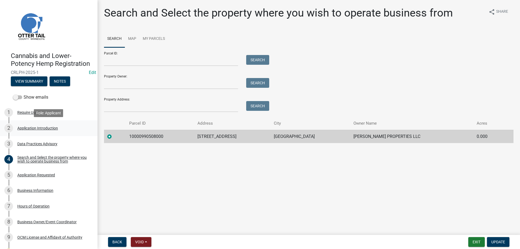
click at [31, 129] on div "Application Introduction" at bounding box center [37, 128] width 41 height 4
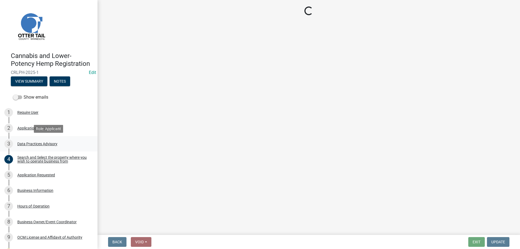
click at [30, 143] on div "Data Practices Advisory" at bounding box center [37, 144] width 40 height 4
click at [32, 143] on div "Data Practices Advisory" at bounding box center [37, 144] width 40 height 4
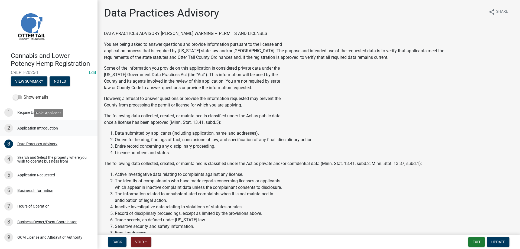
click at [28, 128] on div "Application Introduction" at bounding box center [37, 128] width 41 height 4
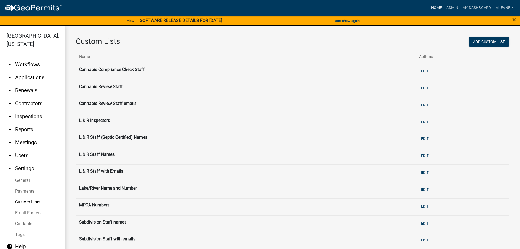
click at [434, 7] on link "Home" at bounding box center [436, 8] width 15 height 10
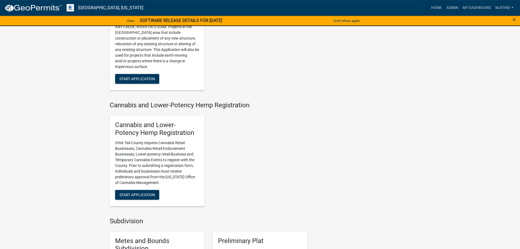
scroll to position [580, 0]
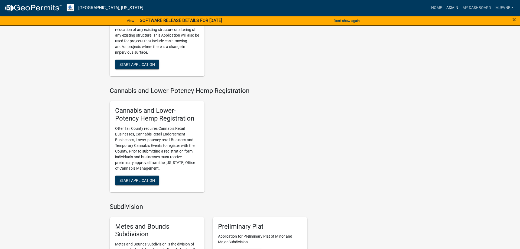
click at [453, 7] on link "Admin" at bounding box center [452, 8] width 16 height 10
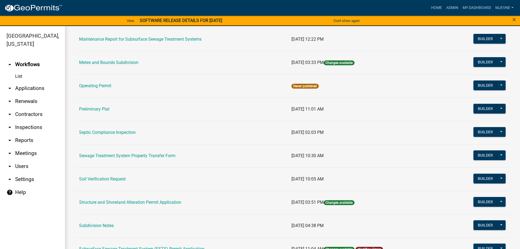
scroll to position [278, 0]
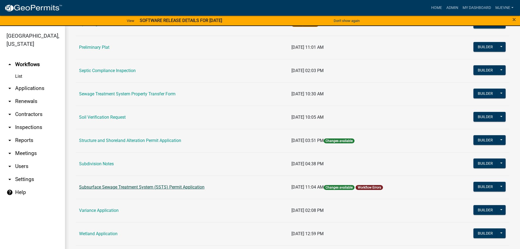
click at [130, 186] on link "Subsurface Sewage Treatment System (SSTS) Permit Application" at bounding box center [141, 186] width 125 height 5
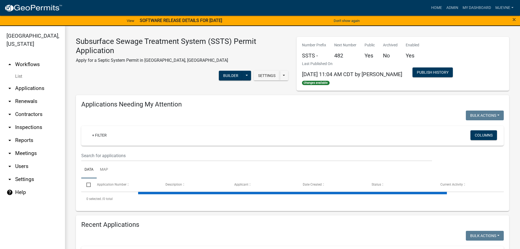
select select "1: 25"
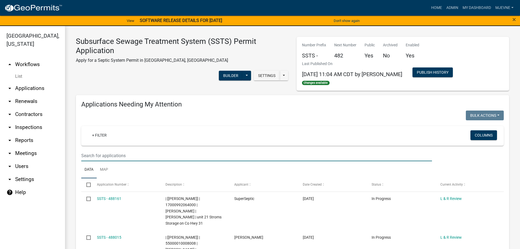
click at [99, 156] on input "text" at bounding box center [256, 155] width 351 height 11
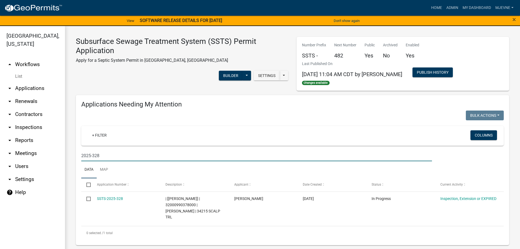
type input "2025-328"
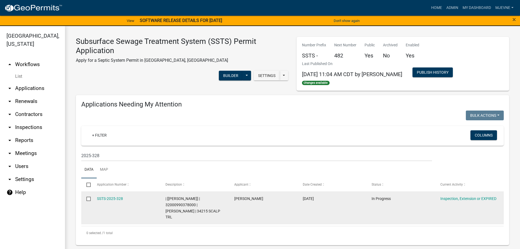
drag, startPoint x: 165, startPoint y: 203, endPoint x: 217, endPoint y: 213, distance: 53.5
click at [217, 213] on datatable-body-cell "| [[PERSON_NAME]] | 32000990378000 | [PERSON_NAME] | 34215 SCALP TRL" at bounding box center [194, 208] width 69 height 33
copy span "32000990378000 | [PERSON_NAME] | 34215 SCALP TRL"
click at [110, 198] on link "SSTS-2025-328" at bounding box center [110, 198] width 26 height 4
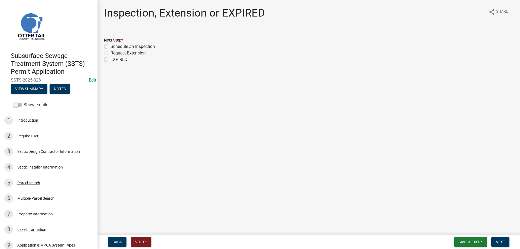
click at [111, 46] on label "Schedule an Inspection" at bounding box center [133, 46] width 44 height 7
click at [111, 46] on input "Schedule an Inspection" at bounding box center [113, 45] width 4 height 4
radio input "true"
click at [500, 242] on span "Next" at bounding box center [500, 242] width 9 height 4
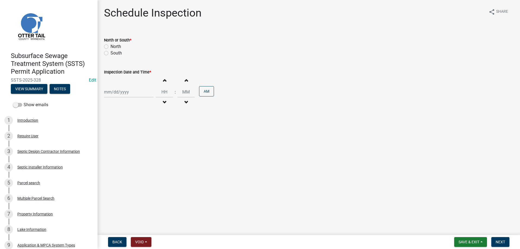
click at [111, 46] on label "North" at bounding box center [116, 46] width 11 height 7
click at [111, 46] on input "North" at bounding box center [113, 45] width 4 height 4
radio input "true"
click at [124, 93] on input "Inspection Date and Time *" at bounding box center [129, 91] width 50 height 11
select select "10"
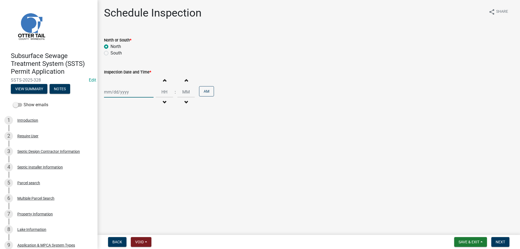
select select "2025"
click at [117, 130] on div "7" at bounding box center [118, 129] width 9 height 9
type input "[DATE]"
click at [166, 80] on span "button" at bounding box center [164, 80] width 3 height 4
type input "01"
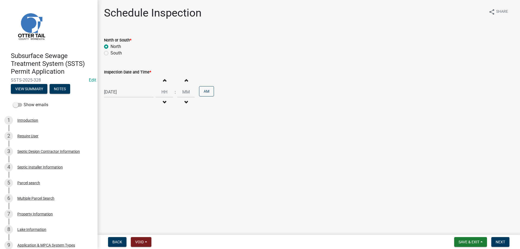
type input "00"
click at [166, 102] on span "button" at bounding box center [164, 102] width 3 height 4
type input "10"
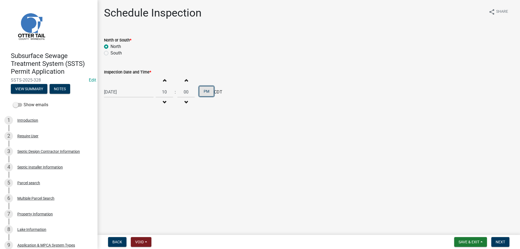
click at [208, 90] on button "PM" at bounding box center [206, 91] width 15 height 10
click at [500, 241] on span "Next" at bounding box center [500, 242] width 9 height 4
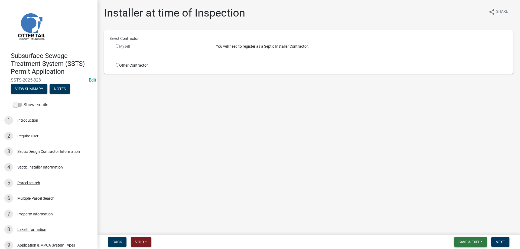
click at [459, 245] on button "Save & Exit" at bounding box center [470, 242] width 33 height 10
click at [453, 228] on button "Save & Exit" at bounding box center [465, 227] width 43 height 13
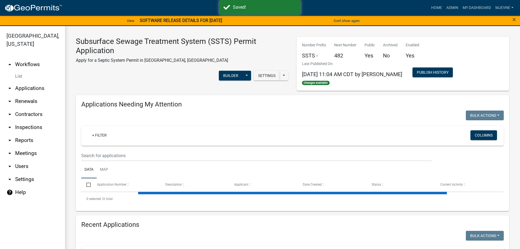
select select "1: 25"
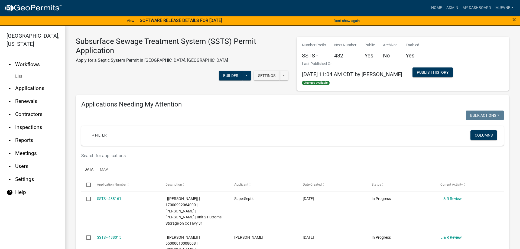
click at [32, 88] on link "arrow_drop_down Applications" at bounding box center [32, 88] width 65 height 13
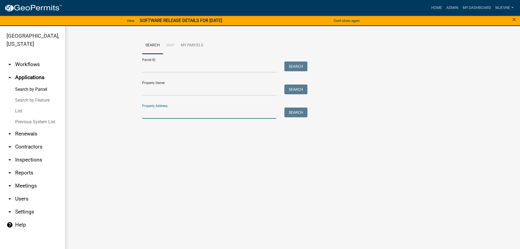
click at [154, 114] on input "Property Address:" at bounding box center [209, 113] width 134 height 11
type input "3"
type input "50551"
click at [298, 112] on button "Search" at bounding box center [295, 113] width 23 height 10
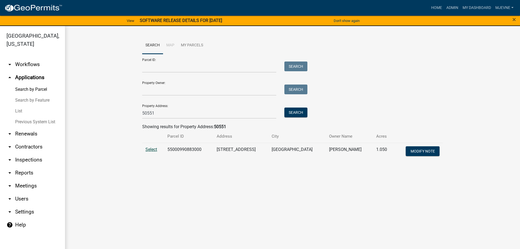
click at [150, 149] on span "Select" at bounding box center [151, 149] width 12 height 5
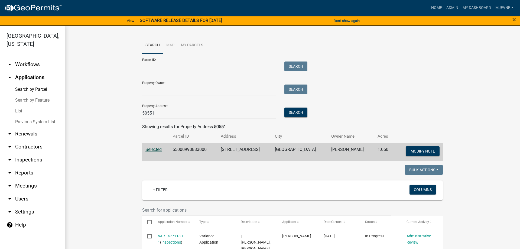
scroll to position [93, 0]
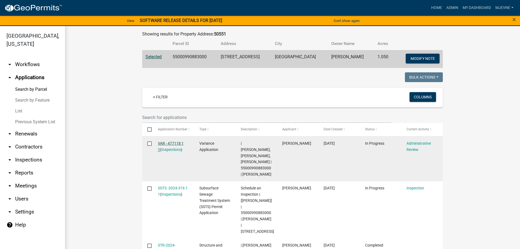
click at [174, 142] on link "VAR - 477118 1 1" at bounding box center [171, 146] width 26 height 11
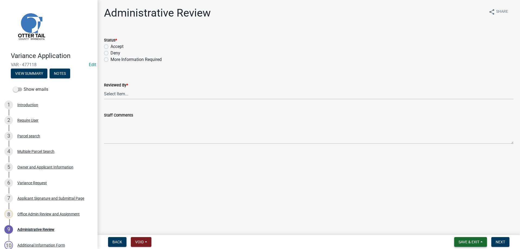
click at [463, 244] on button "Save & Exit" at bounding box center [470, 242] width 33 height 10
click at [455, 227] on button "Save & Exit" at bounding box center [465, 227] width 43 height 13
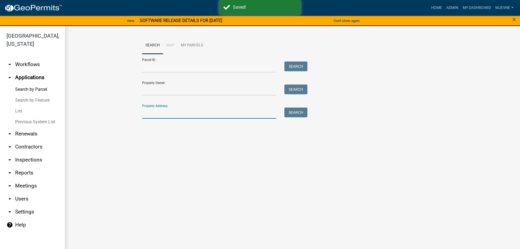
click at [170, 113] on input "Property Address:" at bounding box center [209, 113] width 134 height 11
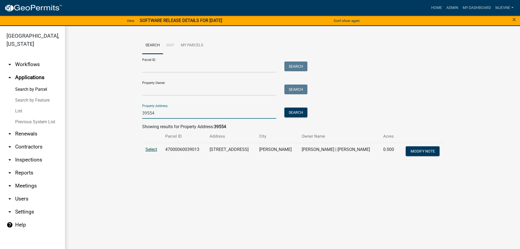
type input "39554"
click at [150, 150] on span "Select" at bounding box center [151, 149] width 12 height 5
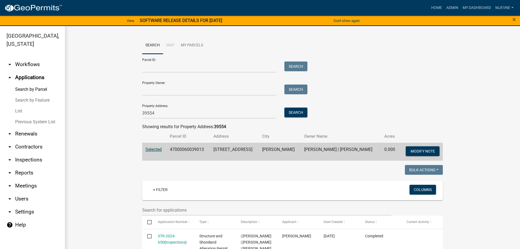
scroll to position [124, 0]
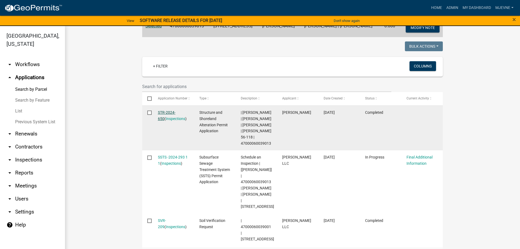
click at [168, 113] on link "STR-2024-650" at bounding box center [167, 115] width 18 height 11
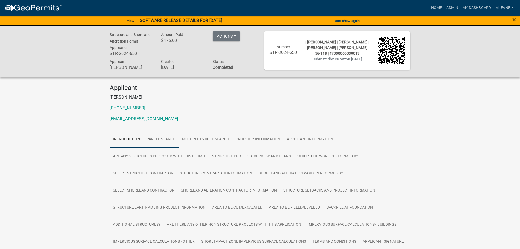
click at [161, 142] on link "Parcel search" at bounding box center [160, 139] width 35 height 17
click at [204, 146] on link "Multiple Parcel Search" at bounding box center [206, 139] width 54 height 17
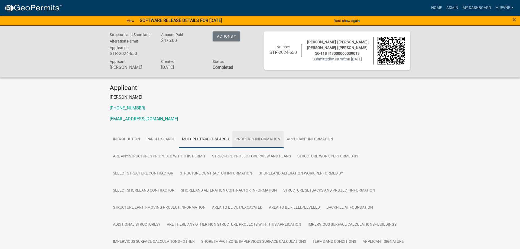
click at [264, 144] on link "Property Information" at bounding box center [257, 139] width 51 height 17
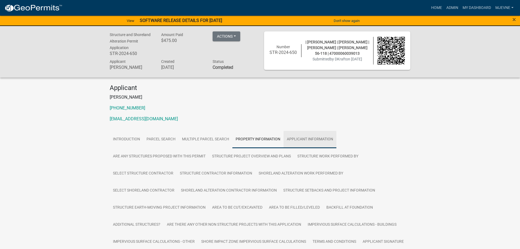
click at [317, 142] on link "Applicant Information" at bounding box center [310, 139] width 53 height 17
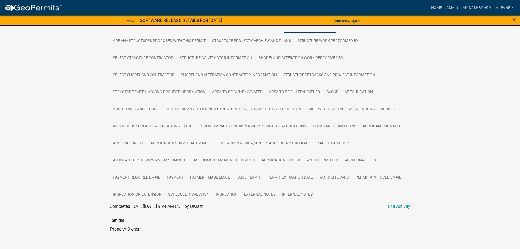
scroll to position [128, 0]
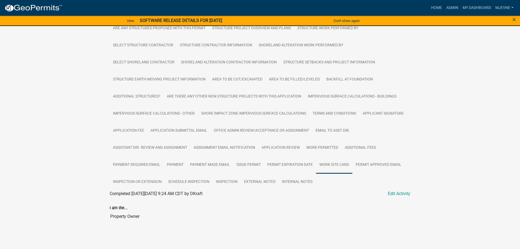
click at [341, 166] on link "Work Site Card" at bounding box center [334, 164] width 36 height 17
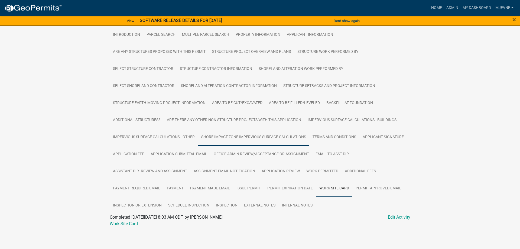
scroll to position [105, 0]
click at [123, 222] on link "Work Site Card" at bounding box center [124, 222] width 28 height 5
click at [382, 190] on link "Permit Approved Email" at bounding box center [378, 187] width 52 height 17
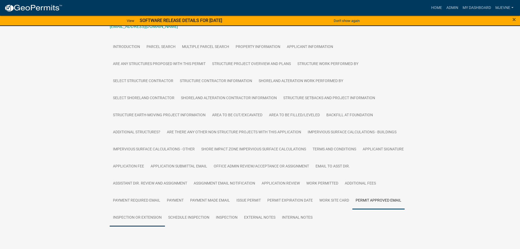
scroll to position [92, 0]
click at [136, 211] on link "Inspection or Extension" at bounding box center [137, 217] width 55 height 17
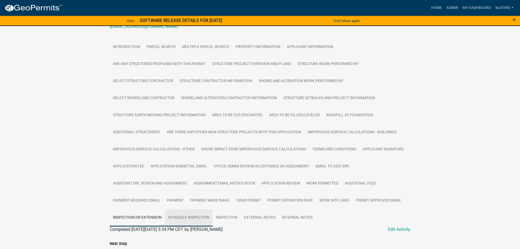
click at [193, 220] on link "Schedule Inspection" at bounding box center [189, 217] width 48 height 17
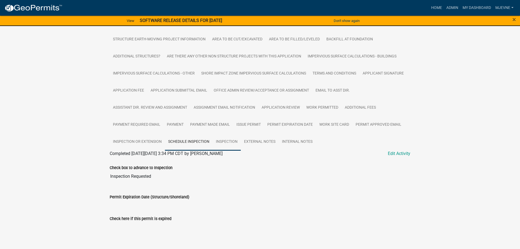
click at [231, 142] on link "Inspection" at bounding box center [227, 141] width 28 height 17
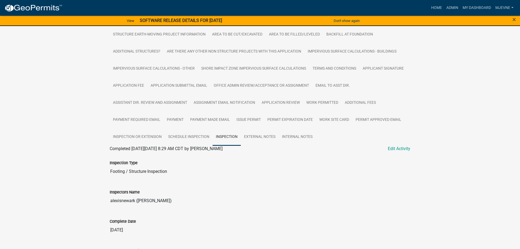
scroll to position [163, 0]
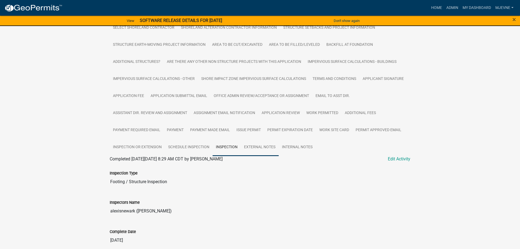
click at [263, 152] on link "External Notes" at bounding box center [260, 147] width 38 height 17
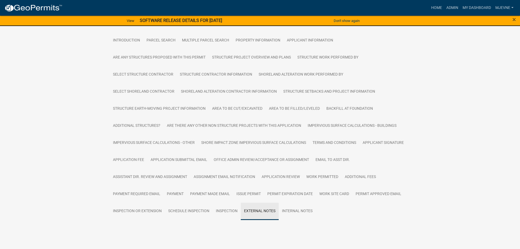
scroll to position [99, 0]
click at [296, 215] on link "Internal Notes" at bounding box center [297, 211] width 37 height 17
click at [230, 213] on link "Inspection" at bounding box center [227, 211] width 28 height 17
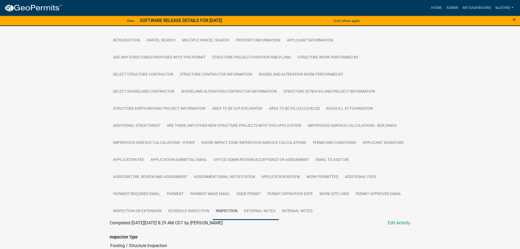
click at [259, 213] on link "External Notes" at bounding box center [260, 211] width 38 height 17
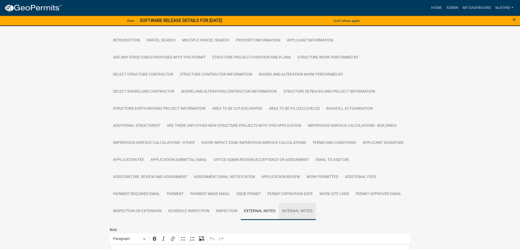
click at [297, 214] on link "Internal Notes" at bounding box center [297, 211] width 37 height 17
click at [225, 213] on link "Inspection" at bounding box center [227, 211] width 28 height 17
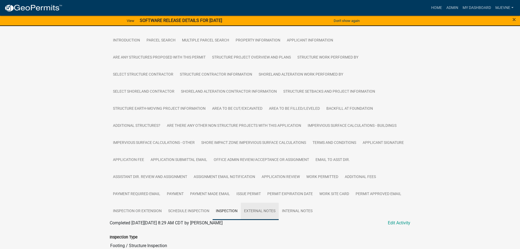
click at [257, 216] on link "External Notes" at bounding box center [260, 211] width 38 height 17
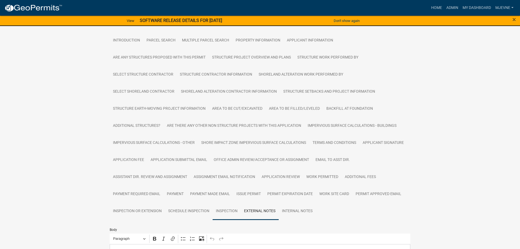
click at [229, 213] on link "Inspection" at bounding box center [227, 211] width 28 height 17
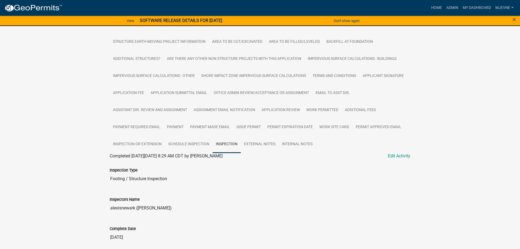
scroll to position [193, 0]
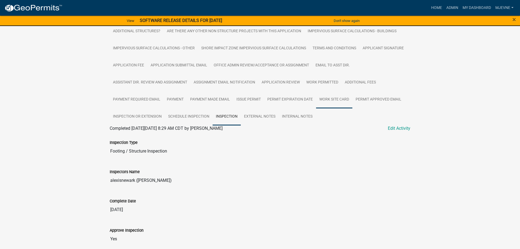
click at [342, 98] on link "Work Site Card" at bounding box center [334, 99] width 36 height 17
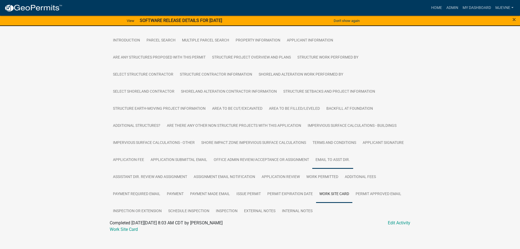
scroll to position [105, 0]
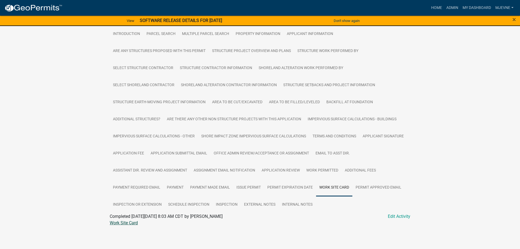
click at [131, 222] on link "Work Site Card" at bounding box center [124, 222] width 28 height 5
